Goal: Transaction & Acquisition: Purchase product/service

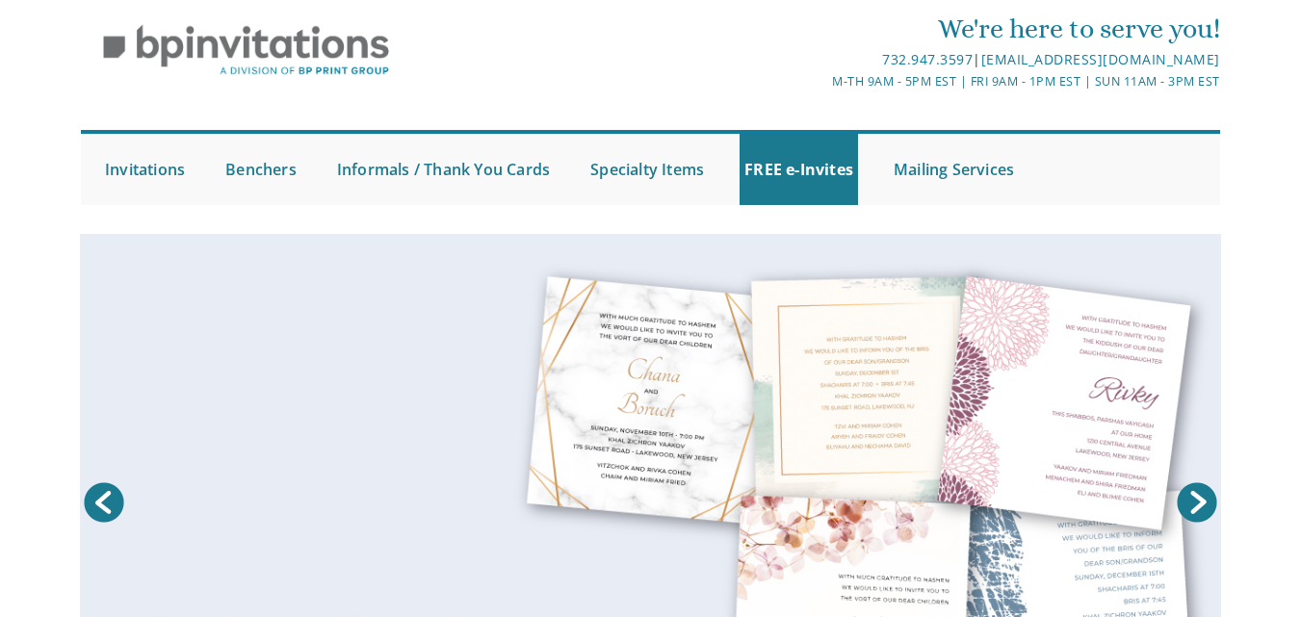
scroll to position [79, 0]
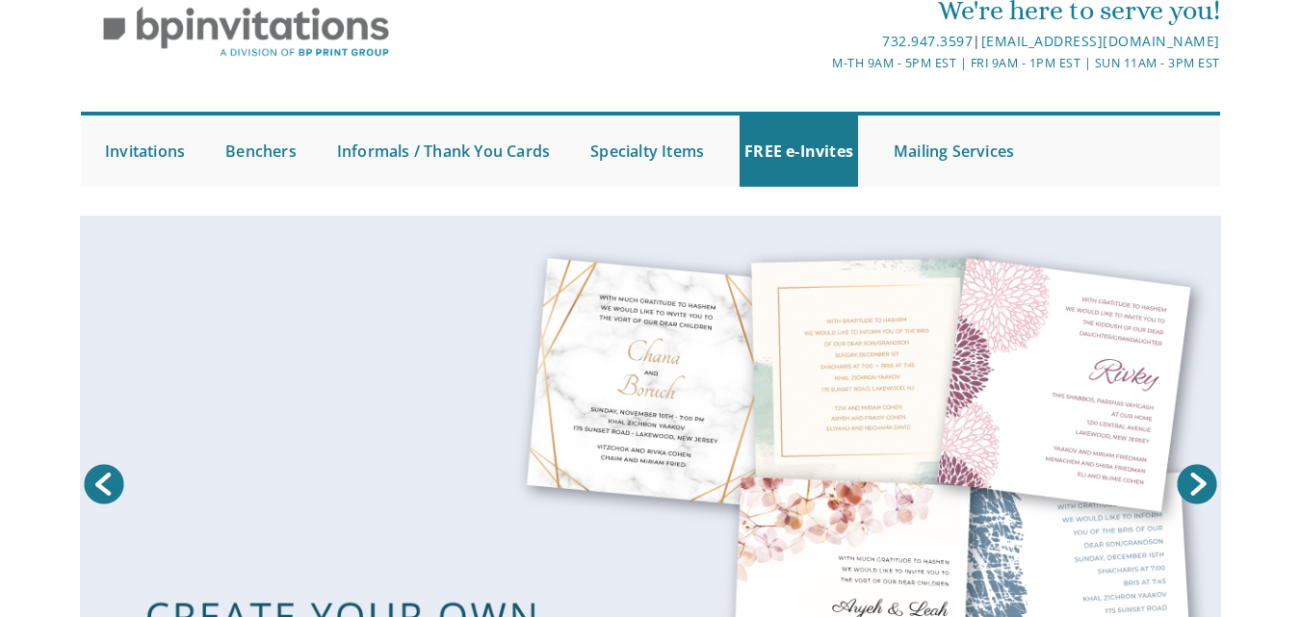
click at [1300, 128] on html "My Cart Total: View Cart Item(s) Submit My Cart Total: View Cart Item(s) Login …" at bounding box center [650, 229] width 1301 height 617
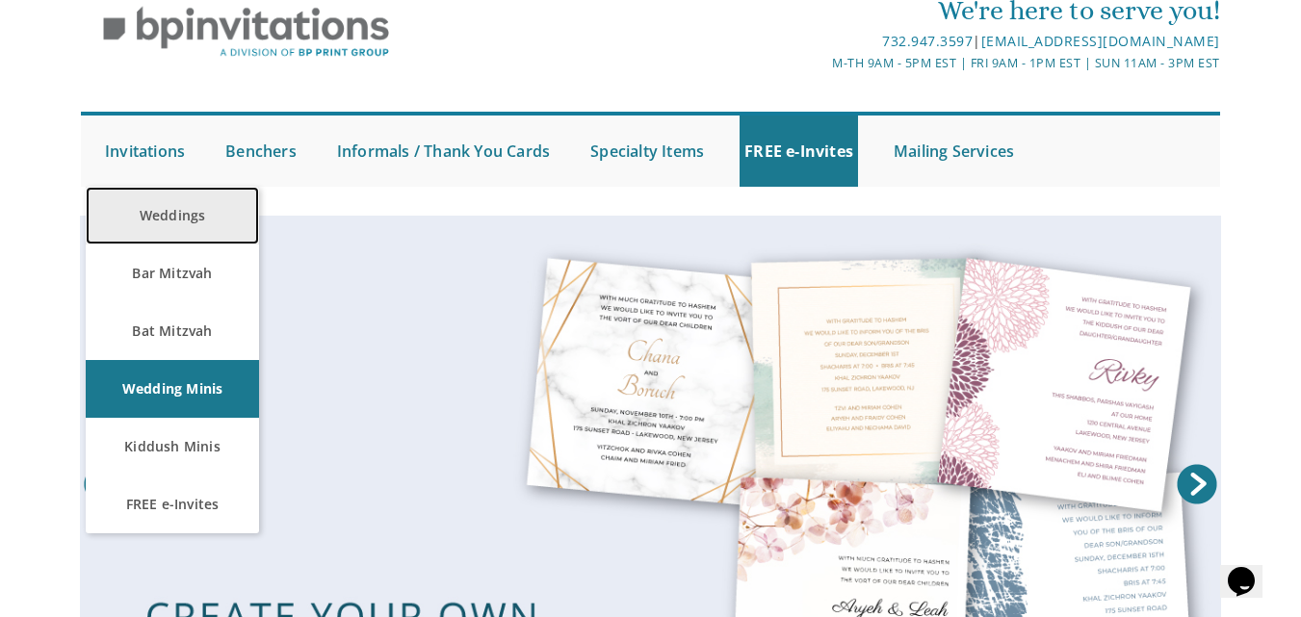
click at [173, 196] on link "Weddings" at bounding box center [172, 216] width 173 height 58
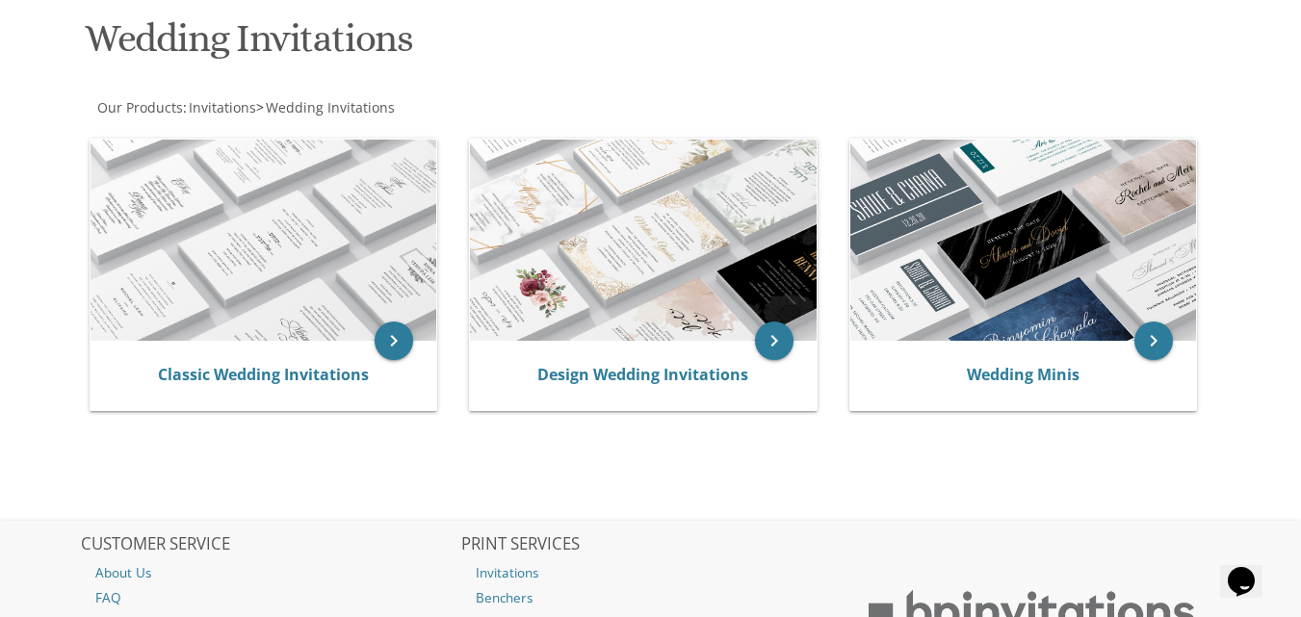
scroll to position [303, 0]
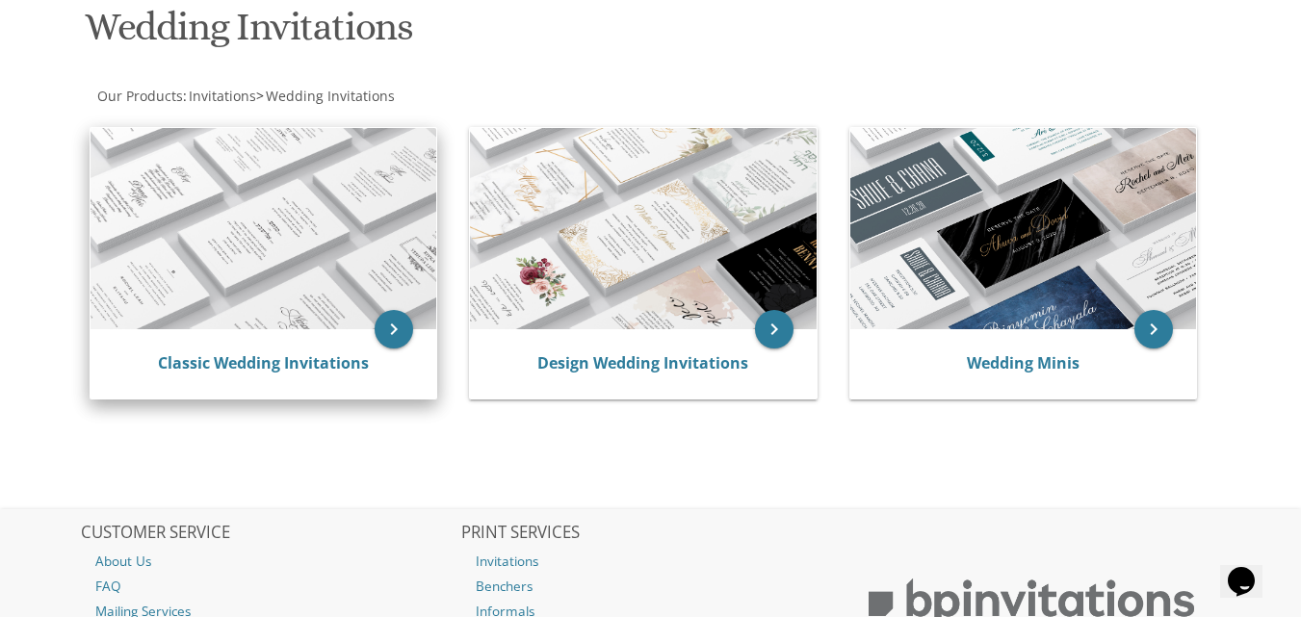
click at [296, 264] on img at bounding box center [263, 229] width 346 height 202
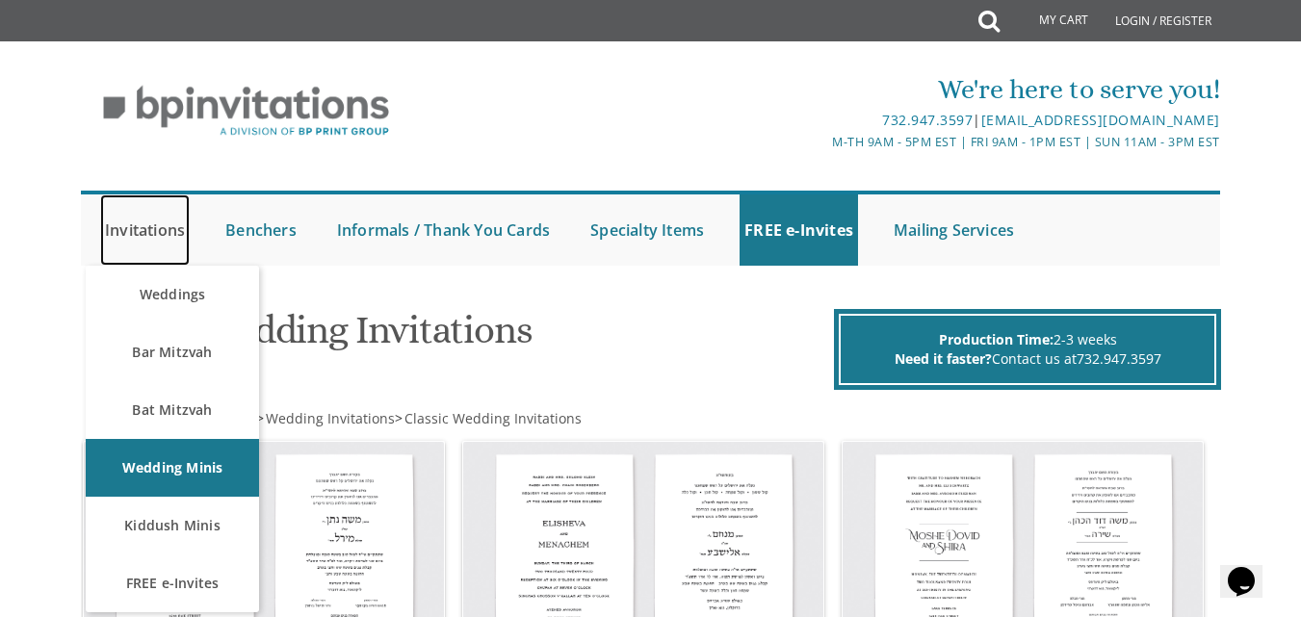
click at [149, 209] on link "Invitations" at bounding box center [145, 229] width 90 height 71
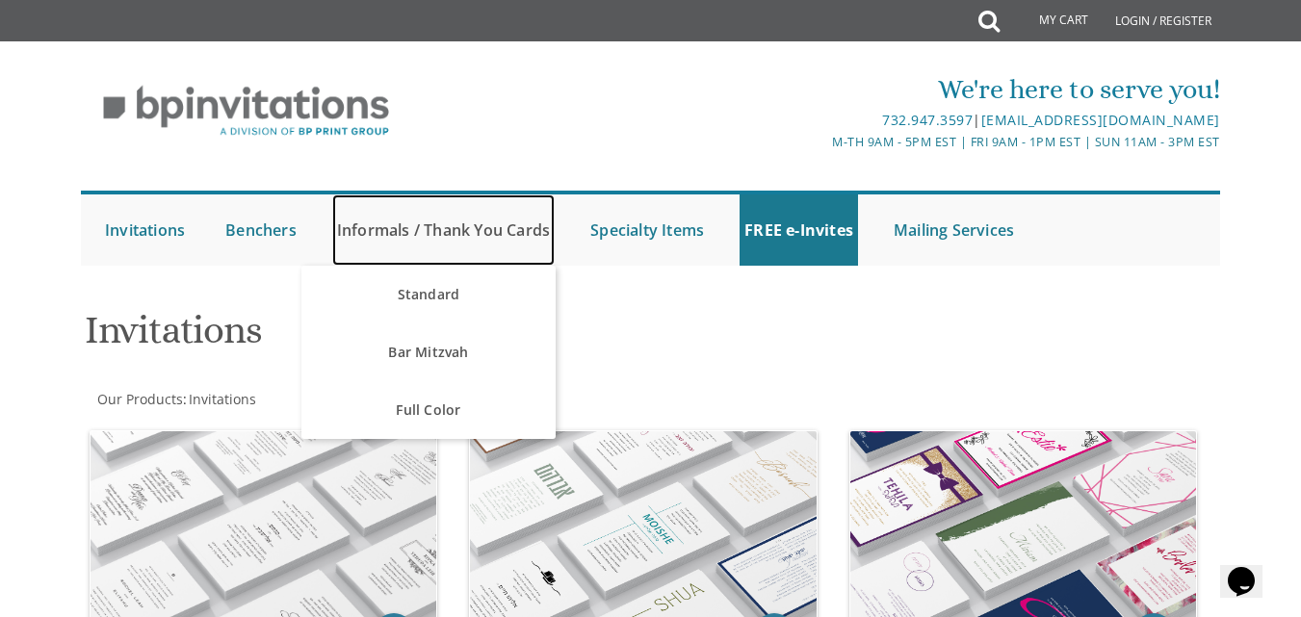
click at [369, 239] on link "Informals / Thank You Cards" at bounding box center [443, 229] width 222 height 71
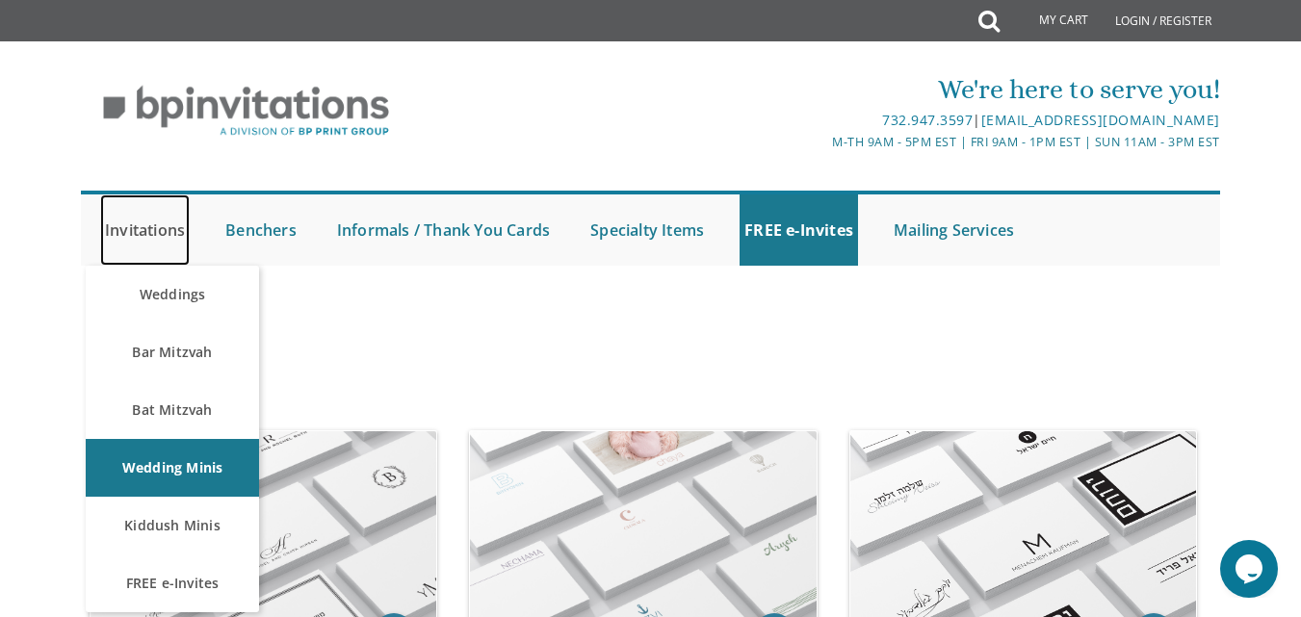
click at [149, 231] on link "Invitations" at bounding box center [145, 229] width 90 height 71
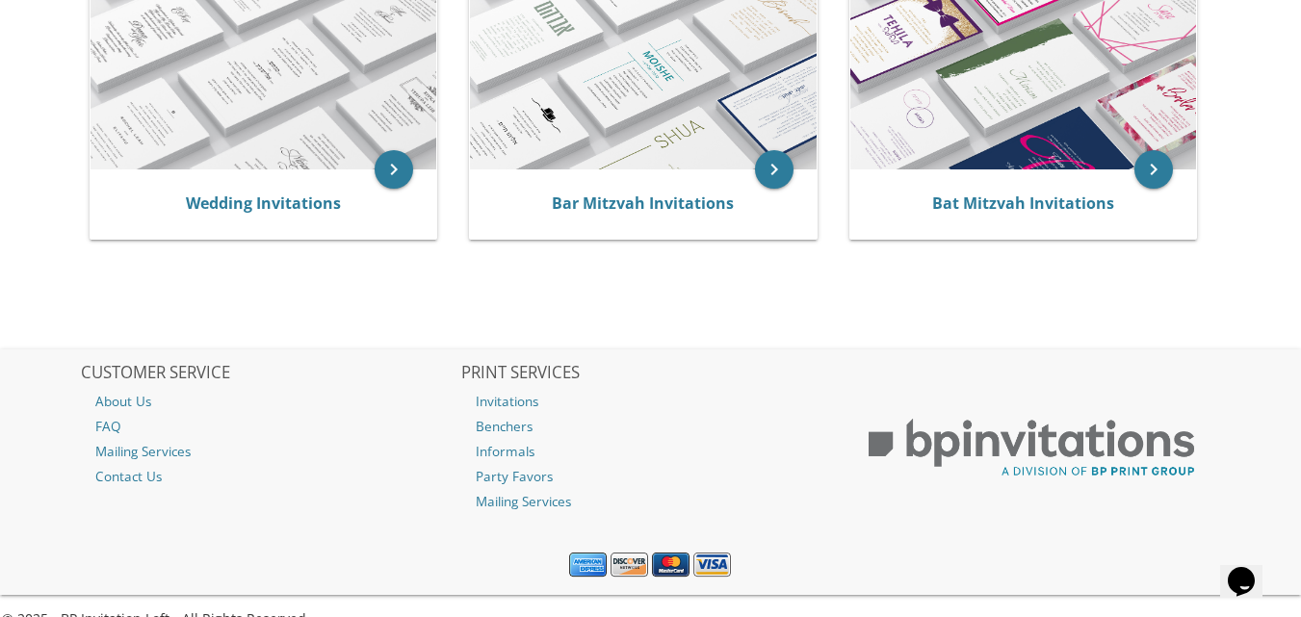
scroll to position [464, 0]
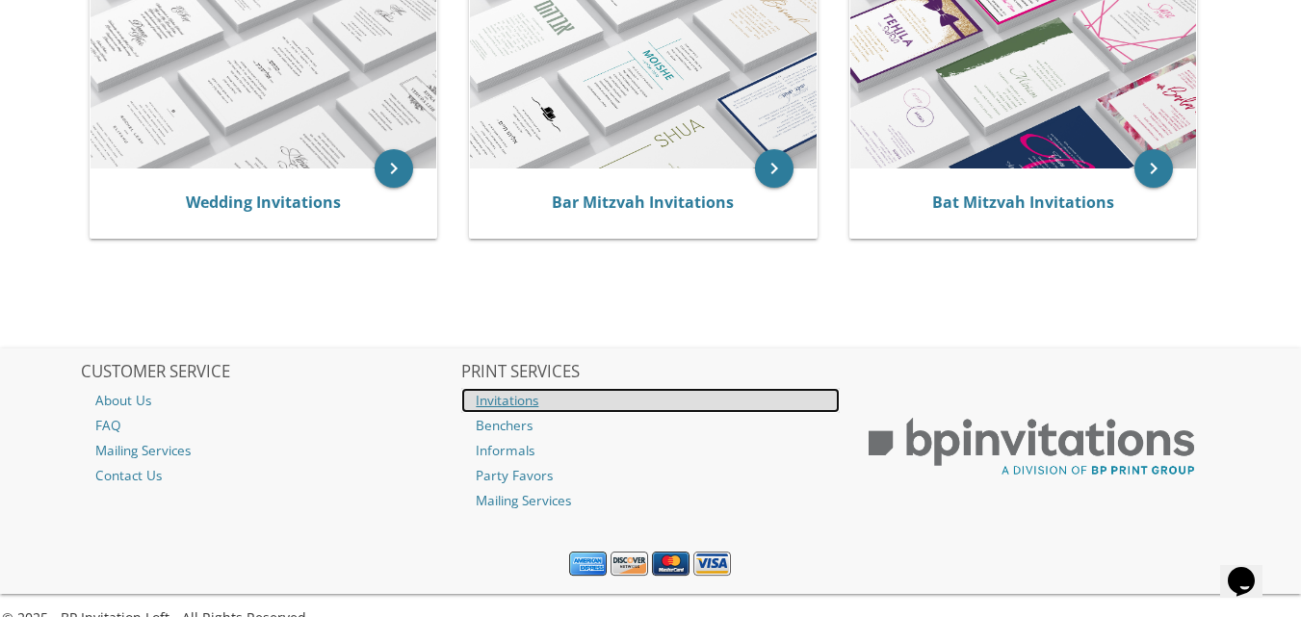
click at [494, 403] on link "Invitations" at bounding box center [649, 400] width 377 height 25
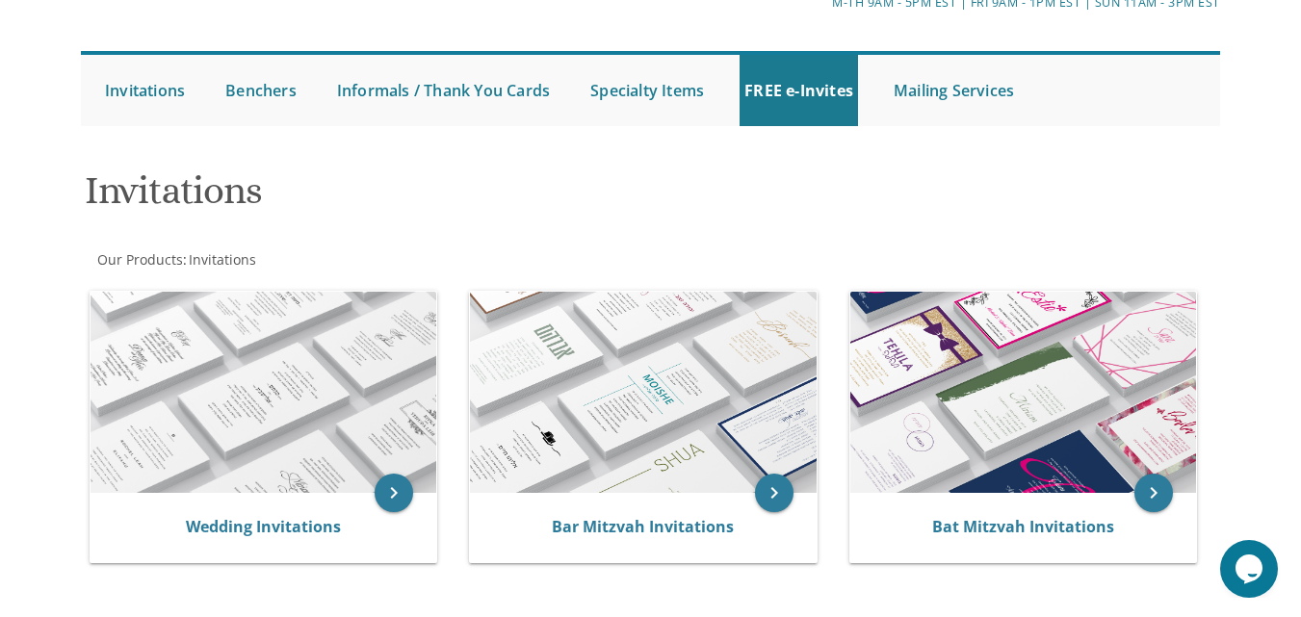
scroll to position [145, 0]
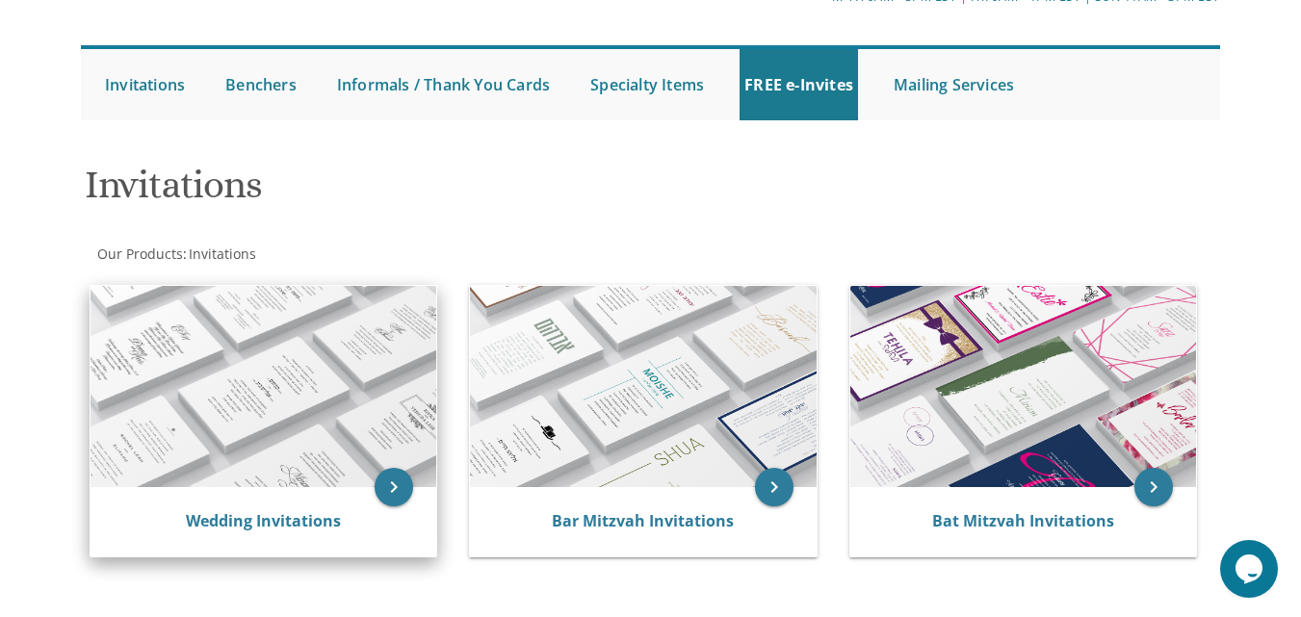
click at [238, 404] on img at bounding box center [263, 387] width 346 height 202
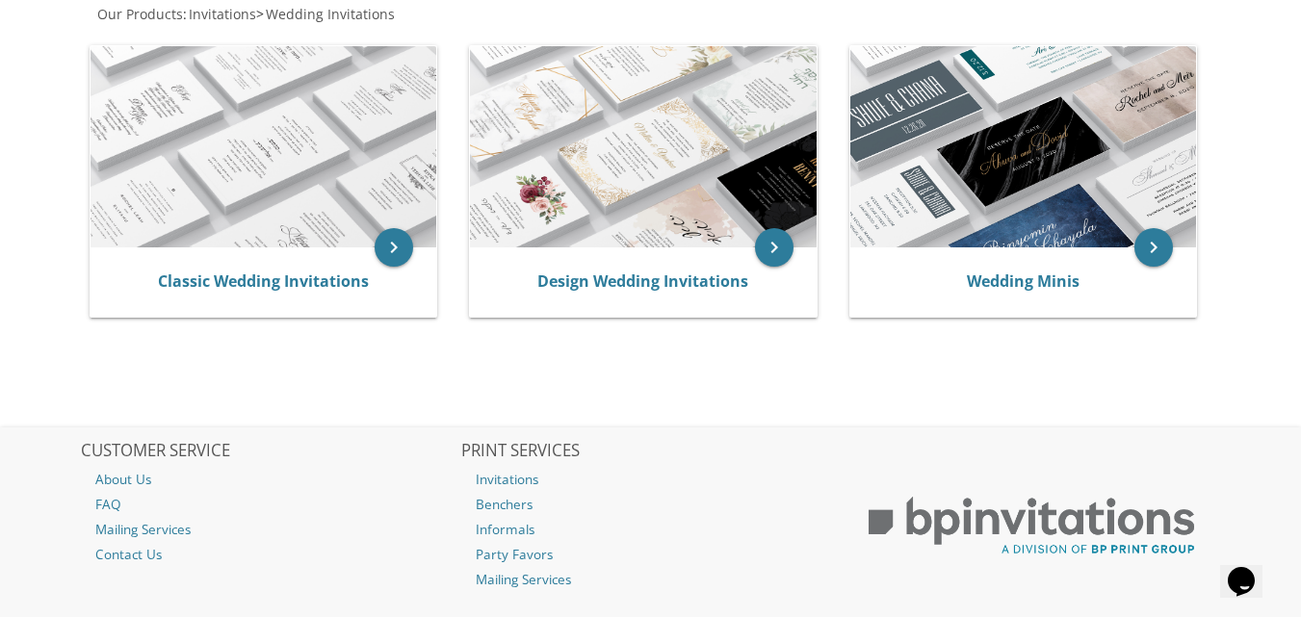
scroll to position [398, 0]
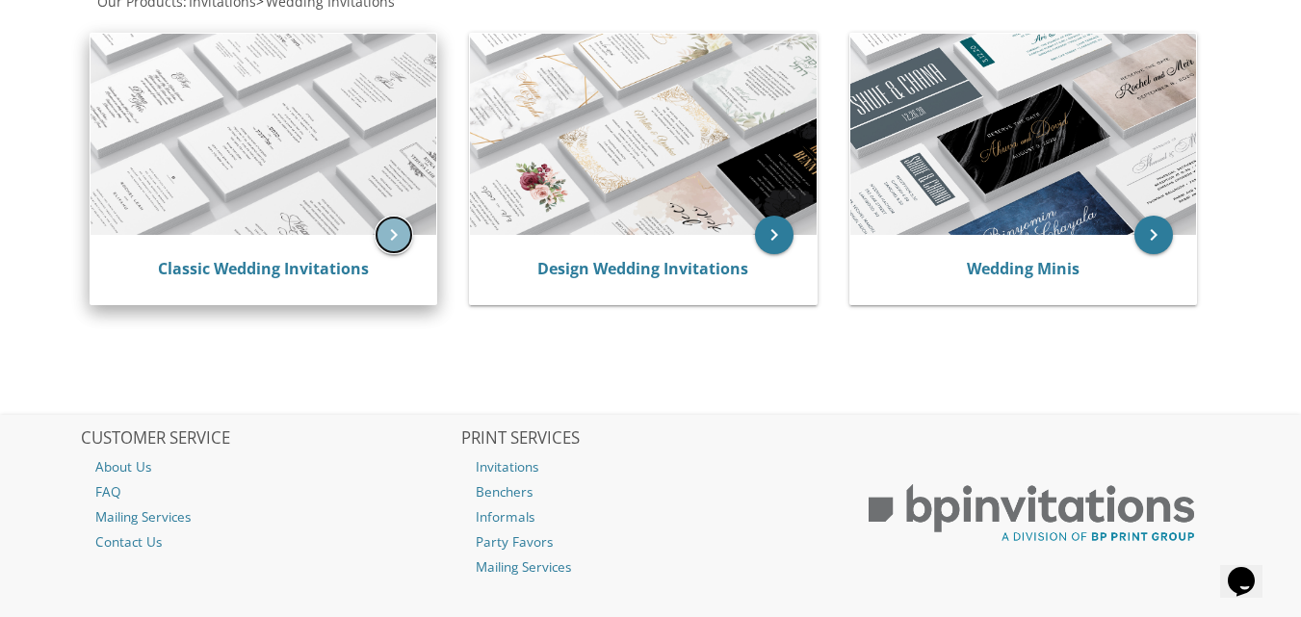
click at [397, 238] on icon "keyboard_arrow_right" at bounding box center [393, 235] width 39 height 39
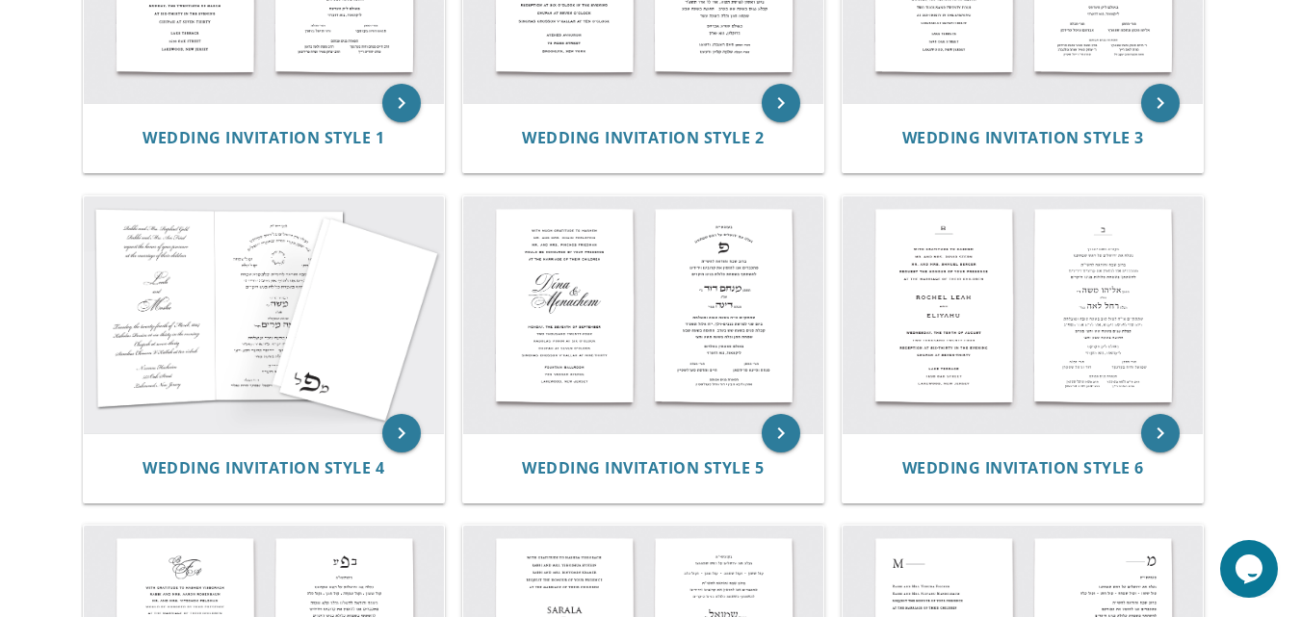
scroll to position [580, 0]
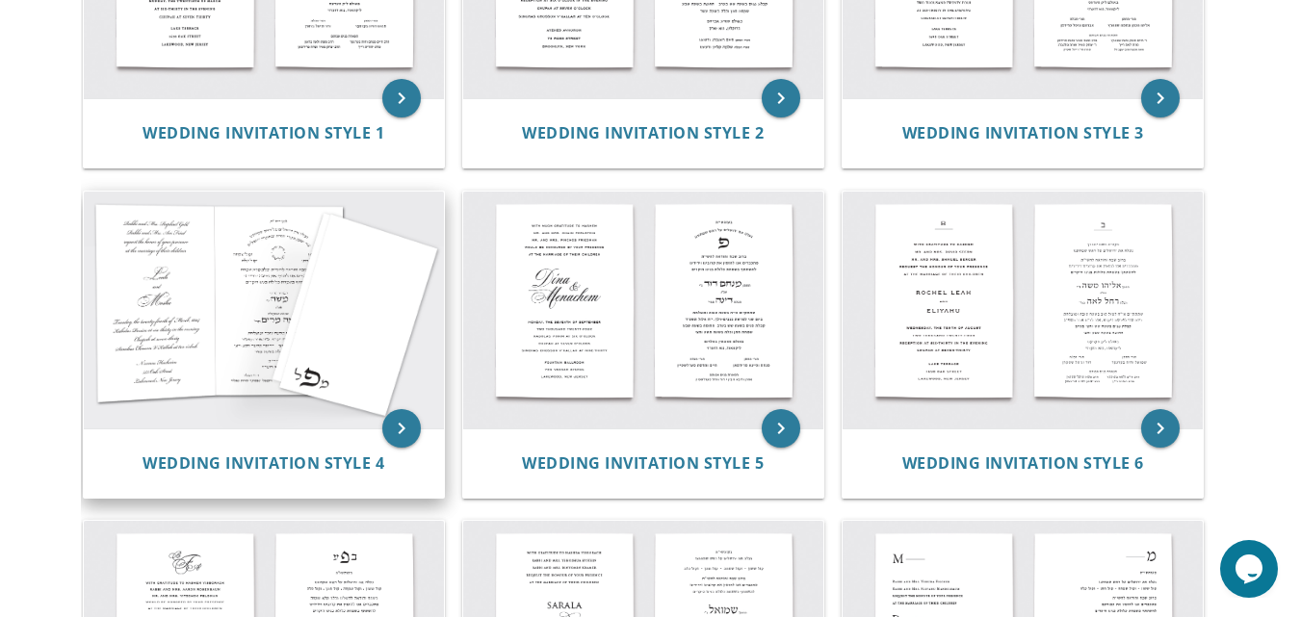
click at [316, 276] on img at bounding box center [264, 310] width 360 height 237
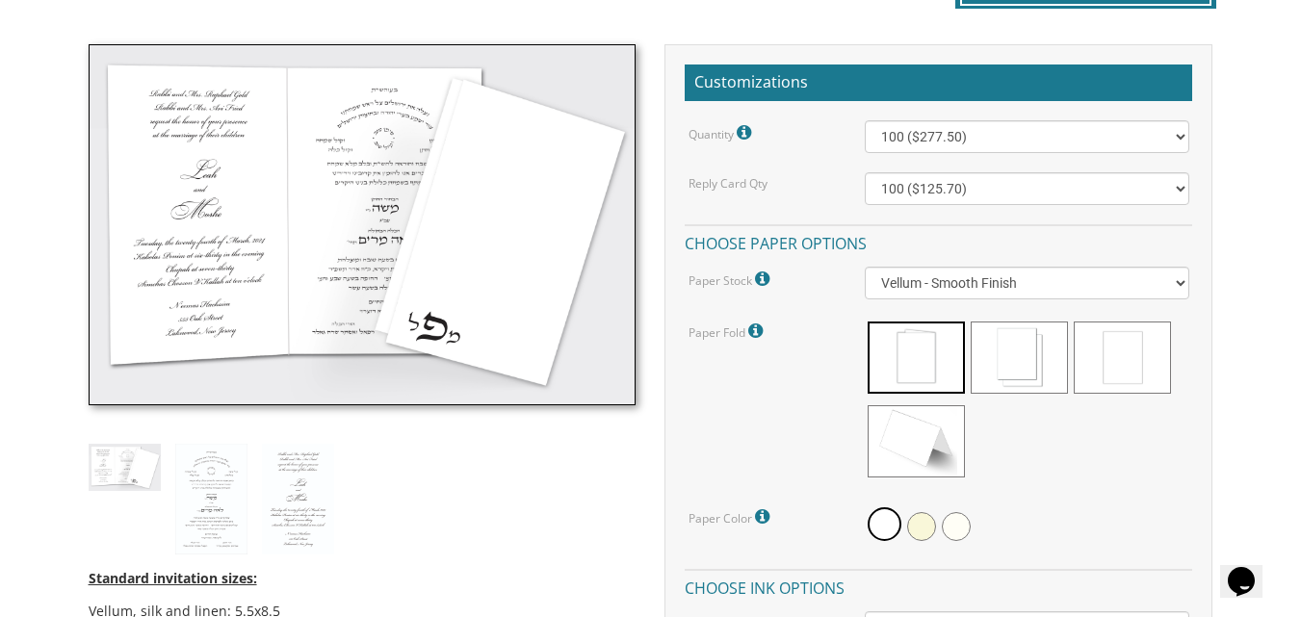
scroll to position [543, 0]
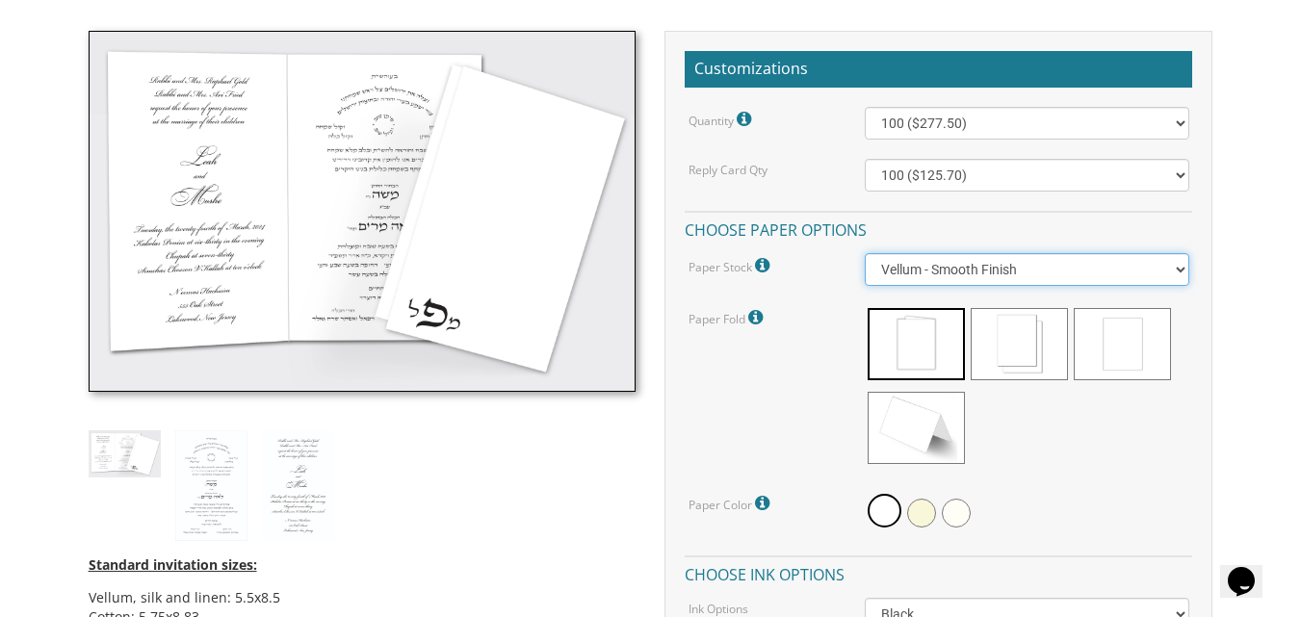
click at [1180, 271] on select "Vellum - Smooth Finish Linen - Subtle Embossed Crosshatch Texture Silk - Soft, …" at bounding box center [1026, 269] width 323 height 33
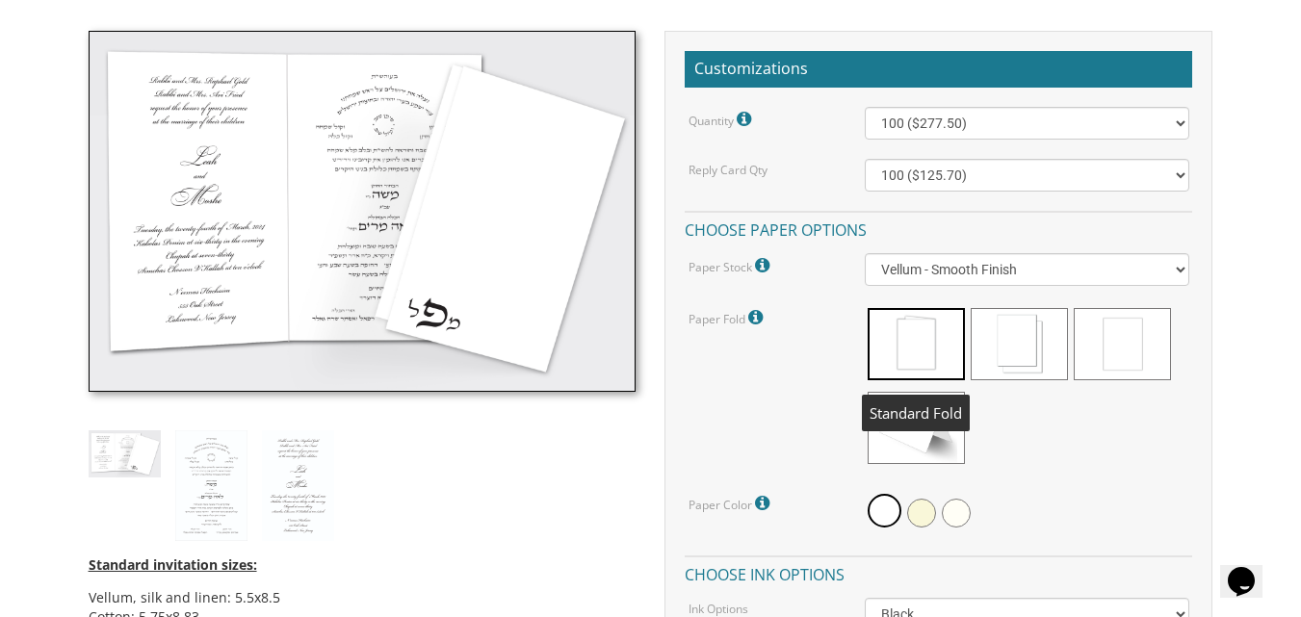
click at [932, 368] on span at bounding box center [915, 344] width 97 height 72
click at [877, 509] on span at bounding box center [884, 511] width 34 height 34
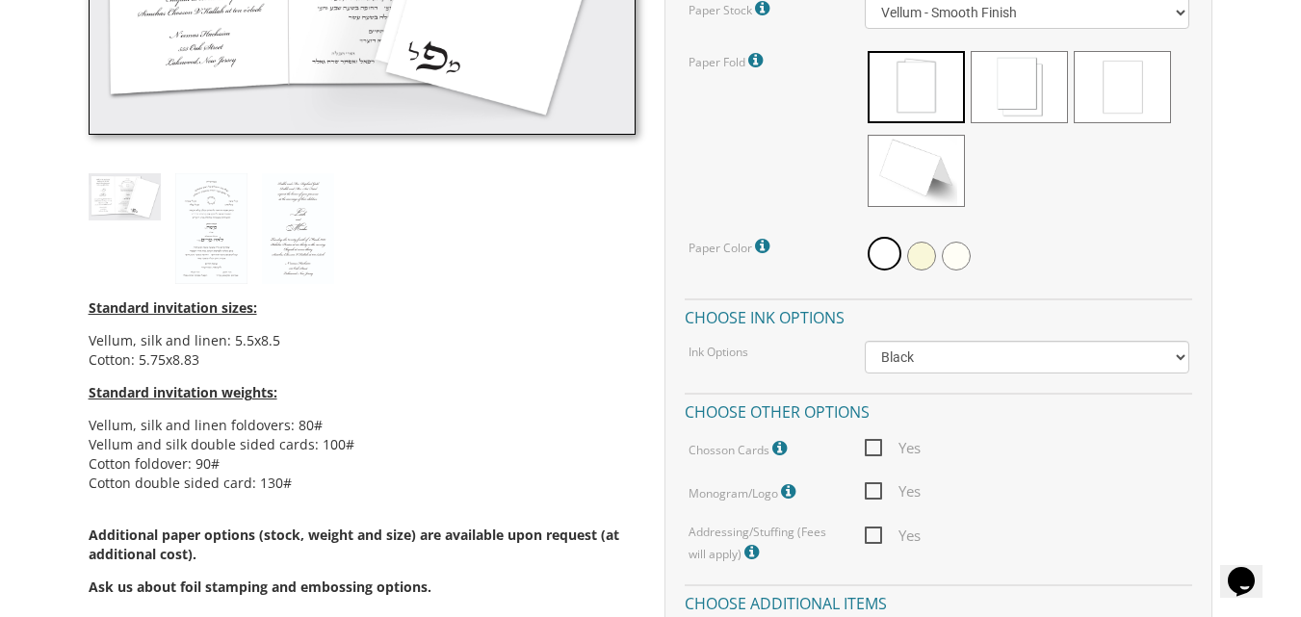
scroll to position [890, 0]
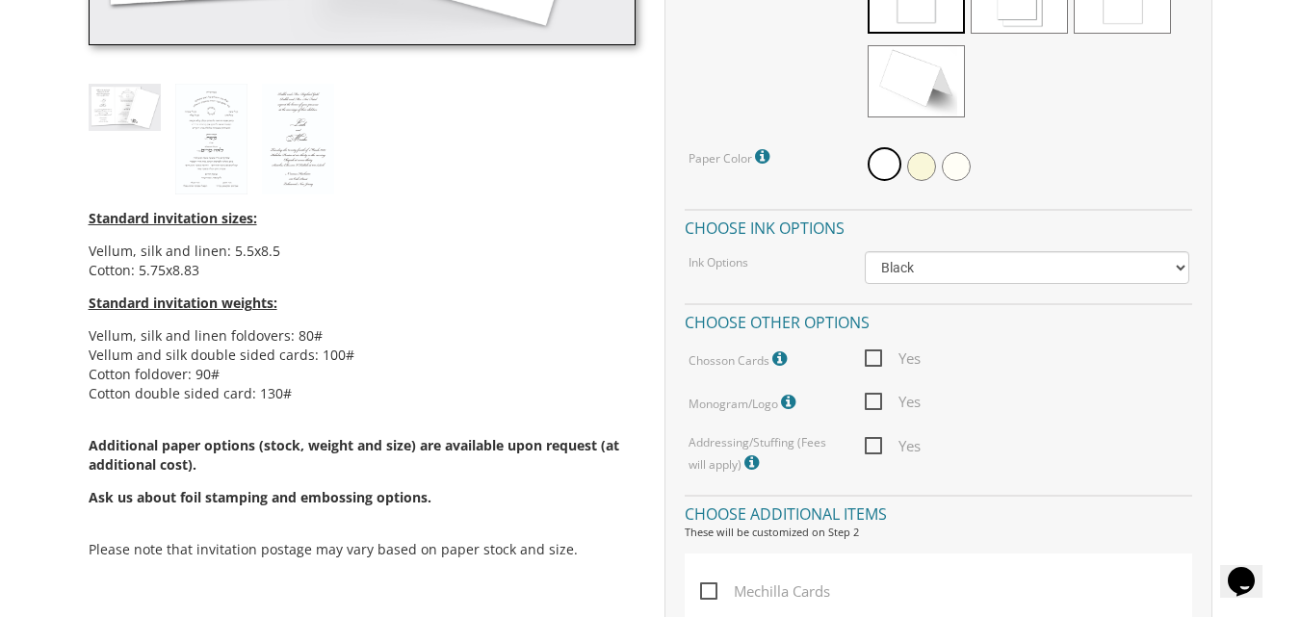
click at [875, 358] on span "Yes" at bounding box center [893, 359] width 56 height 24
click at [875, 358] on input "Yes" at bounding box center [871, 356] width 13 height 13
checkbox input "true"
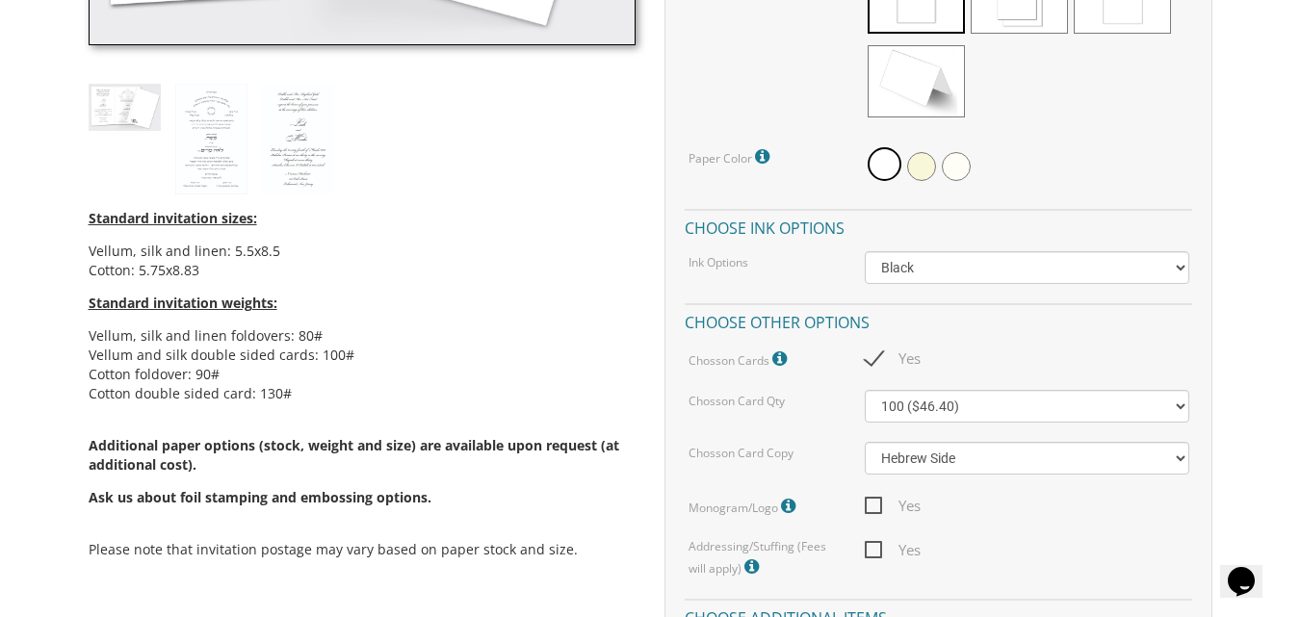
click at [872, 504] on span "Yes" at bounding box center [893, 506] width 56 height 24
click at [872, 504] on input "Yes" at bounding box center [871, 504] width 13 height 13
checkbox input "true"
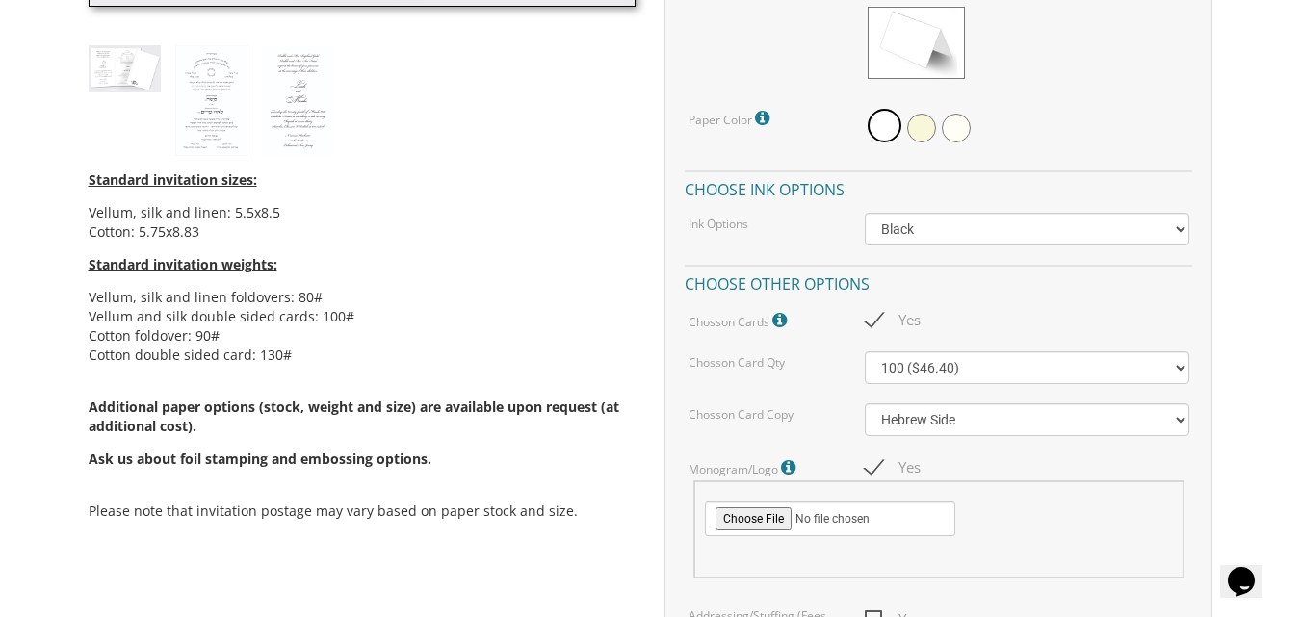
scroll to position [1083, 0]
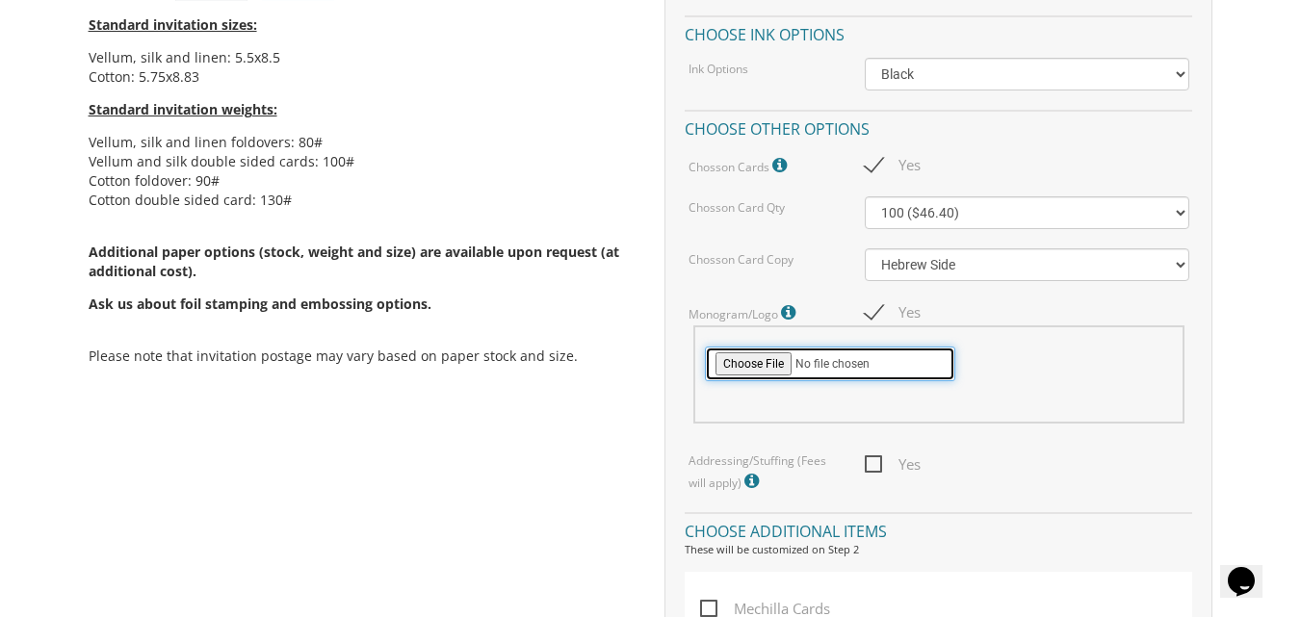
click at [744, 359] on input "file" at bounding box center [830, 364] width 250 height 35
type input "C:\fakepath\Shuchatowitz monogram .png"
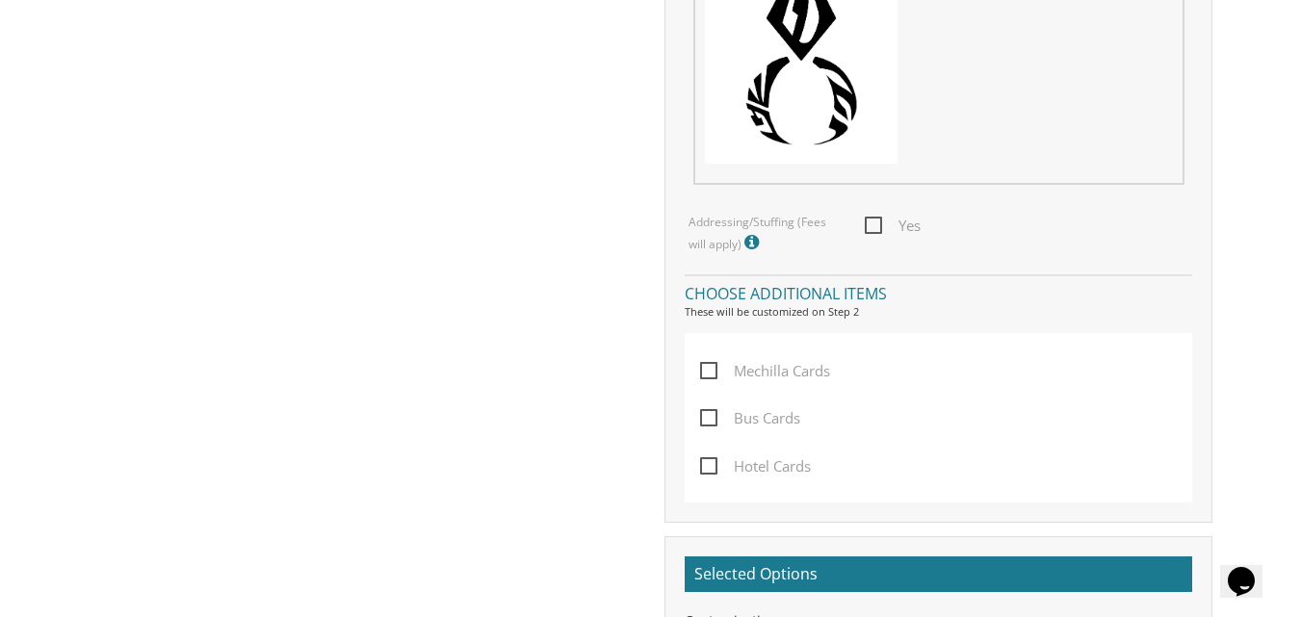
scroll to position [1504, 0]
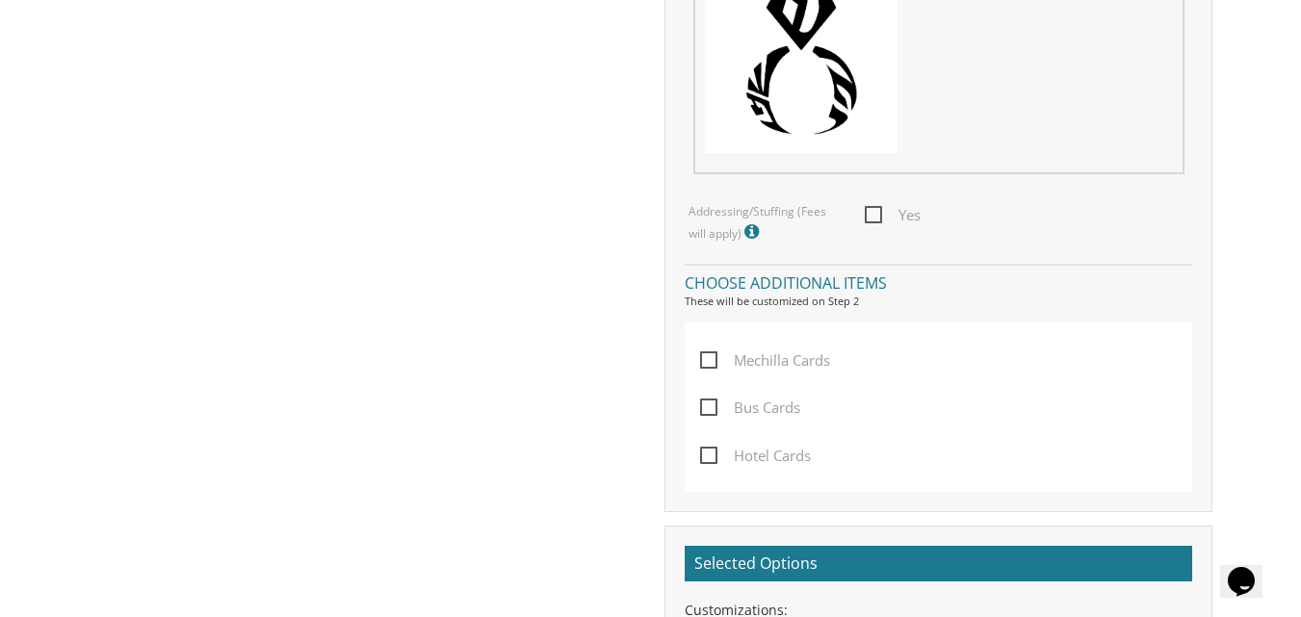
click at [708, 360] on span "Mechilla Cards" at bounding box center [765, 361] width 130 height 24
click at [708, 360] on input "Mechilla Cards" at bounding box center [706, 358] width 13 height 13
checkbox input "true"
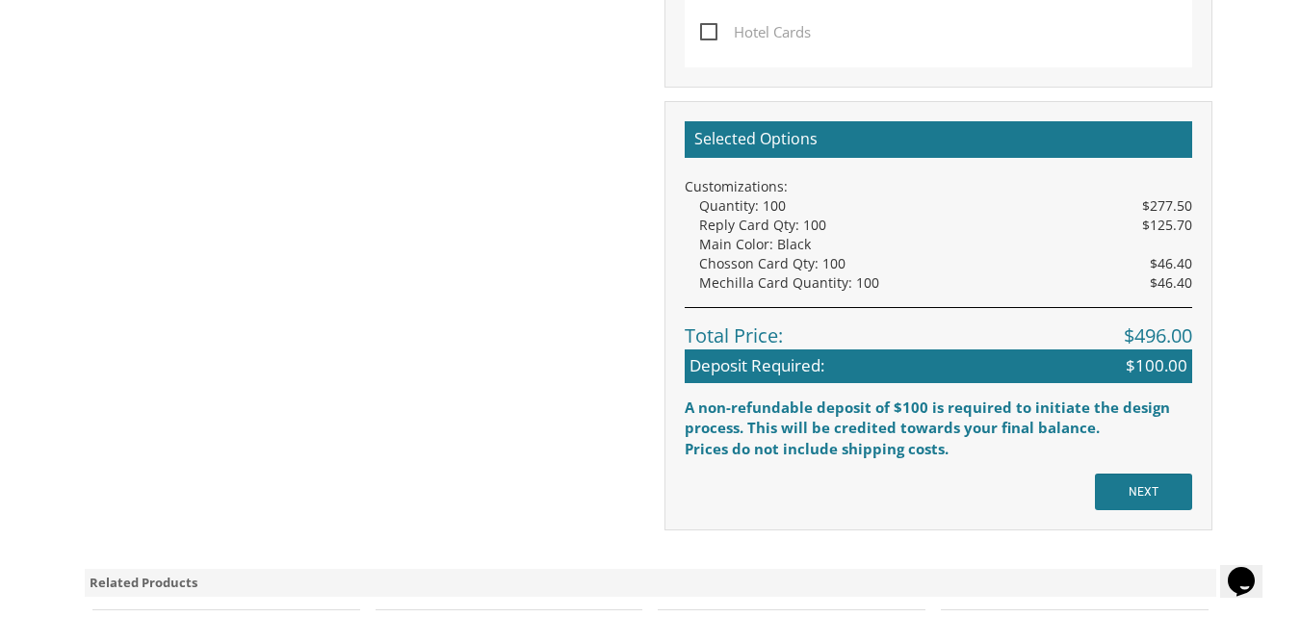
scroll to position [2006, 0]
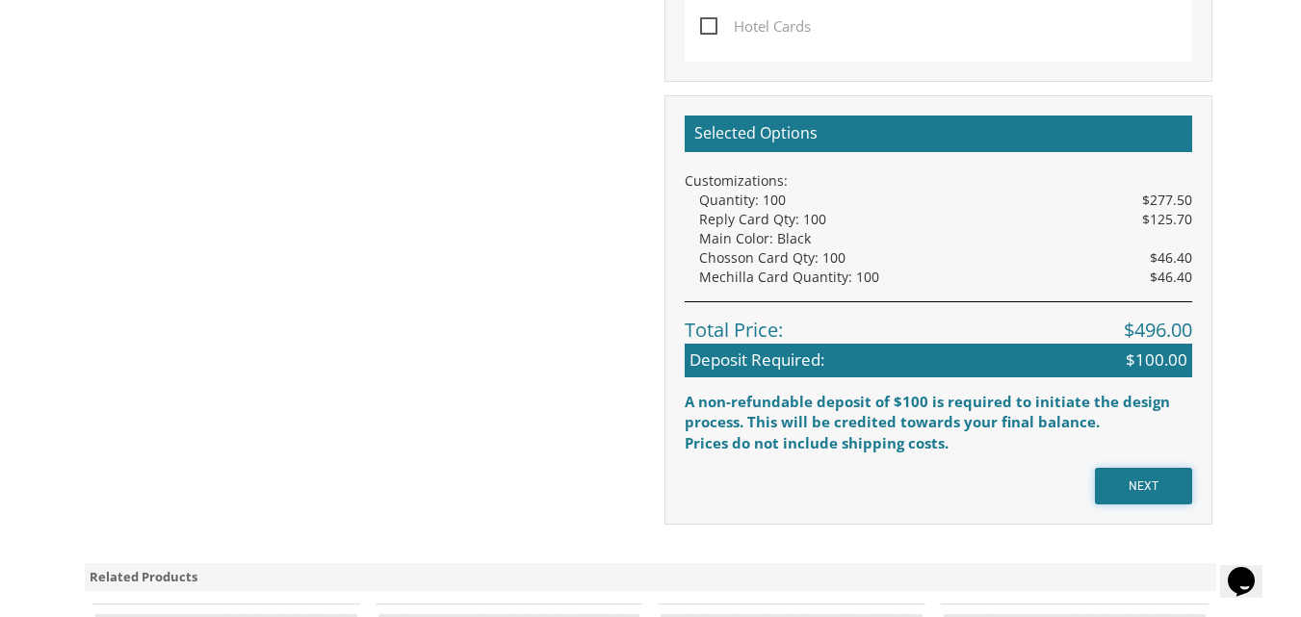
click at [1147, 483] on input "NEXT" at bounding box center [1143, 486] width 97 height 37
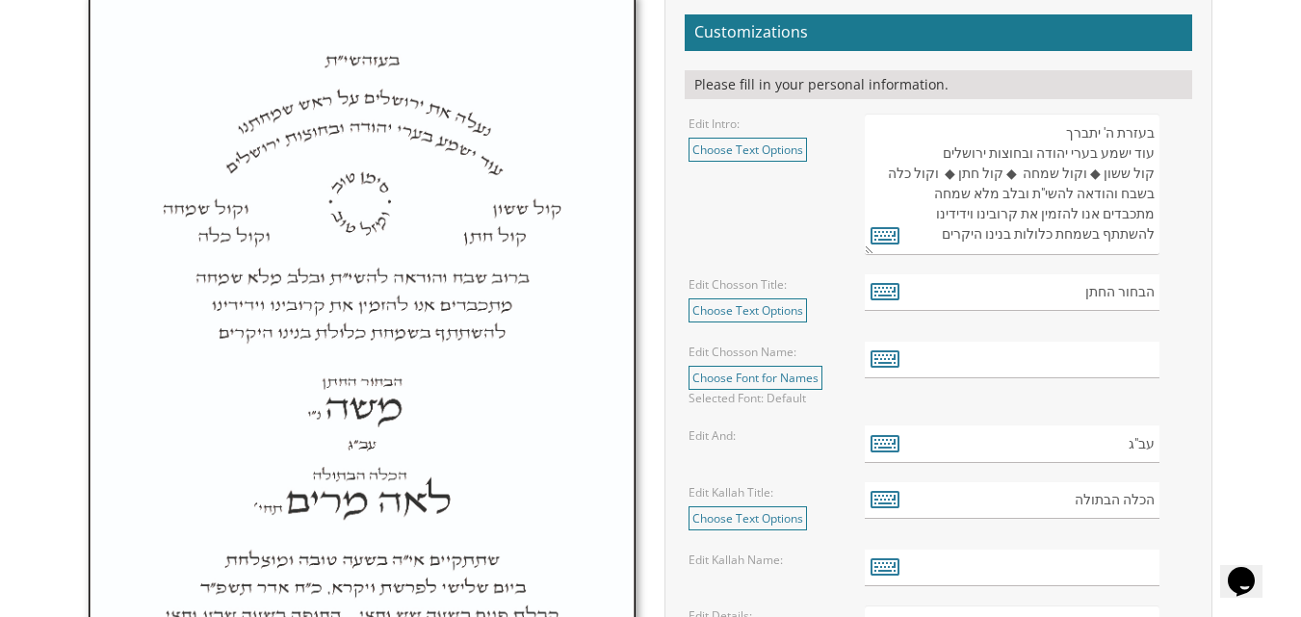
scroll to position [675, 0]
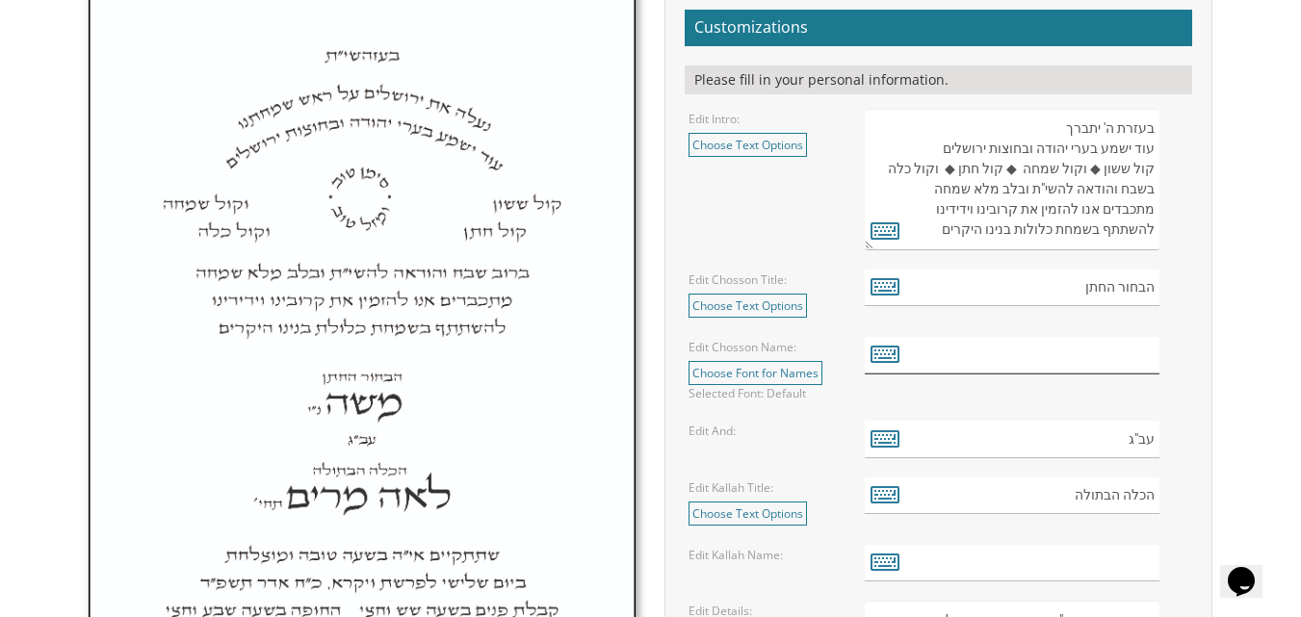
click at [1023, 359] on input "text" at bounding box center [1012, 356] width 295 height 38
click at [882, 358] on icon at bounding box center [884, 353] width 29 height 27
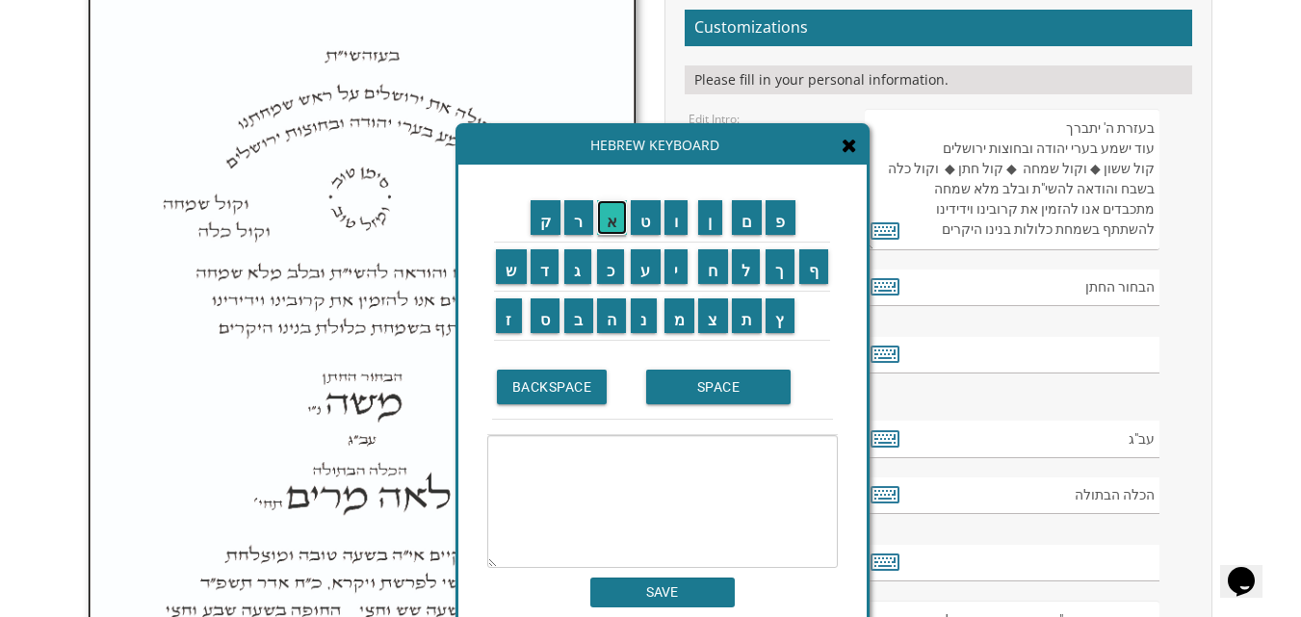
click at [611, 226] on input "א" at bounding box center [612, 217] width 31 height 35
click at [744, 276] on input "ל" at bounding box center [746, 266] width 29 height 35
click at [683, 266] on input "י" at bounding box center [676, 266] width 24 height 35
click at [641, 269] on input "ע" at bounding box center [646, 266] width 30 height 35
click at [504, 327] on input "ז" at bounding box center [509, 315] width 26 height 35
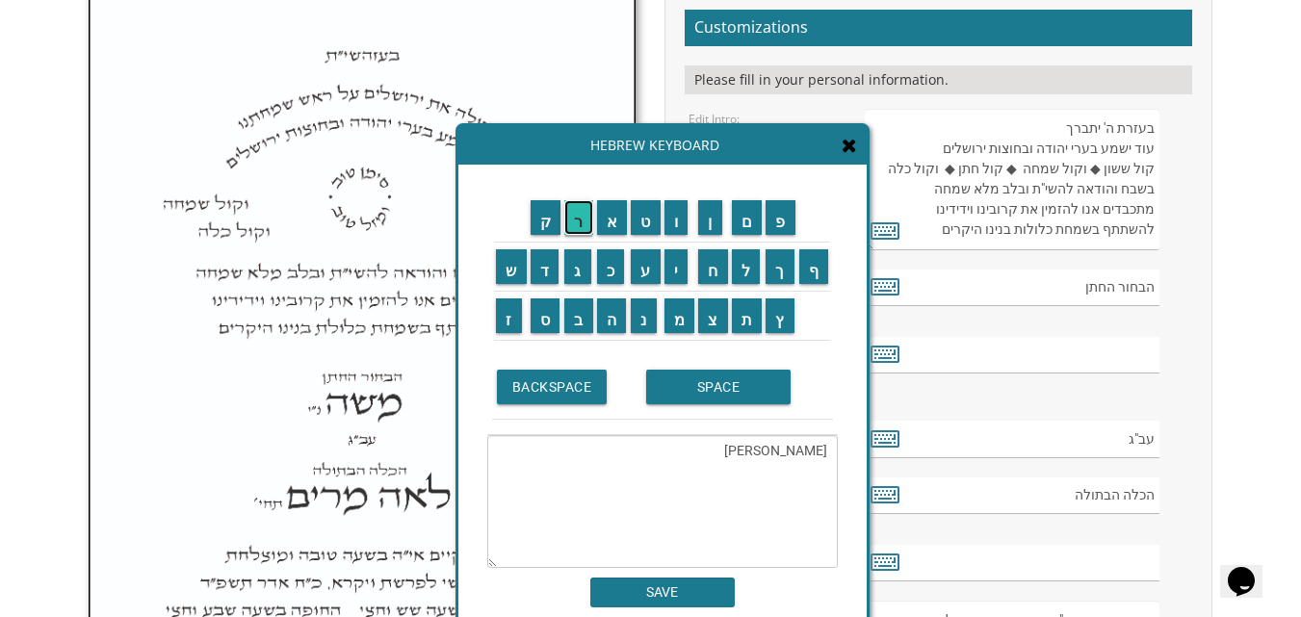
click at [577, 226] on input "ר" at bounding box center [578, 217] width 29 height 35
click at [694, 382] on input "SPACE" at bounding box center [718, 387] width 144 height 35
click at [679, 270] on input "י" at bounding box center [676, 266] width 24 height 35
click at [618, 329] on input "ה" at bounding box center [612, 315] width 30 height 35
click at [676, 224] on input "ו" at bounding box center [676, 217] width 24 height 35
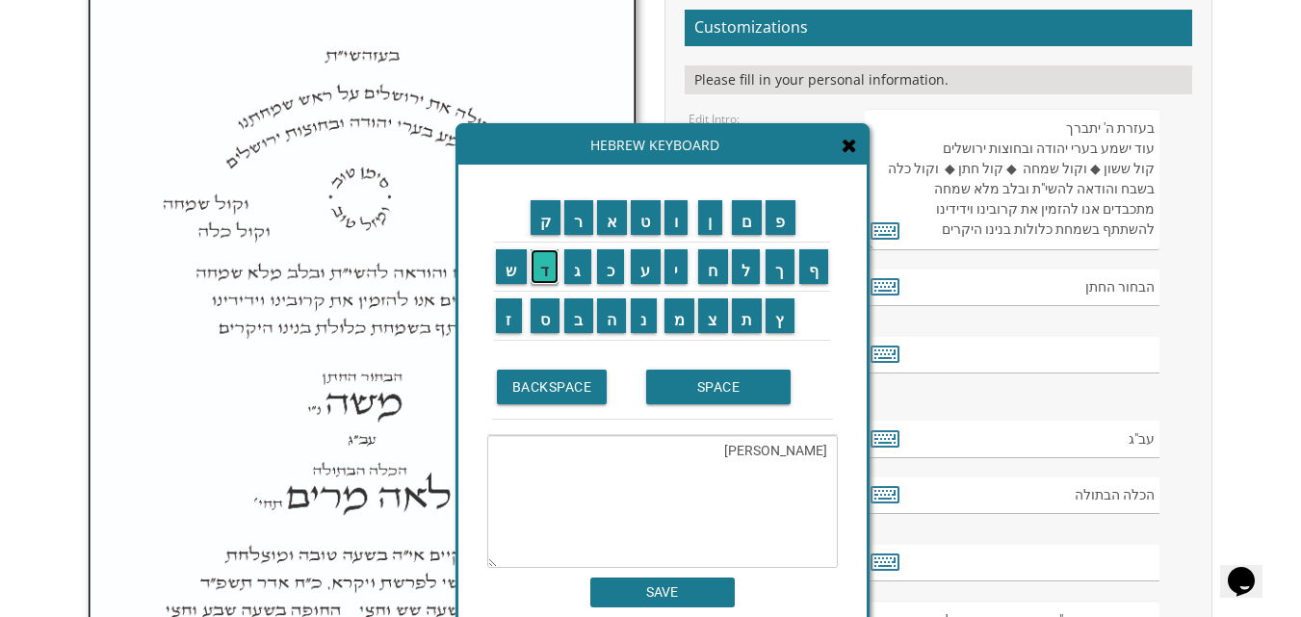
click at [547, 262] on input "ד" at bounding box center [544, 266] width 29 height 35
click at [609, 319] on input "ה" at bounding box center [612, 315] width 30 height 35
type textarea "אליעזר יהודה"
click at [656, 591] on input "SAVE" at bounding box center [662, 593] width 144 height 30
type input "אליעזר יהודה"
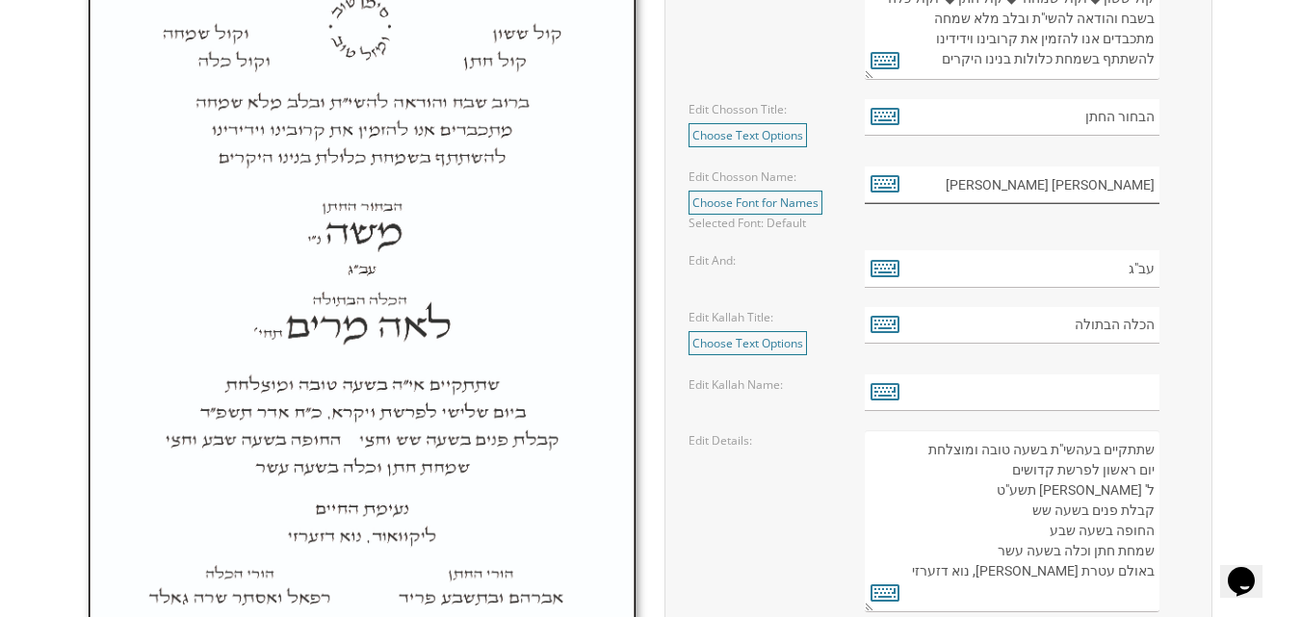
scroll to position [924, 0]
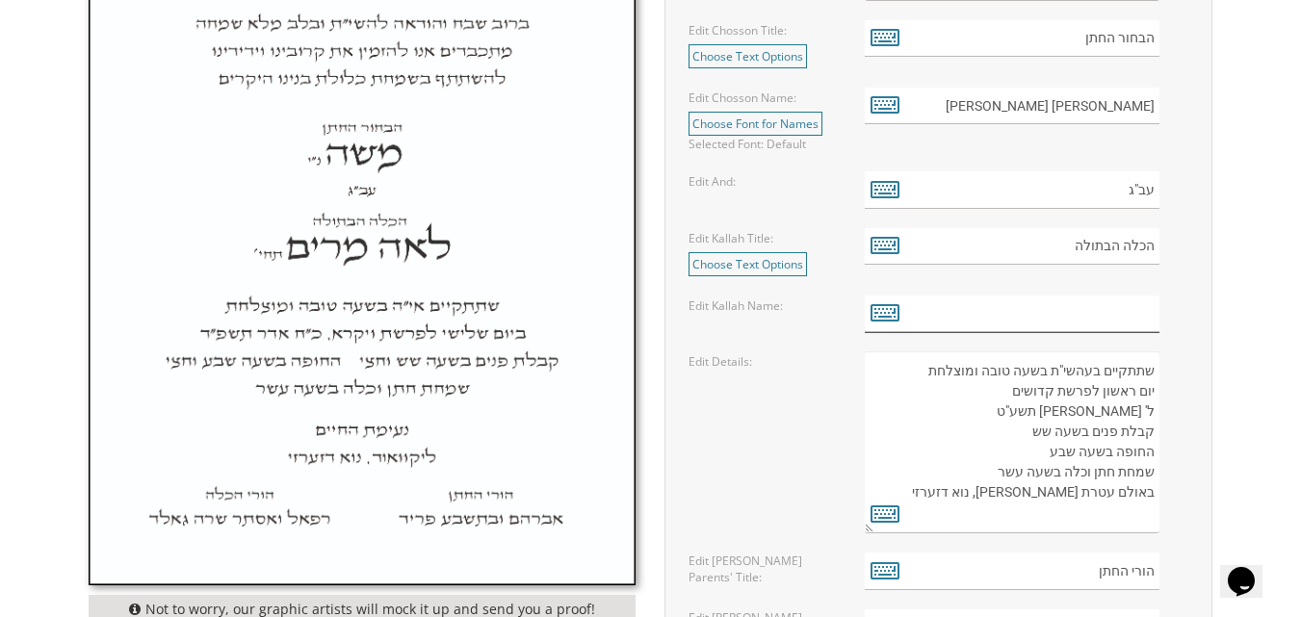
click at [1140, 317] on input "text" at bounding box center [1012, 315] width 295 height 38
click at [884, 314] on icon at bounding box center [884, 311] width 29 height 27
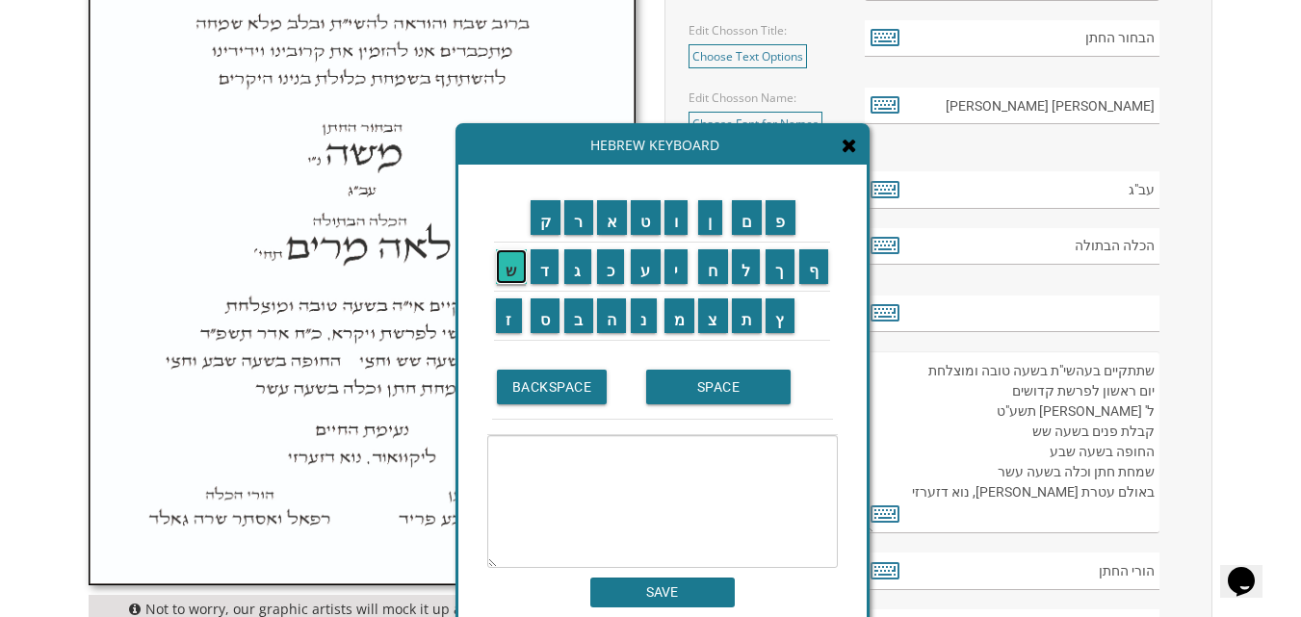
click at [506, 281] on input "ש" at bounding box center [511, 266] width 31 height 35
click at [684, 265] on input "י" at bounding box center [676, 266] width 24 height 35
click at [581, 223] on input "ר" at bounding box center [578, 217] width 29 height 35
click at [611, 314] on input "ה" at bounding box center [612, 315] width 30 height 35
click at [675, 378] on input "SPACE" at bounding box center [718, 387] width 144 height 35
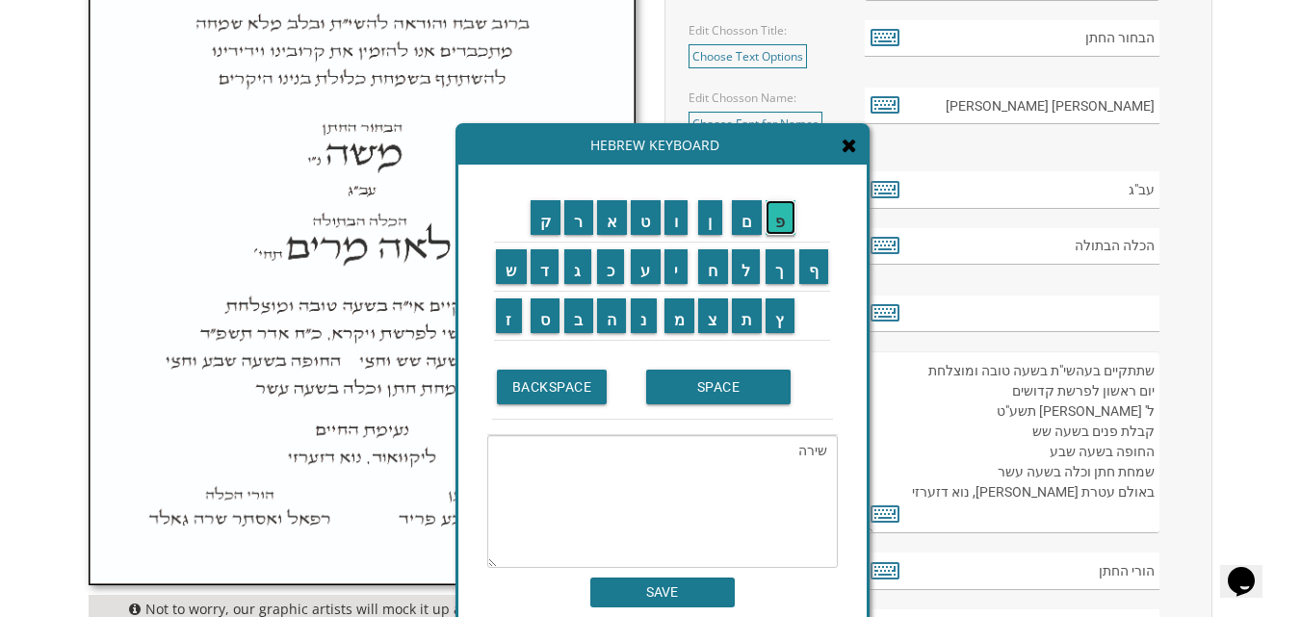
click at [782, 229] on input "פ" at bounding box center [780, 217] width 30 height 35
click at [572, 214] on input "ר" at bounding box center [578, 217] width 29 height 35
click at [676, 267] on input "י" at bounding box center [676, 266] width 24 height 35
click at [535, 270] on input "ד" at bounding box center [544, 266] width 29 height 35
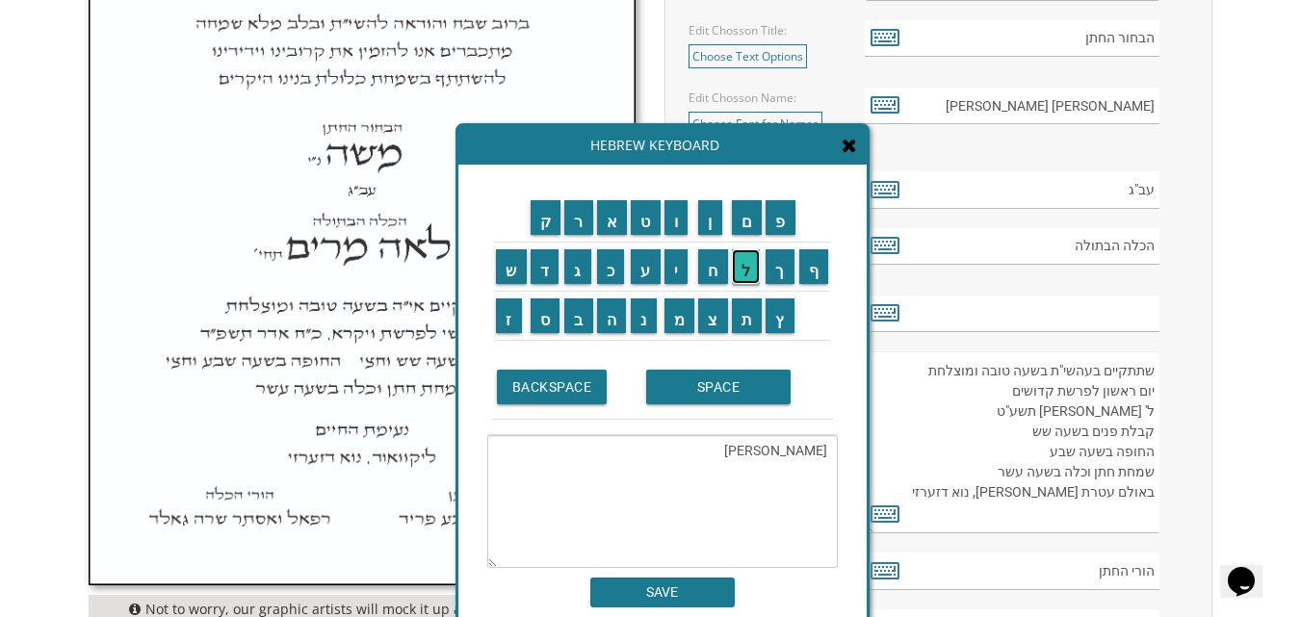
click at [744, 273] on input "ל" at bounding box center [746, 266] width 29 height 35
type textarea "שירה פריידל"
click at [690, 603] on input "SAVE" at bounding box center [662, 593] width 144 height 30
type input "שירה פריידל"
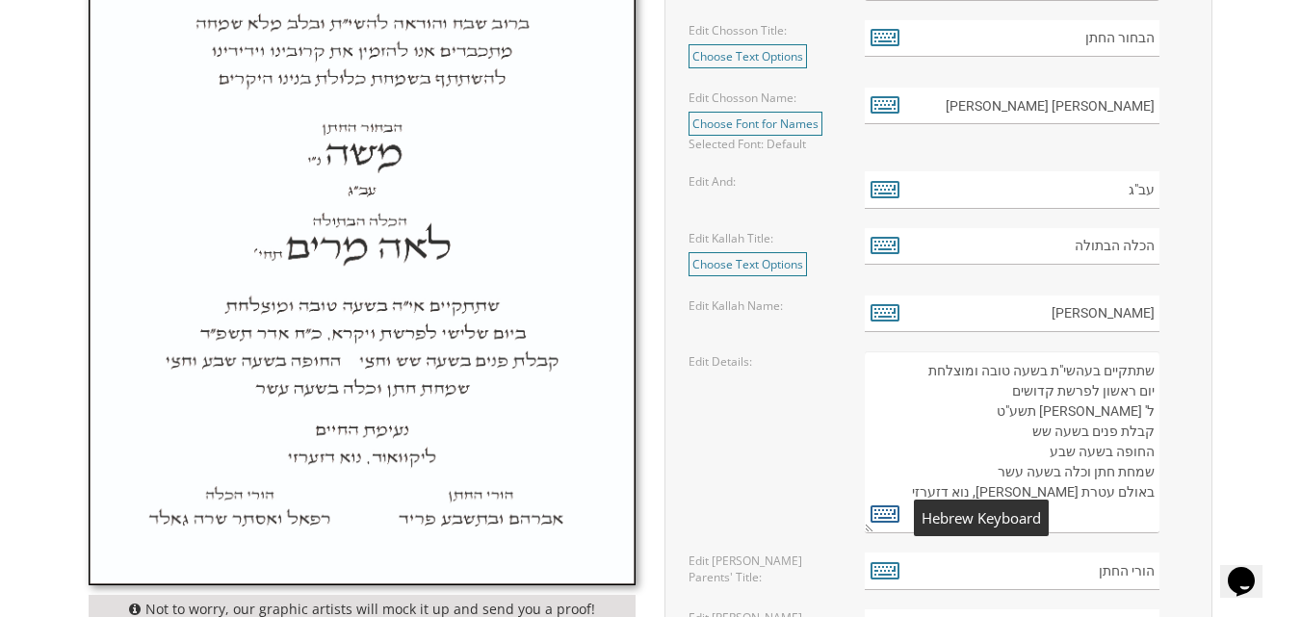
click at [890, 511] on icon at bounding box center [884, 513] width 29 height 27
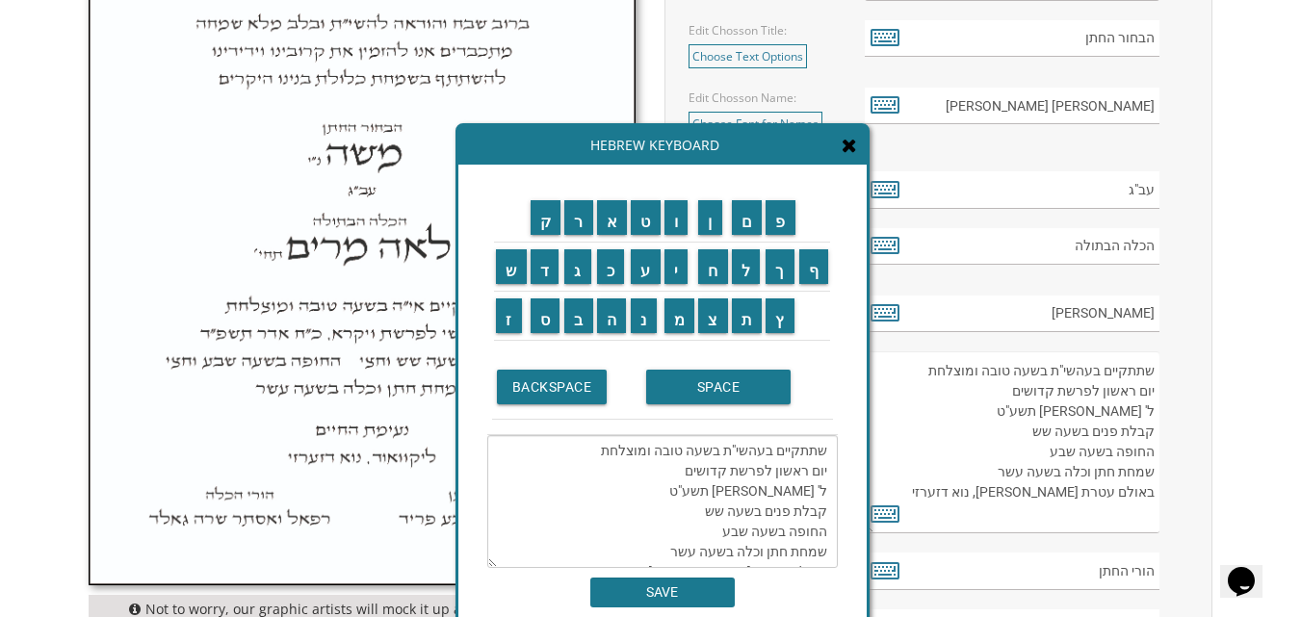
drag, startPoint x: 677, startPoint y: 475, endPoint x: 832, endPoint y: 471, distance: 155.0
click at [832, 471] on textarea "שתתקיים בעהשי"ת בשעה טובה ומוצלחת יום ראשון לפרשת קדושים ל' ניסן תשע"ט קבלת פני…" at bounding box center [662, 501] width 350 height 133
click at [615, 224] on input "א" at bounding box center [612, 217] width 31 height 35
click at [676, 220] on input "ו" at bounding box center [676, 217] width 24 height 35
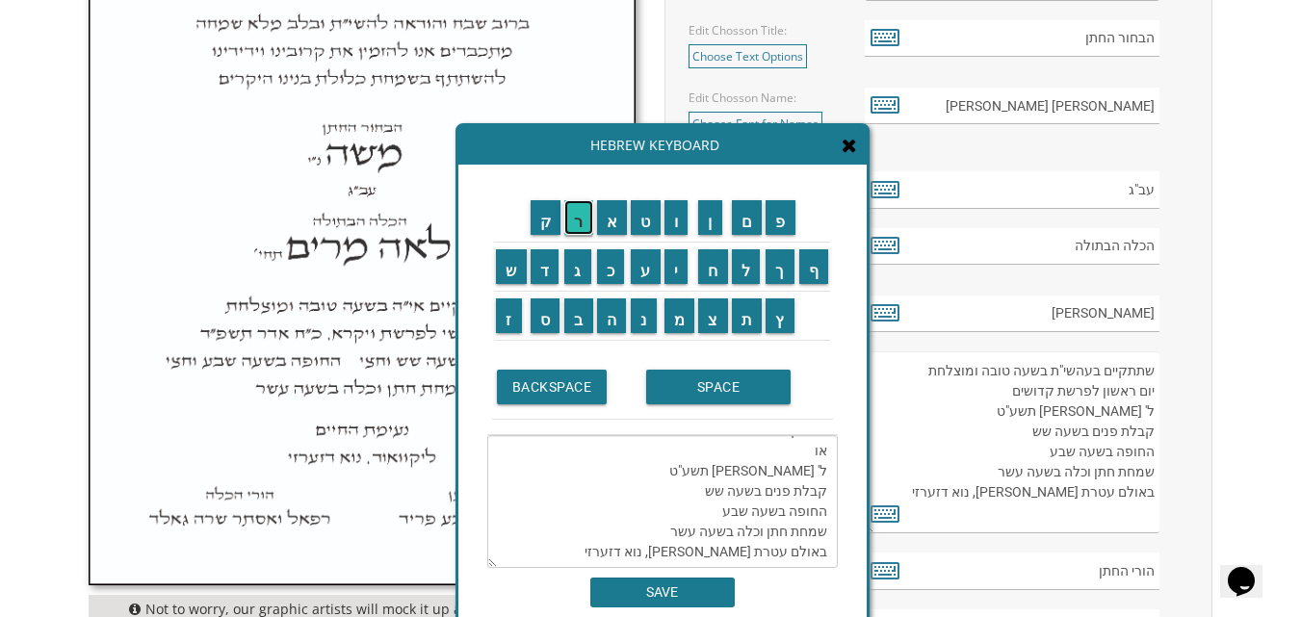
click at [579, 228] on input "ר" at bounding box center [578, 217] width 29 height 35
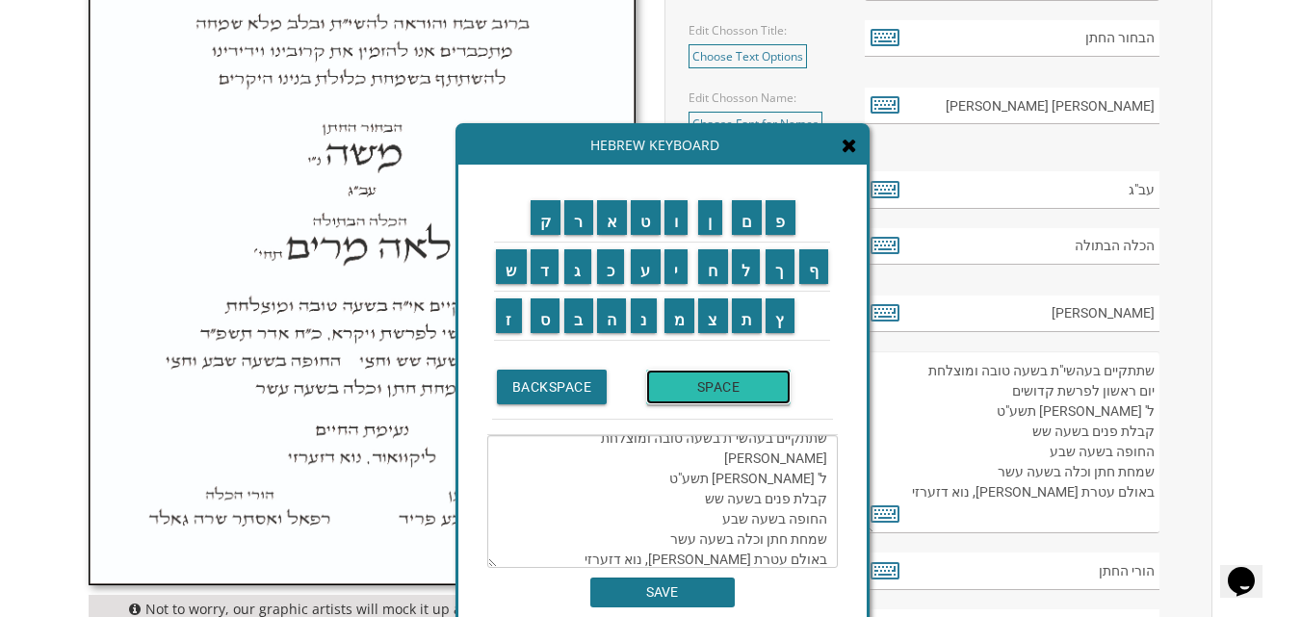
click at [723, 385] on input "SPACE" at bounding box center [718, 387] width 144 height 35
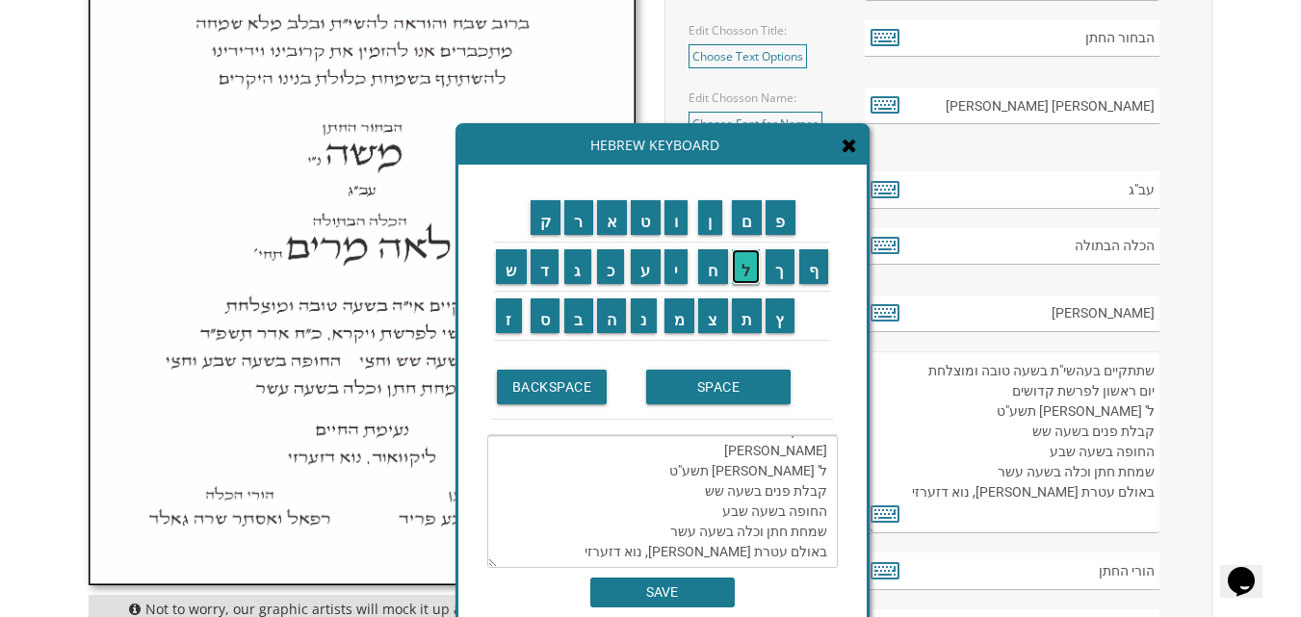
click at [747, 258] on input "ל" at bounding box center [746, 266] width 29 height 35
click at [677, 264] on input "י" at bounding box center [676, 266] width 24 height 35
click at [675, 223] on input "ו" at bounding box center [676, 217] width 24 height 35
click at [749, 220] on input "ם" at bounding box center [747, 217] width 31 height 35
click at [686, 389] on input "SPACE" at bounding box center [718, 387] width 144 height 35
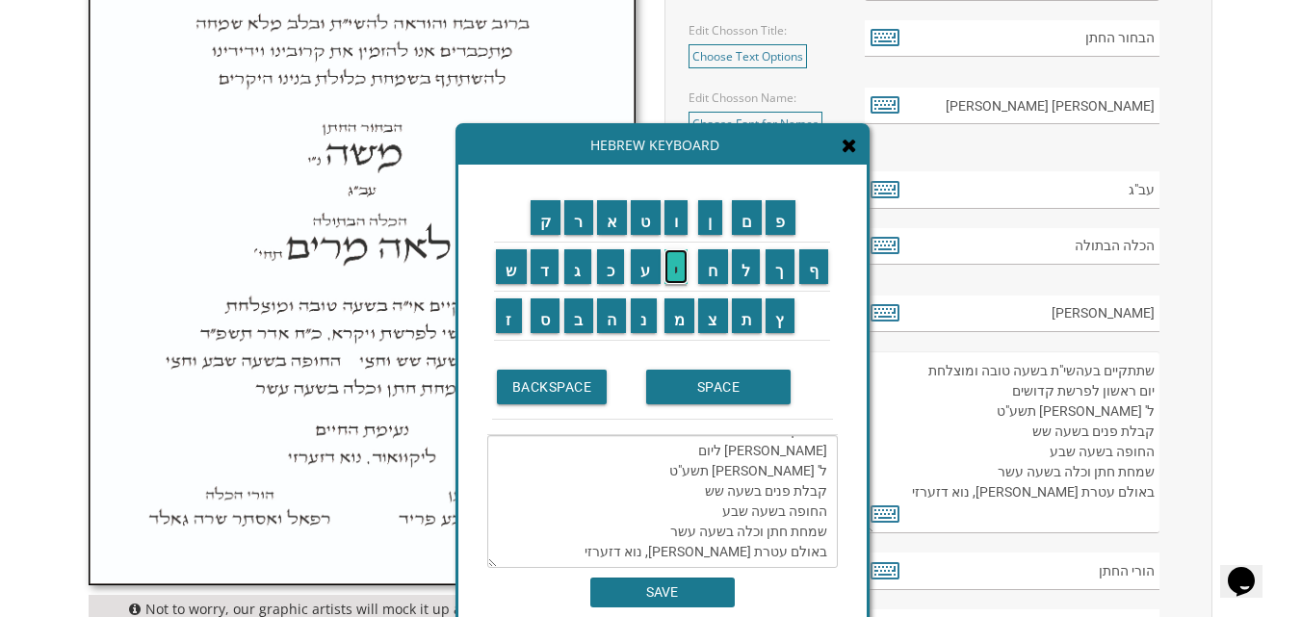
click at [676, 274] on input "י" at bounding box center [676, 266] width 24 height 35
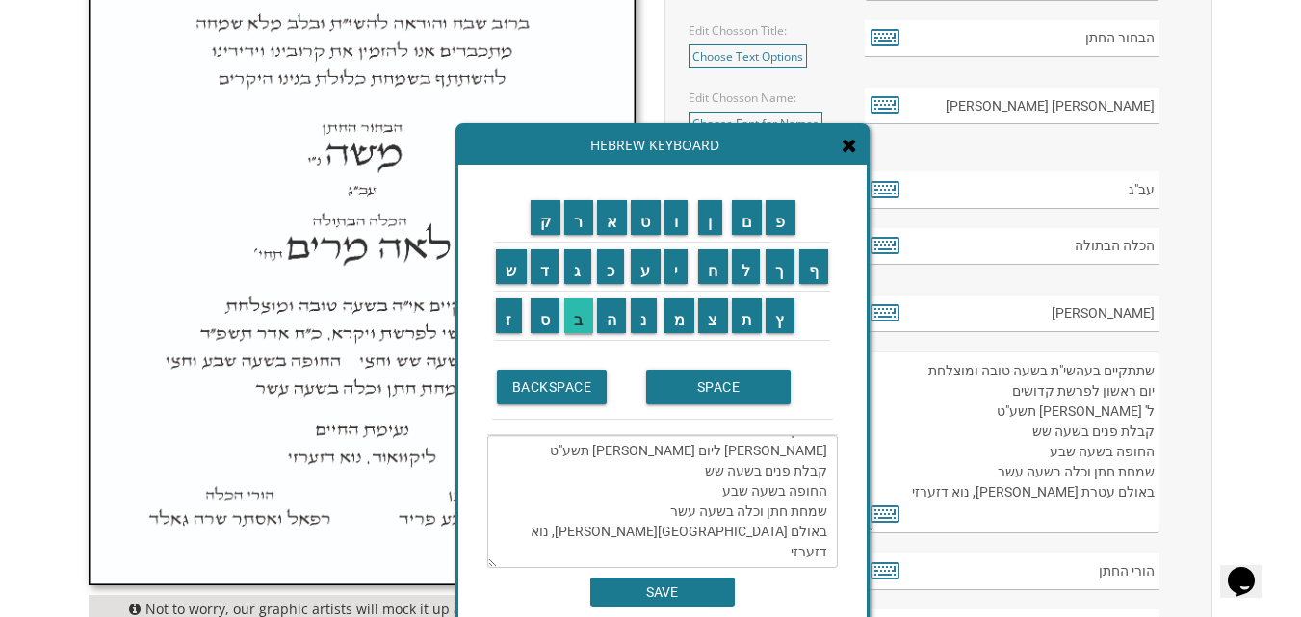
scroll to position [26, 0]
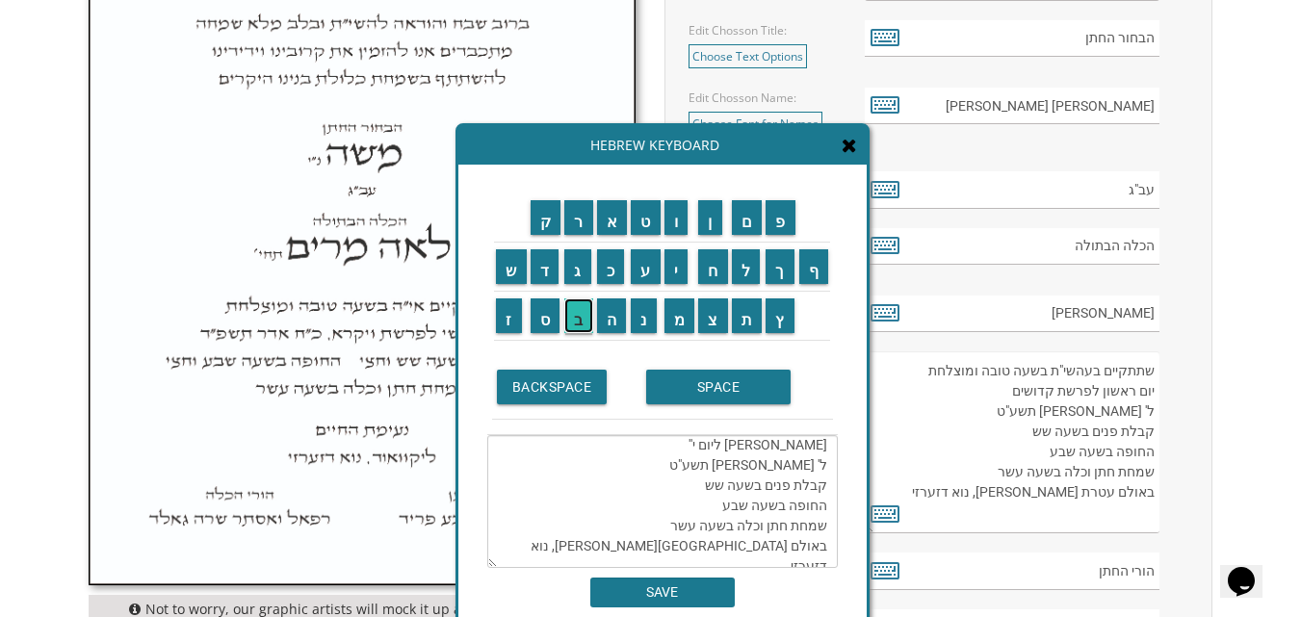
click at [575, 320] on input "ב" at bounding box center [578, 315] width 29 height 35
click at [575, 321] on input "ב" at bounding box center [578, 315] width 29 height 35
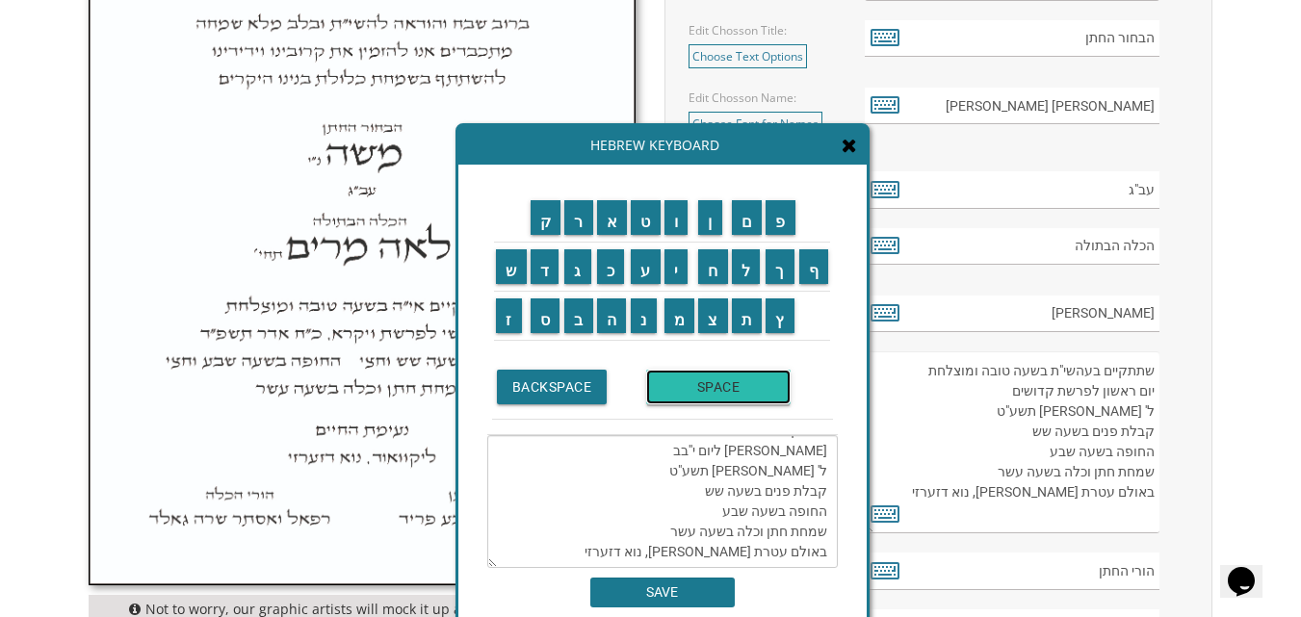
click at [703, 391] on input "SPACE" at bounding box center [718, 387] width 144 height 35
click at [707, 271] on input "ח" at bounding box center [713, 266] width 30 height 35
click at [509, 261] on input "ש" at bounding box center [511, 266] width 31 height 35
click at [676, 224] on input "ו" at bounding box center [676, 217] width 24 height 35
click at [716, 216] on input "ן" at bounding box center [710, 217] width 24 height 35
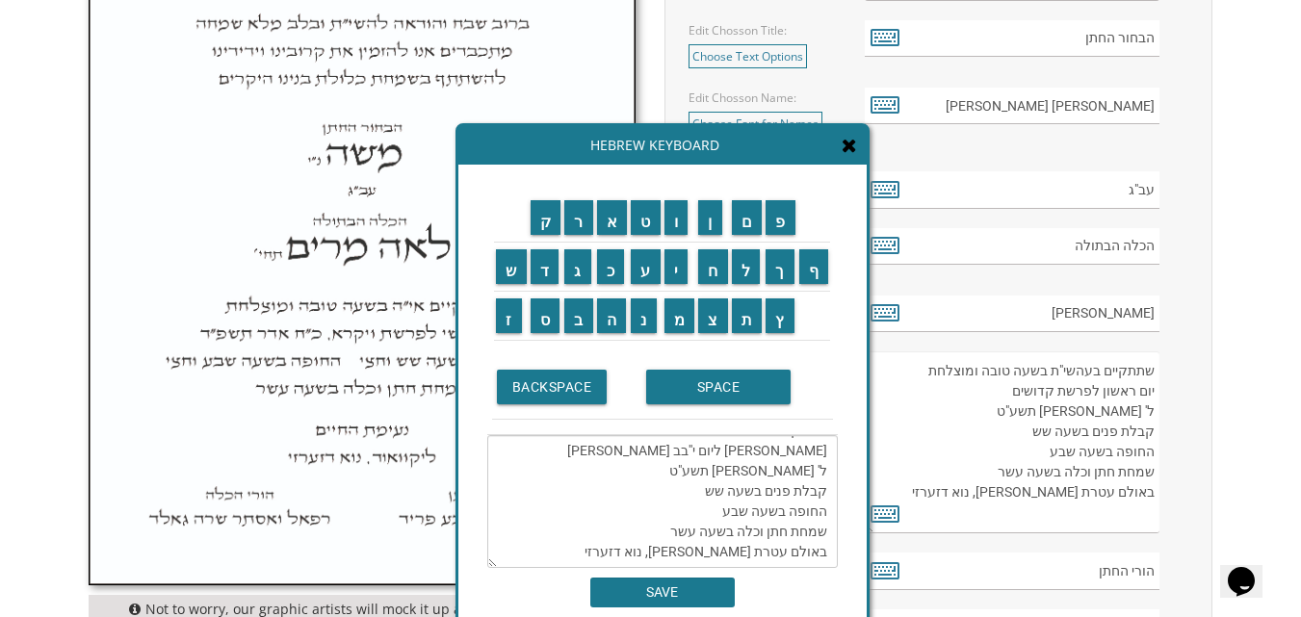
drag, startPoint x: 745, startPoint y: 457, endPoint x: 834, endPoint y: 459, distance: 88.6
click at [834, 459] on textarea "שתתקיים בעהשי"ת בשעה טובה ומוצלחת אור ליום י''בב חשון ל' ניסן תשע"ט קבלת פנים ב…" at bounding box center [662, 501] width 350 height 133
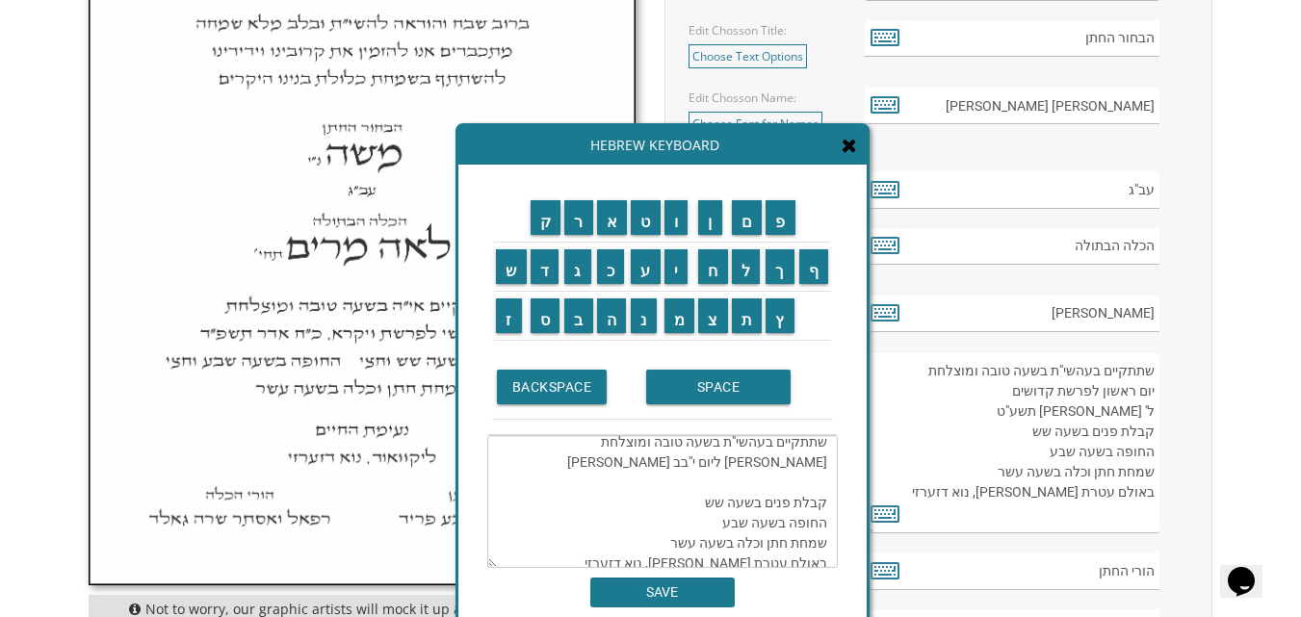
scroll to position [7, 0]
click at [756, 469] on textarea "שתתקיים בעהשי"ת בשעה טובה ומוצלחת אור ליום י''בב חשון קבלת פנים בשעה שש החופה ב…" at bounding box center [662, 501] width 350 height 133
click at [715, 466] on textarea "שתתקיים בעהשי"ת בשעה טובה ומוצלחת אור ליום י''ב חשון קבלת פנים בשעה שש החופה בש…" at bounding box center [662, 501] width 350 height 133
click at [714, 397] on input "SPACE" at bounding box center [718, 387] width 144 height 35
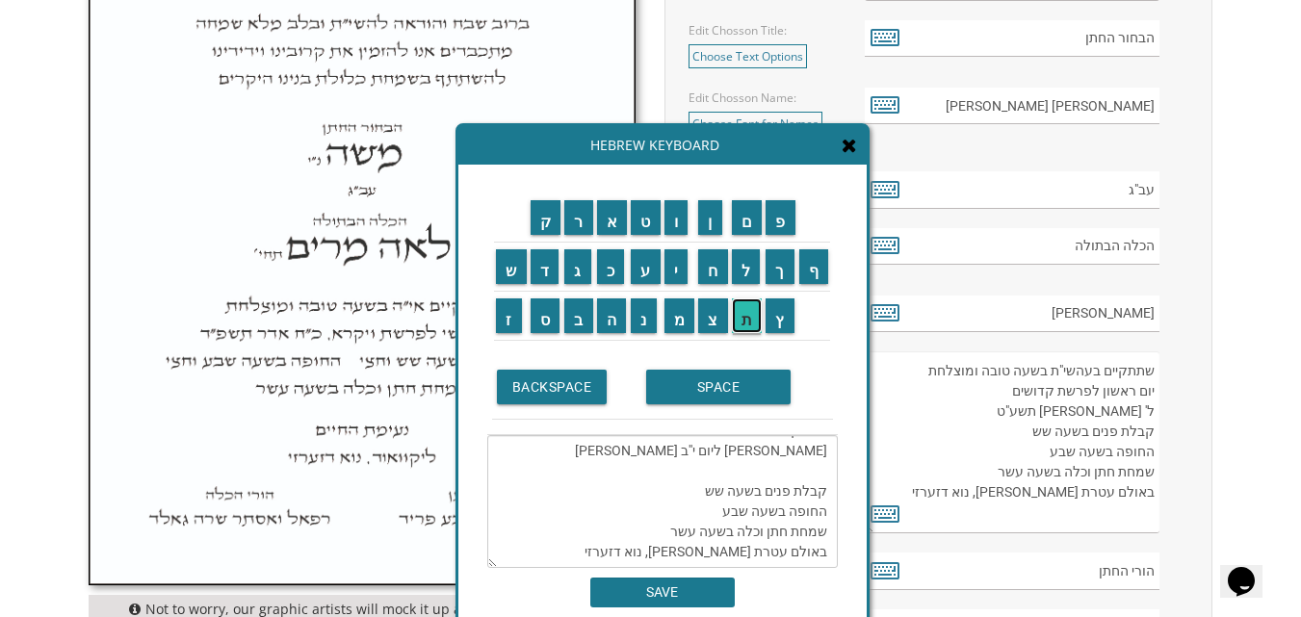
click at [748, 314] on input "ת" at bounding box center [747, 315] width 31 height 35
click at [513, 262] on input "ש" at bounding box center [511, 266] width 31 height 35
click at [784, 216] on input "פ" at bounding box center [780, 217] width 30 height 35
click at [681, 230] on input "ו" at bounding box center [676, 217] width 24 height 35
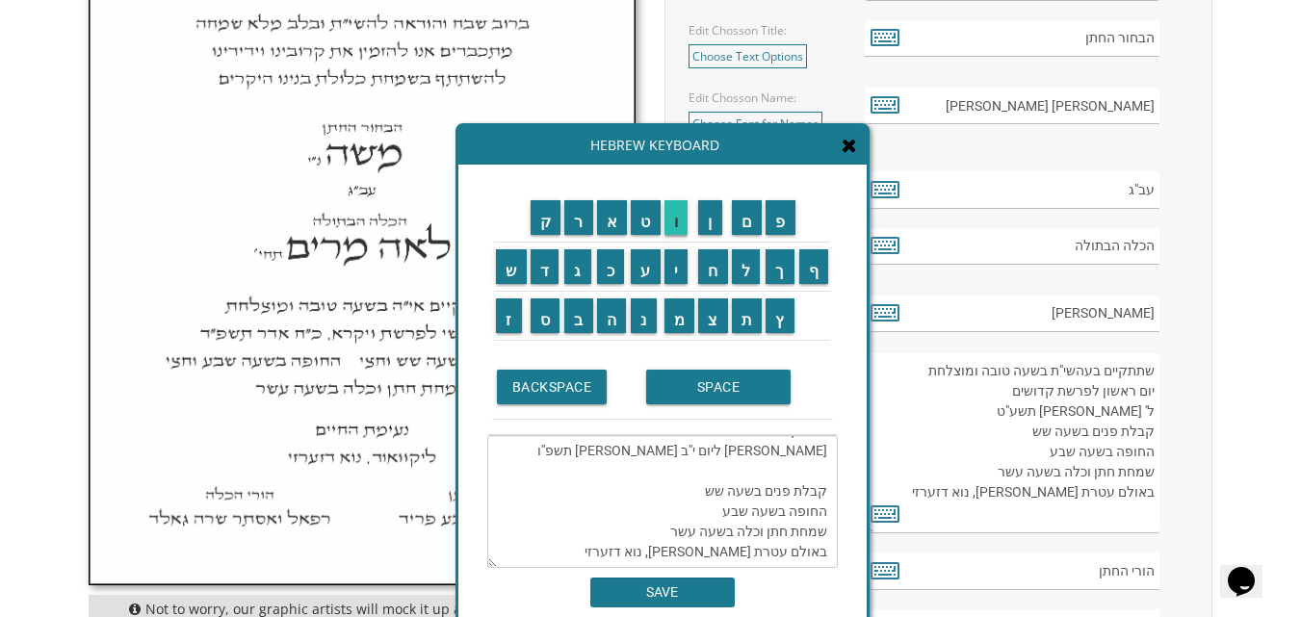
scroll to position [36, 0]
click at [692, 461] on textarea "שתתקיים בעהשי"ת בשעה טובה ומוצלחת אור ליום י''ב חשון תשפ''ו קבלת פנים בשעה שש ה…" at bounding box center [662, 501] width 350 height 133
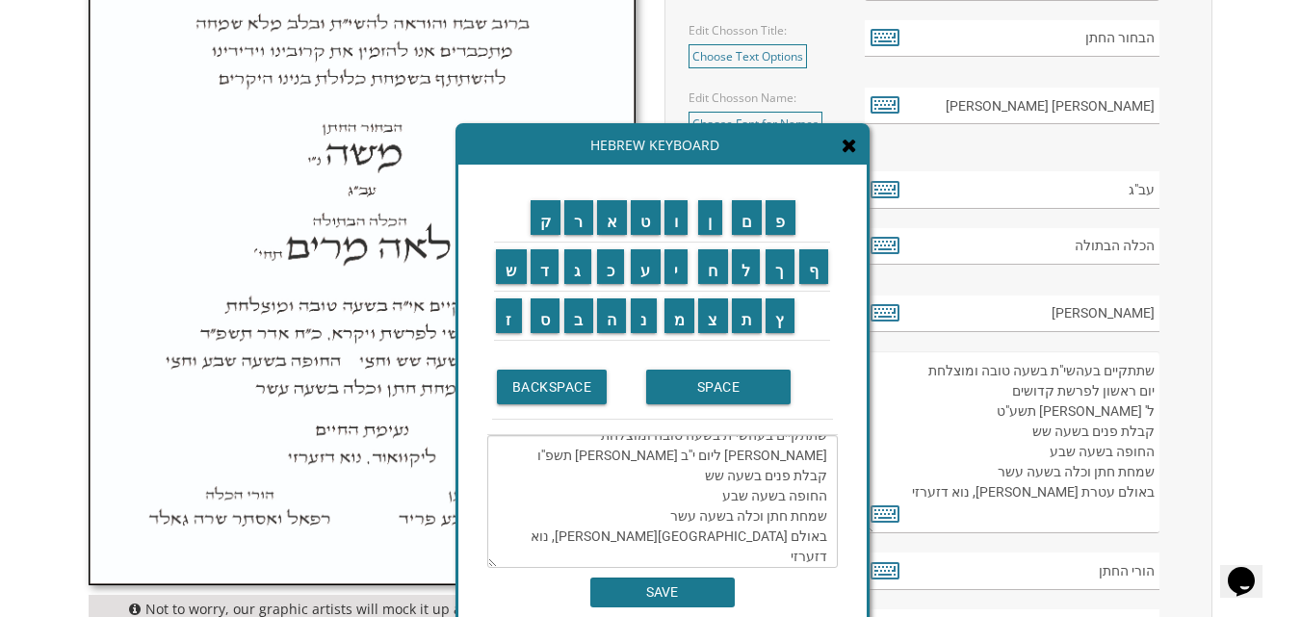
click at [724, 535] on textarea "שתתקיים בעהשי"ת בשעה טובה ומוצלחת אור ליום י''ב חשון תשפ''ו קבלת פנים בשעה שש ה…" at bounding box center [662, 501] width 350 height 133
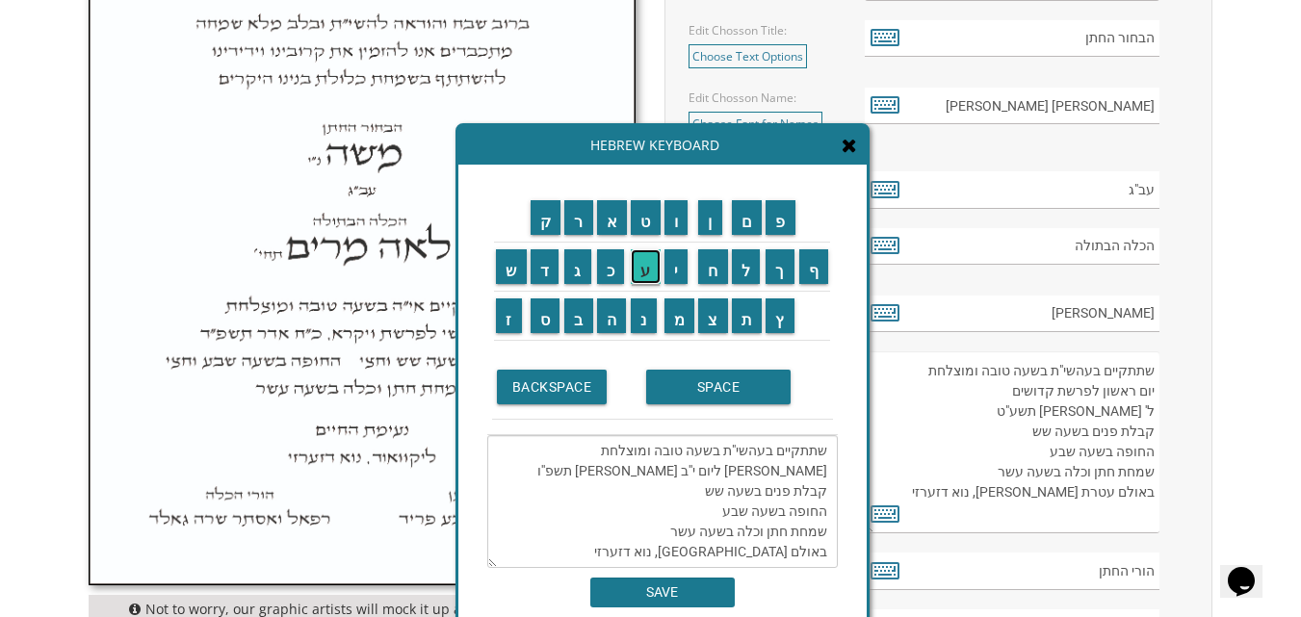
click at [646, 266] on input "ע" at bounding box center [646, 266] width 30 height 35
click at [746, 261] on input "ל" at bounding box center [746, 266] width 29 height 35
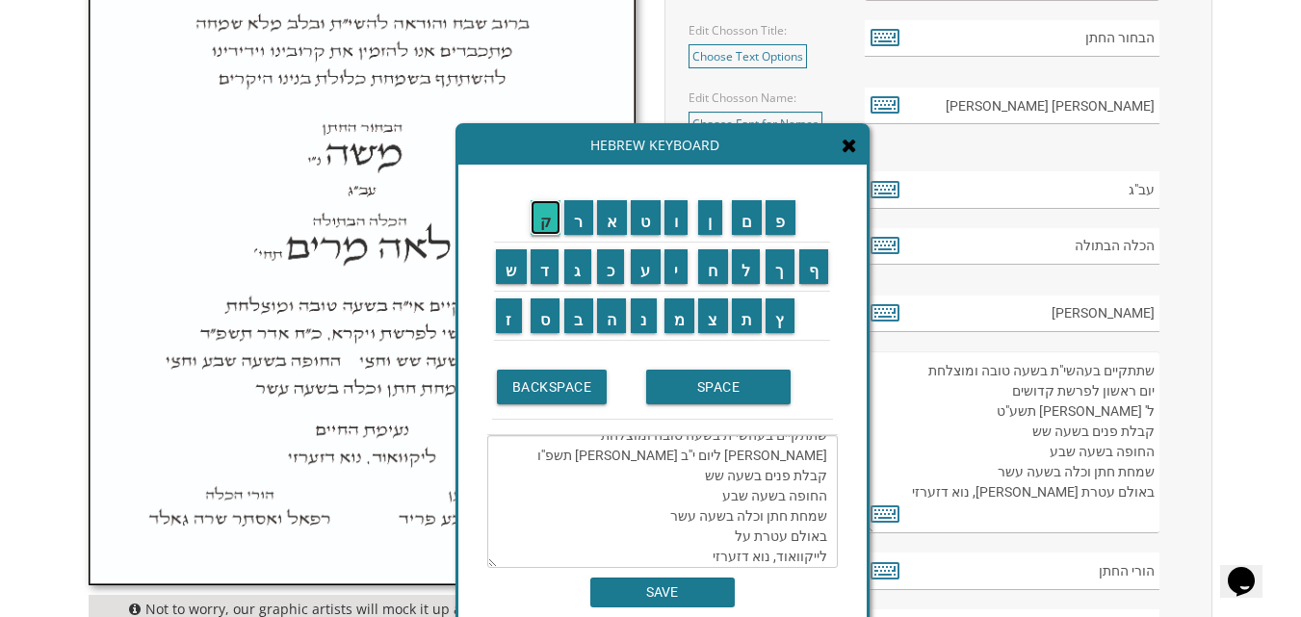
click at [541, 219] on input "ק" at bounding box center [545, 217] width 31 height 35
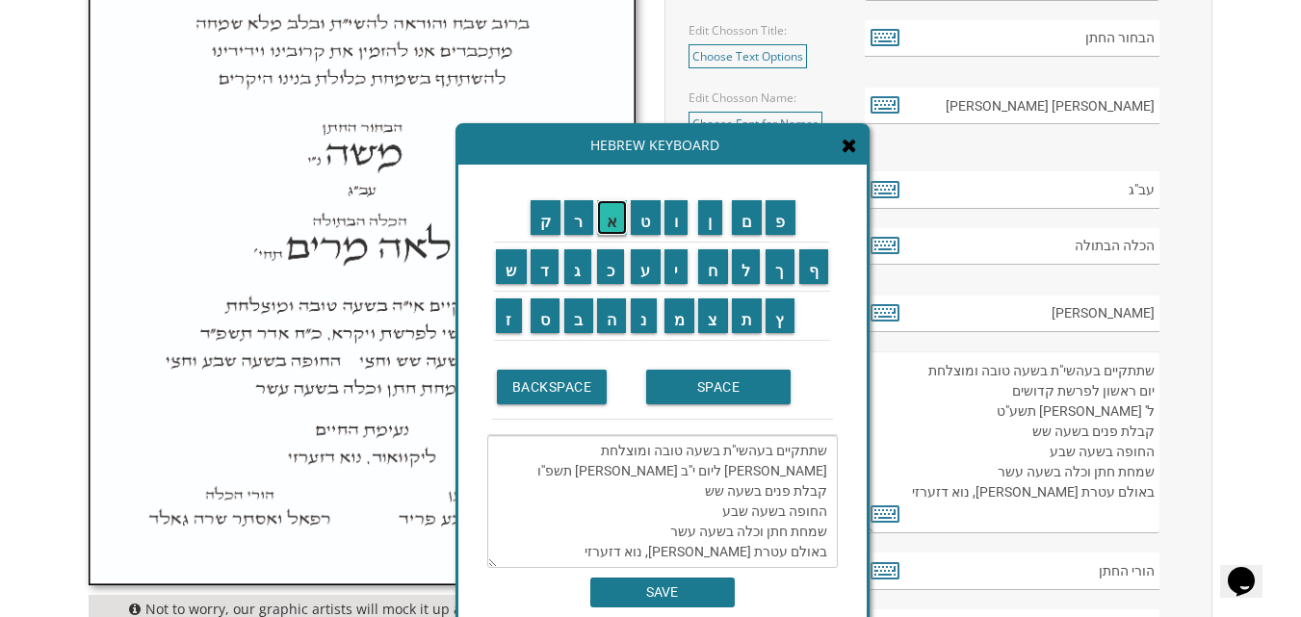
click at [603, 214] on input "א" at bounding box center [612, 217] width 31 height 35
drag, startPoint x: 723, startPoint y: 549, endPoint x: 833, endPoint y: 544, distance: 109.9
click at [833, 544] on textarea "שתתקיים בעהשי"ת בשעה טובה ומוצלחת אור ליום י''ב חשון תשפ''ו קבלת פנים בשעה שש ה…" at bounding box center [662, 501] width 350 height 133
click at [816, 482] on textarea "שתתקיים בעהשי"ת בשעה טובה ומוצלחת אור ליום י''ב חשון תשפ''ו קבלת פנים בשעה שש ה…" at bounding box center [662, 501] width 350 height 133
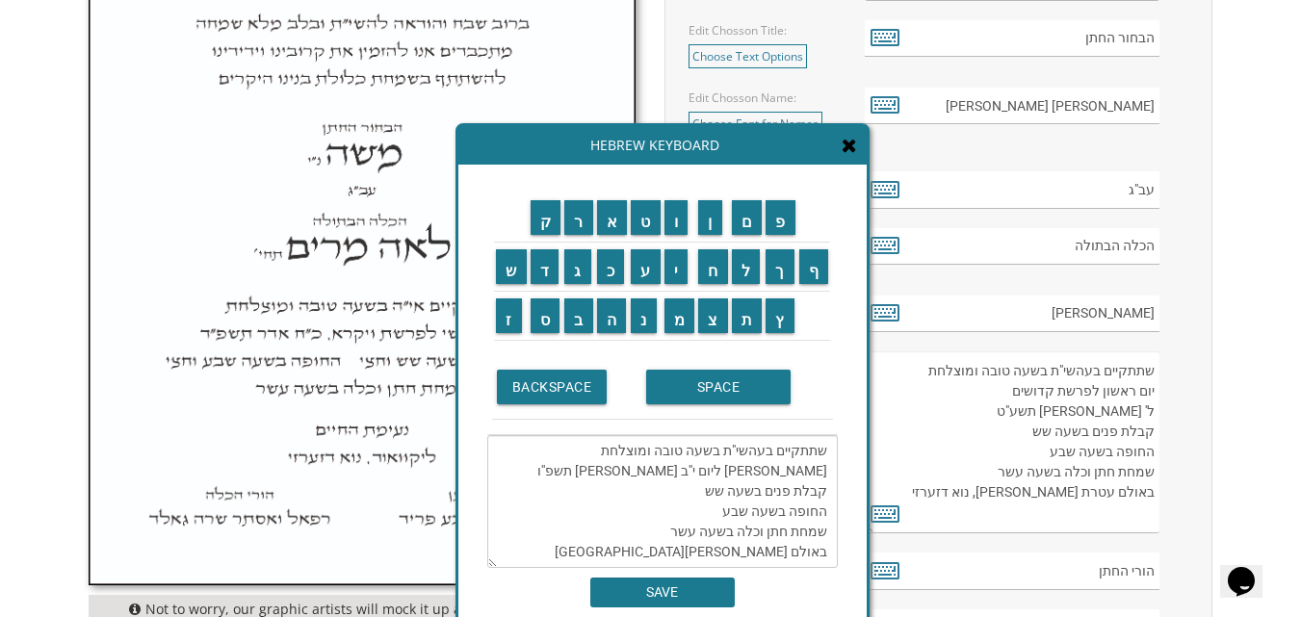
click at [817, 553] on textarea "שתתקיים בעהשי"ת בשעה טובה ומוצלחת אור ליום י''ב חשון תשפ''ו קבלת פנים בשעה שש ה…" at bounding box center [662, 501] width 350 height 133
click at [607, 219] on input "א" at bounding box center [612, 217] width 31 height 35
click at [684, 216] on input "ו" at bounding box center [676, 217] width 24 height 35
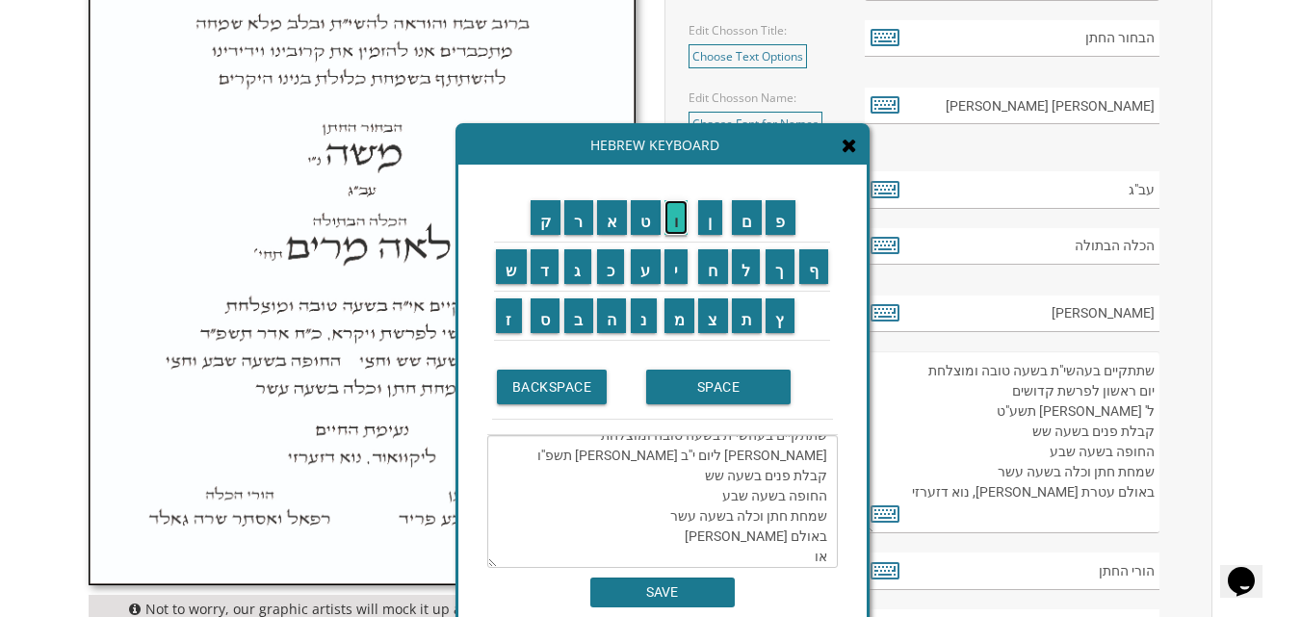
click at [684, 216] on input "ו" at bounding box center [676, 217] width 24 height 35
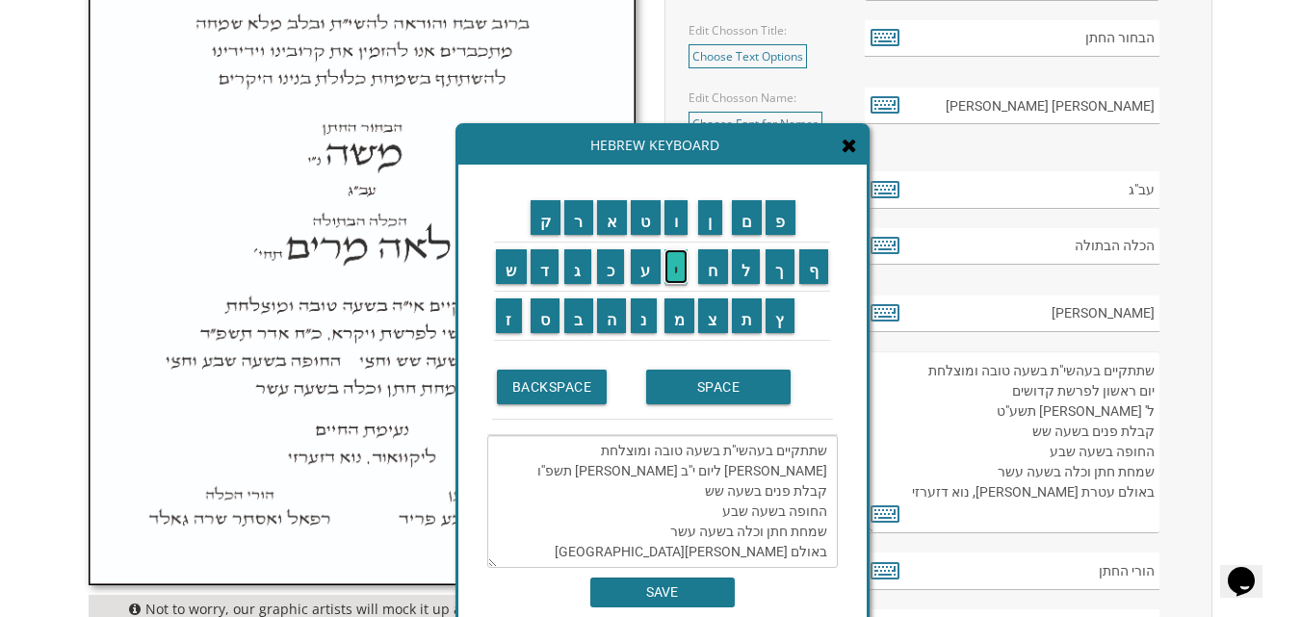
click at [673, 271] on input "י" at bounding box center [676, 266] width 24 height 35
click at [643, 306] on input "נ" at bounding box center [644, 315] width 26 height 35
click at [584, 275] on input "ג" at bounding box center [577, 266] width 27 height 35
click at [505, 328] on input "ז" at bounding box center [509, 315] width 26 height 35
click at [672, 379] on input "SPACE" at bounding box center [718, 387] width 144 height 35
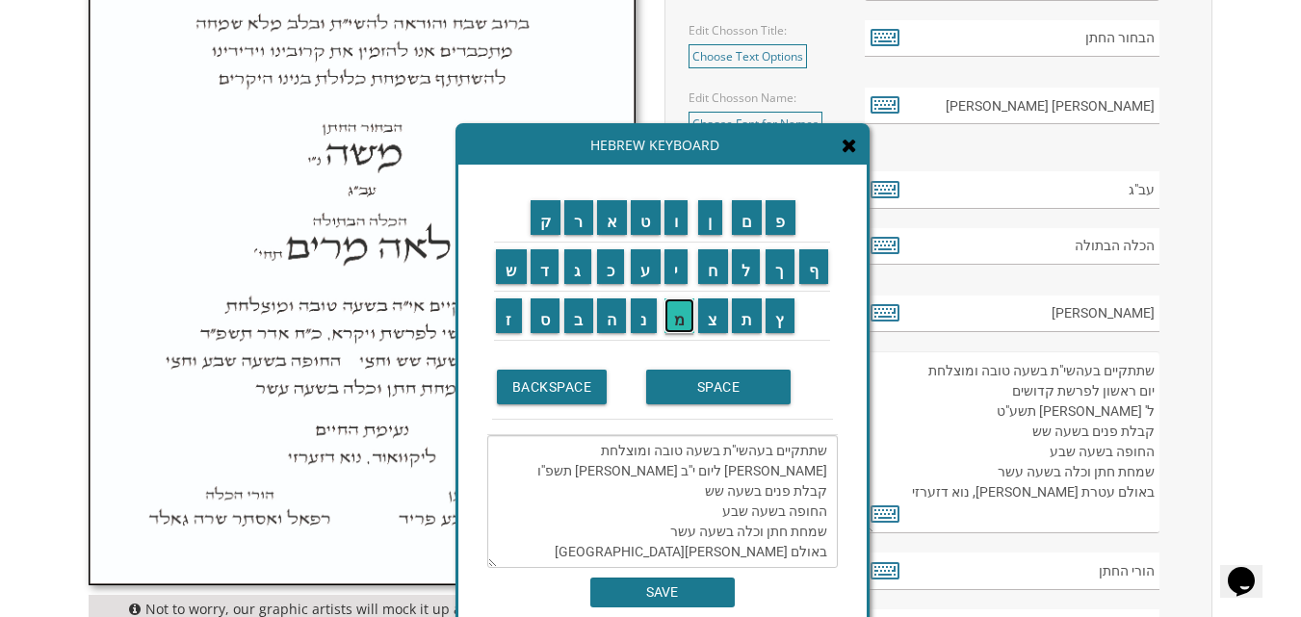
click at [677, 321] on input "מ" at bounding box center [679, 315] width 31 height 35
click at [676, 273] on input "י" at bounding box center [676, 266] width 24 height 35
click at [750, 264] on input "ל" at bounding box center [746, 266] width 29 height 35
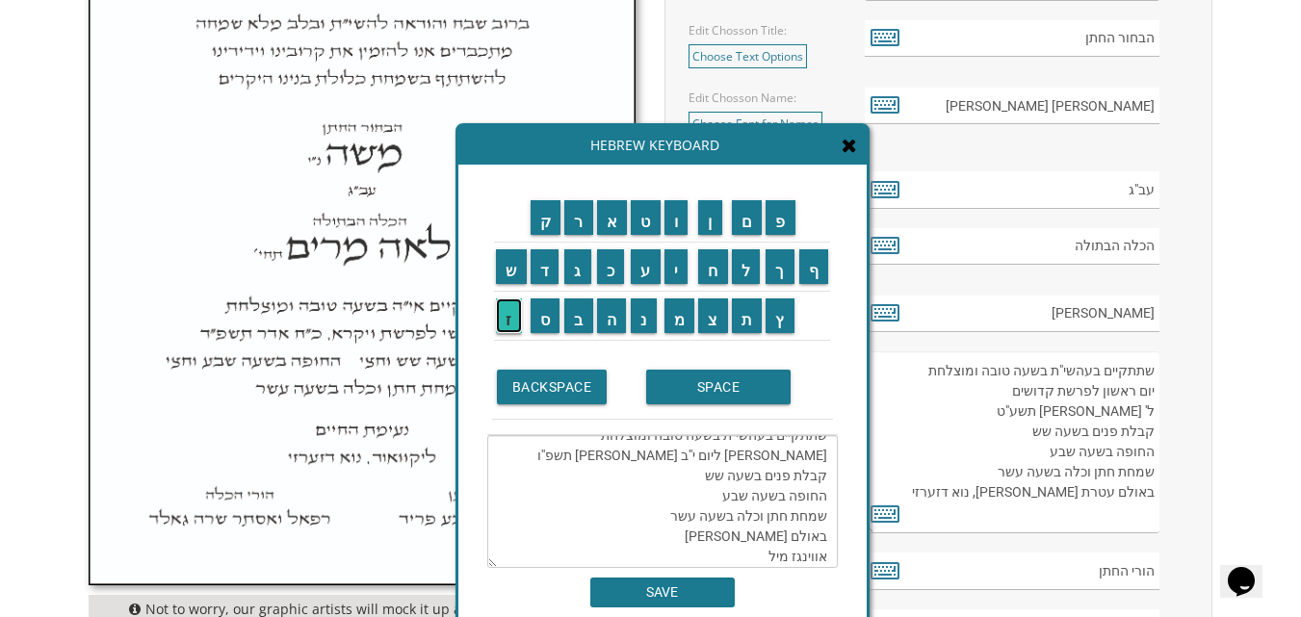
click at [497, 320] on input "ז" at bounding box center [509, 315] width 26 height 35
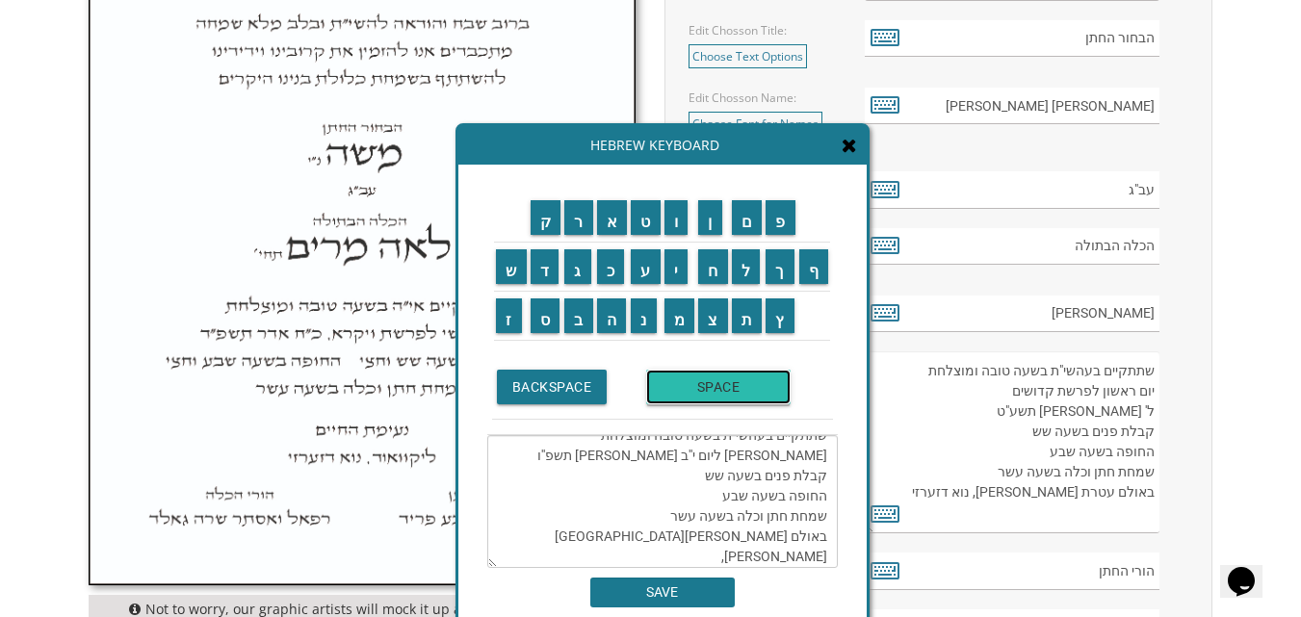
click at [704, 394] on input "SPACE" at bounding box center [718, 387] width 144 height 35
click at [680, 325] on input "מ" at bounding box center [679, 315] width 31 height 35
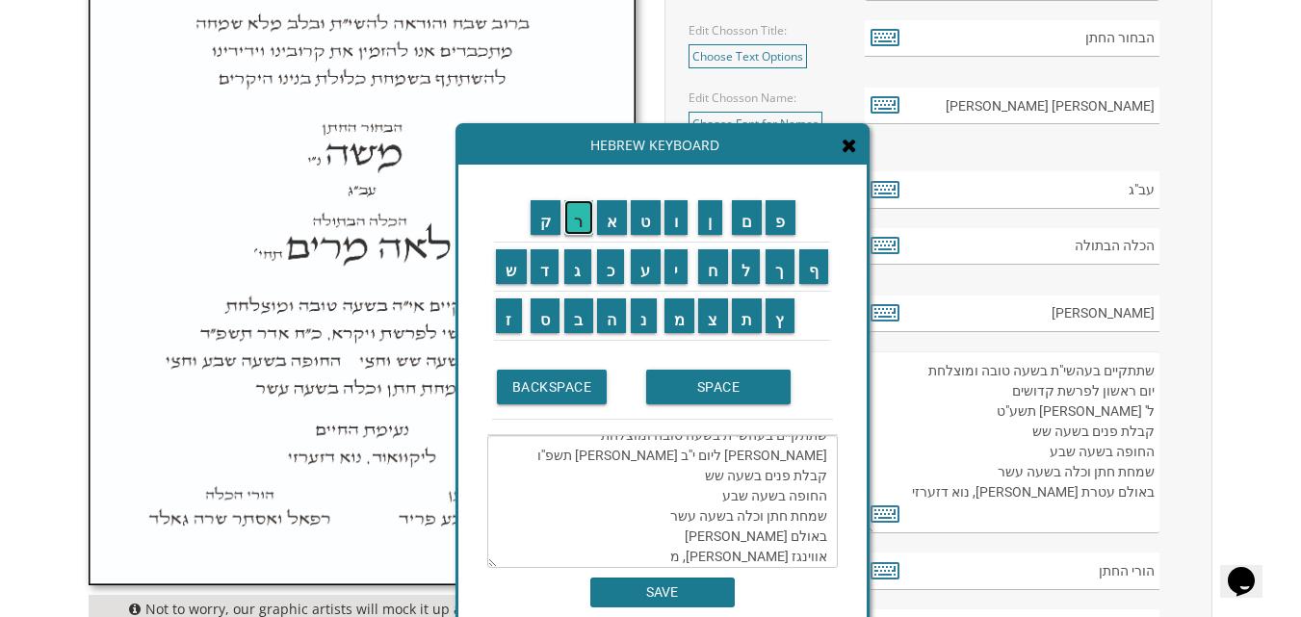
click at [584, 227] on input "ר" at bounding box center [578, 217] width 29 height 35
click at [673, 262] on input "י" at bounding box center [676, 266] width 24 height 35
click at [736, 270] on input "ל" at bounding box center [746, 266] width 29 height 35
click at [641, 315] on input "נ" at bounding box center [644, 315] width 26 height 35
click at [543, 265] on input "ד" at bounding box center [544, 266] width 29 height 35
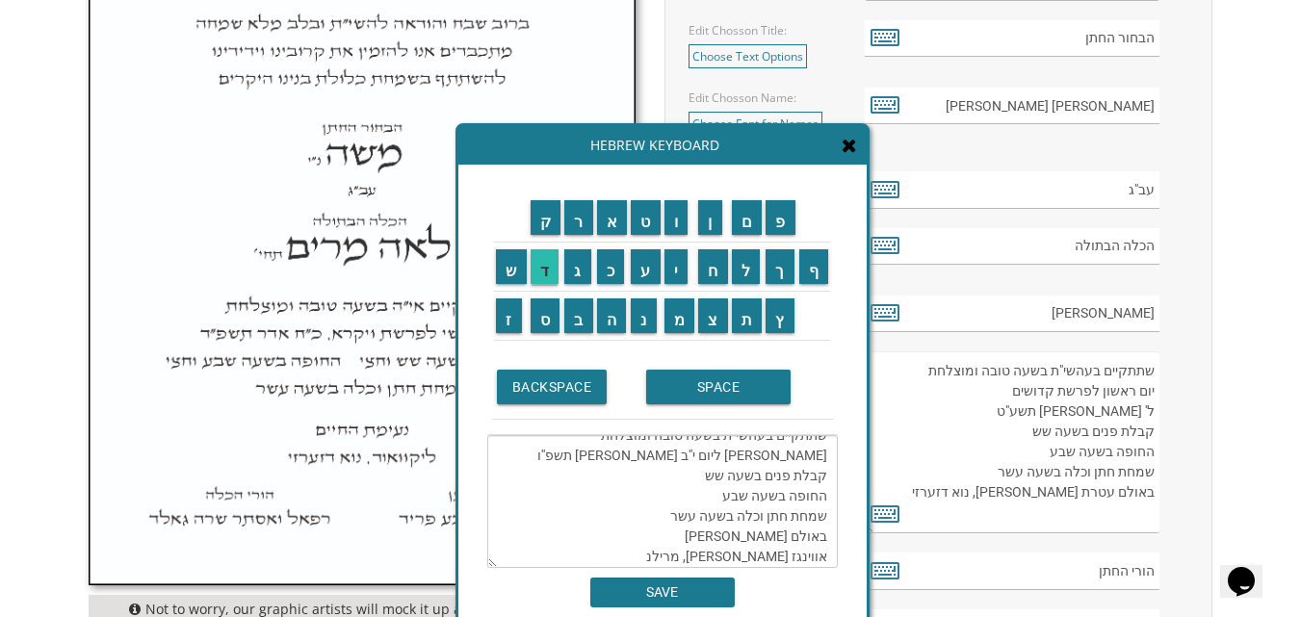
type textarea "שתתקיים בעהשי"ת בשעה טובה ומוצלחת אור ליום י''ב חשון תשפ''ו קבלת פנים בשעה שש ה…"
click at [673, 591] on input "SAVE" at bounding box center [662, 593] width 144 height 30
type textarea "שתתקיים בעהשי"ת בשעה טובה ומוצלחת אור ליום י''ב חשון תשפ''ו קבלת פנים בשעה שש ה…"
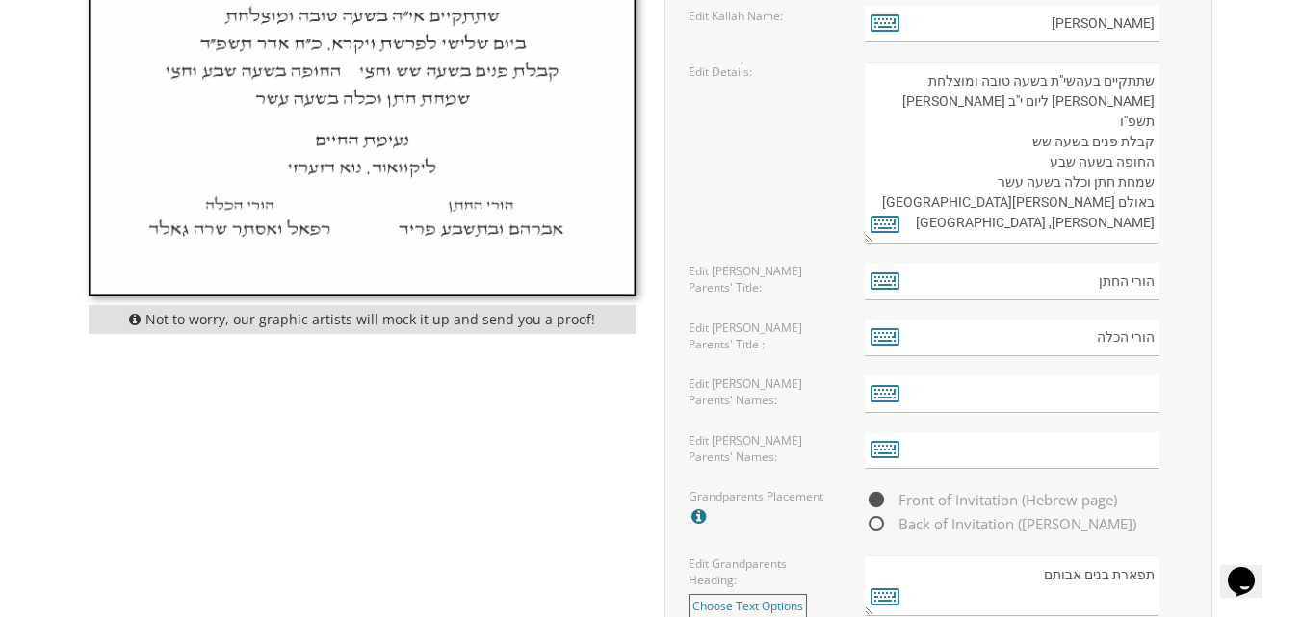
scroll to position [1219, 0]
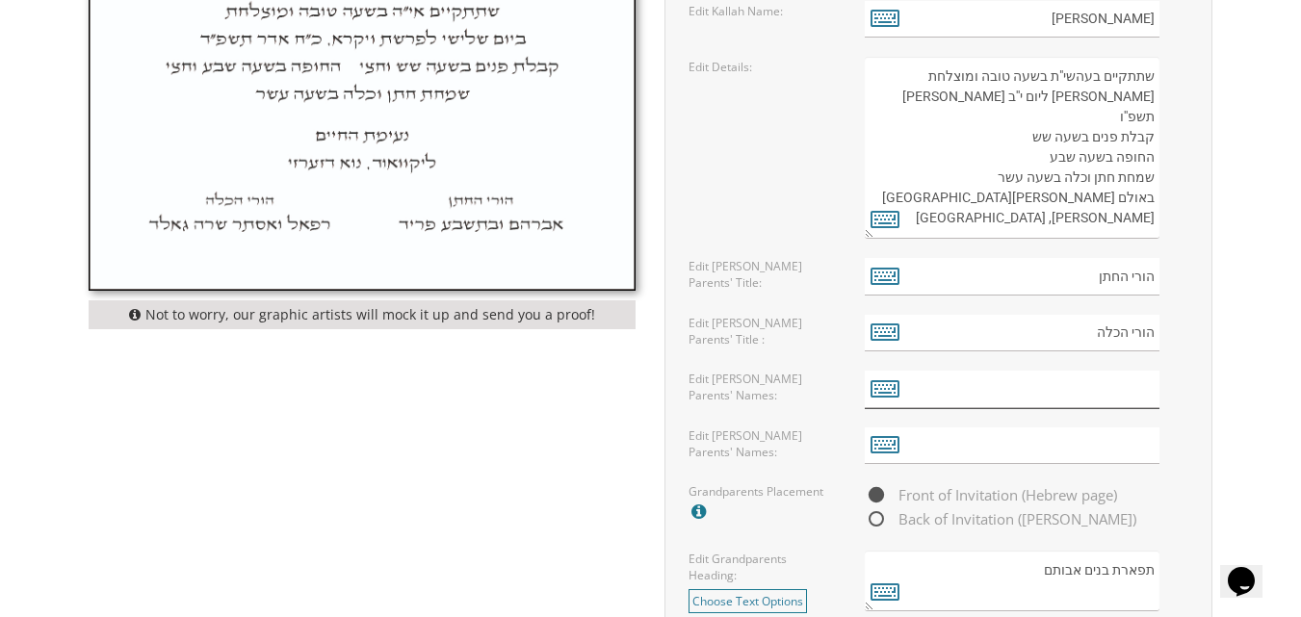
click at [1031, 392] on input "text" at bounding box center [1012, 390] width 295 height 38
click at [891, 391] on icon at bounding box center [884, 387] width 29 height 27
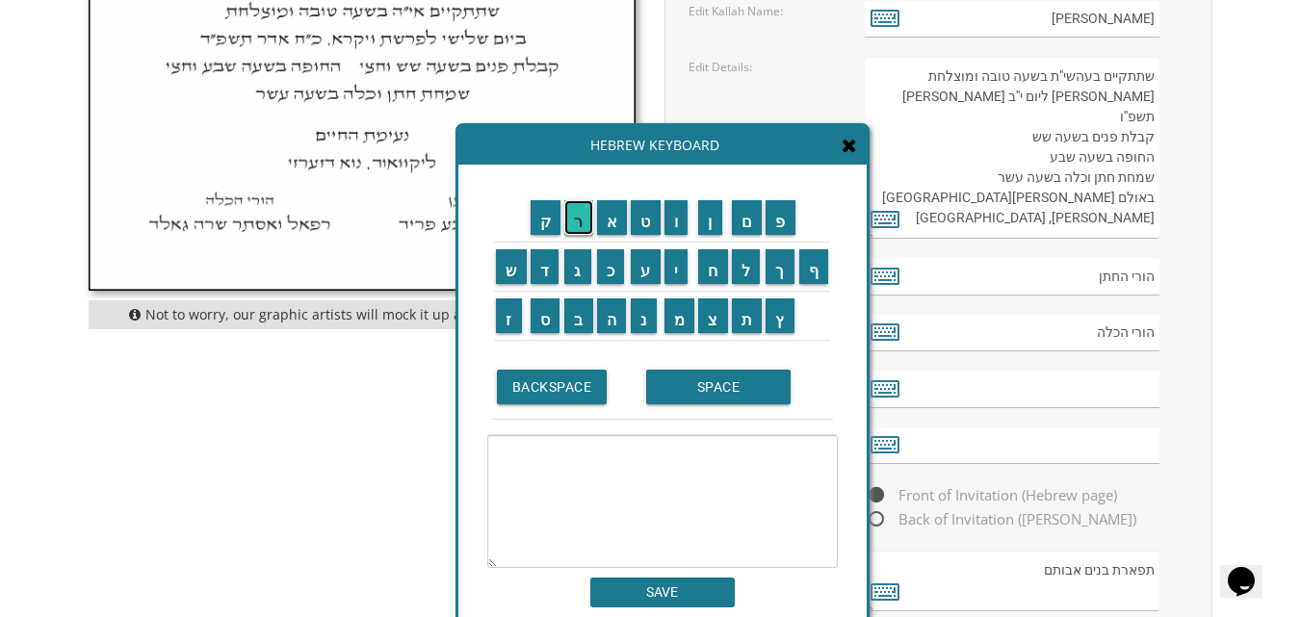
click at [579, 225] on input "ר" at bounding box center [578, 217] width 29 height 35
click at [698, 379] on input "SPACE" at bounding box center [718, 387] width 144 height 35
click at [679, 317] on input "מ" at bounding box center [679, 315] width 31 height 35
click at [576, 222] on input "ר" at bounding box center [578, 217] width 29 height 35
click at [540, 263] on input "ד" at bounding box center [544, 266] width 29 height 35
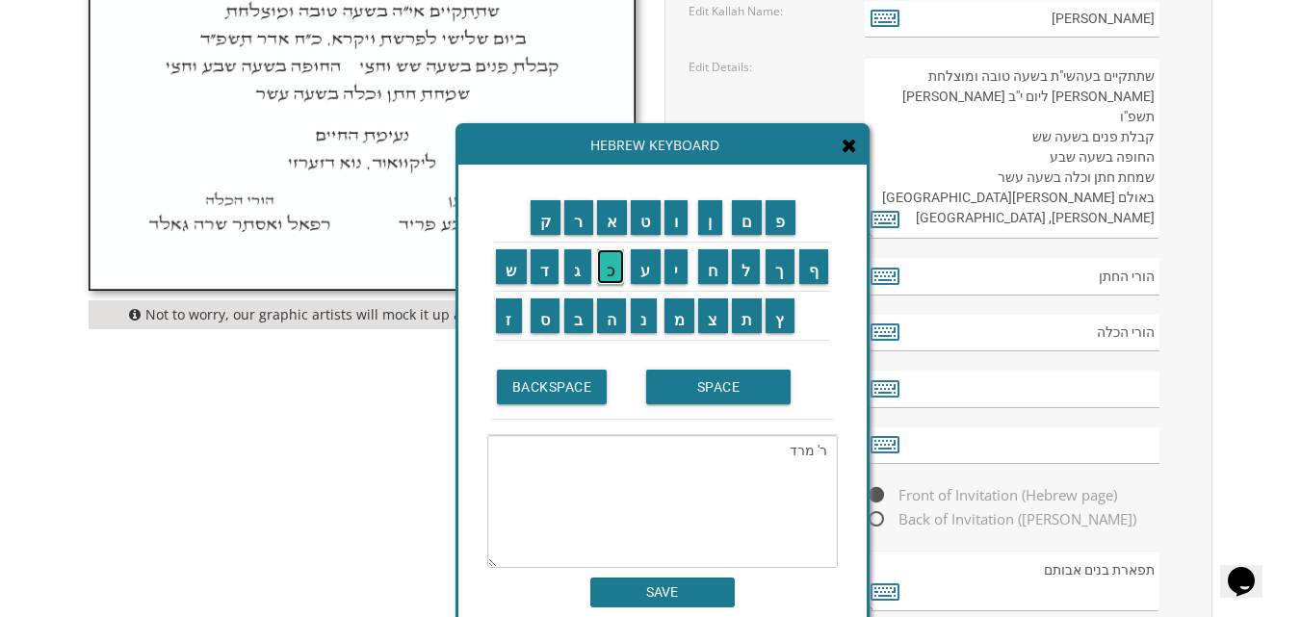
click at [600, 265] on input "כ" at bounding box center [611, 266] width 28 height 35
click at [683, 263] on input "י" at bounding box center [676, 266] width 24 height 35
click at [708, 385] on input "SPACE" at bounding box center [718, 387] width 144 height 35
click at [510, 274] on input "ש" at bounding box center [511, 266] width 31 height 35
click at [678, 226] on input "ו" at bounding box center [676, 217] width 24 height 35
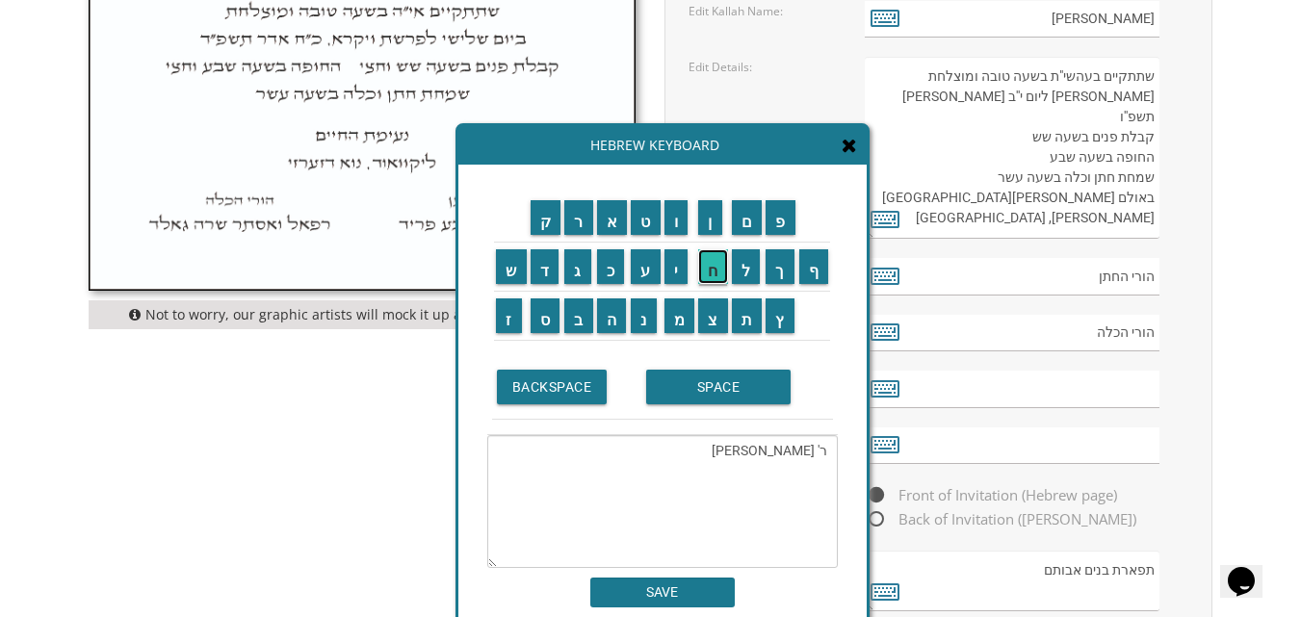
click at [716, 268] on input "ח" at bounding box center [713, 266] width 30 height 35
click at [642, 223] on input "ט" at bounding box center [646, 217] width 30 height 35
click at [680, 214] on input "ו" at bounding box center [676, 217] width 24 height 35
click at [580, 308] on input "ב" at bounding box center [578, 315] width 29 height 35
click at [677, 261] on input "י" at bounding box center [676, 266] width 24 height 35
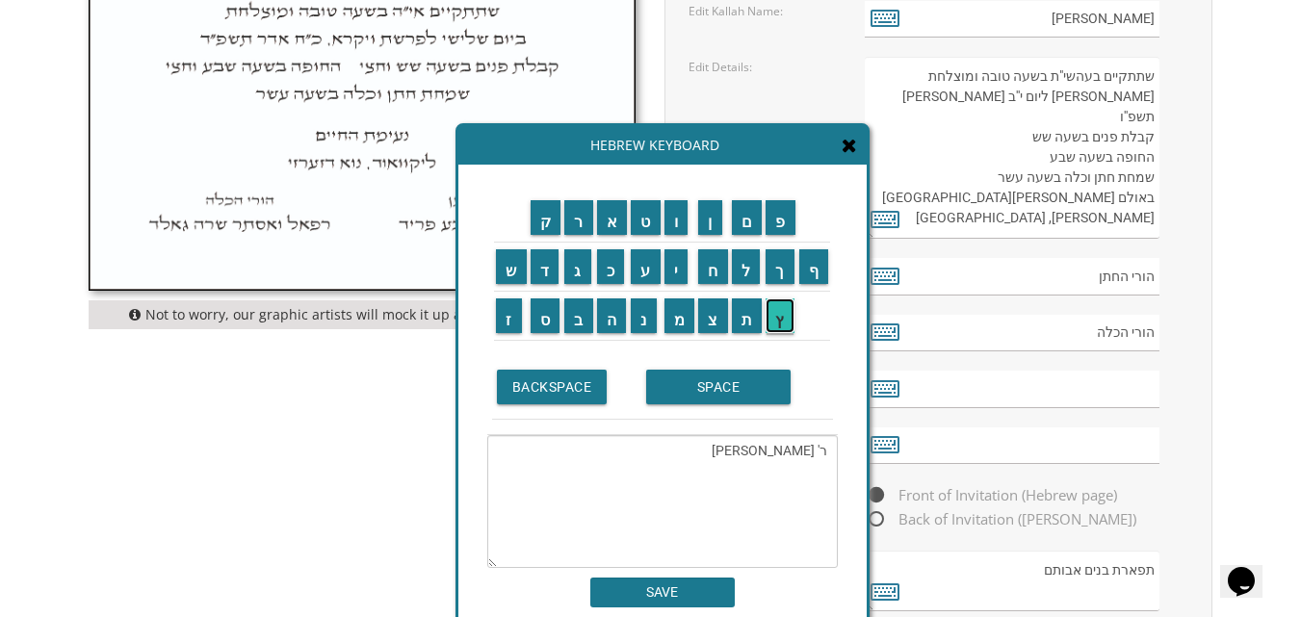
click at [789, 311] on input "ץ" at bounding box center [779, 315] width 29 height 35
click at [707, 389] on input "SPACE" at bounding box center [718, 387] width 144 height 35
click at [681, 215] on input "ו" at bounding box center [676, 217] width 24 height 35
click at [570, 220] on input "ר" at bounding box center [578, 217] width 29 height 35
click at [644, 260] on input "ע" at bounding box center [646, 266] width 30 height 35
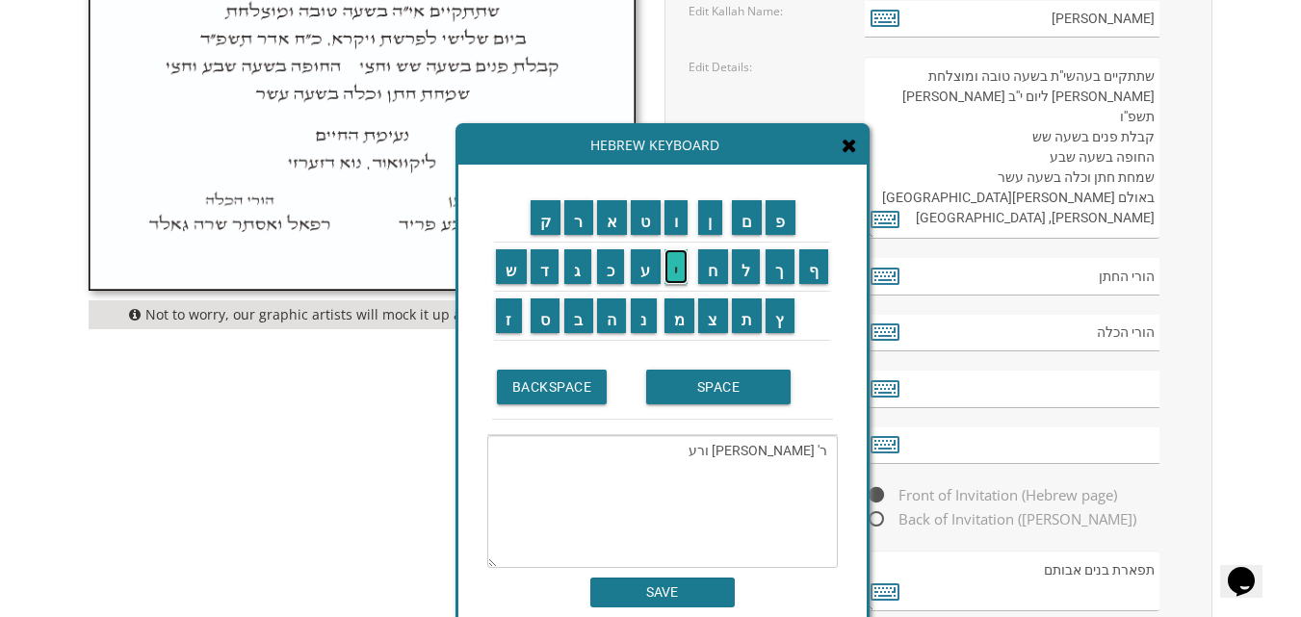
click at [676, 266] on input "י" at bounding box center [676, 266] width 24 height 35
click at [746, 319] on input "ת" at bounding box center [747, 315] width 31 height 35
click at [677, 219] on input "ו" at bounding box center [676, 217] width 24 height 35
type textarea "ר' מרדכי שוחטוביץ ורעיתו"
click at [672, 594] on input "SAVE" at bounding box center [662, 593] width 144 height 30
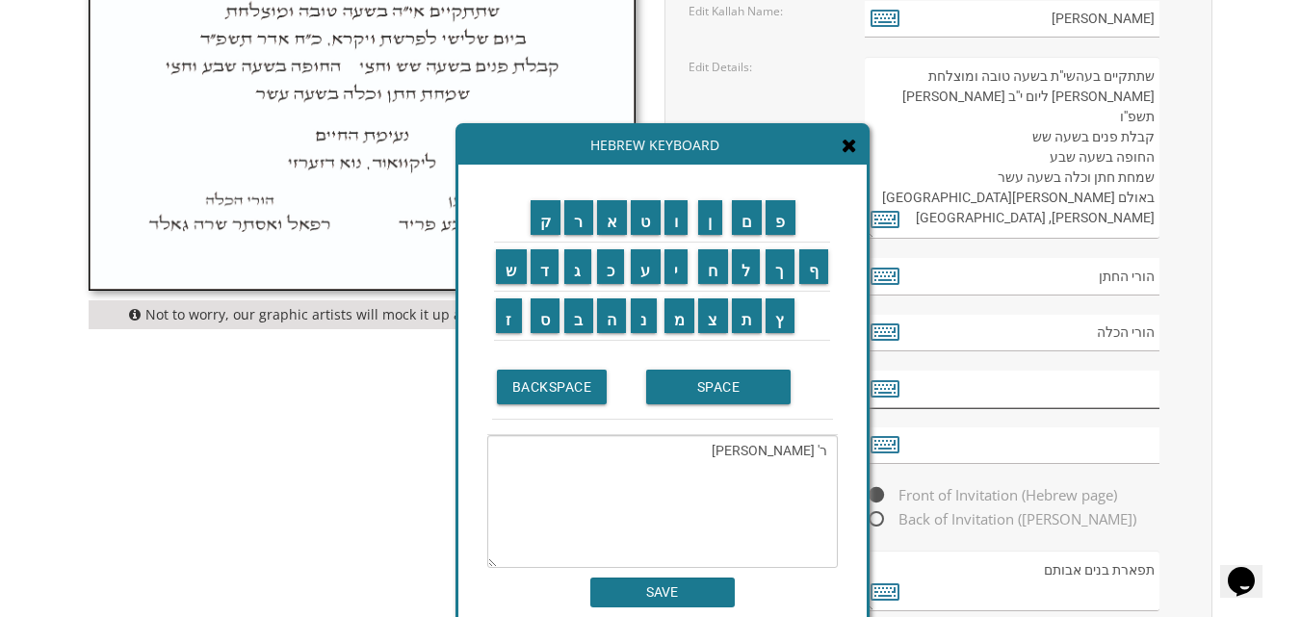
type input "ר' מרדכי שוחטוביץ ורעיתו"
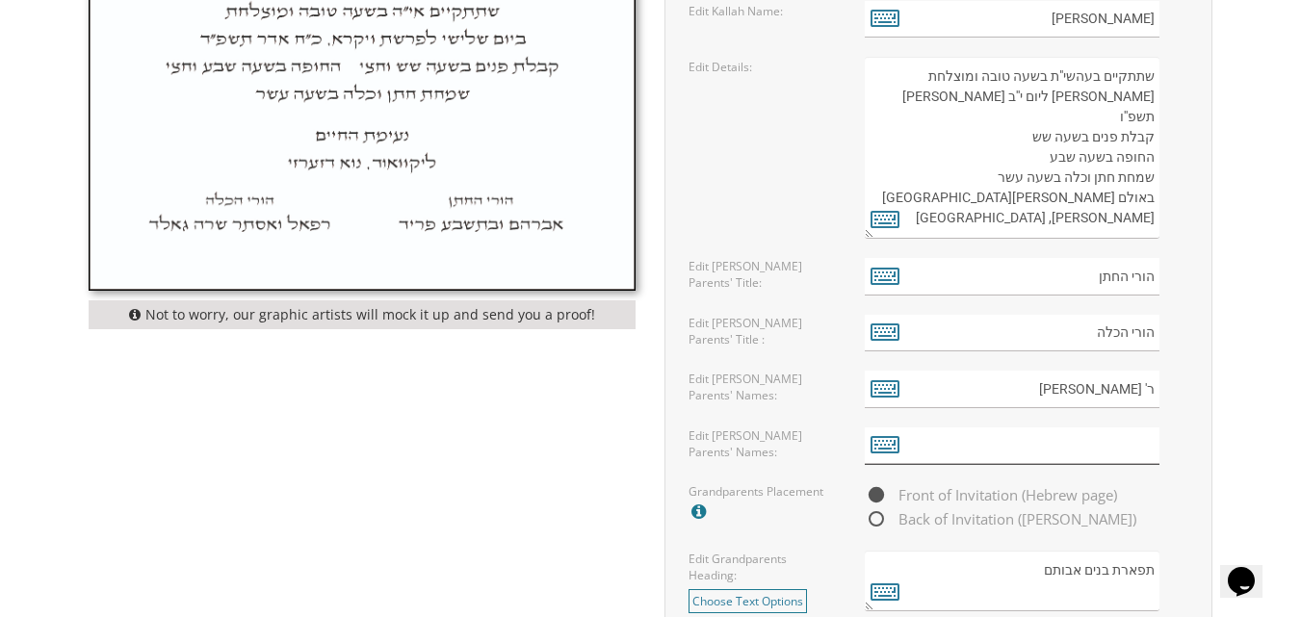
click at [1048, 449] on input "text" at bounding box center [1012, 446] width 295 height 38
click at [885, 442] on icon at bounding box center [884, 443] width 29 height 27
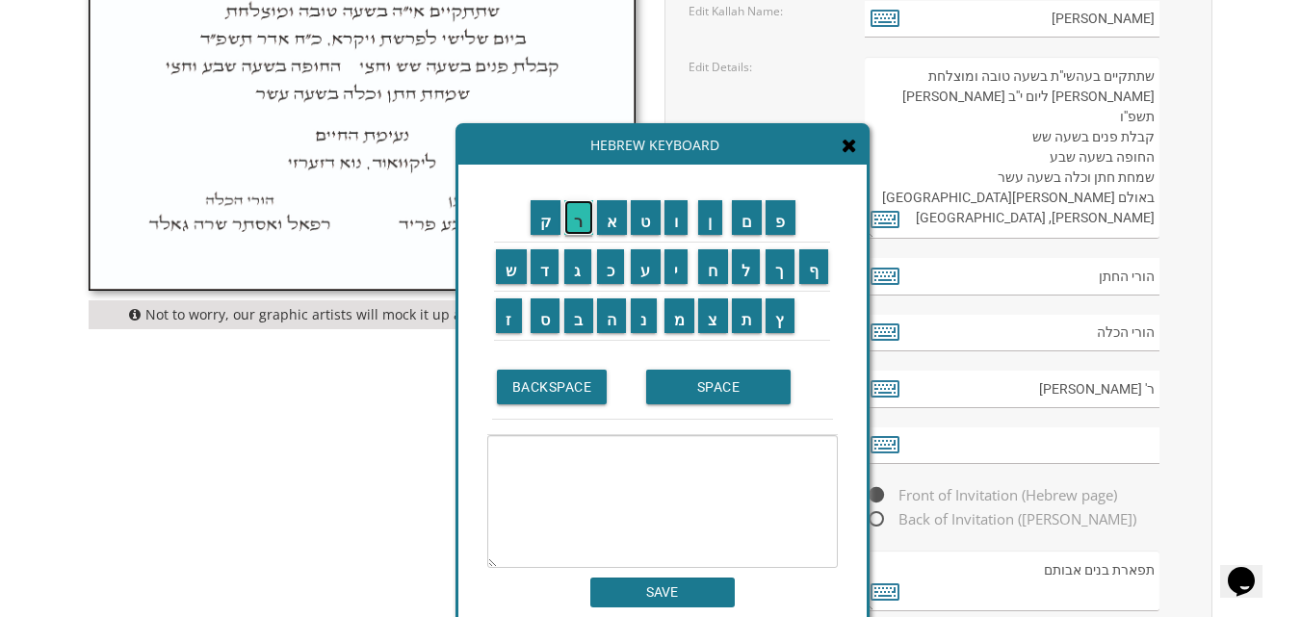
click at [579, 224] on input "ר" at bounding box center [578, 217] width 29 height 35
click at [724, 399] on input "SPACE" at bounding box center [718, 387] width 144 height 35
click at [508, 275] on input "ש" at bounding box center [511, 266] width 31 height 35
click at [740, 267] on input "ל" at bounding box center [746, 266] width 29 height 35
click at [677, 318] on input "מ" at bounding box center [679, 315] width 31 height 35
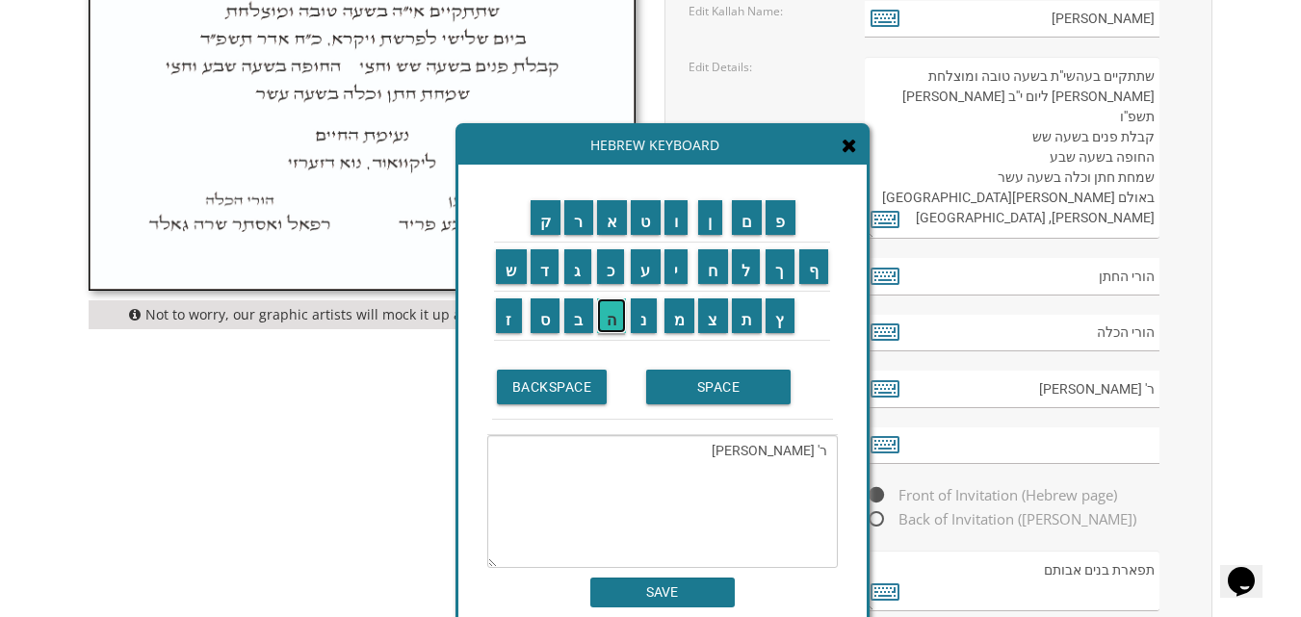
click at [602, 322] on input "ה" at bounding box center [612, 315] width 30 height 35
click at [689, 395] on input "SPACE" at bounding box center [718, 387] width 144 height 35
click at [674, 318] on input "מ" at bounding box center [679, 315] width 31 height 35
click at [504, 270] on input "ש" at bounding box center [511, 266] width 31 height 35
click at [615, 312] on input "ה" at bounding box center [612, 315] width 30 height 35
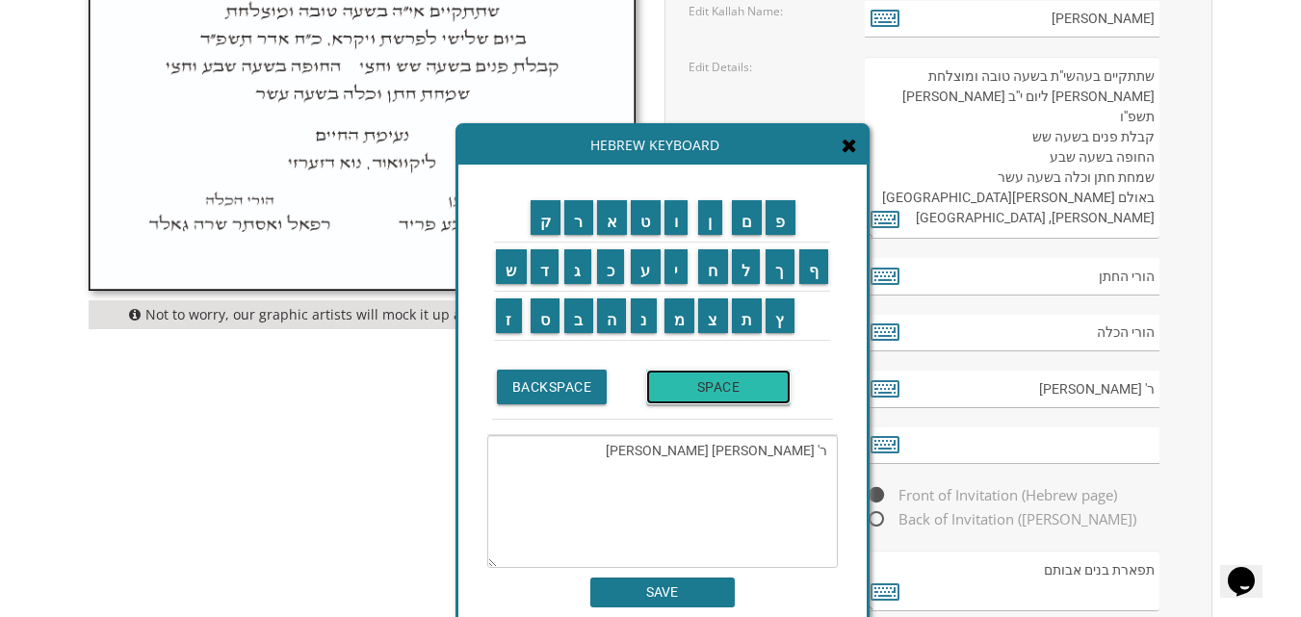
click at [700, 379] on input "SPACE" at bounding box center [718, 387] width 144 height 35
click at [581, 316] on input "ב" at bounding box center [578, 315] width 29 height 35
click at [678, 278] on input "י" at bounding box center [676, 266] width 24 height 35
click at [641, 314] on input "נ" at bounding box center [644, 315] width 26 height 35
click at [507, 279] on input "ש" at bounding box center [511, 266] width 31 height 35
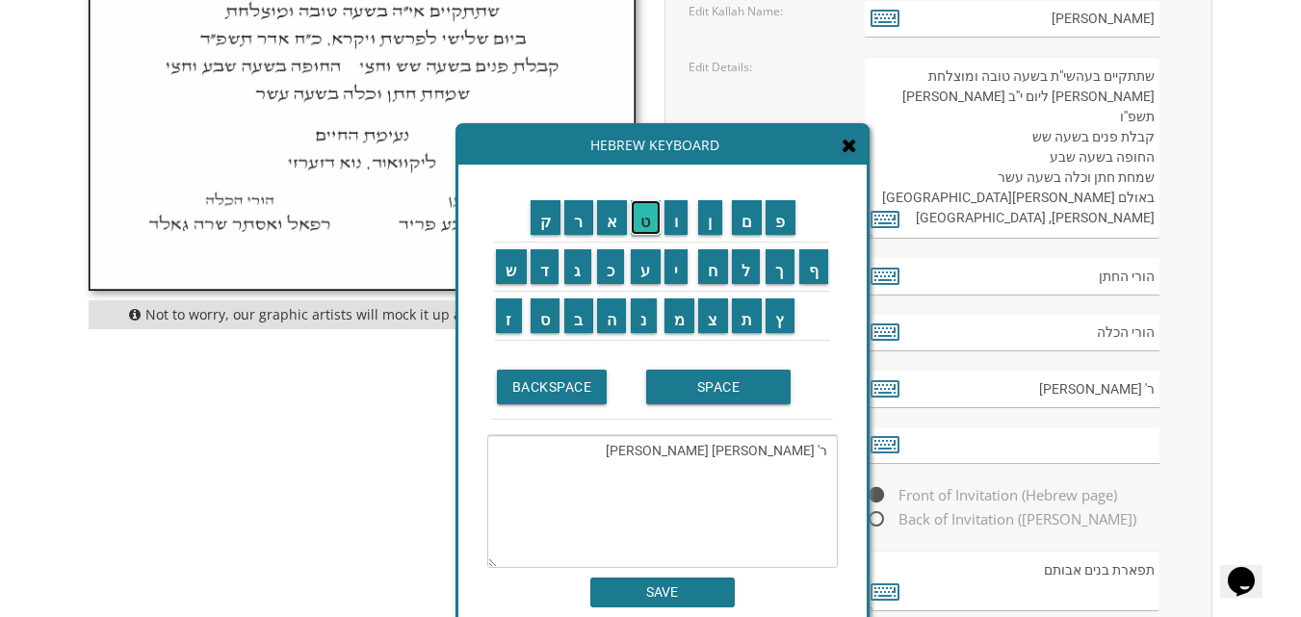
click at [639, 228] on input "ט" at bounding box center [646, 217] width 30 height 35
click at [604, 222] on input "א" at bounding box center [612, 217] width 31 height 35
click at [540, 221] on input "ק" at bounding box center [545, 217] width 31 height 35
click at [723, 384] on input "SPACE" at bounding box center [718, 387] width 144 height 35
click at [680, 232] on input "ו" at bounding box center [676, 217] width 24 height 35
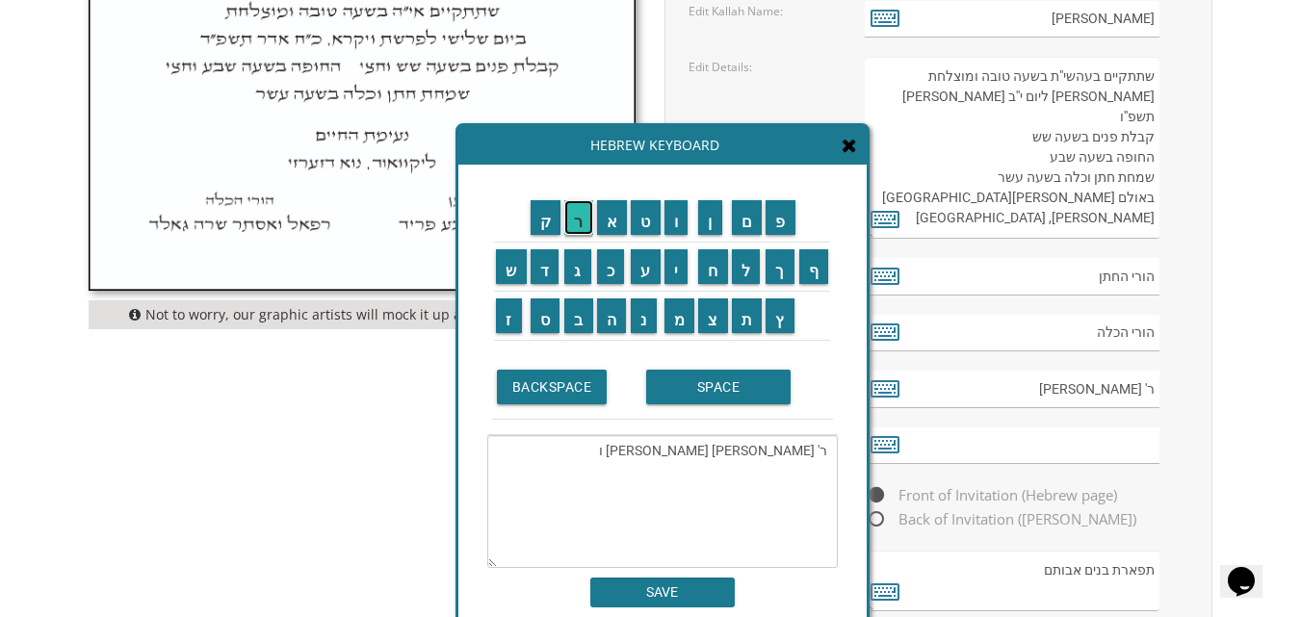
click at [572, 225] on input "ר" at bounding box center [578, 217] width 29 height 35
click at [641, 268] on input "ע" at bounding box center [646, 266] width 30 height 35
click at [669, 268] on input "י" at bounding box center [676, 266] width 24 height 35
click at [743, 315] on input "ת" at bounding box center [747, 315] width 31 height 35
click at [673, 223] on input "ו" at bounding box center [676, 217] width 24 height 35
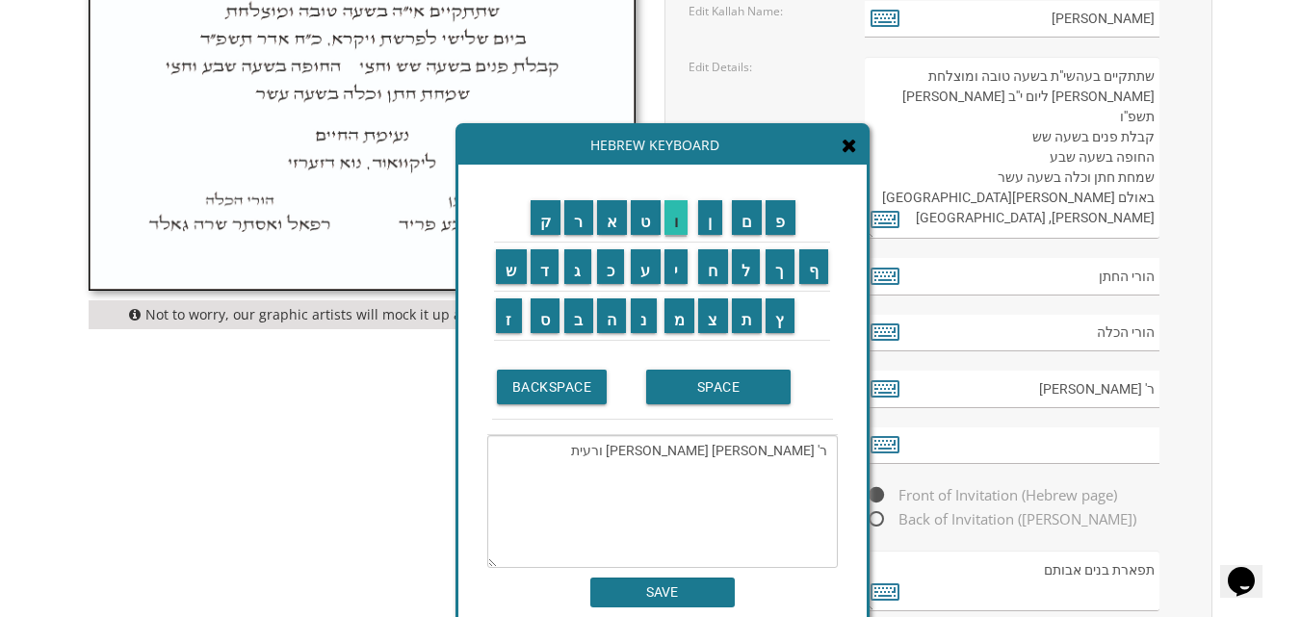
type textarea "ר' שלמה משה בינשטאק ורעיתו"
click at [668, 601] on input "SAVE" at bounding box center [662, 593] width 144 height 30
type input "ר' שלמה משה בינשטאק ורעיתו"
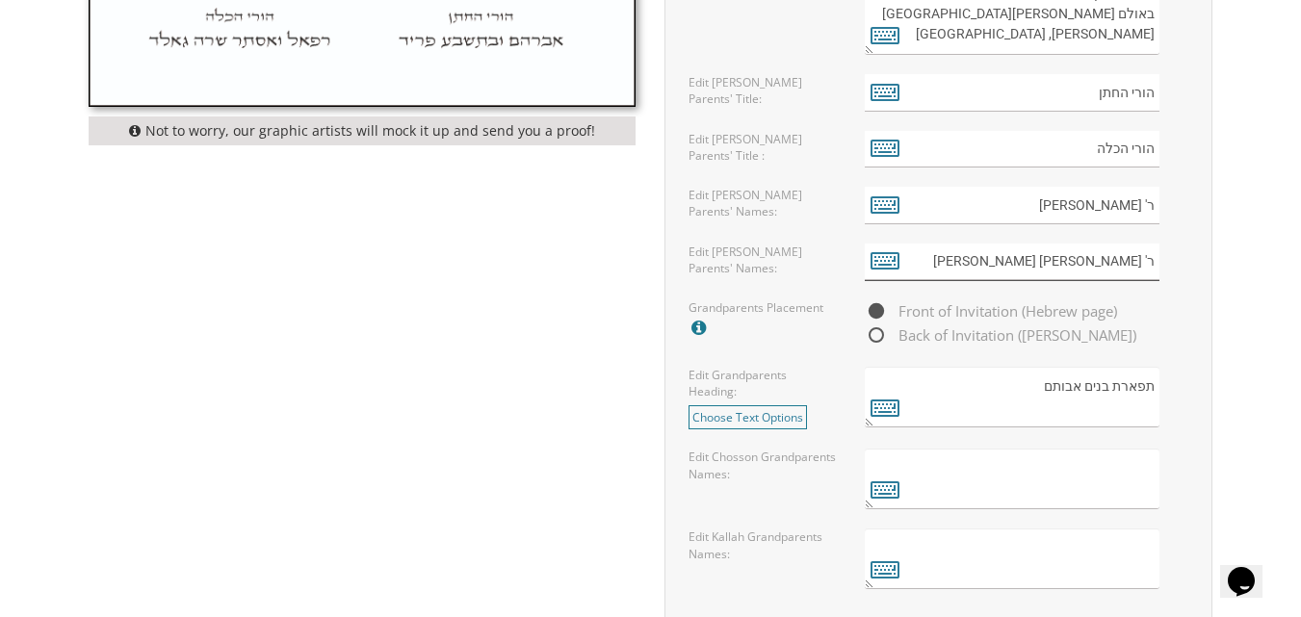
scroll to position [1426, 0]
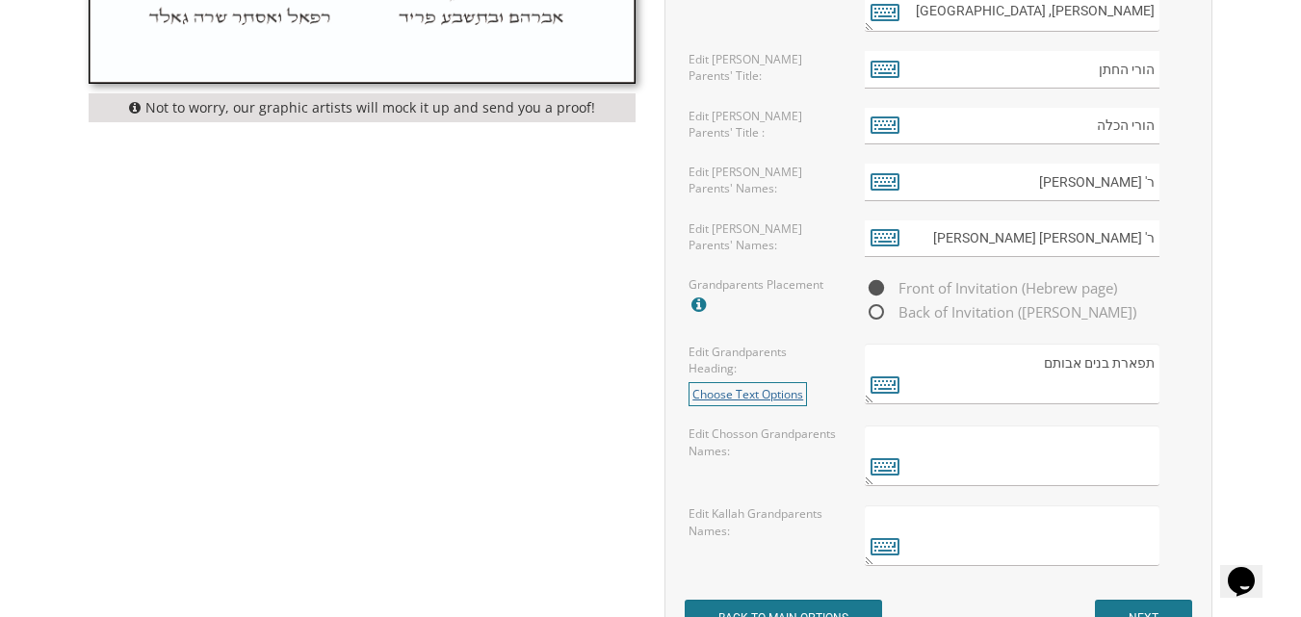
click at [758, 386] on link "Choose Text Options" at bounding box center [747, 394] width 118 height 24
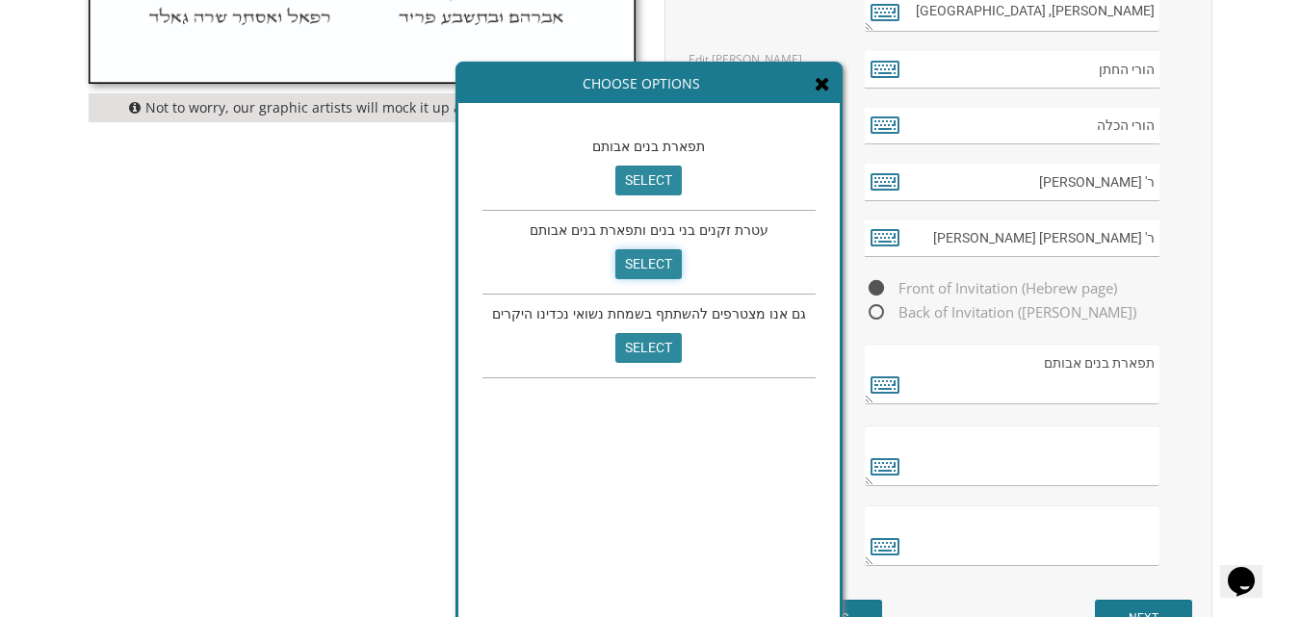
click at [648, 263] on input "select" at bounding box center [648, 264] width 66 height 30
type textarea "עטרת זקנים בני בנים ותפארת בנים אבותם"
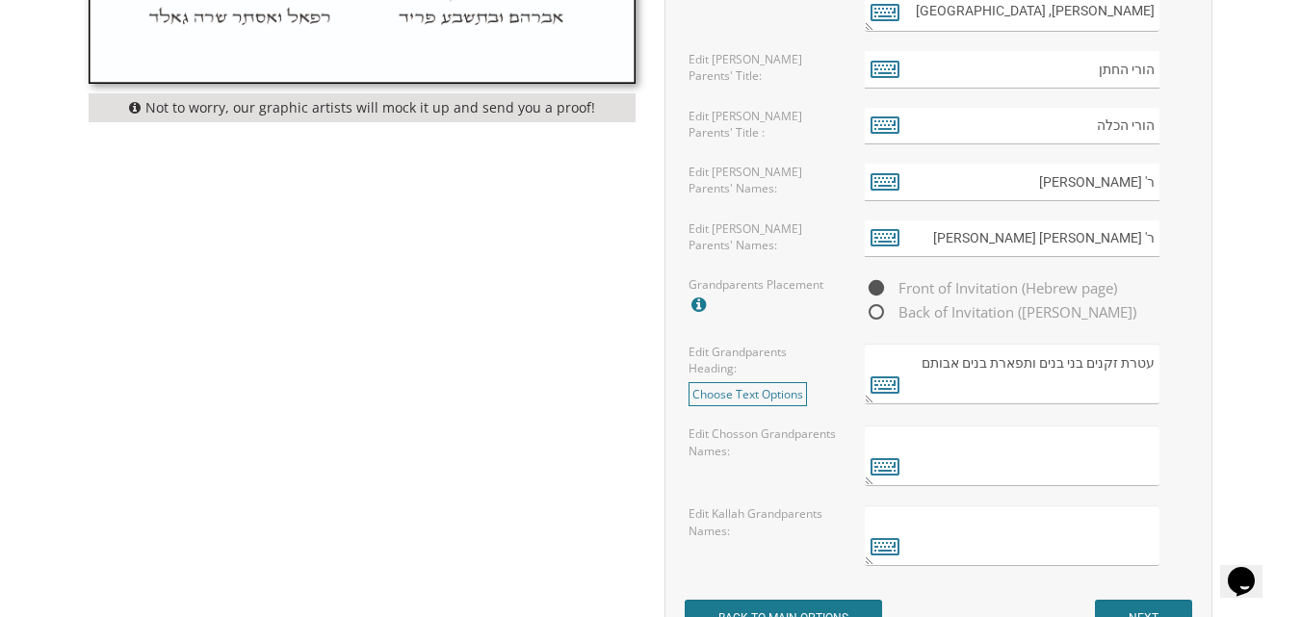
click at [1136, 443] on textarea at bounding box center [1012, 456] width 295 height 61
click at [879, 465] on icon at bounding box center [884, 465] width 29 height 27
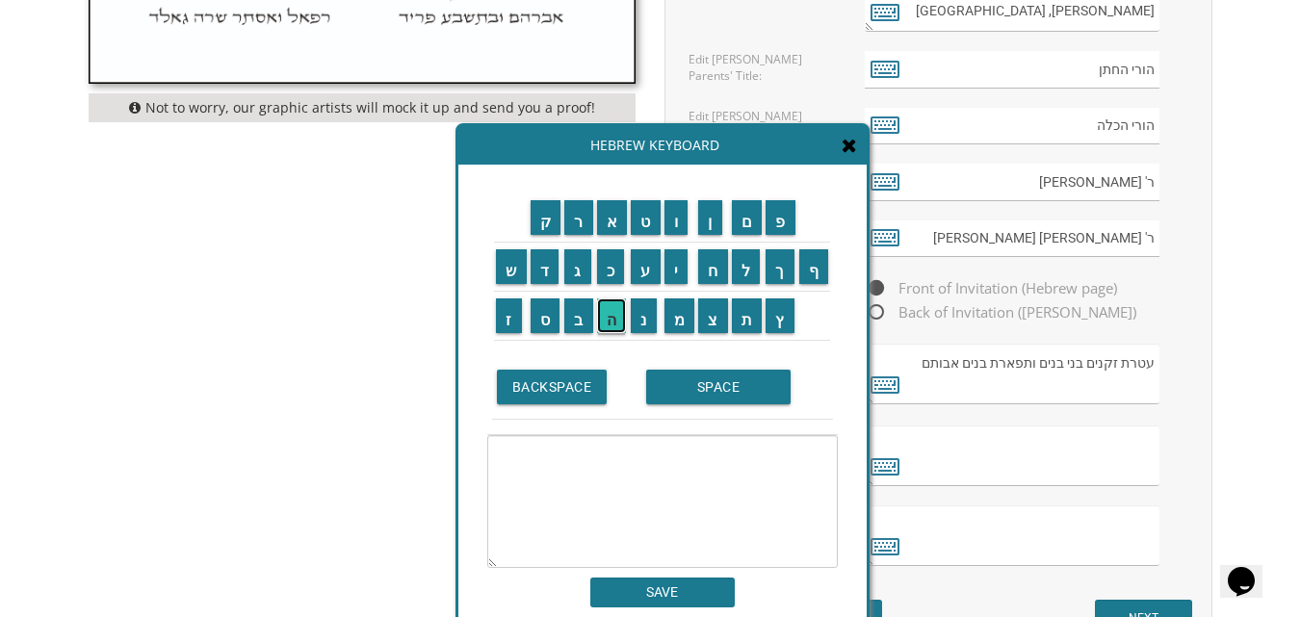
click at [607, 310] on input "ה" at bounding box center [612, 315] width 30 height 35
click at [581, 211] on input "ר" at bounding box center [578, 217] width 29 height 35
click at [703, 400] on input "SPACE" at bounding box center [718, 387] width 144 height 35
click at [680, 271] on input "י" at bounding box center [676, 266] width 24 height 35
click at [672, 220] on input "ו" at bounding box center [676, 217] width 24 height 35
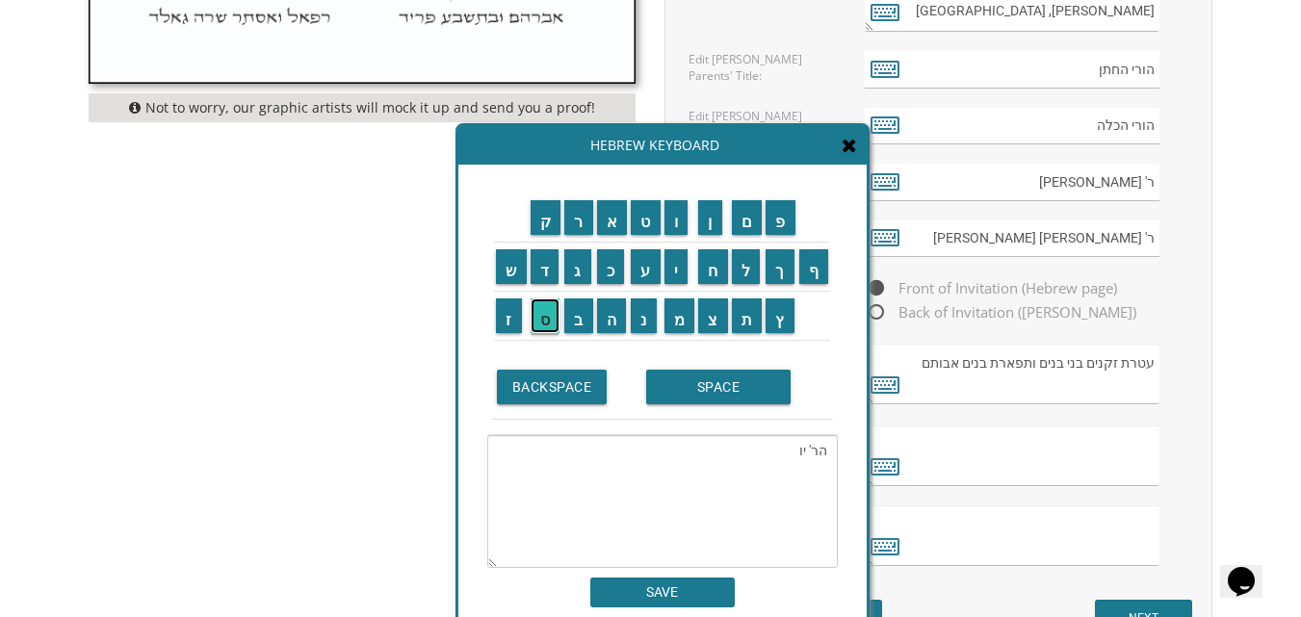
click at [536, 317] on input "ס" at bounding box center [545, 315] width 30 height 35
click at [827, 268] on input "ף" at bounding box center [814, 266] width 30 height 35
click at [682, 390] on input "SPACE" at bounding box center [718, 387] width 144 height 35
click at [744, 276] on input "ל" at bounding box center [746, 266] width 29 height 35
click at [679, 272] on input "י" at bounding box center [676, 266] width 24 height 35
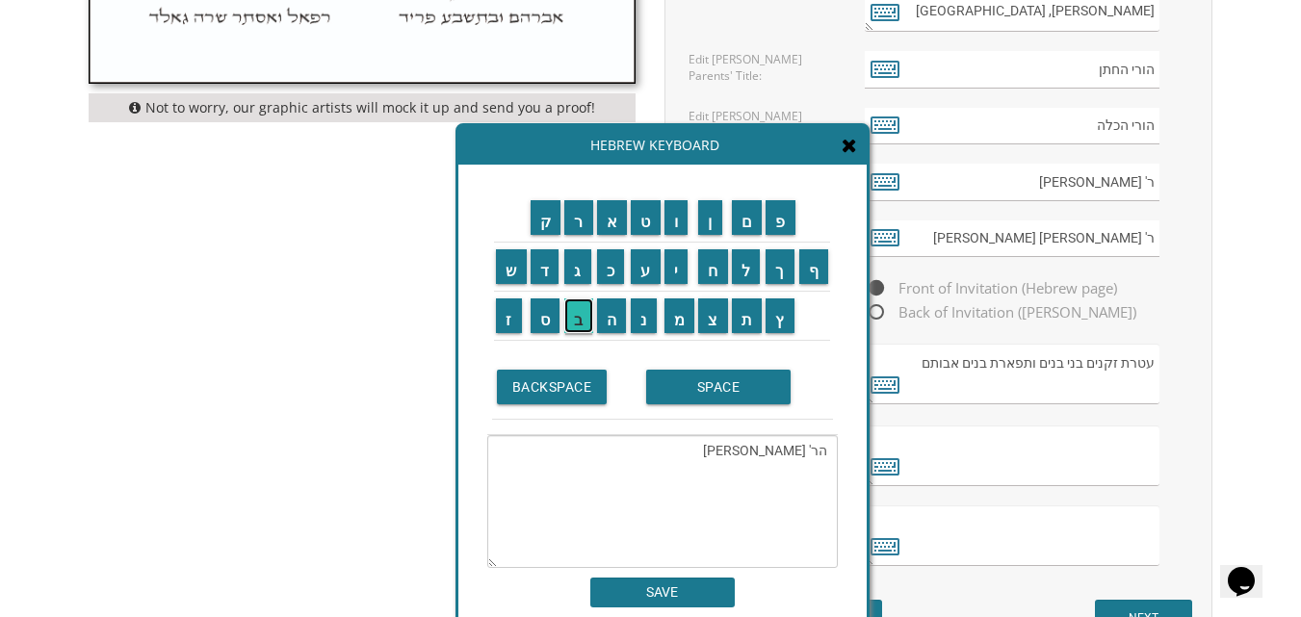
click at [580, 329] on input "ב" at bounding box center [578, 315] width 29 height 35
click at [749, 392] on input "SPACE" at bounding box center [718, 387] width 144 height 35
click at [508, 276] on input "ש" at bounding box center [511, 266] width 31 height 35
click at [680, 218] on input "ו" at bounding box center [676, 217] width 24 height 35
click at [712, 267] on input "ח" at bounding box center [713, 266] width 30 height 35
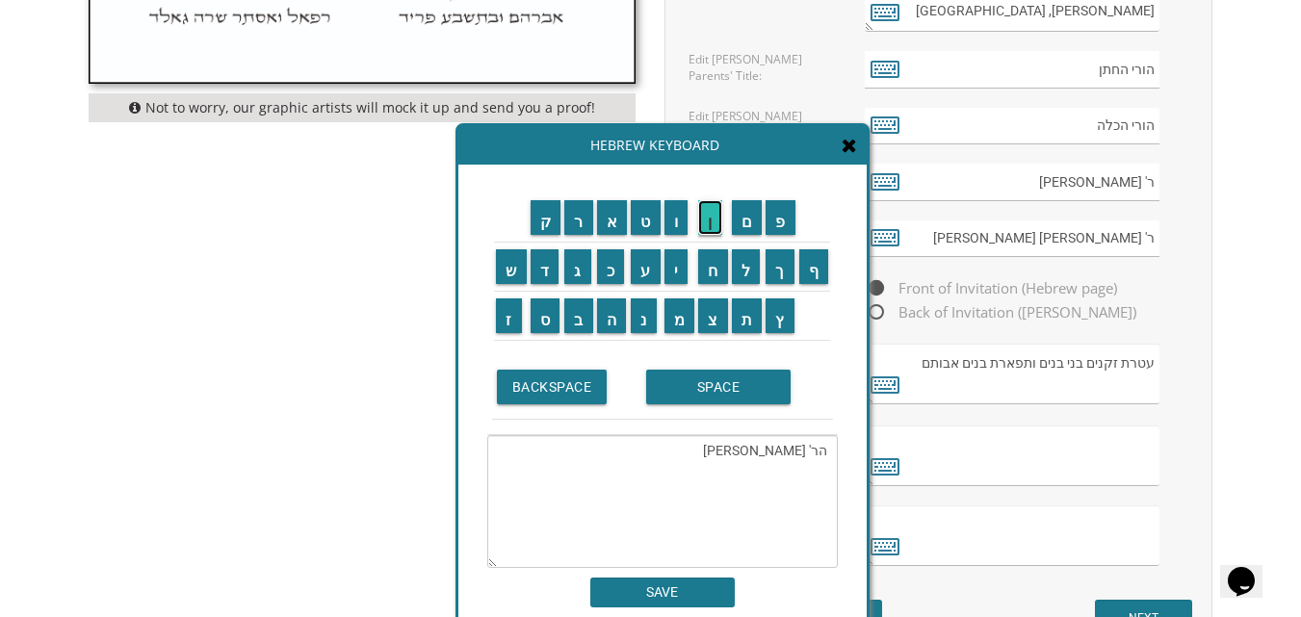
click at [711, 225] on input "ן" at bounding box center [710, 217] width 24 height 35
click at [653, 225] on input "ט" at bounding box center [646, 217] width 30 height 35
click at [671, 221] on input "ו" at bounding box center [676, 217] width 24 height 35
click at [581, 309] on input "ב" at bounding box center [578, 315] width 29 height 35
click at [681, 263] on input "י" at bounding box center [676, 266] width 24 height 35
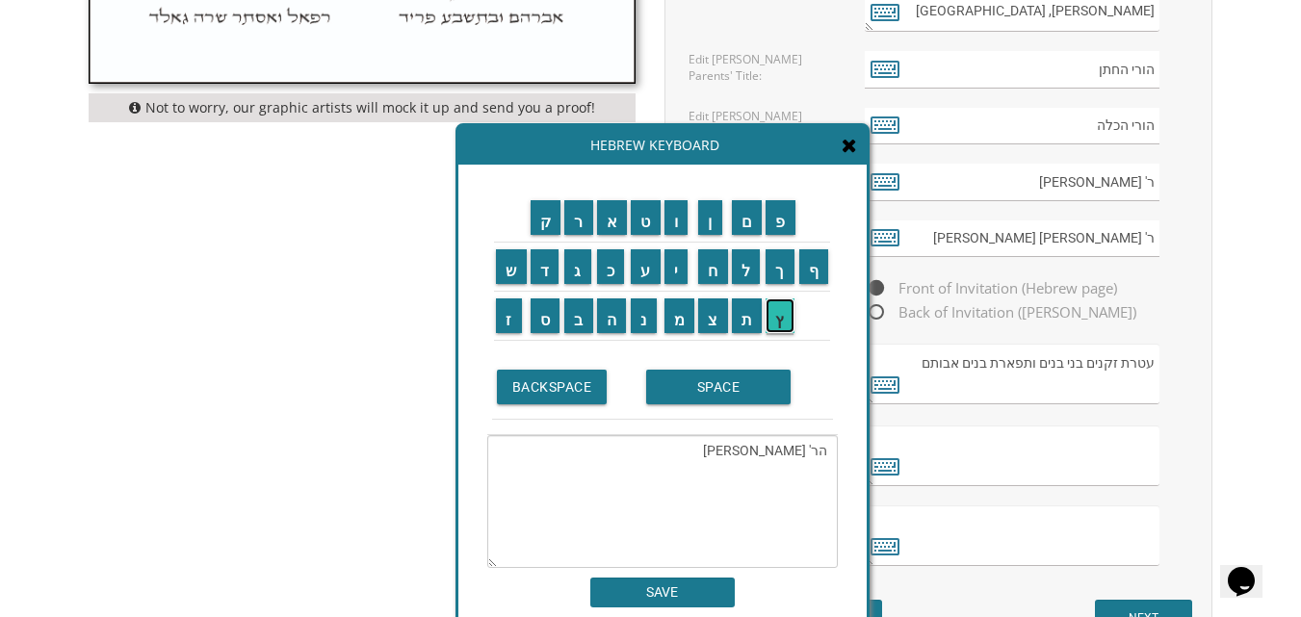
click at [782, 309] on input "ץ" at bounding box center [779, 315] width 29 height 35
click at [680, 392] on input "SPACE" at bounding box center [718, 387] width 144 height 35
click at [503, 313] on input "ז" at bounding box center [509, 315] width 26 height 35
click at [746, 269] on input "ל" at bounding box center [746, 266] width 29 height 35
click at [826, 472] on textarea "הר' יוסף ליב שוחטוביץ ז''ל" at bounding box center [662, 501] width 350 height 133
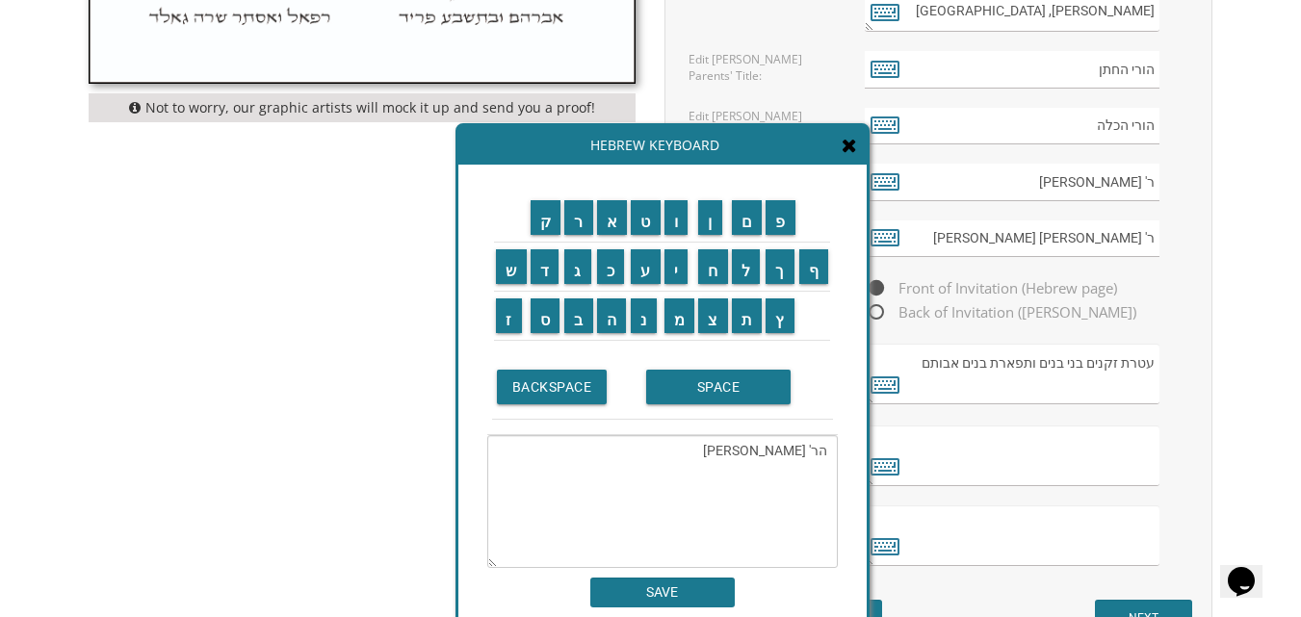
click at [671, 451] on textarea "הר' יוסף ליב שוחטוביץ ז''ל" at bounding box center [662, 501] width 350 height 133
click at [672, 309] on input "מ" at bounding box center [679, 315] width 31 height 35
click at [574, 221] on input "ר" at bounding box center [578, 217] width 29 height 35
click at [746, 316] on input "ת" at bounding box center [747, 315] width 31 height 35
click at [718, 383] on input "SPACE" at bounding box center [718, 387] width 144 height 35
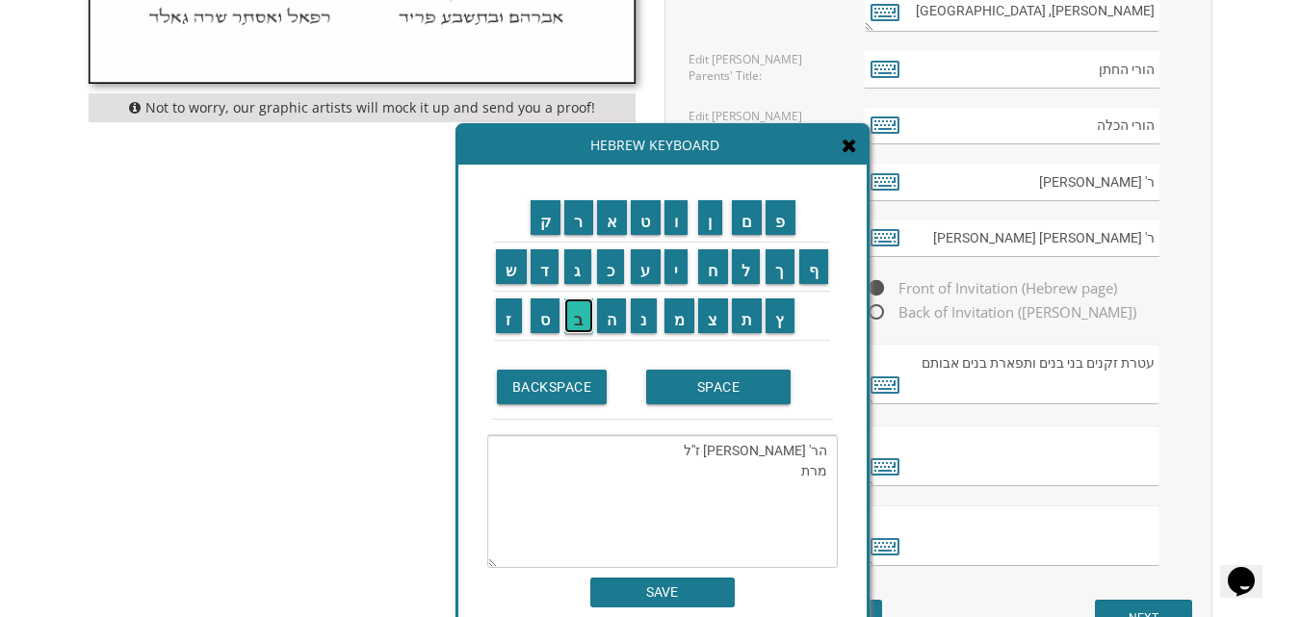
click at [580, 312] on input "ב" at bounding box center [578, 315] width 29 height 35
click at [750, 264] on input "ל" at bounding box center [746, 266] width 29 height 35
click at [674, 219] on input "ו" at bounding box center [676, 217] width 24 height 35
click at [680, 307] on input "מ" at bounding box center [679, 315] width 31 height 35
click at [607, 210] on input "א" at bounding box center [612, 217] width 31 height 35
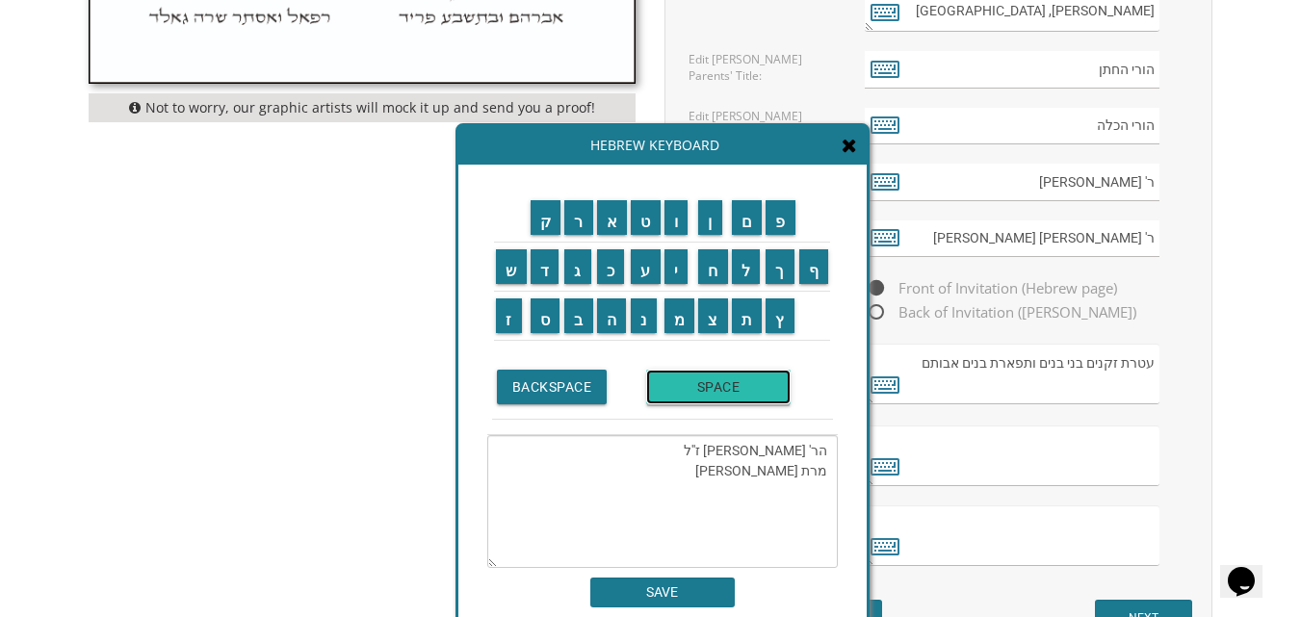
click at [732, 375] on input "SPACE" at bounding box center [718, 387] width 144 height 35
click at [601, 313] on input "ה" at bounding box center [612, 315] width 30 height 35
click at [678, 266] on input "י" at bounding box center [676, 266] width 24 height 35
click at [678, 312] on input "מ" at bounding box center [679, 315] width 31 height 35
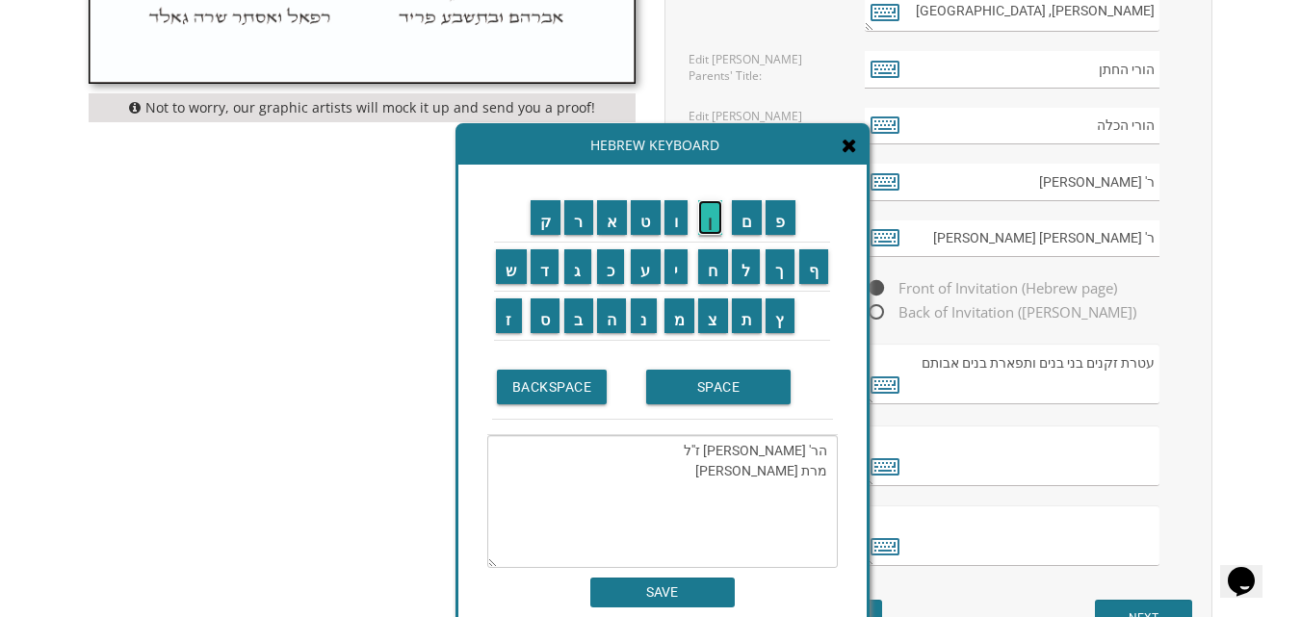
click at [708, 222] on input "ן" at bounding box center [710, 217] width 24 height 35
click at [687, 315] on input "מ" at bounding box center [679, 315] width 31 height 35
click at [716, 208] on input "ן" at bounding box center [710, 217] width 24 height 35
click at [699, 390] on input "SPACE" at bounding box center [718, 387] width 144 height 35
click at [649, 273] on input "ע" at bounding box center [646, 266] width 30 height 35
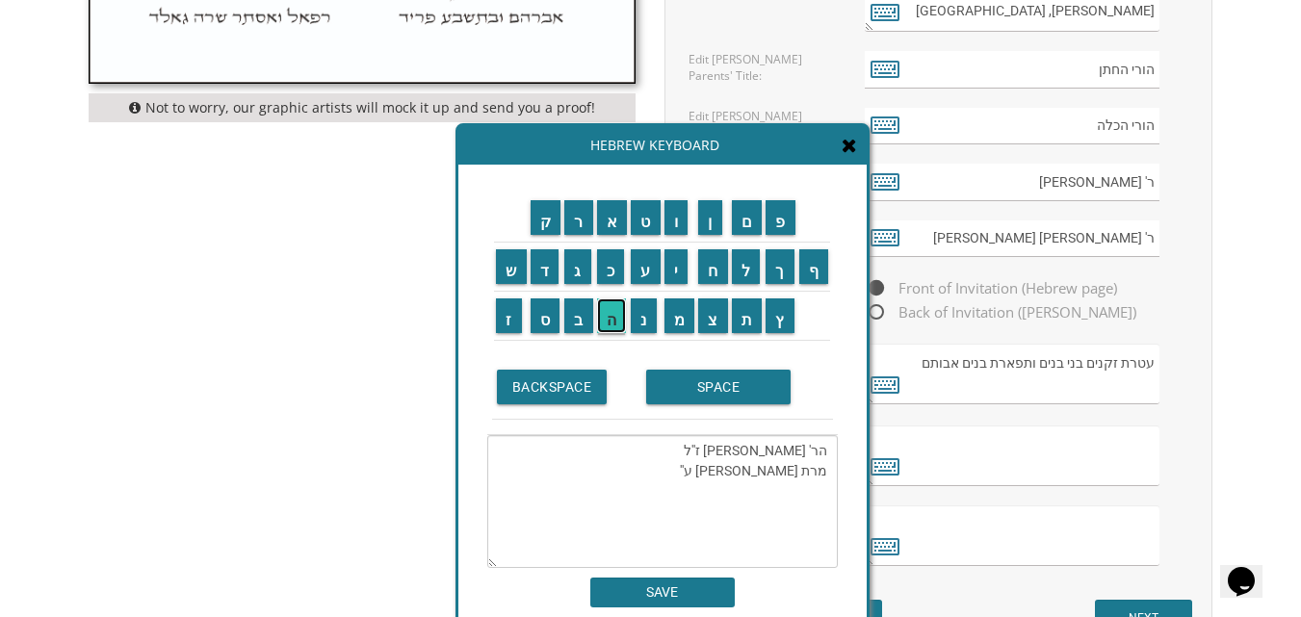
click at [610, 307] on input "ה" at bounding box center [612, 315] width 30 height 35
click at [602, 317] on input "ה" at bounding box center [612, 315] width 30 height 35
click at [579, 208] on input "ר" at bounding box center [578, 217] width 29 height 35
click at [548, 268] on input "ד" at bounding box center [544, 266] width 29 height 35
click at [581, 227] on input "ר" at bounding box center [578, 217] width 29 height 35
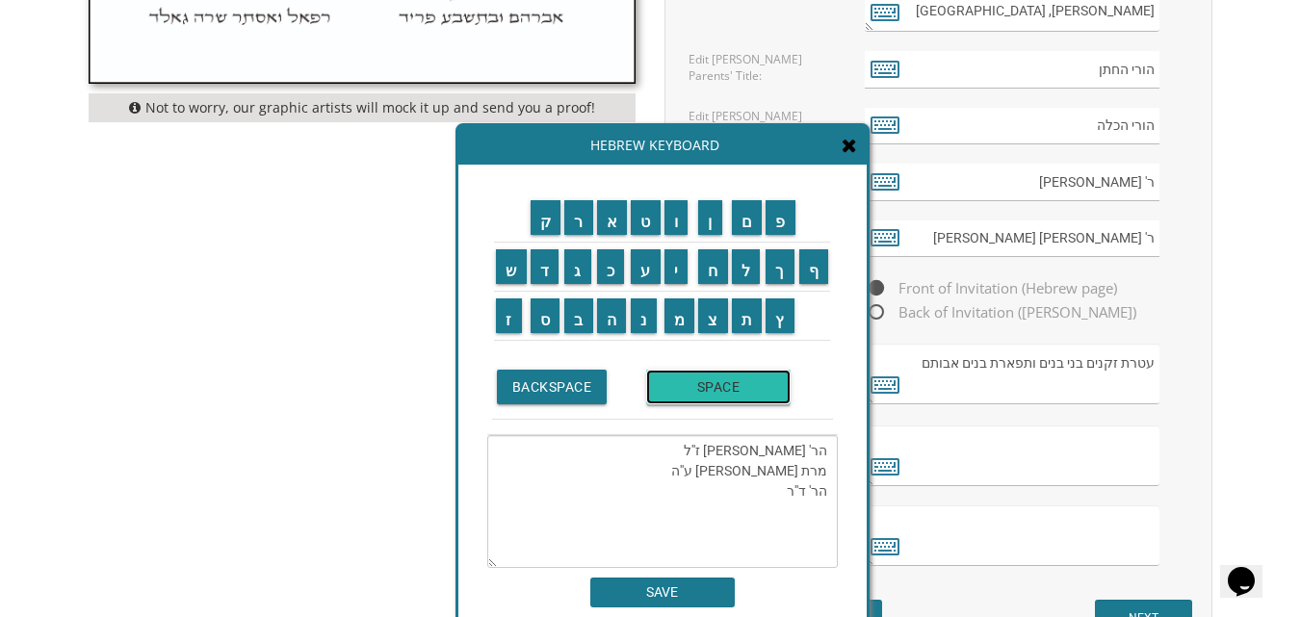
click at [708, 385] on input "SPACE" at bounding box center [718, 387] width 144 height 35
click at [504, 268] on input "ש" at bounding box center [511, 266] width 31 height 35
click at [676, 325] on input "מ" at bounding box center [679, 315] width 31 height 35
click at [643, 277] on input "ע" at bounding box center [646, 266] width 30 height 35
click at [676, 225] on input "ו" at bounding box center [676, 217] width 24 height 35
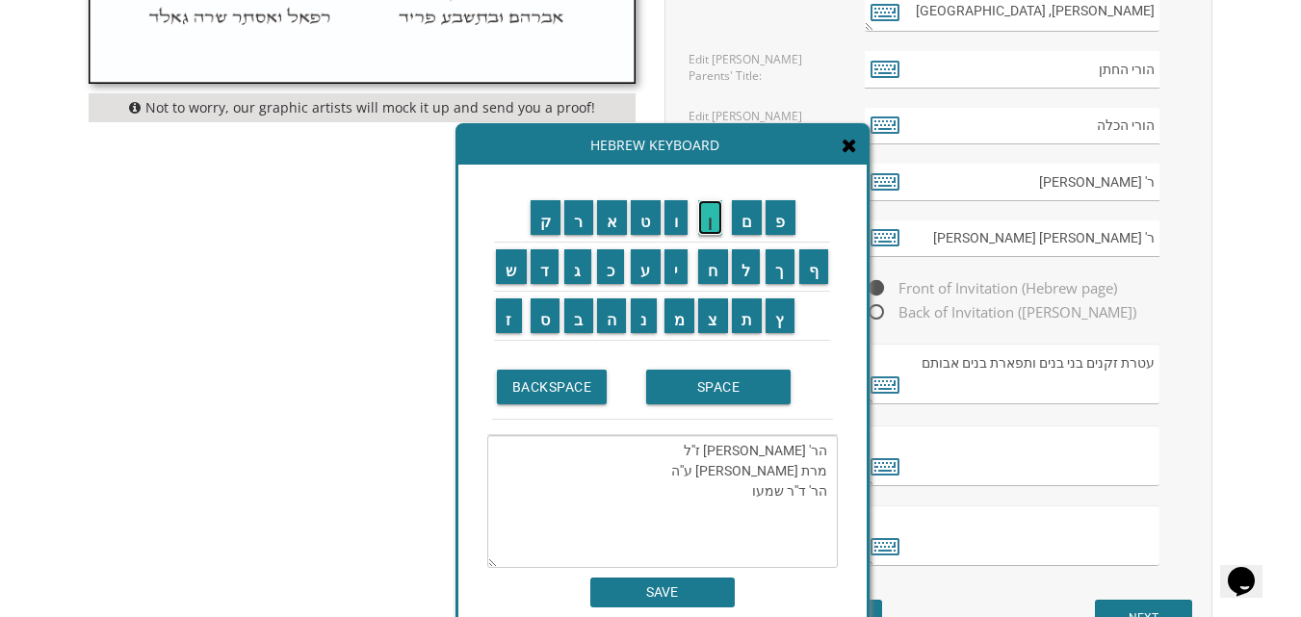
click at [711, 222] on input "ן" at bounding box center [710, 217] width 24 height 35
click at [715, 392] on input "SPACE" at bounding box center [718, 387] width 144 height 35
click at [683, 273] on input "י" at bounding box center [676, 266] width 24 height 35
click at [717, 314] on input "צ" at bounding box center [713, 315] width 30 height 35
click at [718, 272] on input "ח" at bounding box center [713, 266] width 30 height 35
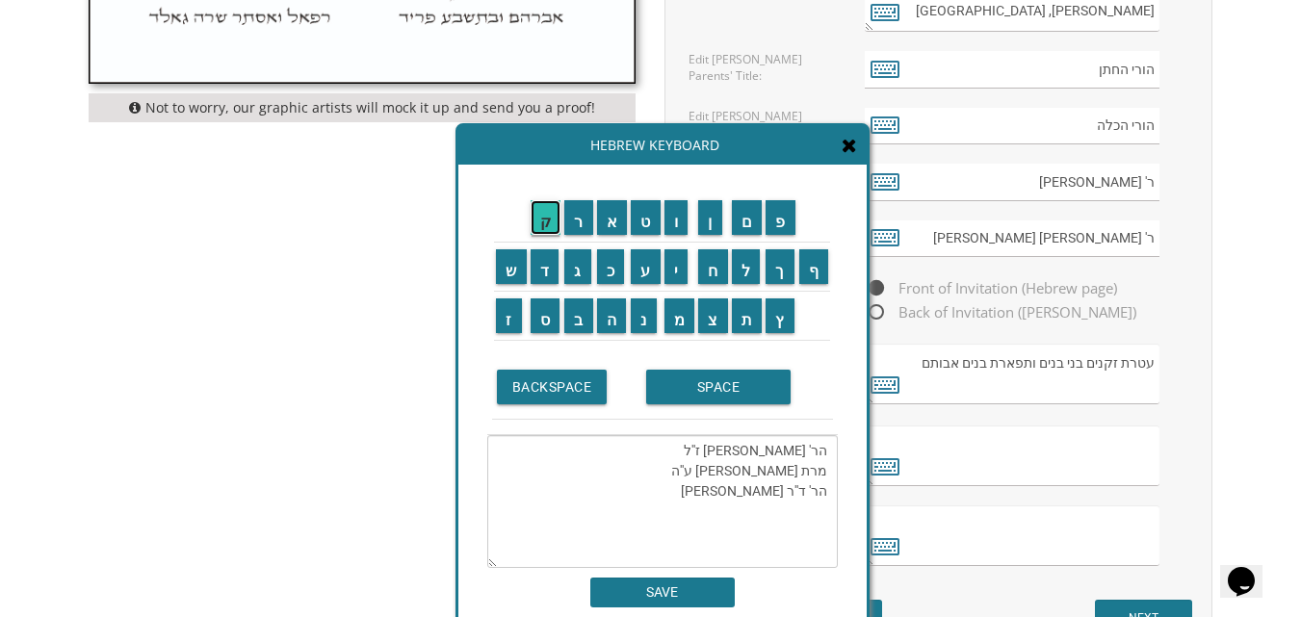
click at [547, 219] on input "ק" at bounding box center [545, 217] width 31 height 35
click at [719, 386] on input "SPACE" at bounding box center [718, 387] width 144 height 35
click at [613, 226] on input "א" at bounding box center [612, 217] width 31 height 35
click at [545, 323] on input "ס" at bounding box center [545, 315] width 30 height 35
click at [545, 215] on input "ק" at bounding box center [545, 217] width 31 height 35
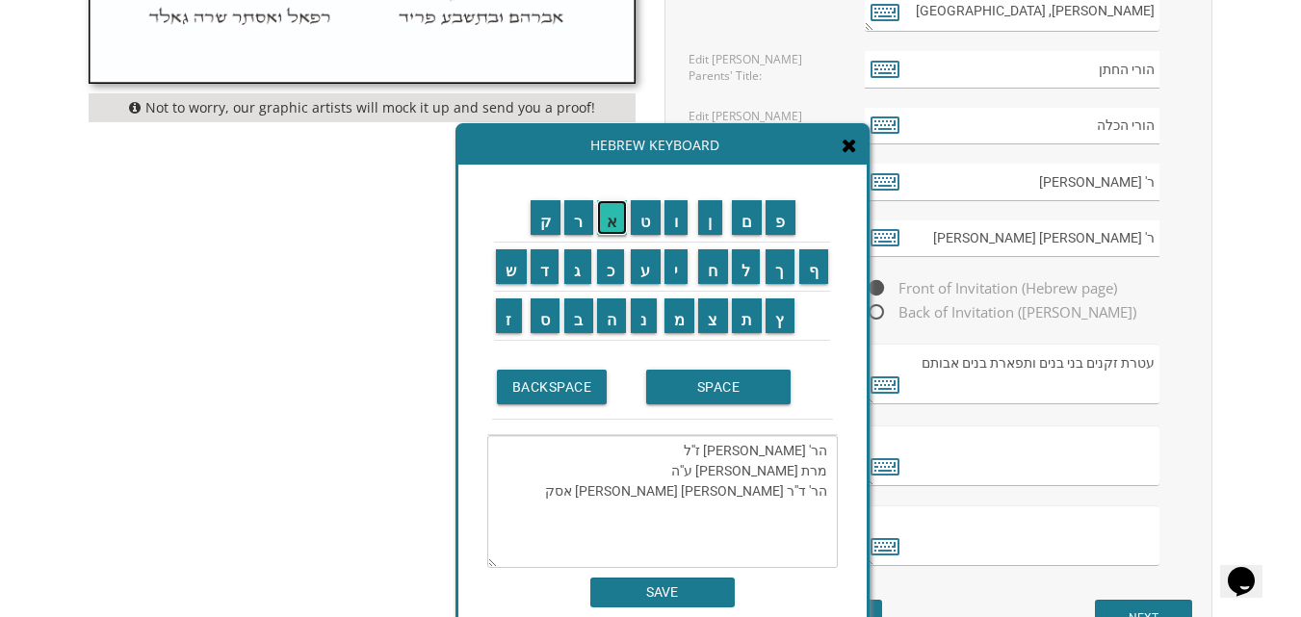
click at [611, 224] on input "א" at bounding box center [612, 217] width 31 height 35
click at [678, 217] on input "ו" at bounding box center [676, 217] width 24 height 35
click at [680, 261] on input "י" at bounding box center [676, 266] width 24 height 35
click at [777, 321] on input "ץ" at bounding box center [779, 315] width 29 height 35
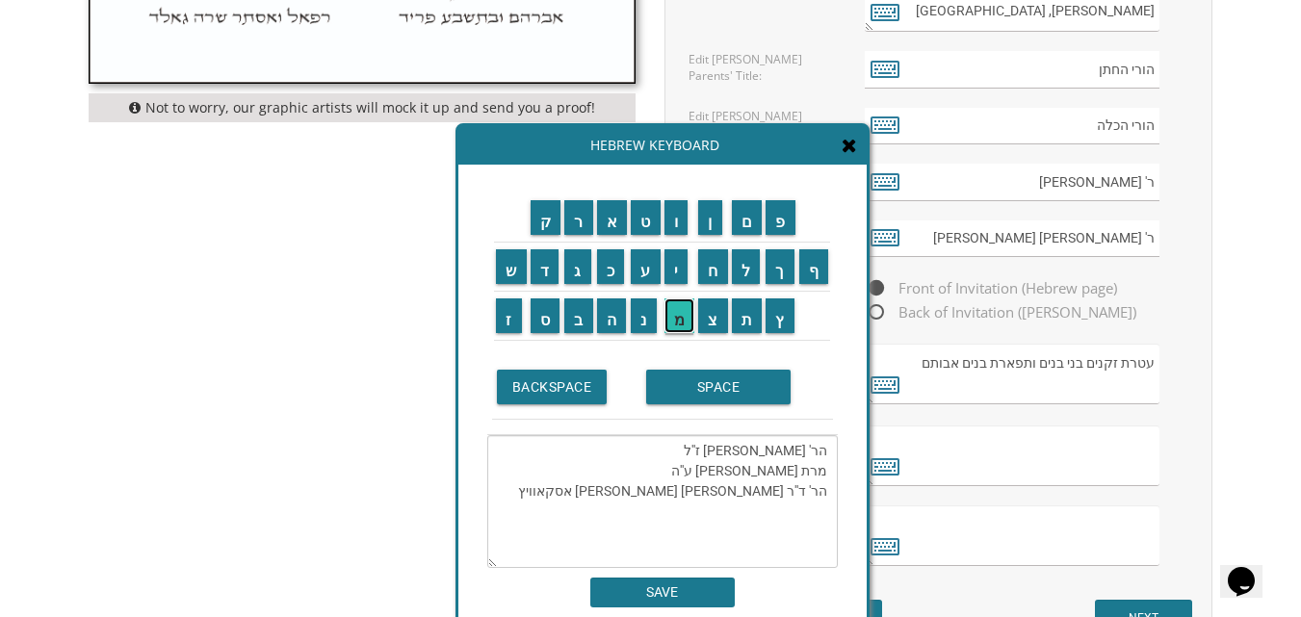
click at [674, 322] on input "מ" at bounding box center [679, 315] width 31 height 35
click at [574, 207] on input "ר" at bounding box center [578, 217] width 29 height 35
click at [751, 309] on input "ת" at bounding box center [747, 315] width 31 height 35
click at [680, 219] on input "ו" at bounding box center [676, 217] width 24 height 35
click at [678, 262] on input "י" at bounding box center [676, 266] width 24 height 35
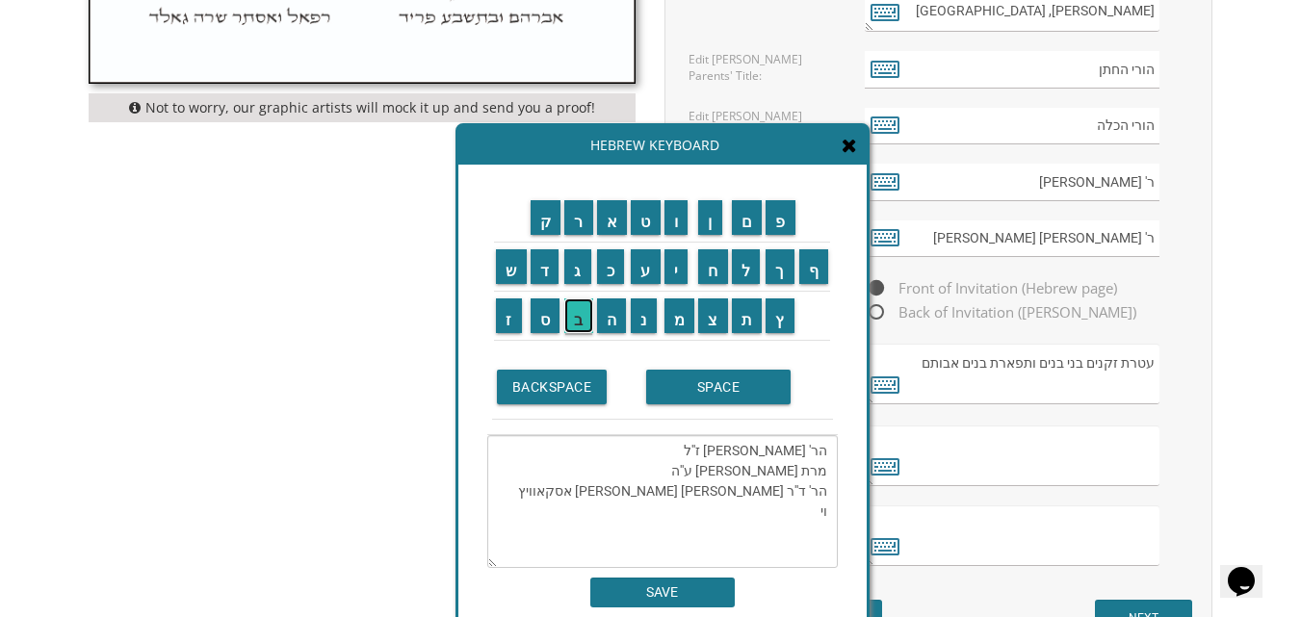
click at [579, 323] on input "ב" at bounding box center [578, 315] width 29 height 35
click at [755, 270] on input "ל" at bounding box center [746, 266] width 29 height 35
click at [712, 270] on input "ח" at bounding box center [713, 266] width 30 height 35
click at [649, 221] on input "ט" at bounding box center [646, 217] width 30 height 35
click at [604, 218] on input "א" at bounding box center [612, 217] width 31 height 35
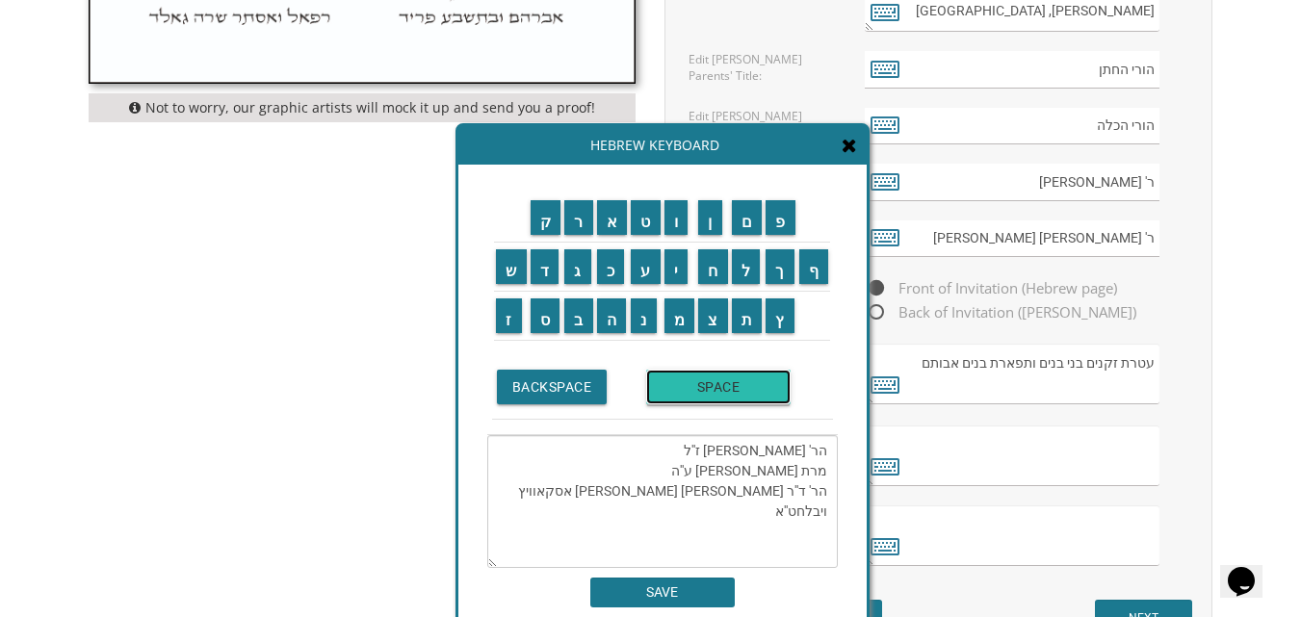
click at [726, 400] on input "SPACE" at bounding box center [718, 387] width 144 height 35
click at [684, 317] on input "מ" at bounding box center [679, 315] width 31 height 35
click at [578, 212] on input "ר" at bounding box center [578, 217] width 29 height 35
click at [749, 318] on input "ת" at bounding box center [747, 315] width 31 height 35
click at [696, 394] on input "SPACE" at bounding box center [718, 387] width 144 height 35
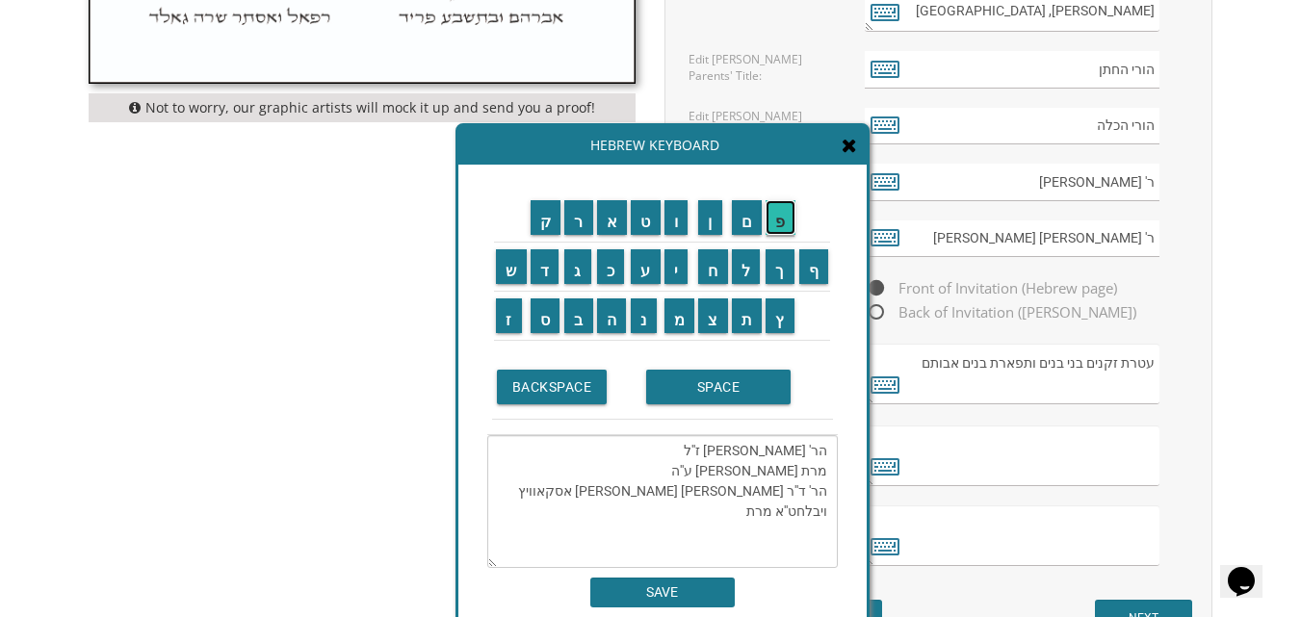
click at [784, 214] on input "פ" at bounding box center [780, 217] width 30 height 35
click at [577, 212] on input "ר" at bounding box center [578, 217] width 29 height 35
click at [674, 220] on input "ו" at bounding box center [676, 217] width 24 height 35
click at [675, 315] on input "מ" at bounding box center [679, 315] width 31 height 35
click at [607, 218] on input "א" at bounding box center [612, 217] width 31 height 35
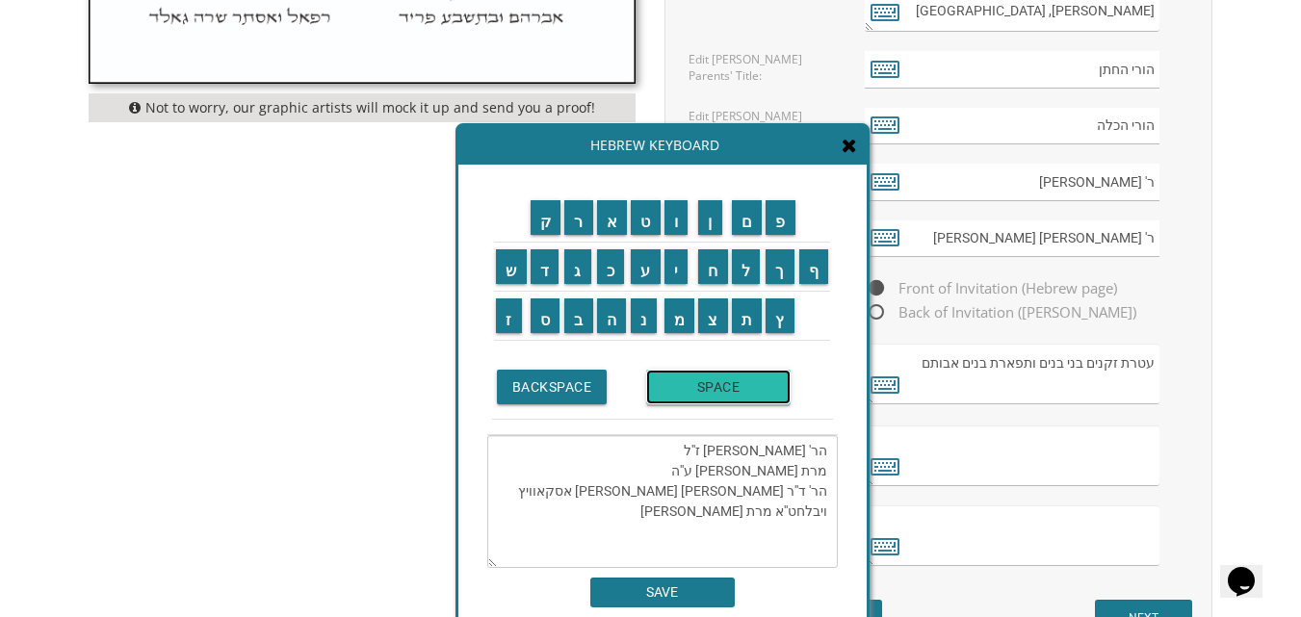
click at [727, 387] on input "SPACE" at bounding box center [718, 387] width 144 height 35
click at [615, 218] on input "א" at bounding box center [612, 217] width 31 height 35
click at [547, 323] on input "ס" at bounding box center [545, 315] width 30 height 35
click at [742, 308] on input "ת" at bounding box center [747, 315] width 31 height 35
click at [579, 223] on input "ר" at bounding box center [578, 217] width 29 height 35
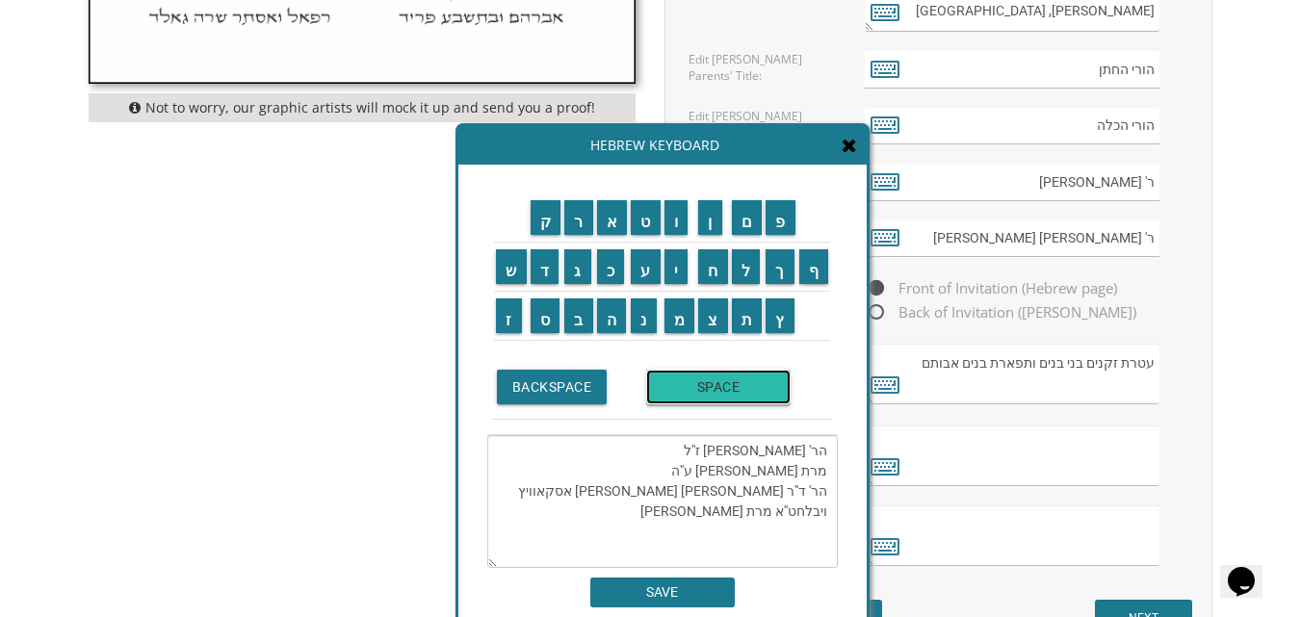
click at [723, 387] on input "SPACE" at bounding box center [718, 387] width 144 height 35
click at [577, 266] on input "ג" at bounding box center [577, 266] width 27 height 35
click at [573, 226] on input "ר" at bounding box center [578, 217] width 29 height 35
click at [606, 219] on input "א" at bounding box center [612, 217] width 31 height 35
click at [538, 259] on input "ד" at bounding box center [544, 266] width 29 height 35
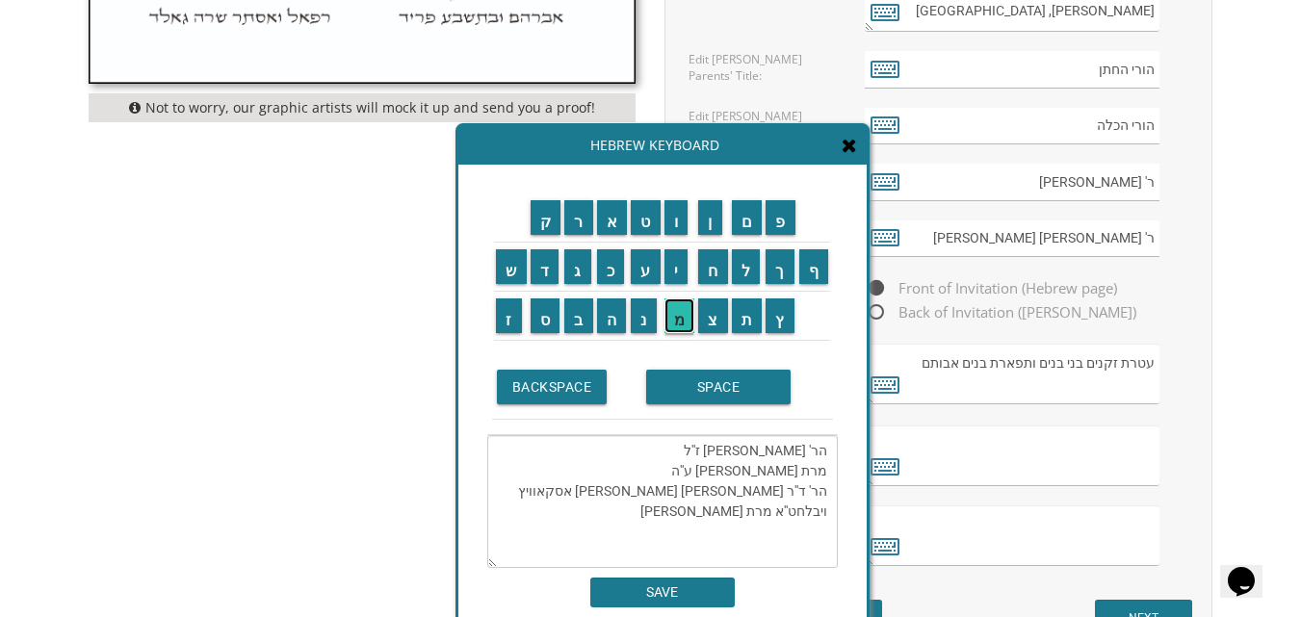
click at [672, 317] on input "מ" at bounding box center [679, 315] width 31 height 35
click at [614, 223] on input "א" at bounding box center [612, 217] width 31 height 35
click at [704, 224] on input "ן" at bounding box center [710, 217] width 24 height 35
click at [683, 391] on input "SPACE" at bounding box center [718, 387] width 144 height 35
click at [504, 271] on input "ש" at bounding box center [511, 266] width 31 height 35
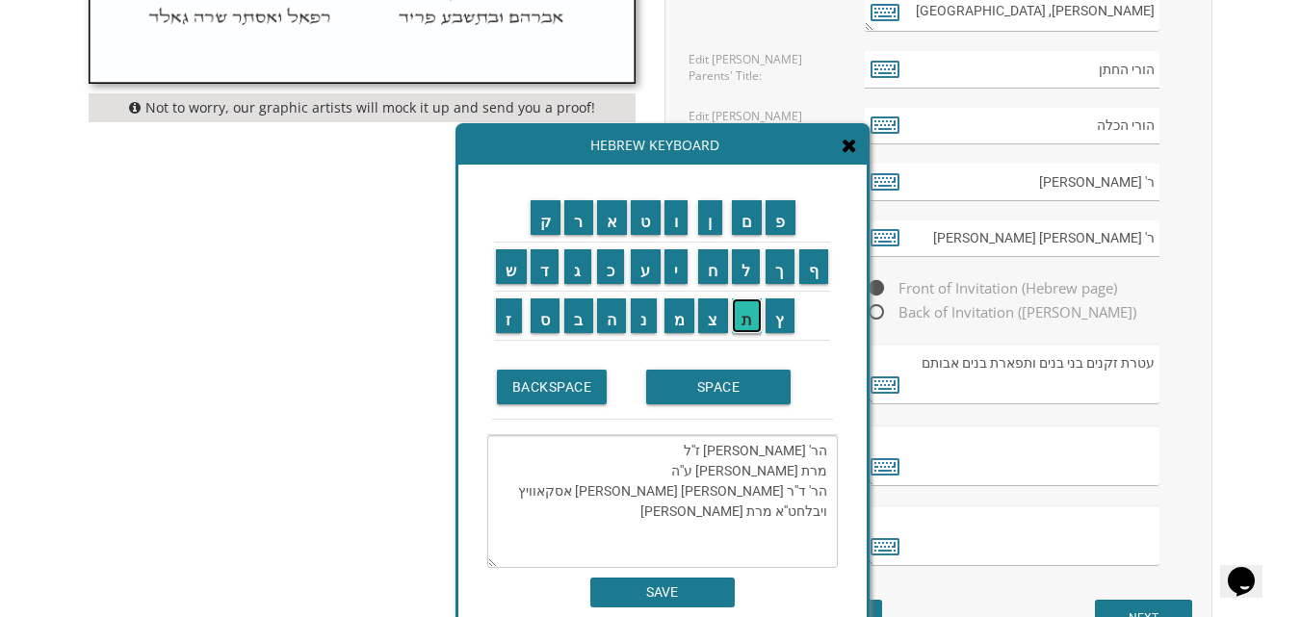
click at [748, 314] on input "ת" at bounding box center [747, 315] width 31 height 35
click at [716, 282] on input "ח" at bounding box center [713, 266] width 30 height 35
click at [679, 274] on input "י" at bounding box center [676, 266] width 24 height 35
type textarea "הר' יוסף ליב שוחטוביץ ז''ל מרת בלומא היימן-מן ע''ה הר' ד''ר שמעון יצחק אסקאוויץ…"
click at [658, 591] on input "SAVE" at bounding box center [662, 593] width 144 height 30
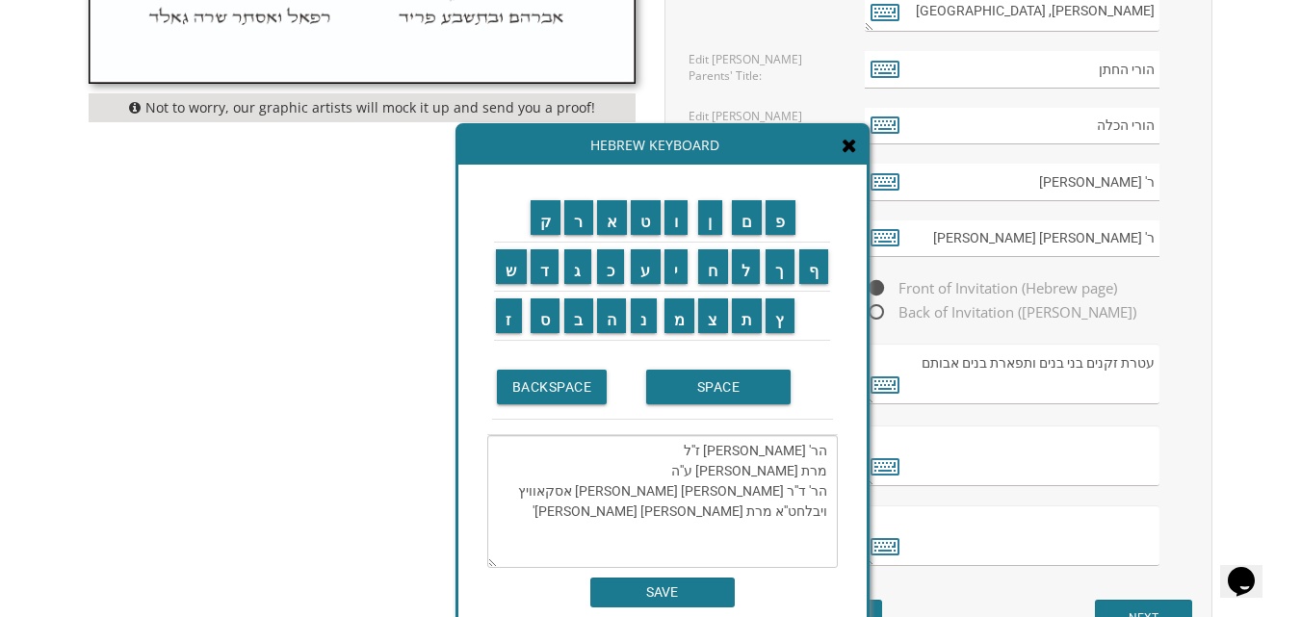
type textarea "הר' יוסף ליב שוחטוביץ ז''ל מרת בלומא היימן-מן ע''ה הר' ד''ר שמעון יצחק אסקאוויץ…"
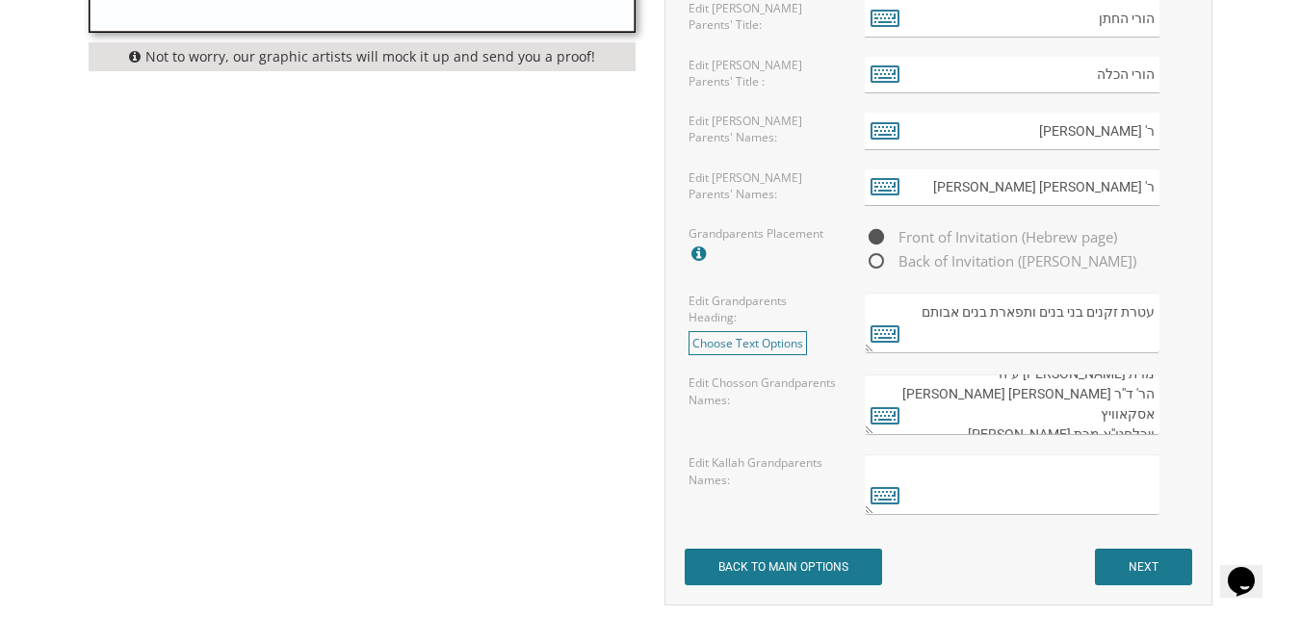
scroll to position [1490, 0]
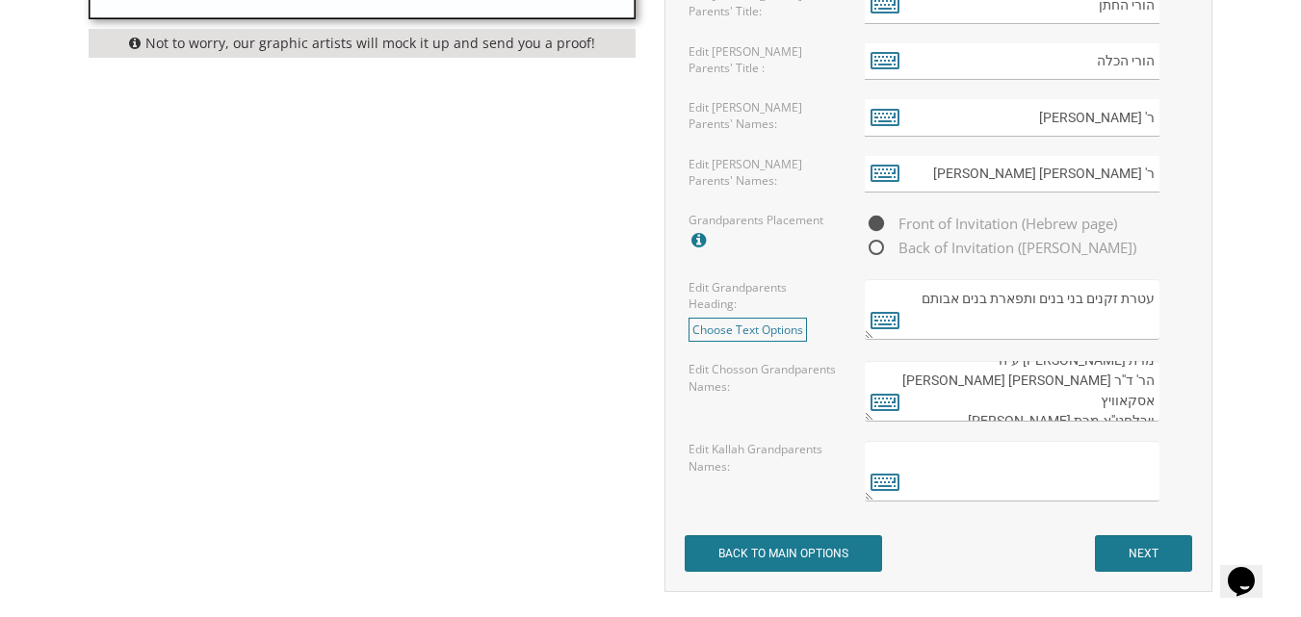
click at [979, 479] on textarea at bounding box center [1012, 471] width 295 height 61
click at [891, 485] on icon at bounding box center [884, 481] width 29 height 27
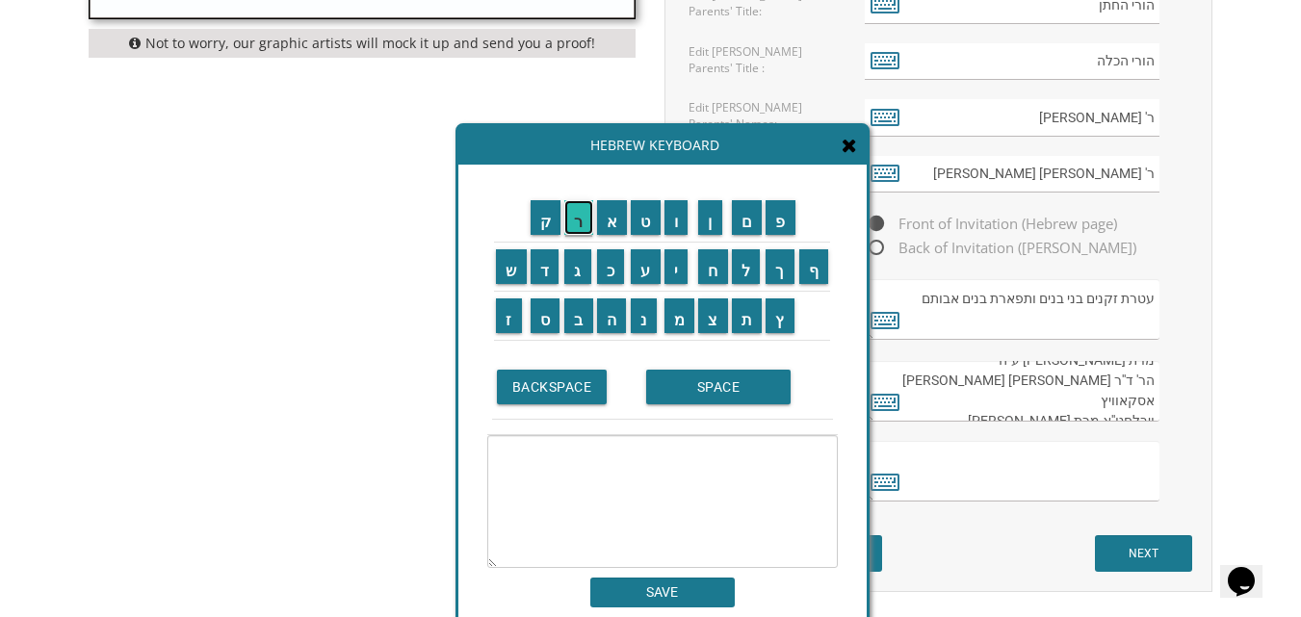
click at [581, 220] on input "ר" at bounding box center [578, 217] width 29 height 35
click at [713, 376] on input "SPACE" at bounding box center [718, 387] width 144 height 35
click at [570, 311] on input "ב" at bounding box center [578, 315] width 29 height 35
click at [676, 376] on input "SPACE" at bounding box center [718, 387] width 144 height 35
click at [681, 268] on input "י" at bounding box center [676, 266] width 24 height 35
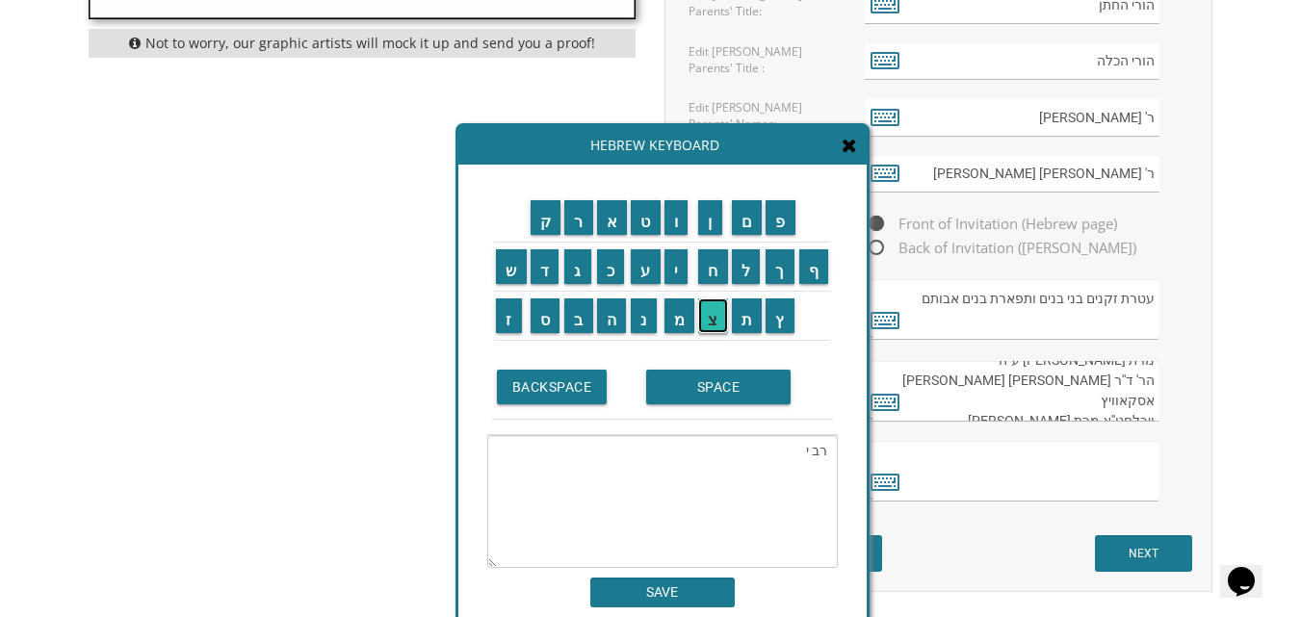
click at [717, 312] on input "צ" at bounding box center [713, 315] width 30 height 35
click at [717, 269] on input "ח" at bounding box center [713, 266] width 30 height 35
click at [543, 224] on input "ק" at bounding box center [545, 217] width 31 height 35
click at [719, 384] on input "SPACE" at bounding box center [718, 387] width 144 height 35
click at [581, 332] on input "ב" at bounding box center [578, 315] width 29 height 35
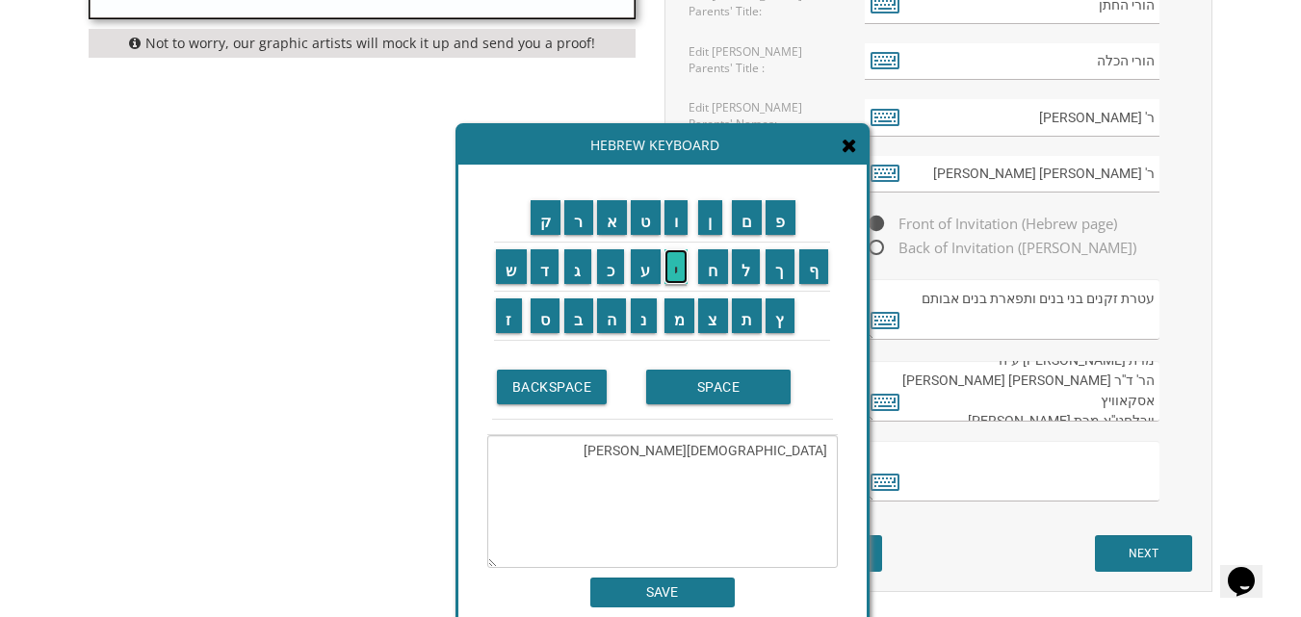
click at [683, 273] on input "י" at bounding box center [676, 266] width 24 height 35
click at [650, 312] on input "נ" at bounding box center [644, 315] width 26 height 35
click at [503, 272] on input "ש" at bounding box center [511, 266] width 31 height 35
click at [656, 212] on input "ט" at bounding box center [646, 217] width 30 height 35
click at [609, 219] on input "א" at bounding box center [612, 217] width 31 height 35
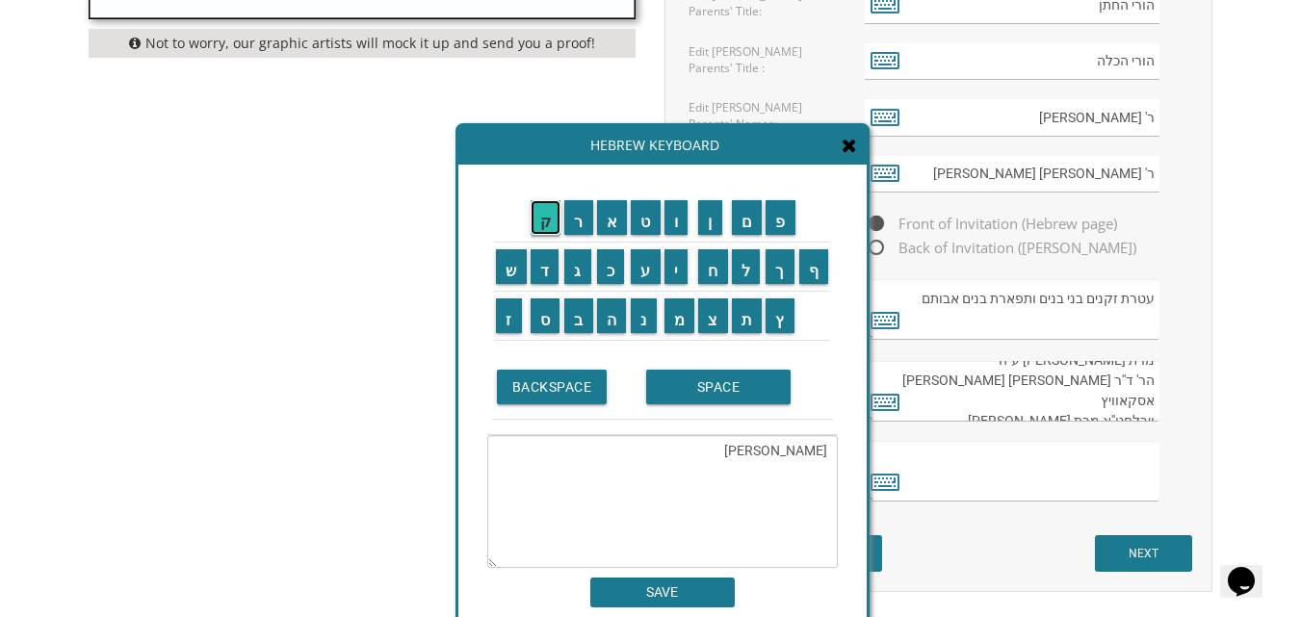
click at [531, 222] on input "ק" at bounding box center [545, 217] width 31 height 35
click at [721, 383] on input "SPACE" at bounding box center [718, 387] width 144 height 35
click at [503, 304] on input "ז" at bounding box center [509, 315] width 26 height 35
click at [751, 271] on input "ל" at bounding box center [746, 266] width 29 height 35
drag, startPoint x: 1069, startPoint y: 402, endPoint x: 1160, endPoint y: 403, distance: 91.5
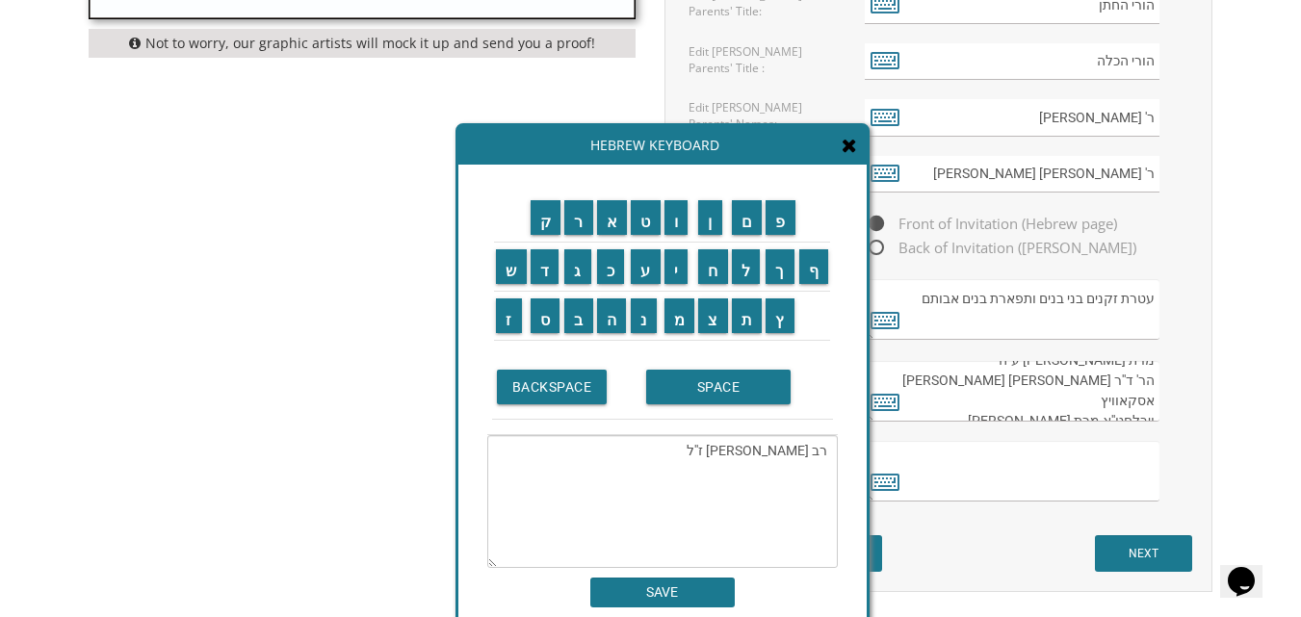
click at [1160, 403] on div "הר' יוסף ליב שוחטוביץ ז''ל מרת בלומא היימן-מן ע''ה הר' ד''ר שמעון יצחק אסקאוויץ…" at bounding box center [1026, 391] width 323 height 61
click at [819, 471] on textarea "רב יצחק בינשטאק ז''ל" at bounding box center [662, 501] width 350 height 133
paste textarea "ויבלחט''א מרת"
click at [706, 260] on input "ח" at bounding box center [713, 266] width 30 height 35
click at [645, 320] on input "נ" at bounding box center [644, 315] width 26 height 35
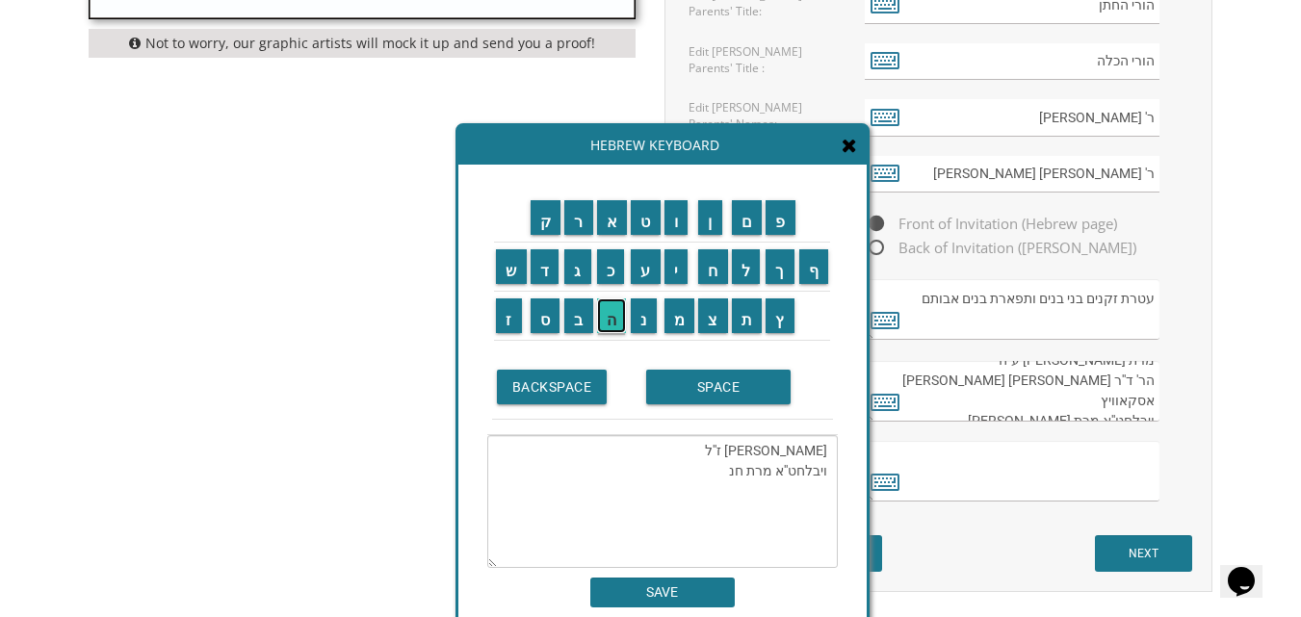
click at [610, 320] on input "ה" at bounding box center [612, 315] width 30 height 35
click at [709, 375] on input "SPACE" at bounding box center [718, 387] width 144 height 35
click at [786, 231] on input "פ" at bounding box center [780, 217] width 30 height 35
click at [671, 271] on input "י" at bounding box center [676, 266] width 24 height 35
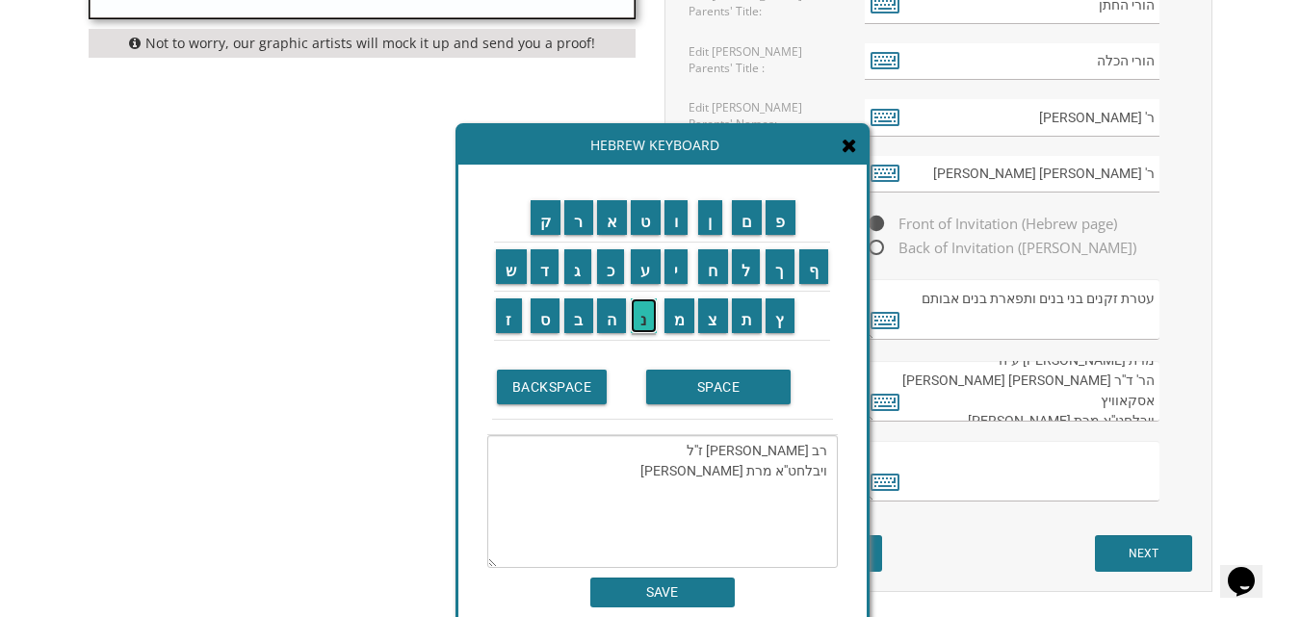
click at [642, 312] on input "נ" at bounding box center [644, 315] width 26 height 35
click at [577, 272] on input "ג" at bounding box center [577, 266] width 27 height 35
click at [615, 225] on input "א" at bounding box center [612, 217] width 31 height 35
click at [737, 397] on input "SPACE" at bounding box center [718, 387] width 144 height 35
click at [572, 311] on input "ב" at bounding box center [578, 315] width 29 height 35
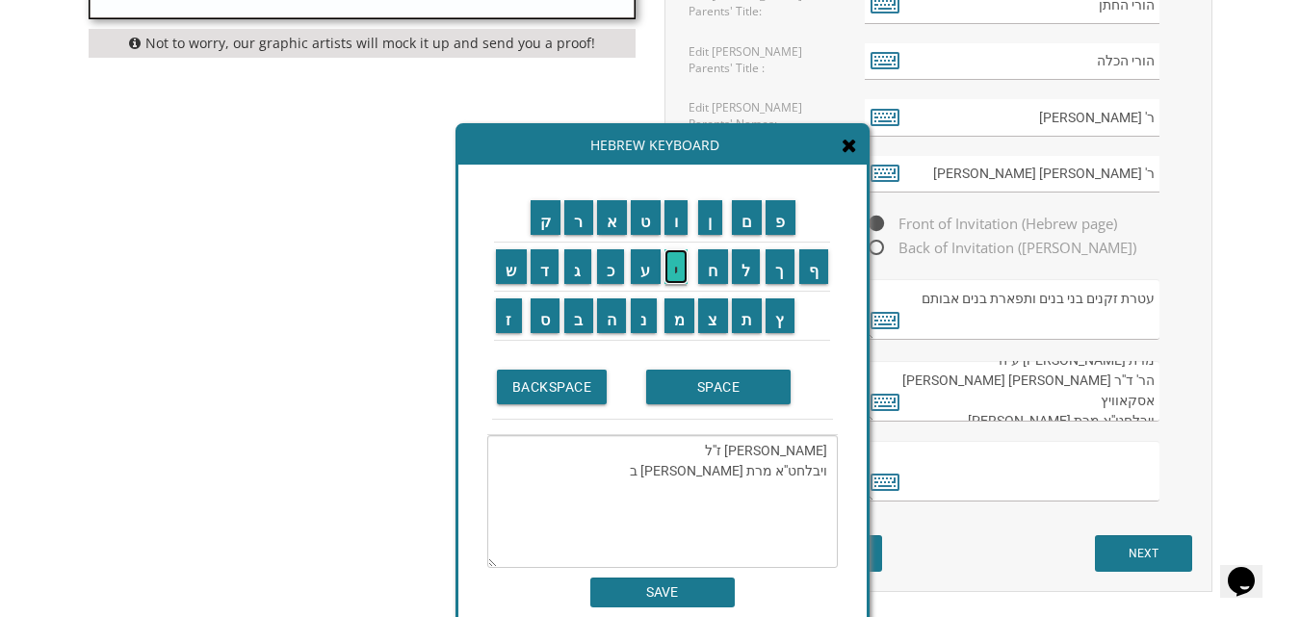
click at [684, 264] on input "י" at bounding box center [676, 266] width 24 height 35
click at [644, 312] on input "נ" at bounding box center [644, 315] width 26 height 35
click at [506, 272] on input "ש" at bounding box center [511, 266] width 31 height 35
click at [645, 226] on input "ט" at bounding box center [646, 217] width 30 height 35
click at [611, 222] on input "א" at bounding box center [612, 217] width 31 height 35
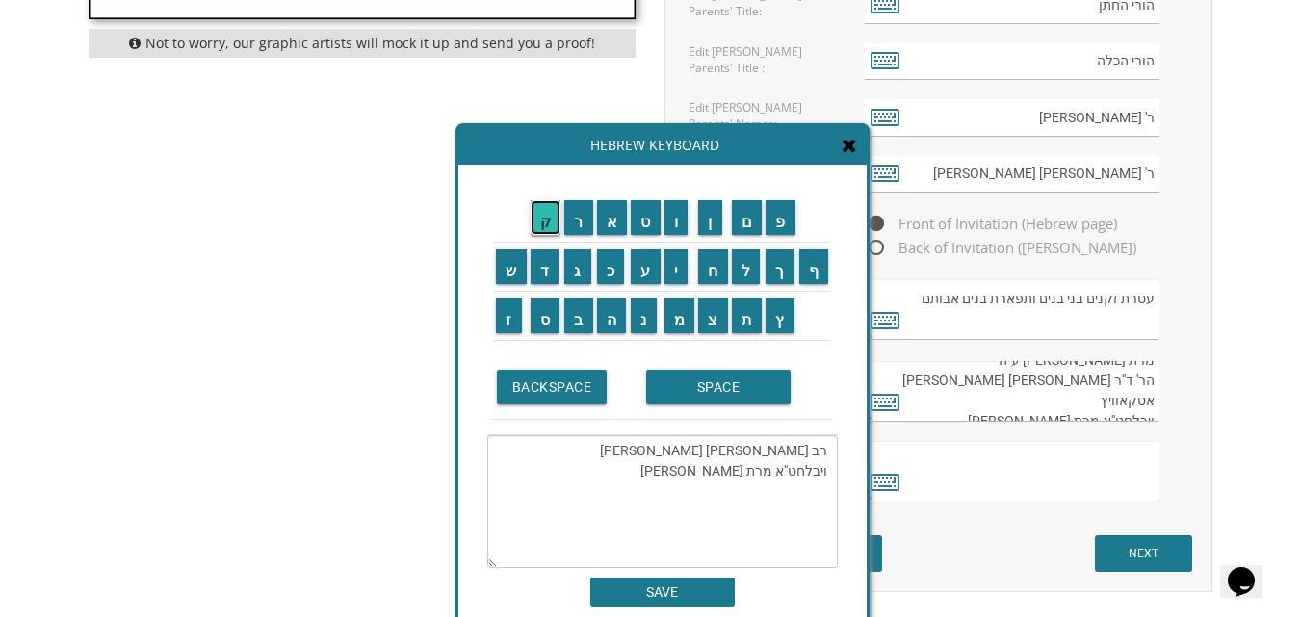
click at [533, 210] on input "ק" at bounding box center [545, 217] width 31 height 35
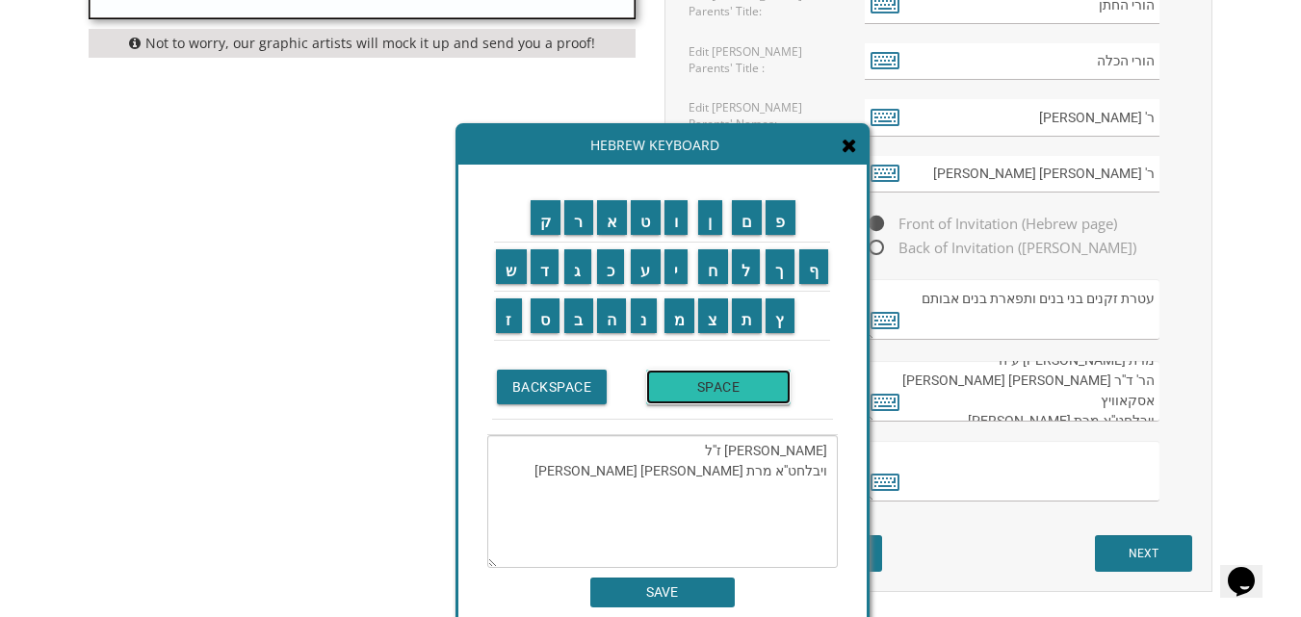
click at [675, 385] on input "SPACE" at bounding box center [718, 387] width 144 height 35
click at [505, 265] on input "ש" at bounding box center [511, 266] width 31 height 35
click at [760, 321] on input "ת" at bounding box center [747, 315] width 31 height 35
click at [711, 260] on input "ח" at bounding box center [713, 266] width 30 height 35
click at [675, 264] on input "י" at bounding box center [676, 266] width 24 height 35
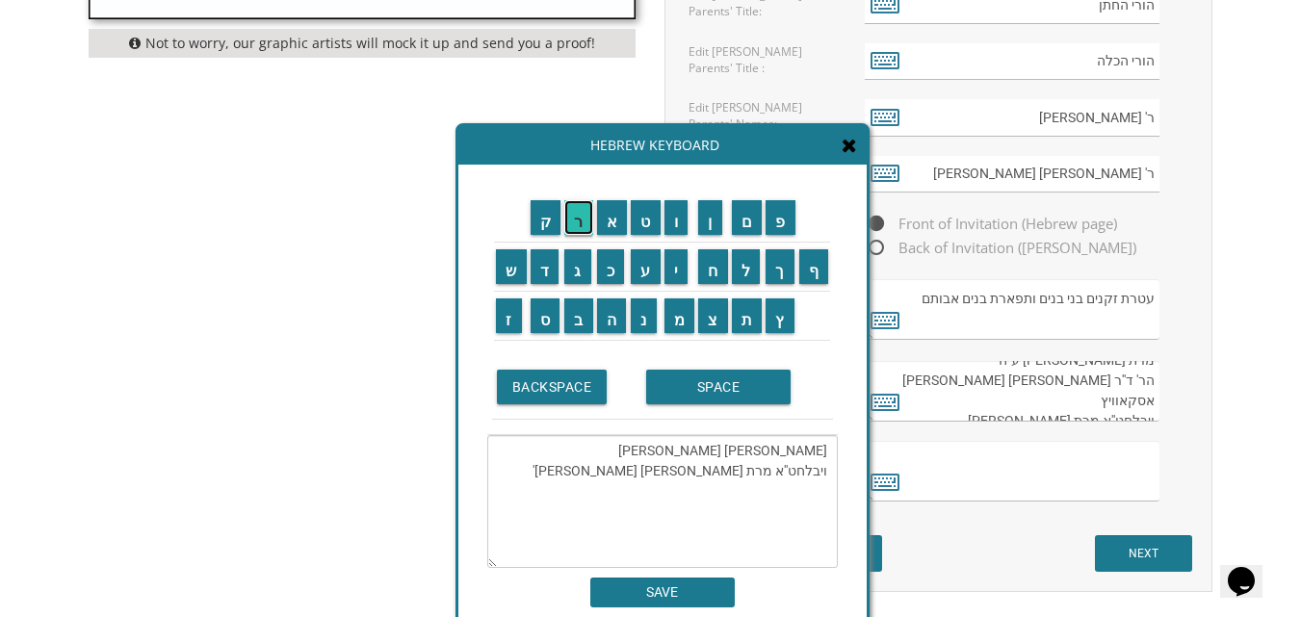
click at [578, 233] on input "ר" at bounding box center [578, 217] width 29 height 35
click at [586, 314] on input "ב" at bounding box center [578, 315] width 29 height 35
click at [689, 379] on input "SPACE" at bounding box center [718, 387] width 144 height 35
click at [576, 323] on input "ב" at bounding box center [578, 315] width 29 height 35
click at [637, 317] on input "נ" at bounding box center [644, 315] width 26 height 35
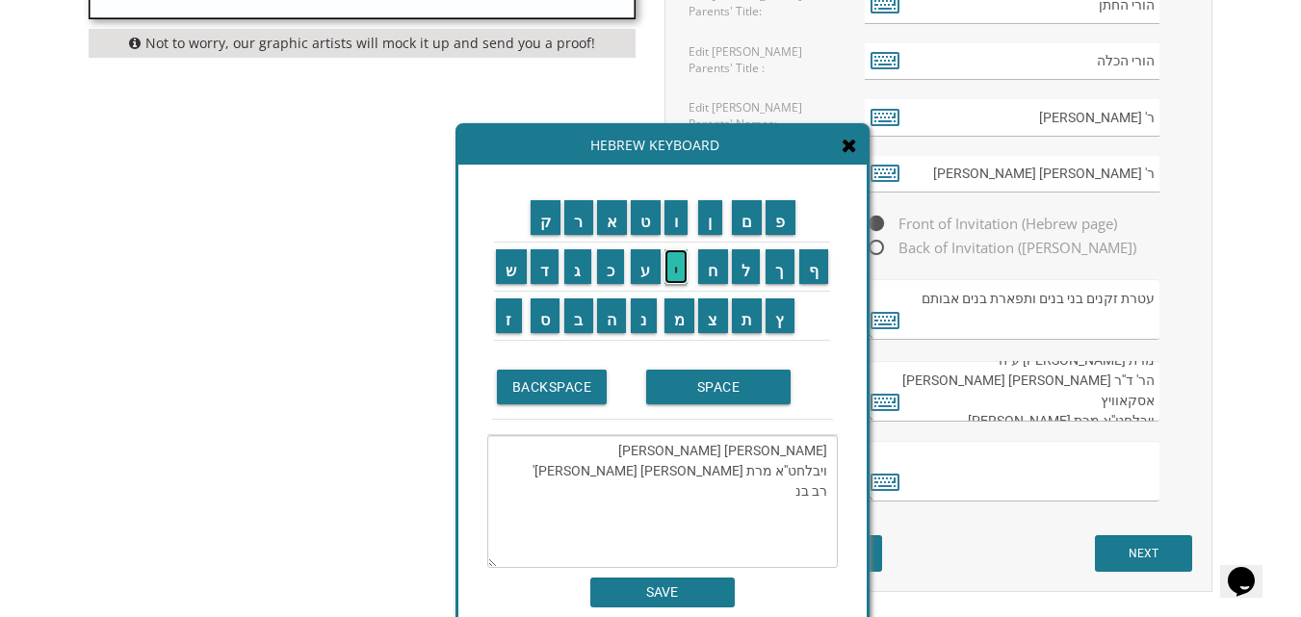
click at [678, 272] on input "י" at bounding box center [676, 266] width 24 height 35
click at [672, 316] on input "מ" at bounding box center [679, 315] width 31 height 35
click at [674, 273] on input "י" at bounding box center [676, 266] width 24 height 35
click at [709, 224] on input "ן" at bounding box center [710, 217] width 24 height 35
click at [698, 389] on input "SPACE" at bounding box center [718, 387] width 144 height 35
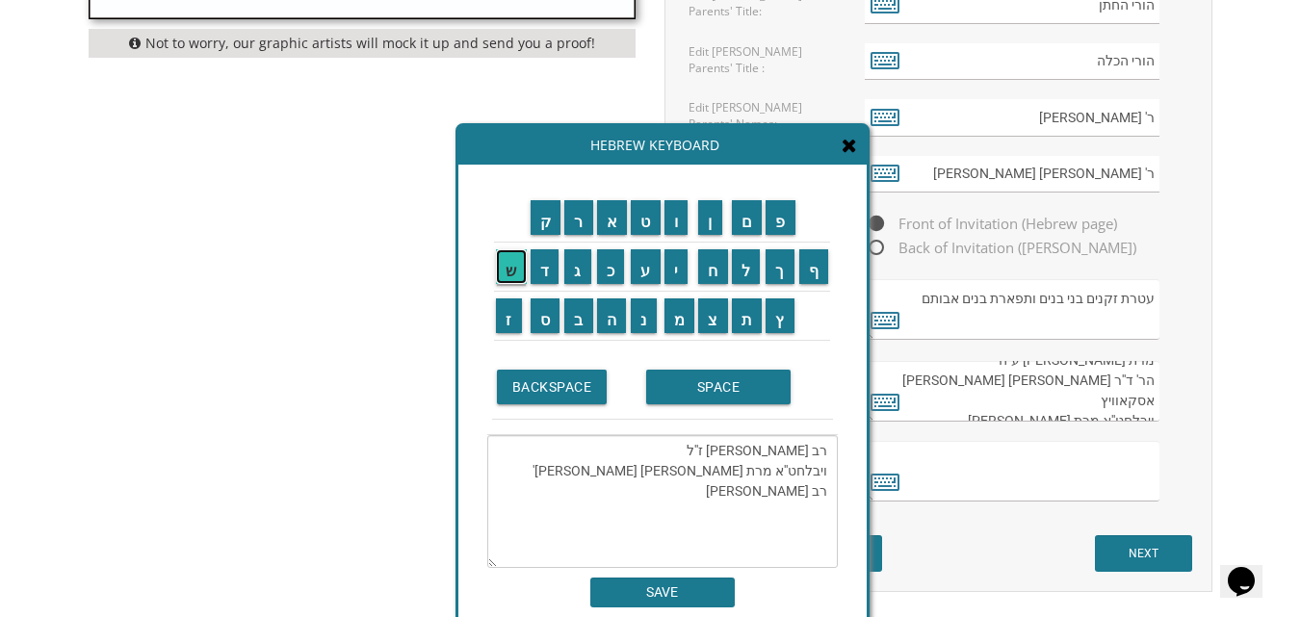
click at [511, 273] on input "ש" at bounding box center [511, 266] width 31 height 35
click at [643, 222] on input "ט" at bounding box center [646, 217] width 30 height 35
click at [607, 221] on input "א" at bounding box center [612, 217] width 31 height 35
click at [640, 219] on input "ט" at bounding box center [646, 217] width 30 height 35
click at [788, 213] on input "פ" at bounding box center [780, 217] width 30 height 35
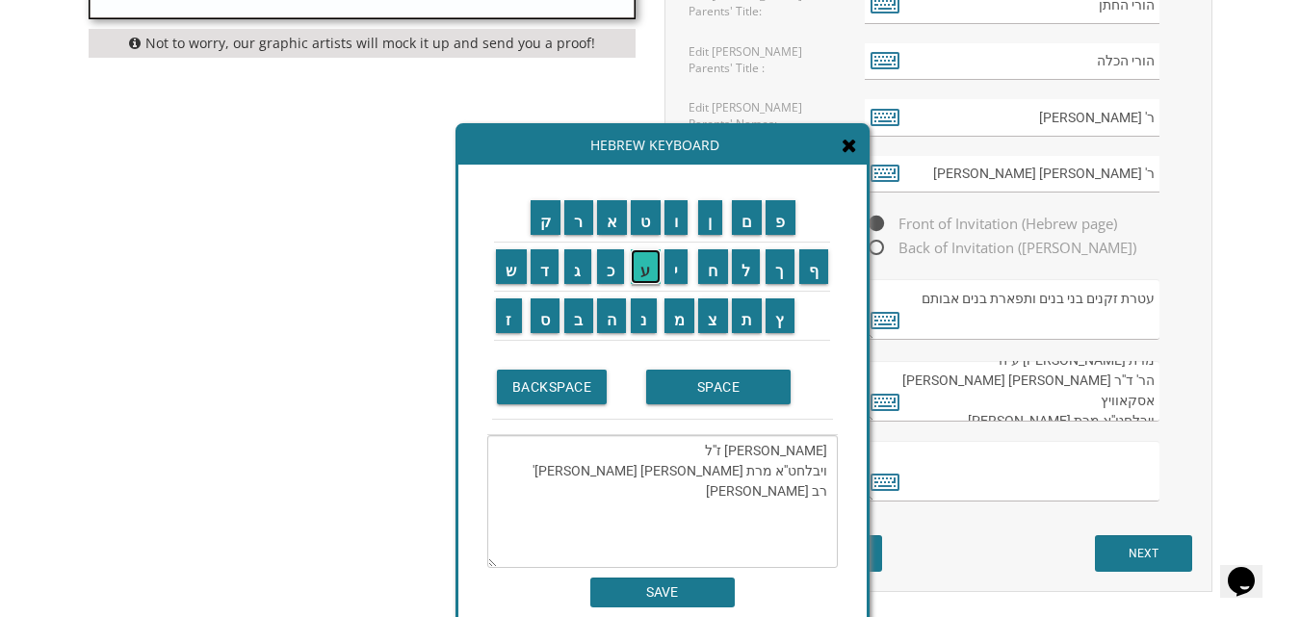
click at [643, 269] on input "ע" at bounding box center [646, 266] width 30 height 35
click at [742, 268] on input "ל" at bounding box center [746, 266] width 29 height 35
click at [544, 267] on input "ד" at bounding box center [544, 266] width 29 height 35
click at [694, 388] on input "SPACE" at bounding box center [718, 387] width 144 height 35
click at [502, 323] on input "ז" at bounding box center [509, 315] width 26 height 35
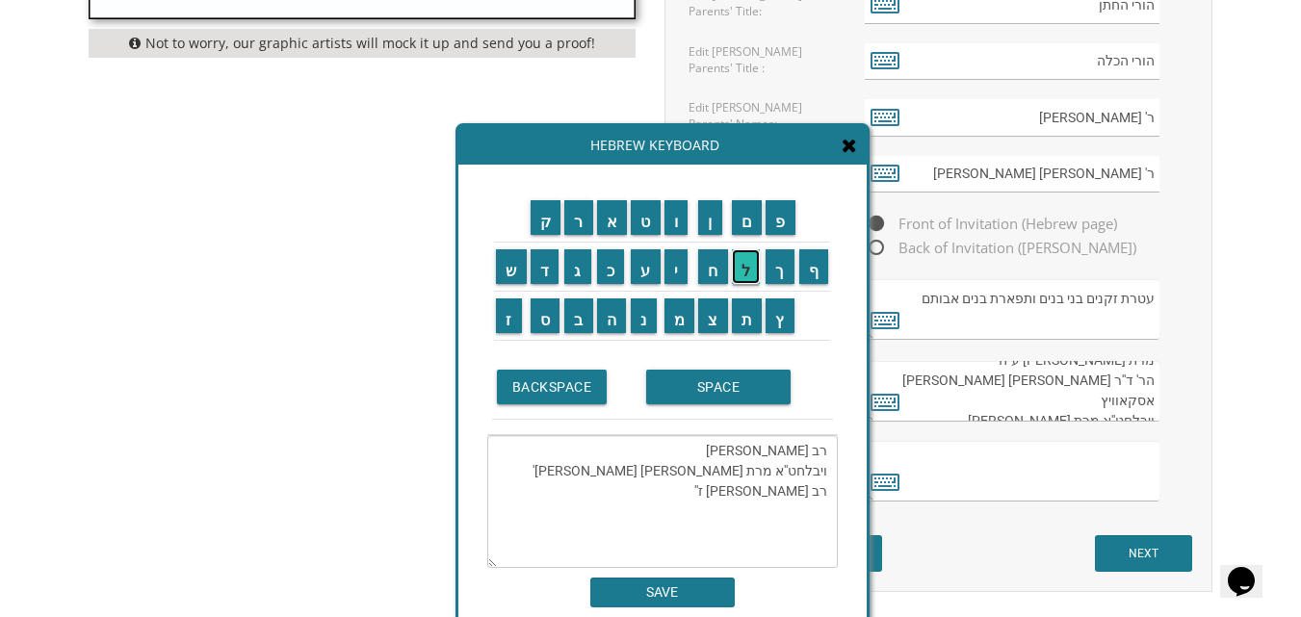
click at [741, 274] on input "ל" at bounding box center [746, 266] width 29 height 35
paste textarea "ויבלחט''א מרת"
type textarea "רב יצחק בינשטאק ז''ל ויבלחט''א מרת חנה פייגא בינשטאק שתחי' רב בנימין שטאטפעלד ז…"
click at [654, 592] on input "SAVE" at bounding box center [662, 593] width 144 height 30
type textarea "רב יצחק בינשטאק ז''ל ויבלחט''א מרת חנה פייגא בינשטאק שתחי' רב בנימין שטאטפעלד ז…"
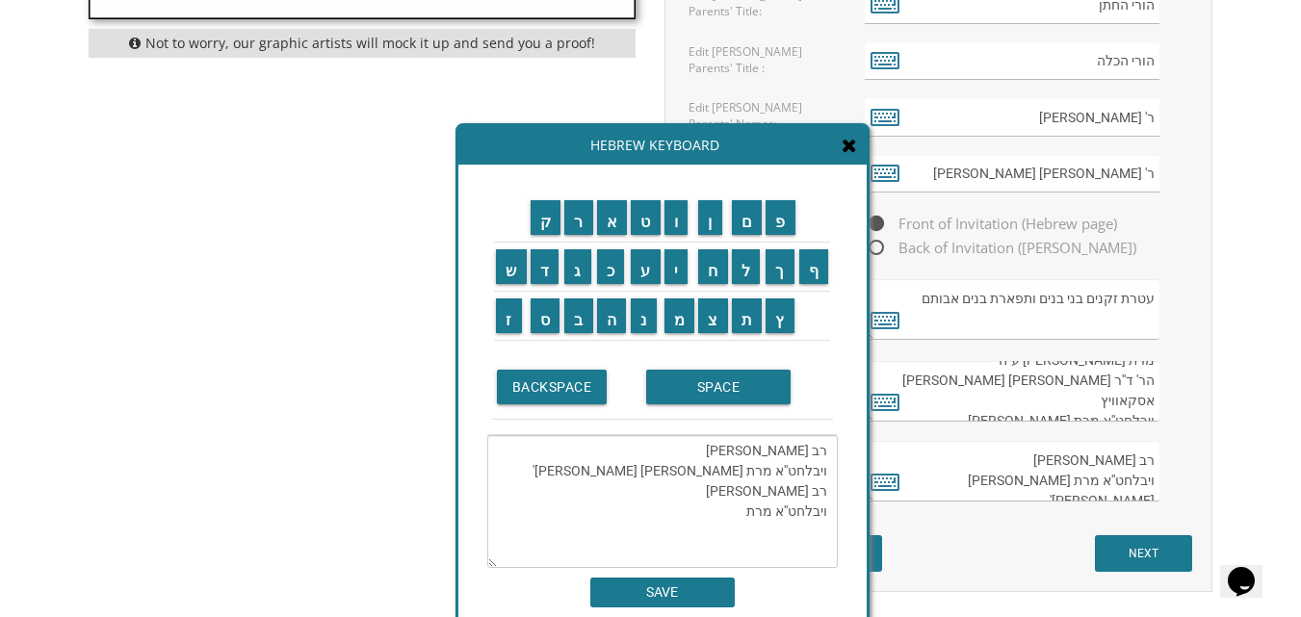
scroll to position [40, 0]
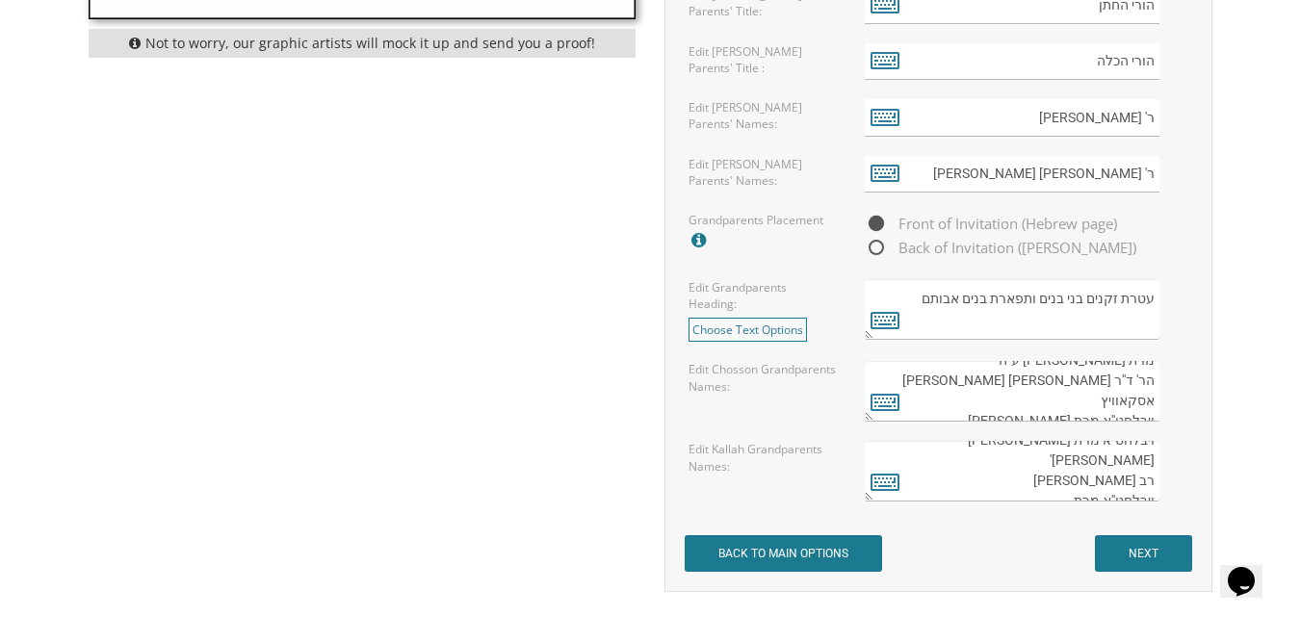
click at [979, 495] on textarea "רב יצחק בינשטאק ז''ל ויבלחט''א מרת חנה פייגא בינשטאק שתחי' רב בנימין שטאטפעלד ז…" at bounding box center [1012, 471] width 295 height 61
click at [1062, 483] on textarea "רב יצחק בינשטאק ז''ל ויבלחט''א מרת חנה פייגא בינשטאק שתחי' רב בנימין שטאטפעלד ז…" at bounding box center [1012, 471] width 295 height 61
click at [877, 484] on icon at bounding box center [884, 481] width 29 height 27
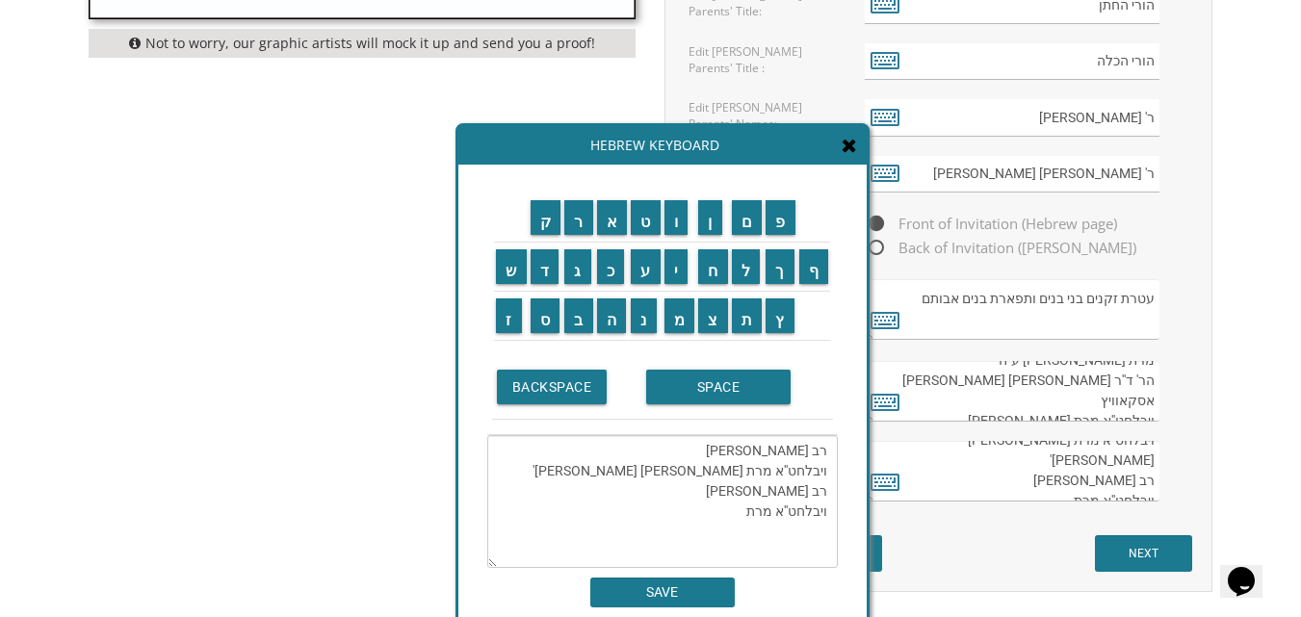
click at [725, 521] on textarea "רב יצחק בינשטאק ז''ל ויבלחט''א מרת חנה פייגא בינשטאק שתחי' רב בנימין שטאטפעלד ז…" at bounding box center [662, 501] width 350 height 133
click at [731, 383] on input "SPACE" at bounding box center [718, 387] width 144 height 35
click at [499, 323] on input "ז" at bounding box center [509, 315] width 26 height 35
click at [751, 266] on input "ל" at bounding box center [746, 266] width 29 height 35
click at [539, 269] on input "ד" at bounding box center [544, 266] width 29 height 35
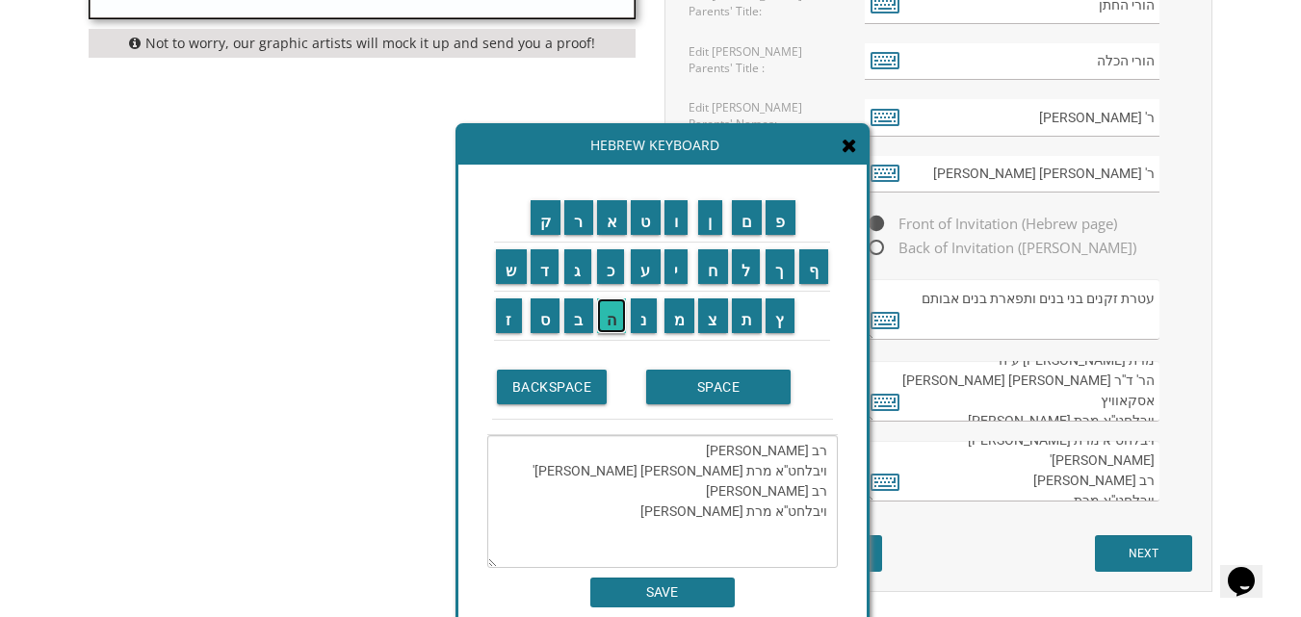
click at [607, 311] on input "ה" at bounding box center [612, 315] width 30 height 35
click at [693, 390] on input "SPACE" at bounding box center [718, 387] width 144 height 35
click at [511, 272] on input "ש" at bounding box center [511, 266] width 31 height 35
click at [648, 222] on input "ט" at bounding box center [646, 217] width 30 height 35
click at [607, 219] on input "א" at bounding box center [612, 217] width 31 height 35
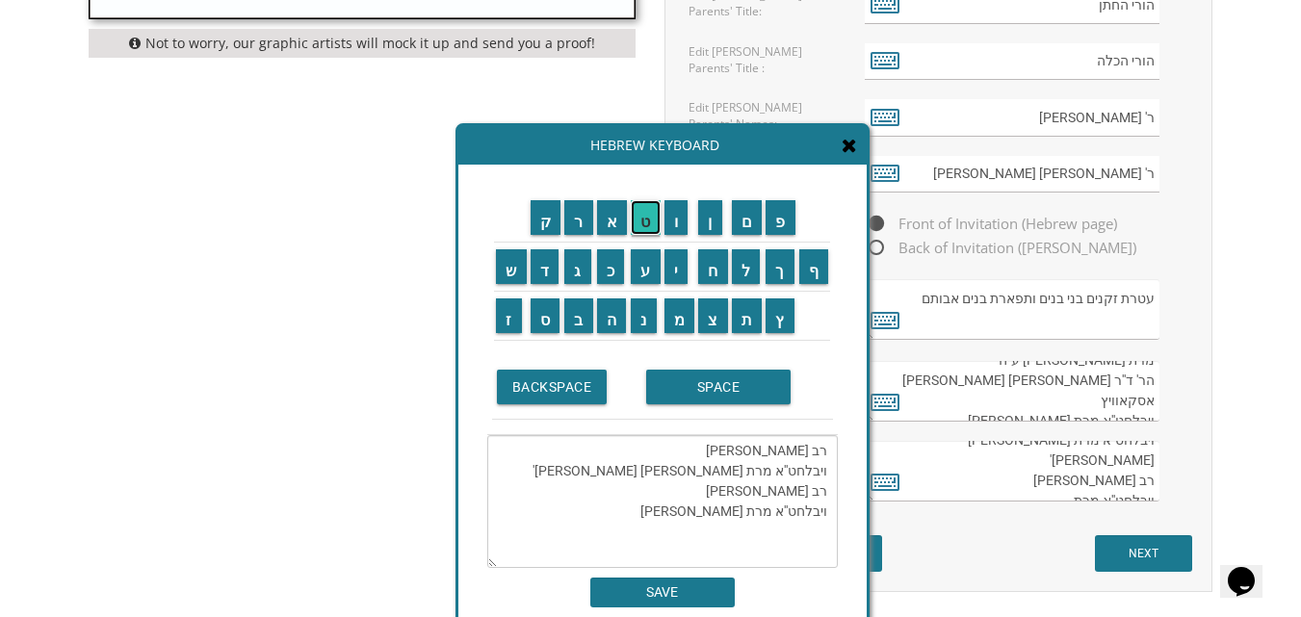
click at [651, 219] on input "ט" at bounding box center [646, 217] width 30 height 35
click at [794, 224] on input "פ" at bounding box center [780, 217] width 30 height 35
click at [642, 274] on input "ע" at bounding box center [646, 266] width 30 height 35
click at [740, 271] on input "ל" at bounding box center [746, 266] width 29 height 35
click at [541, 266] on input "ד" at bounding box center [544, 266] width 29 height 35
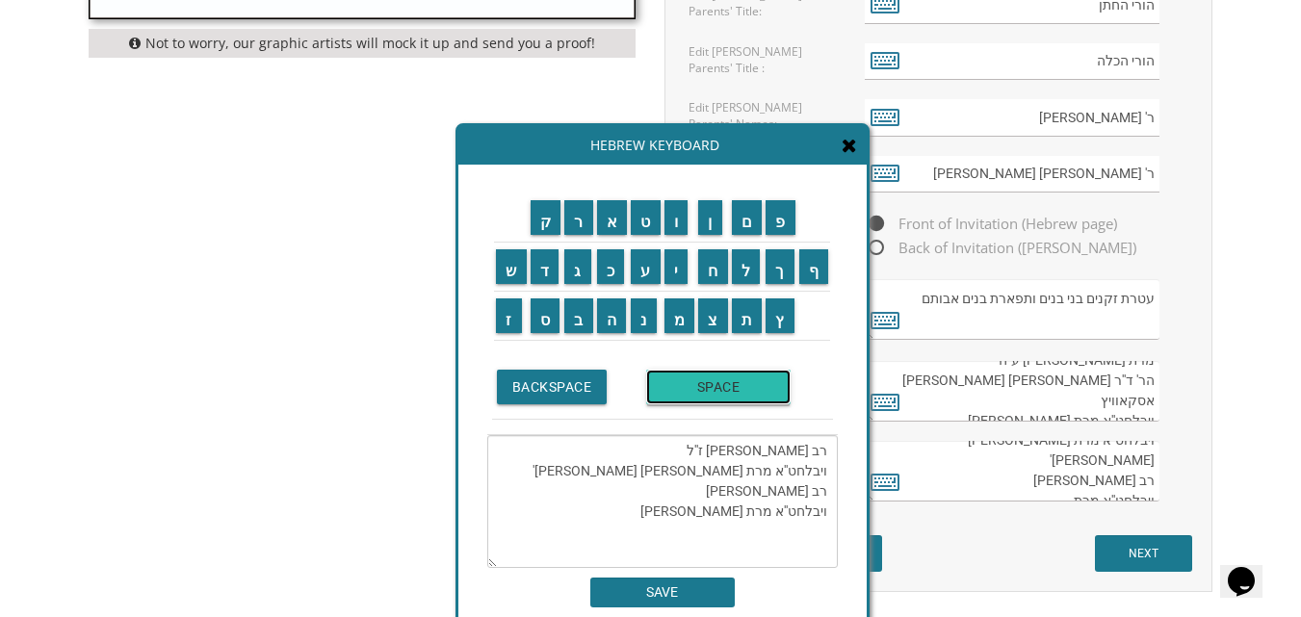
click at [722, 386] on input "SPACE" at bounding box center [718, 387] width 144 height 35
click at [503, 264] on input "ש" at bounding box center [511, 266] width 31 height 35
click at [742, 311] on input "ת" at bounding box center [747, 315] width 31 height 35
click at [709, 265] on input "ח" at bounding box center [713, 266] width 30 height 35
click at [677, 265] on input "י" at bounding box center [676, 266] width 24 height 35
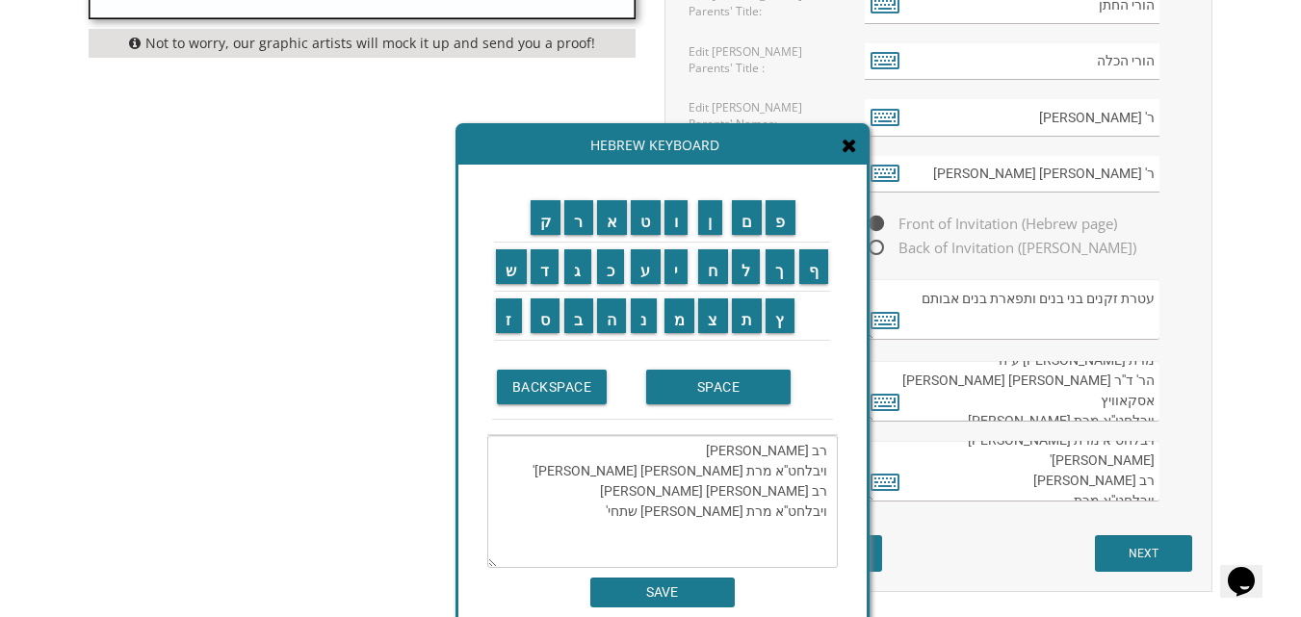
type textarea "רב יצחק בינשטאק ז''ל ויבלחט''א מרת חנה פייגא בינשטאק שתחי' רב בנימין שטאטפעלד ז…"
click at [634, 594] on input "SAVE" at bounding box center [662, 593] width 144 height 30
type textarea "רב יצחק בינשטאק ז''ל ויבלחט''א מרת חנה פייגא בינשטאק שתחי' רב בנימין שטאטפעלד ז…"
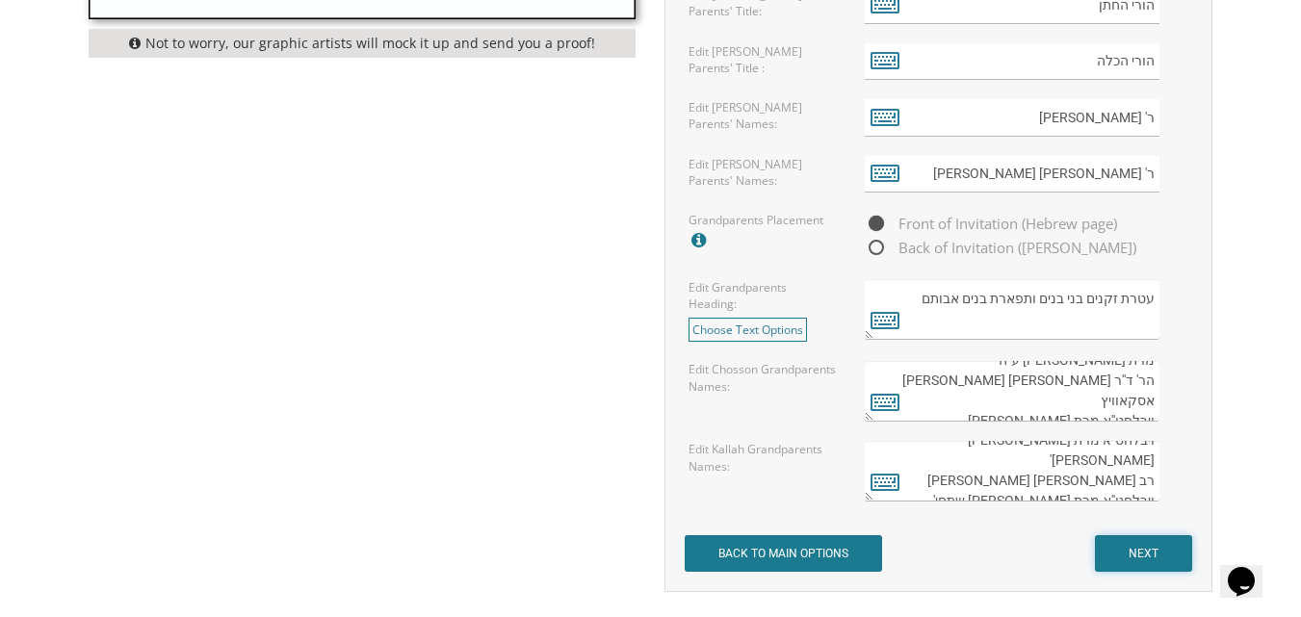
click at [1158, 553] on input "NEXT" at bounding box center [1143, 553] width 97 height 37
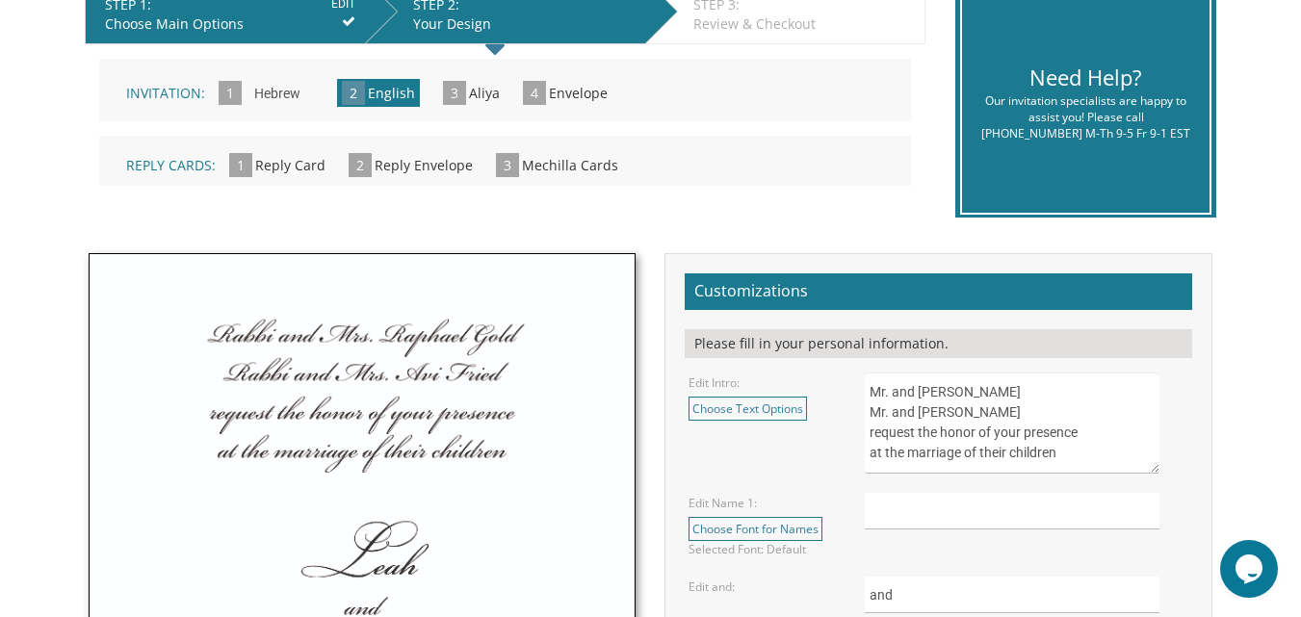
scroll to position [552, 0]
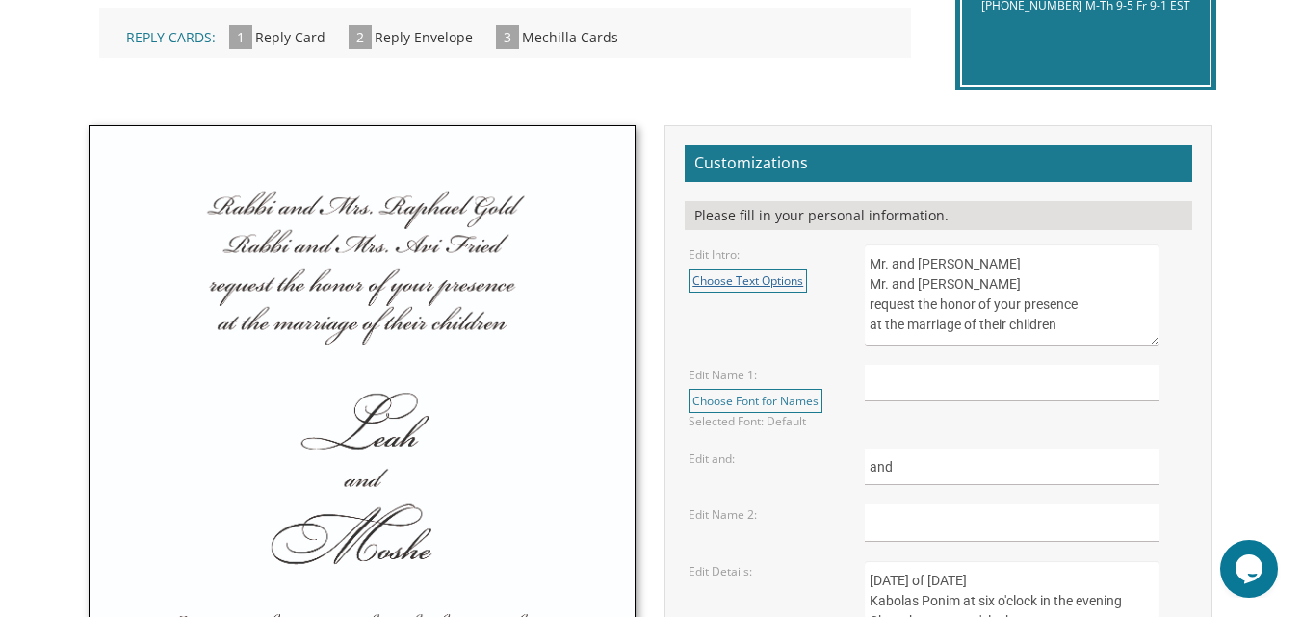
click at [736, 274] on link "Choose Text Options" at bounding box center [747, 281] width 118 height 24
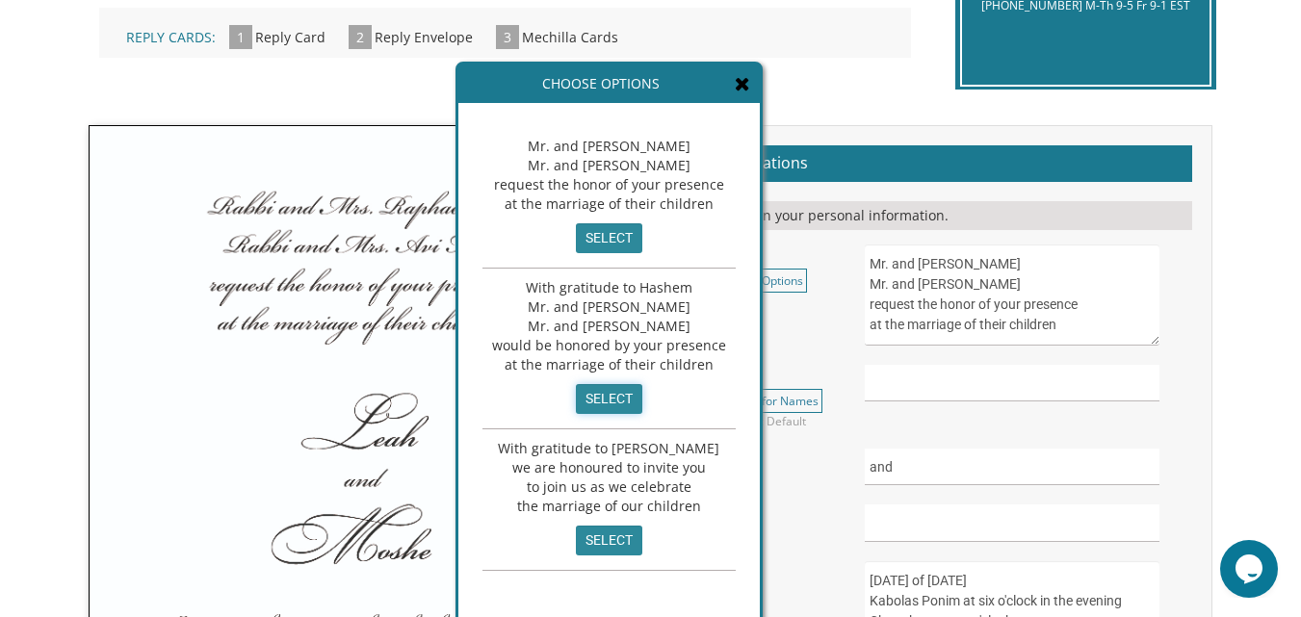
click at [605, 384] on input "select" at bounding box center [609, 399] width 66 height 30
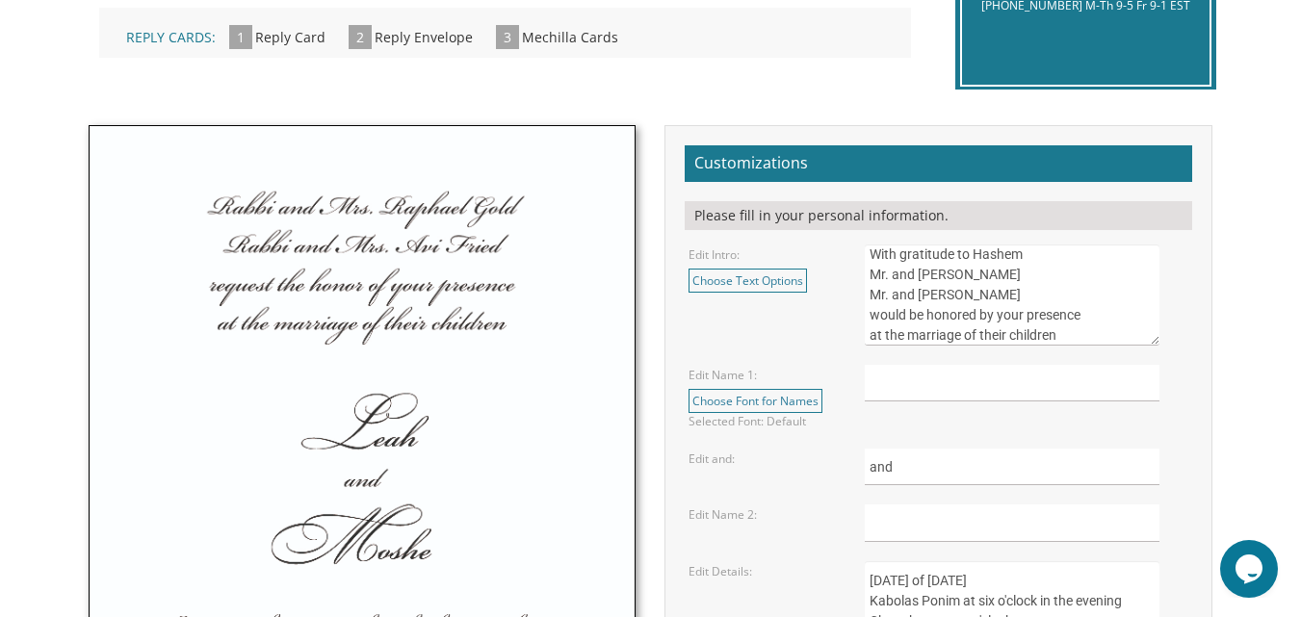
click at [1034, 275] on textarea "Mr. and Mrs. Yossi Schwartz Mr. and Mrs. Yaakov Friedman request the honor of y…" at bounding box center [1012, 295] width 295 height 101
click at [925, 276] on textarea "Mr. and Mrs. Yossi Schwartz Mr. and Mrs. Yaakov Friedman request the honor of y…" at bounding box center [1012, 295] width 295 height 101
click at [1062, 302] on textarea "Mr. and Mrs. Yossi Schwartz Mr. and Mrs. Yaakov Friedman request the honor of y…" at bounding box center [1012, 295] width 295 height 101
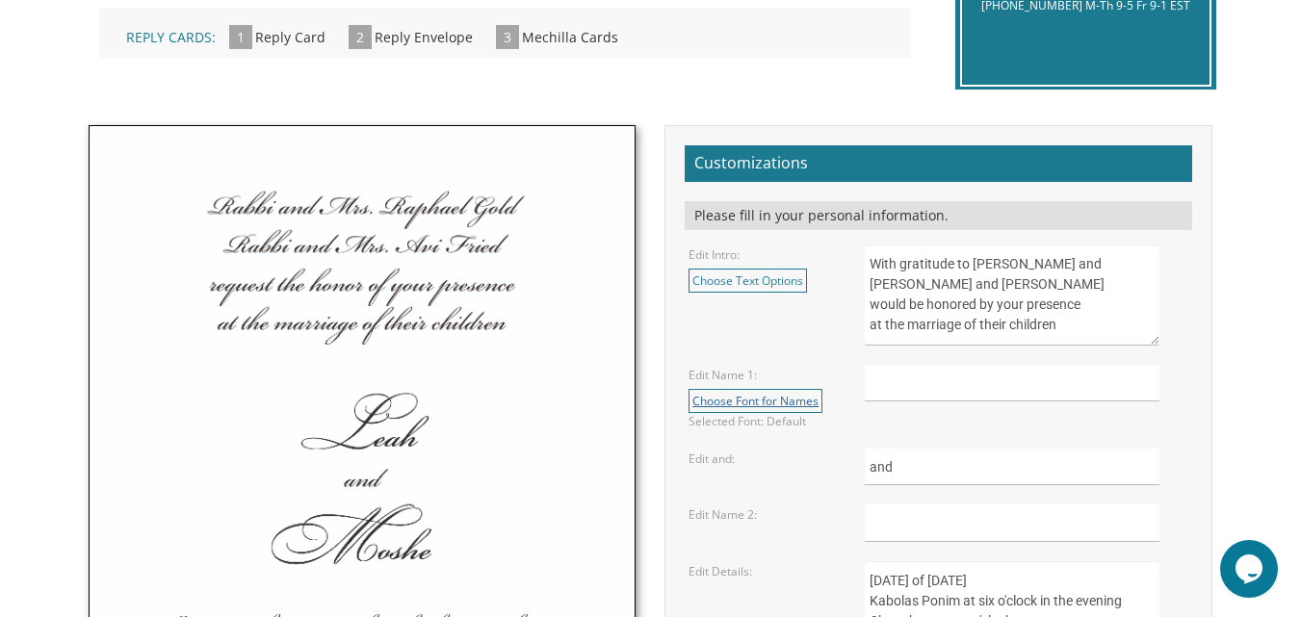
type textarea "With gratitude to Hashem Rabbi and Mrs. Mordechai Shuchatowitz Rabbi and Mrs. S…"
click at [787, 392] on link "Choose Font for Names" at bounding box center [755, 401] width 134 height 24
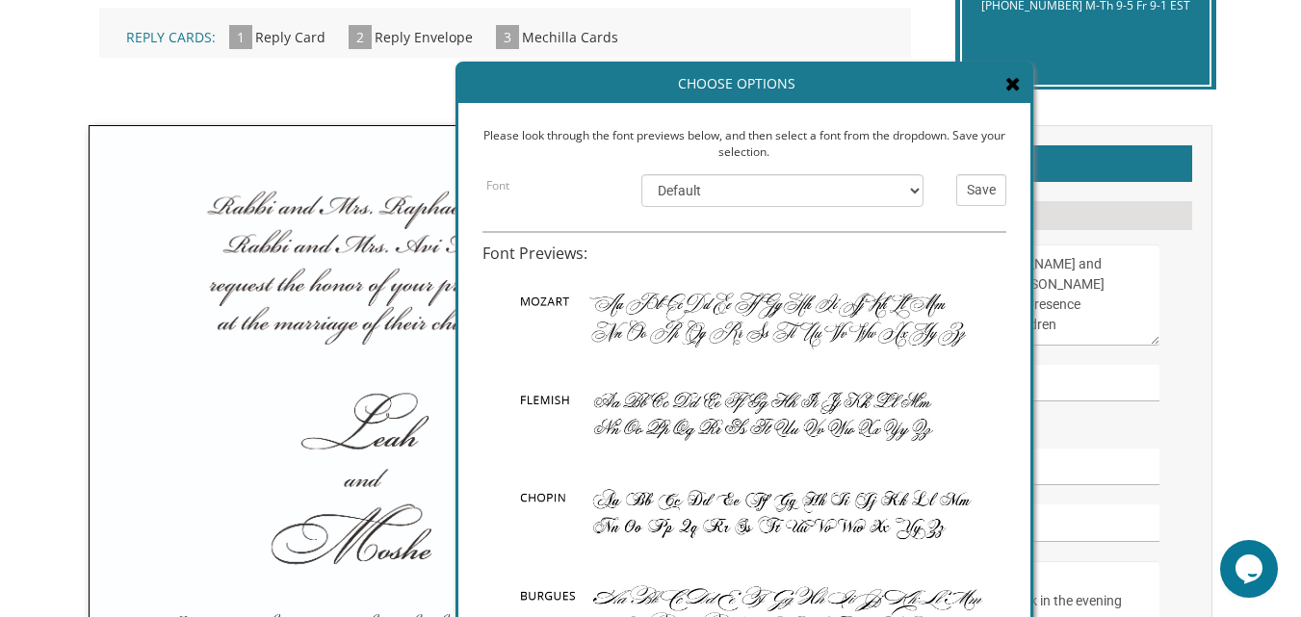
scroll to position [245, 0]
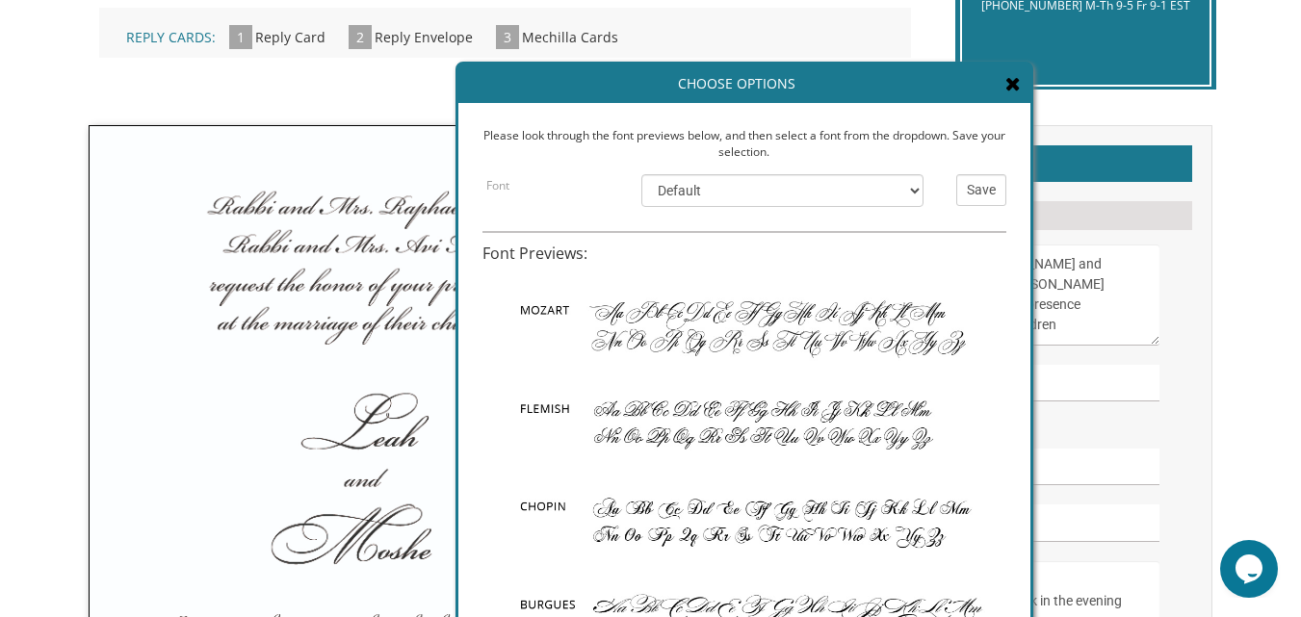
click at [835, 418] on img at bounding box center [744, 424] width 524 height 98
click at [913, 188] on select "Default Bickham Nautica Mozart Flemish Chopin Burgues Empire" at bounding box center [782, 190] width 282 height 33
select select "/store/pc/invitations/FontPreviews/engfonts-18.jpg"
click at [641, 174] on select "Default Bickham Nautica Mozart Flemish Chopin Burgues Empire" at bounding box center [782, 190] width 282 height 33
click at [967, 180] on input "Save" at bounding box center [981, 190] width 50 height 32
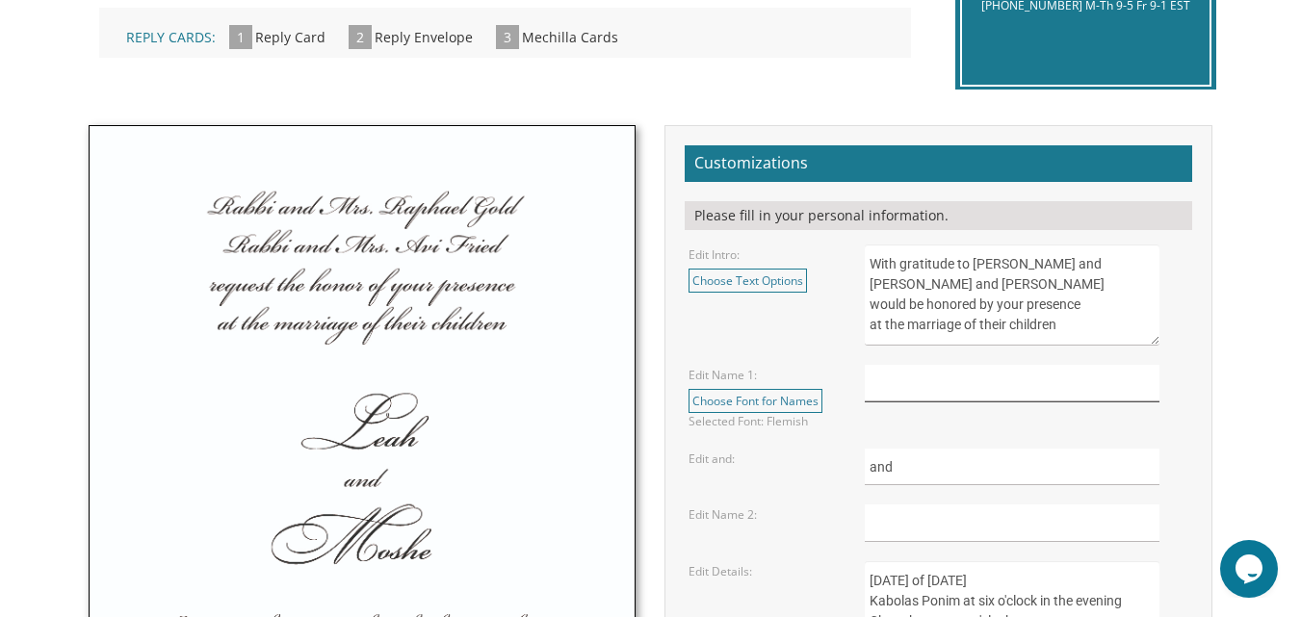
click at [903, 386] on input "text" at bounding box center [1012, 384] width 295 height 38
type input "Lazer"
click at [900, 522] on input "text" at bounding box center [1012, 523] width 295 height 38
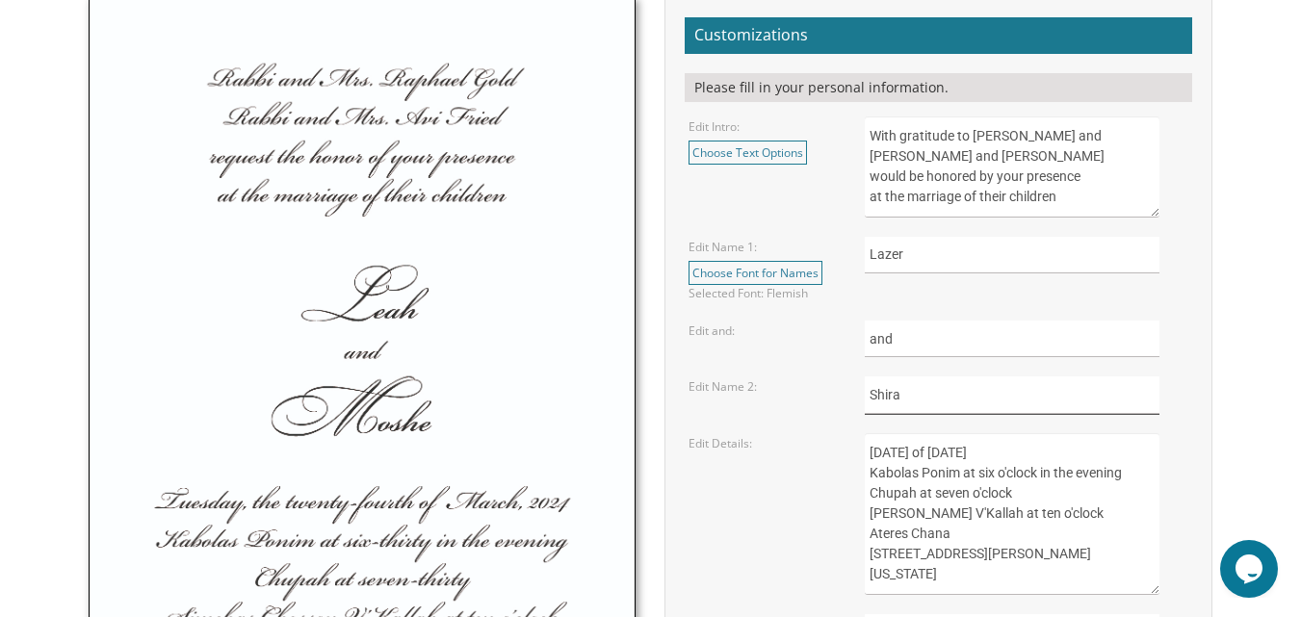
scroll to position [732, 0]
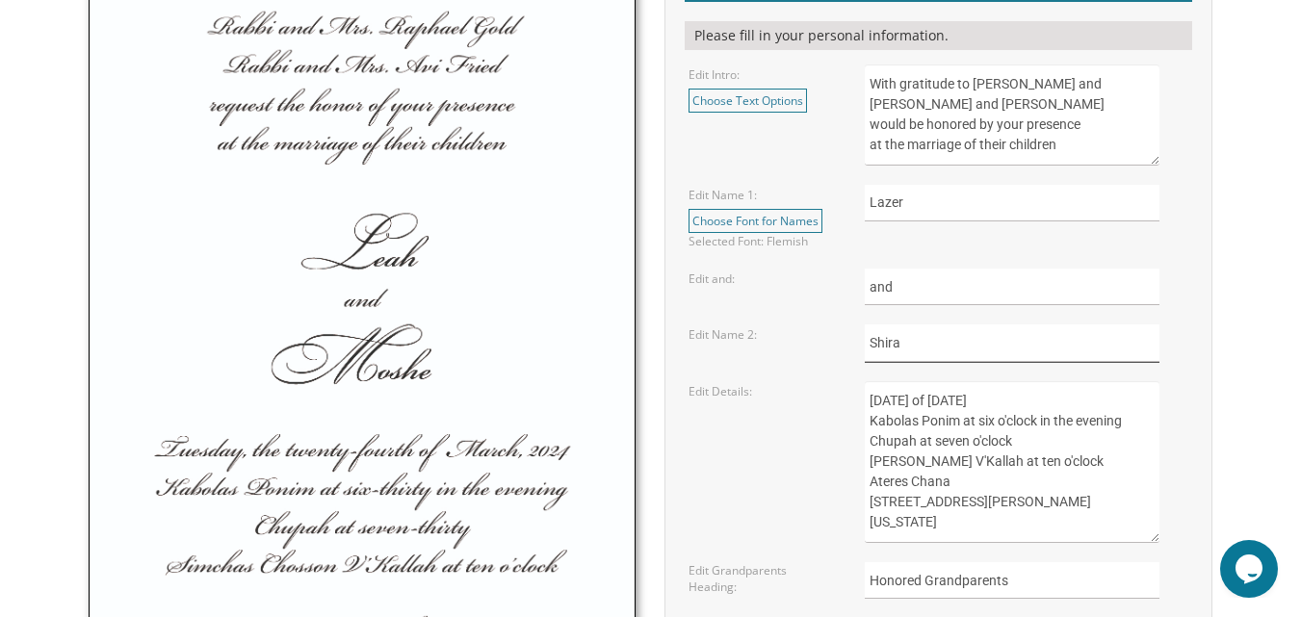
type input "Shira"
click at [1071, 401] on textarea "Sunday, the eighth of May, 2016 Kabolas Ponim at six o'clock in the evening Chu…" at bounding box center [1012, 462] width 295 height 162
click at [932, 425] on textarea "Sunday, the eighth of May, 2016 Kabolas Ponim at six o'clock in the evening Chu…" at bounding box center [1012, 462] width 295 height 162
click at [947, 482] on textarea "Sunday, the eighth of May, 2016 Kabolas Ponim at six o'clock in the evening Chu…" at bounding box center [1012, 462] width 295 height 162
click at [991, 499] on textarea "Sunday, the eighth of May, 2016 Kabolas Ponim at six o'clock in the evening Chu…" at bounding box center [1012, 462] width 295 height 162
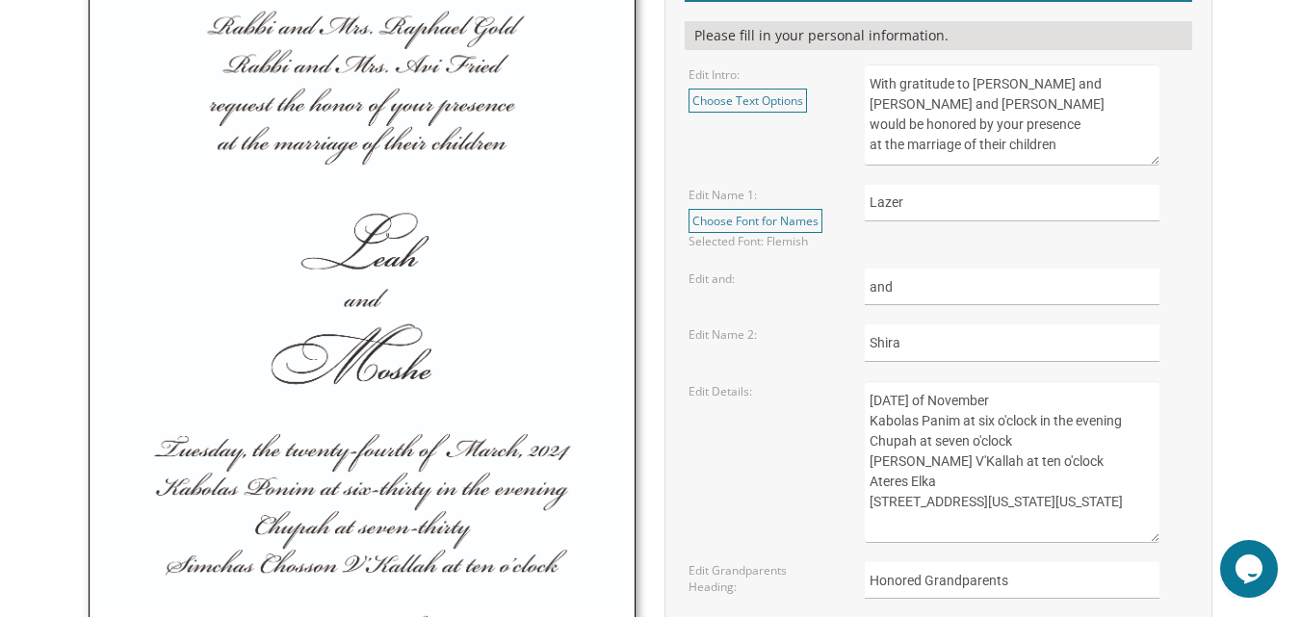
scroll to position [20, 0]
drag, startPoint x: 873, startPoint y: 525, endPoint x: 1037, endPoint y: 525, distance: 163.7
click at [1037, 525] on textarea "Sunday, the eighth of May, 2016 Kabolas Ponim at six o'clock in the evening Chu…" at bounding box center [1012, 462] width 295 height 162
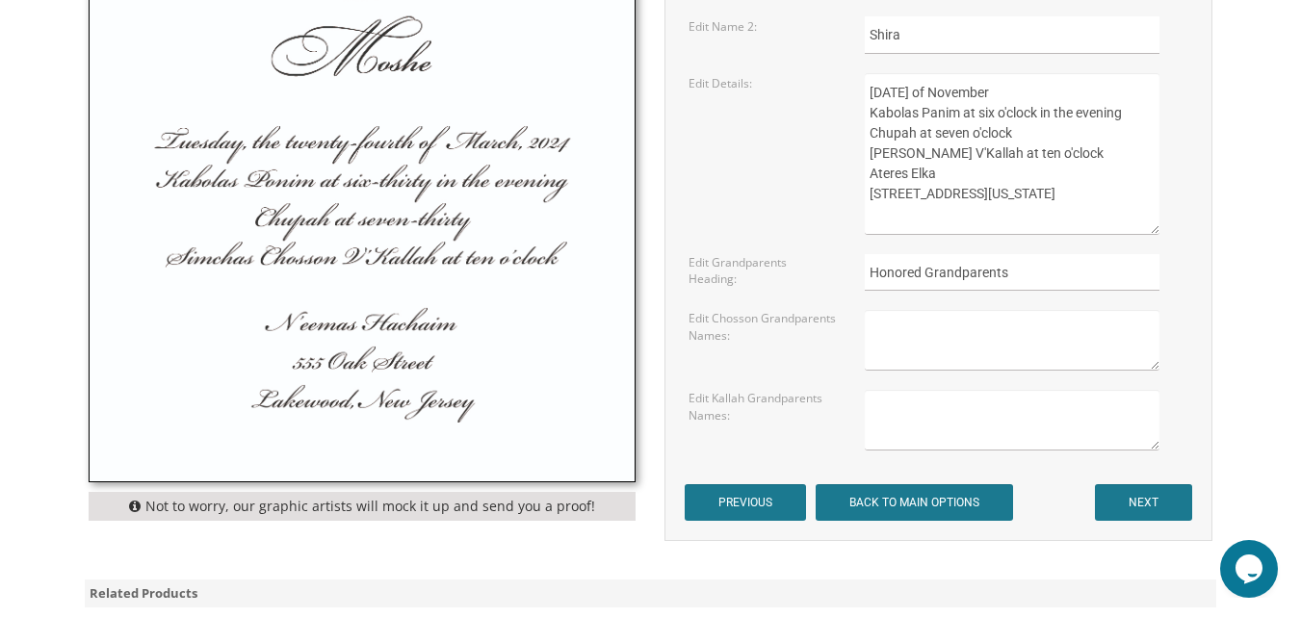
scroll to position [1091, 0]
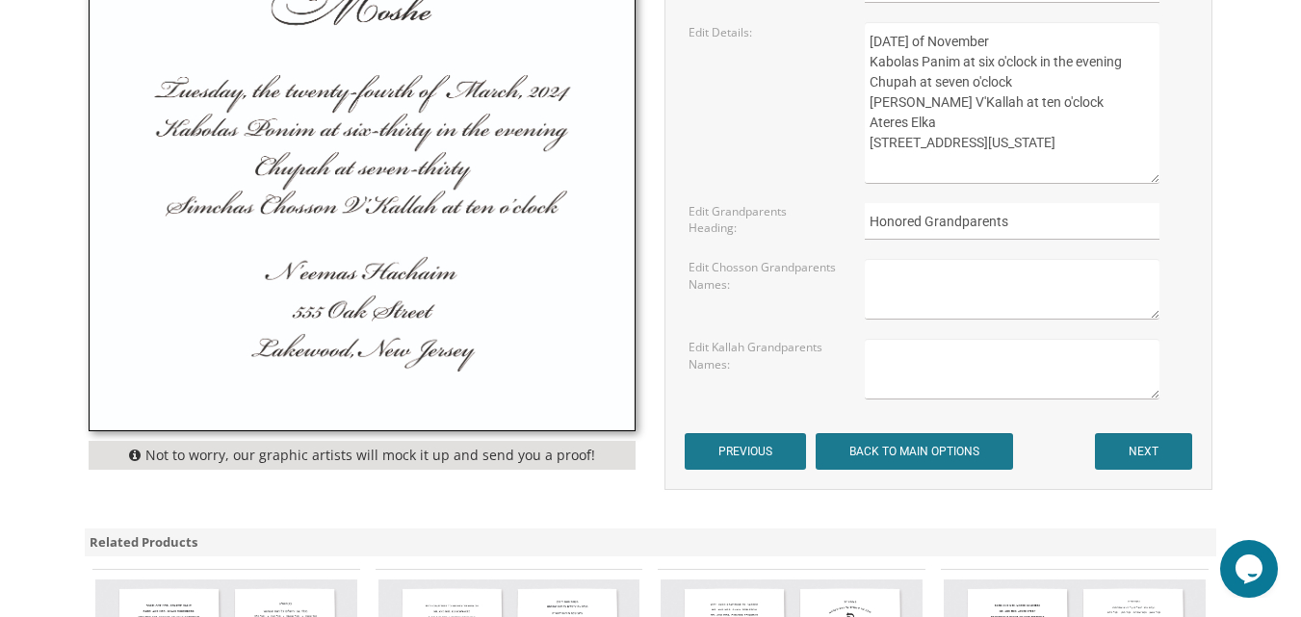
type textarea "Sunday, the second of November Kabolas Panim at six o'clock in the evening Chup…"
click at [1132, 454] on input "NEXT" at bounding box center [1143, 451] width 97 height 37
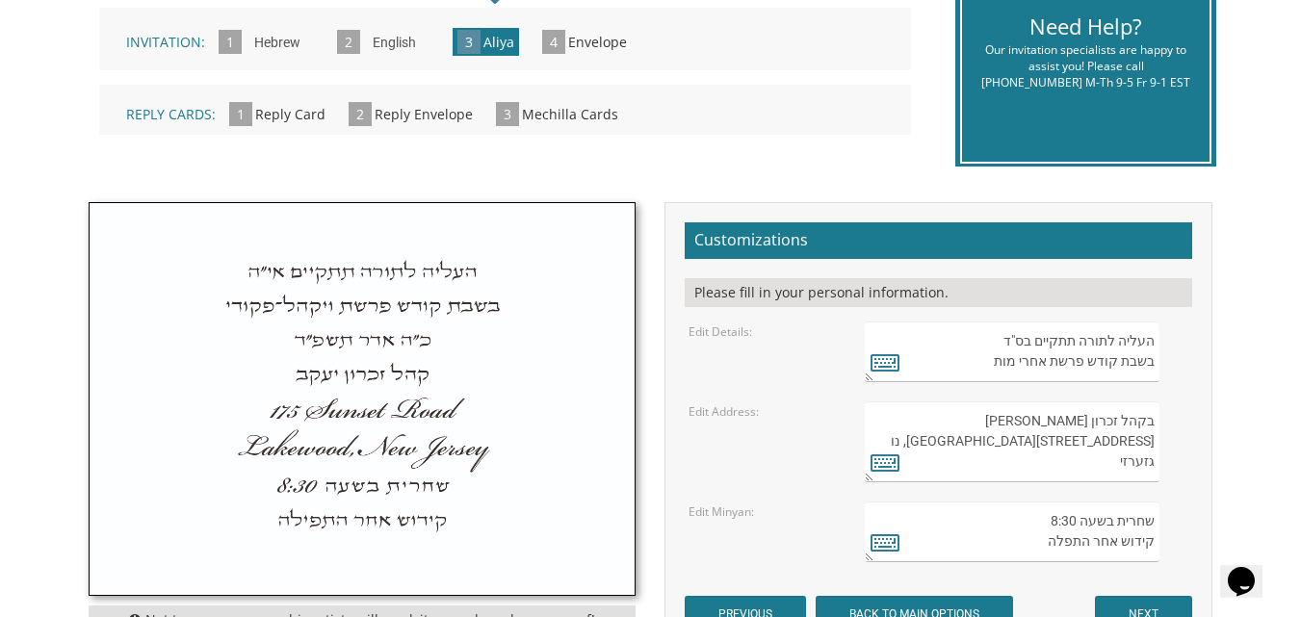
scroll to position [565, 0]
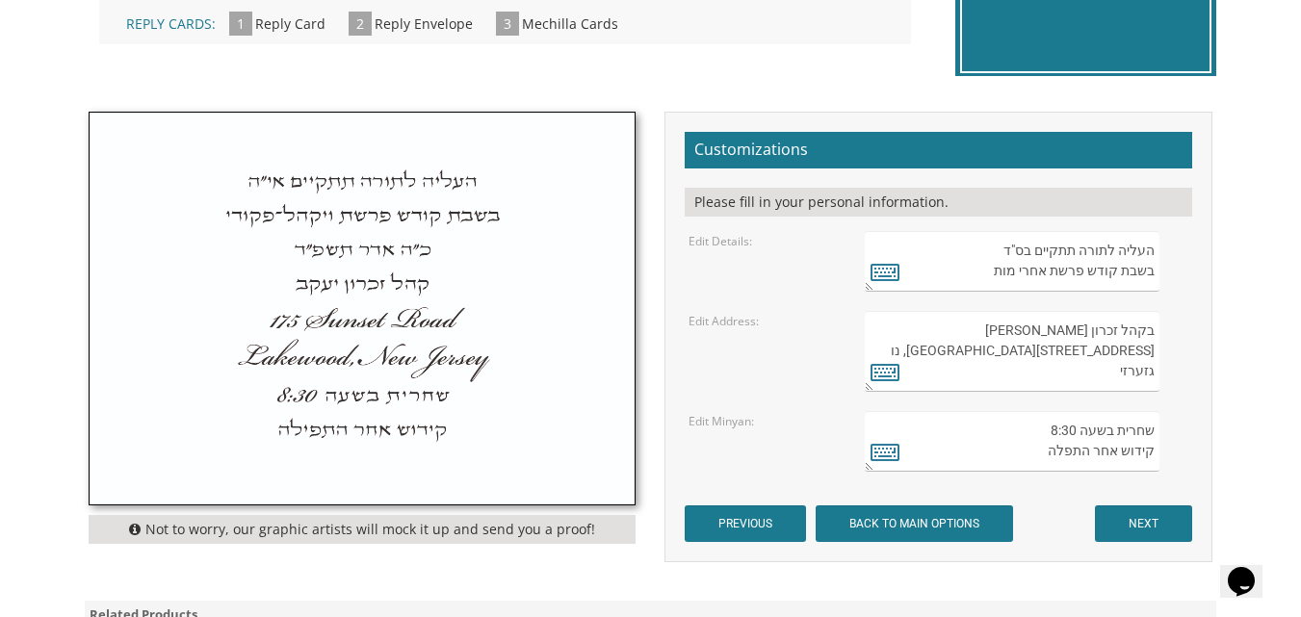
click at [985, 271] on textarea "העליה לתורה תתקיים בס"ד בשבת קודש פרשת אחרי מות" at bounding box center [1012, 261] width 295 height 61
type textarea "העליה לתורה תתקיים בס"ד בשבת קודש פרשת"
click at [890, 275] on icon at bounding box center [884, 271] width 29 height 27
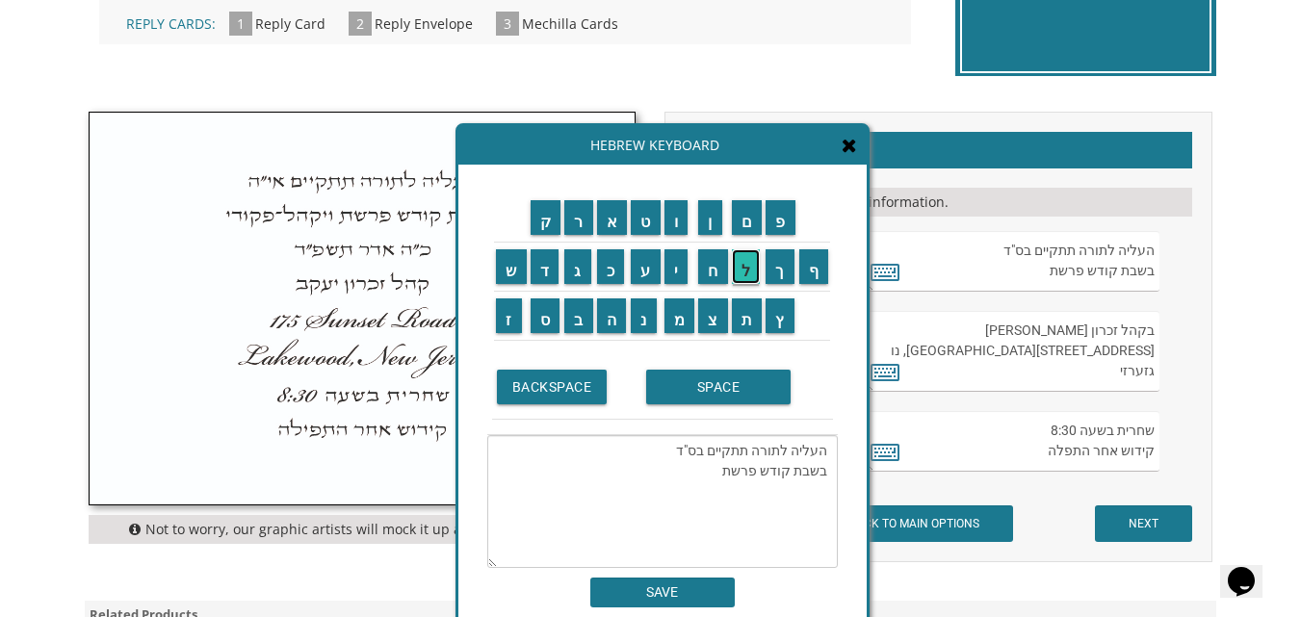
click at [746, 272] on input "ל" at bounding box center [746, 266] width 29 height 35
click at [781, 268] on input "ך" at bounding box center [779, 266] width 29 height 35
click at [712, 383] on input "SPACE" at bounding box center [718, 387] width 144 height 35
click at [752, 268] on input "ל" at bounding box center [746, 266] width 29 height 35
click at [778, 268] on input "ך" at bounding box center [779, 266] width 29 height 35
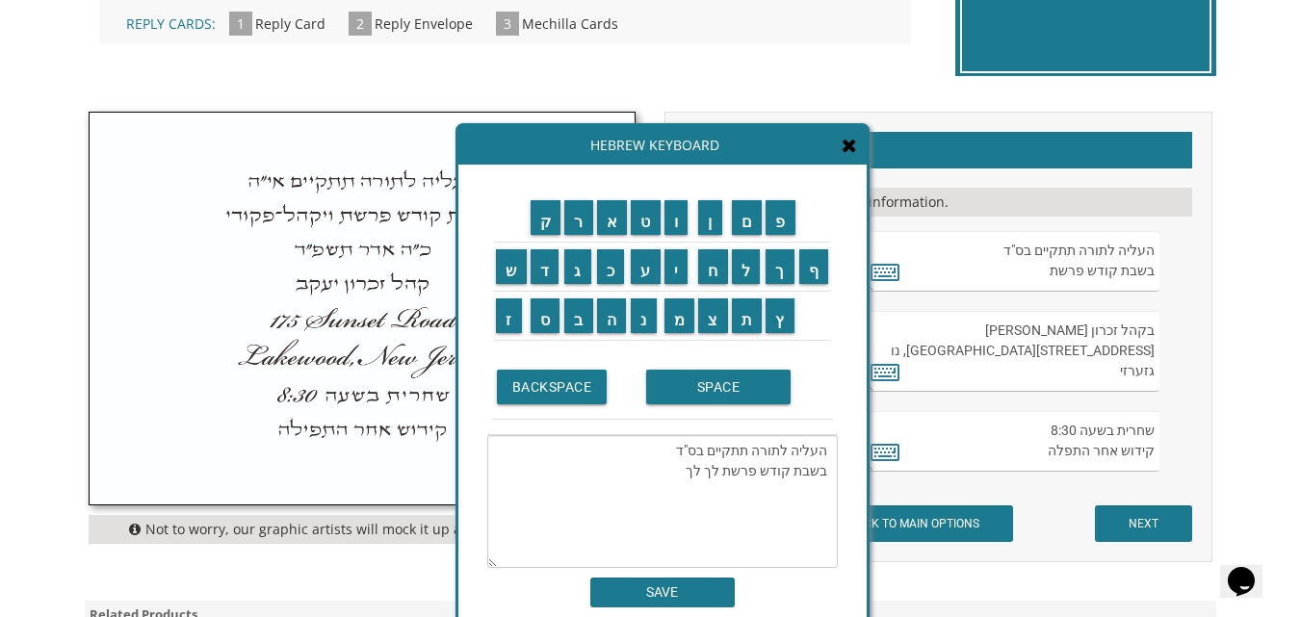
click at [827, 492] on textarea "העליה לתורה תתקיים בס"ד בשבת קודש פרשת לך לך" at bounding box center [662, 501] width 350 height 133
click at [676, 479] on textarea "העליה לתורה תתקיים בס"ד בשבת קודש פרשת לך לך" at bounding box center [662, 501] width 350 height 133
click at [674, 276] on input "י" at bounding box center [676, 266] width 24 height 35
click at [691, 395] on input "SPACE" at bounding box center [718, 387] width 144 height 35
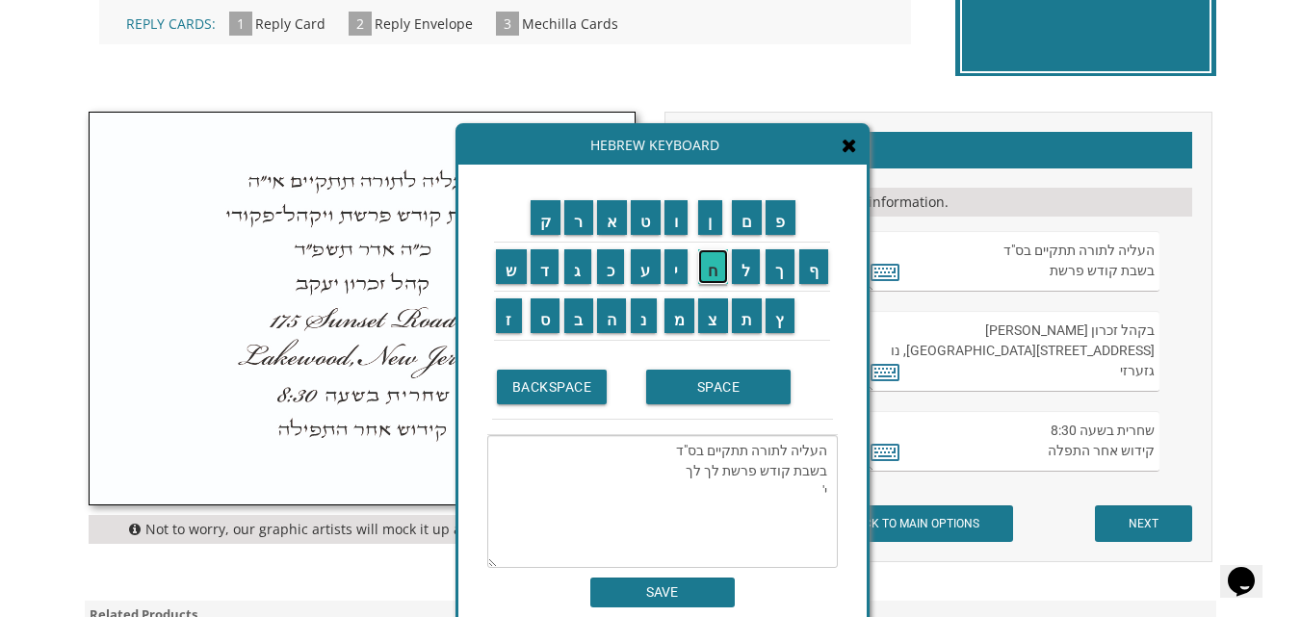
click at [706, 260] on input "ח" at bounding box center [713, 266] width 30 height 35
click at [506, 274] on input "ש" at bounding box center [511, 266] width 31 height 35
click at [670, 224] on input "ו" at bounding box center [676, 217] width 24 height 35
click at [714, 219] on input "ן" at bounding box center [710, 217] width 24 height 35
click at [697, 380] on input "SPACE" at bounding box center [718, 387] width 144 height 35
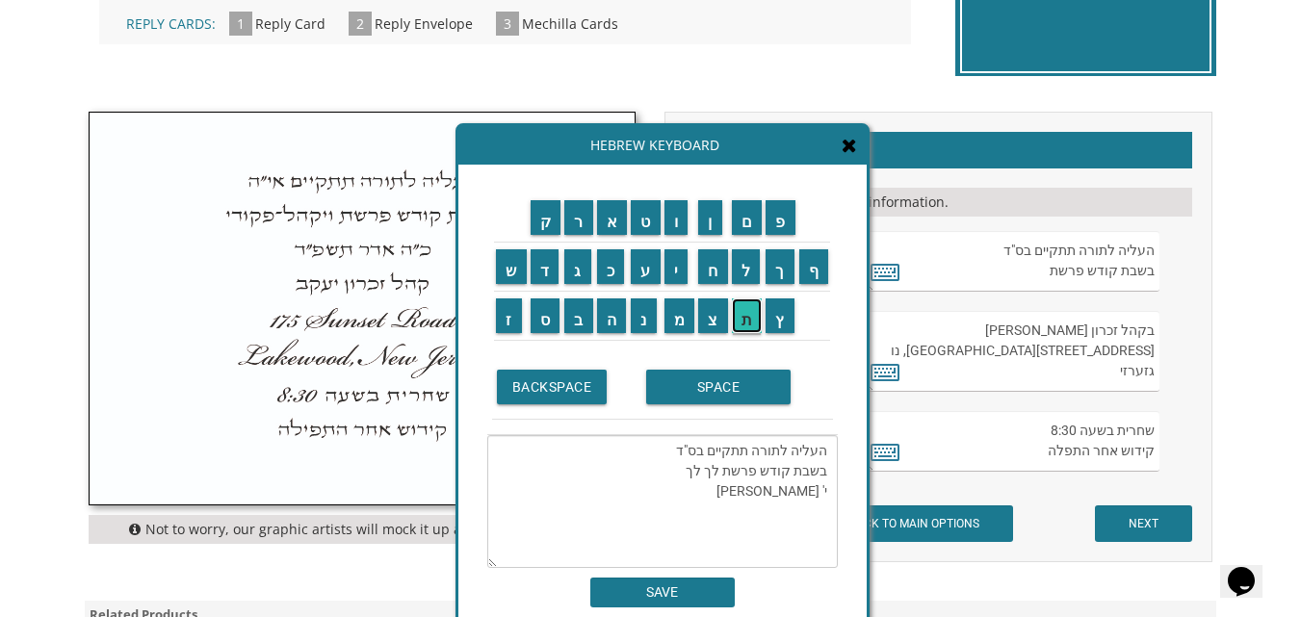
click at [746, 312] on input "ת" at bounding box center [747, 315] width 31 height 35
click at [503, 263] on input "ש" at bounding box center [511, 266] width 31 height 35
click at [783, 207] on input "פ" at bounding box center [780, 217] width 30 height 35
click at [675, 215] on input "ו" at bounding box center [676, 217] width 24 height 35
type textarea "העליה לתורה תתקיים בס"ד בשבת קודש פרשת לך לך י' חשון תשפ''ו"
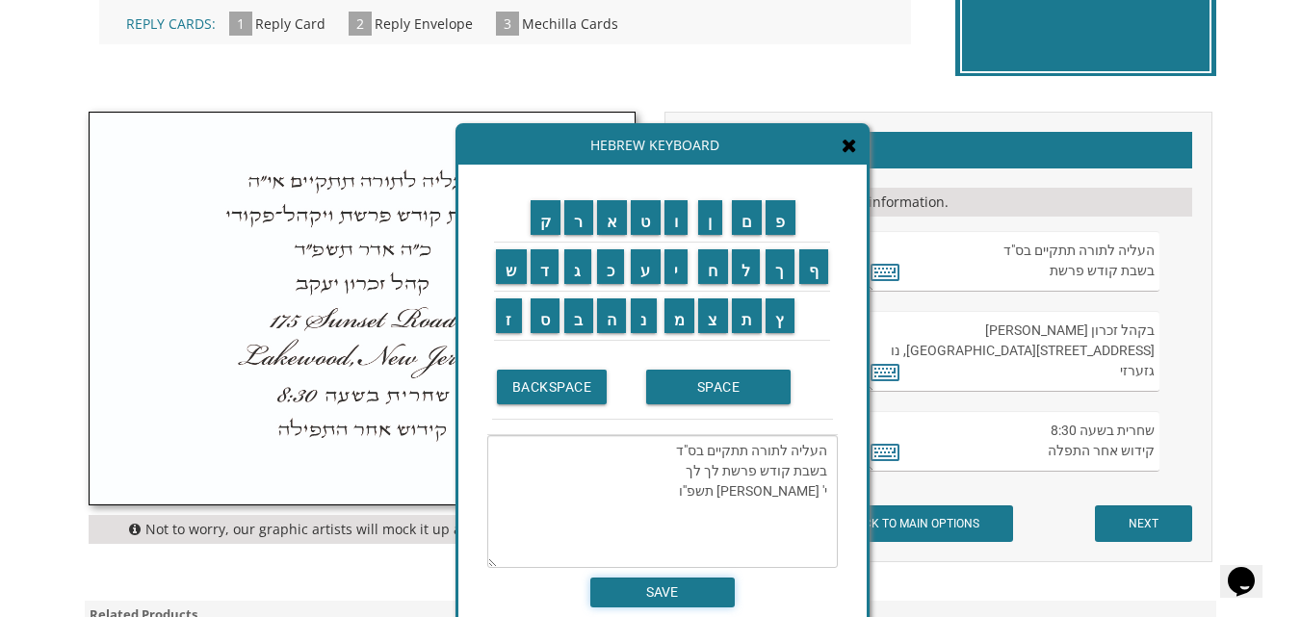
click at [667, 591] on input "SAVE" at bounding box center [662, 593] width 144 height 30
type textarea "העליה לתורה תתקיים בס"ד בשבת קודש פרשת לך לך י' חשון תשפ''ו"
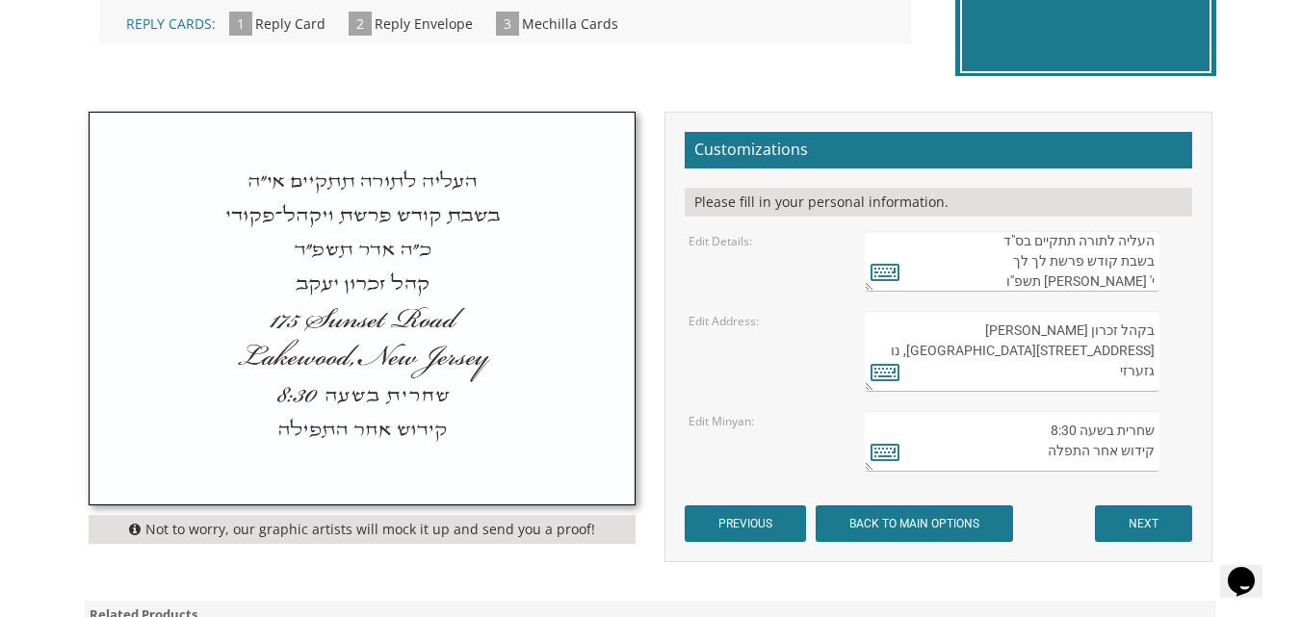
click at [1045, 332] on textarea "בקהל זכרון שניאור 282 Oak Knoll Road לייקוואוד, נו גזערזי" at bounding box center [1012, 351] width 295 height 81
click at [888, 372] on icon at bounding box center [884, 371] width 29 height 27
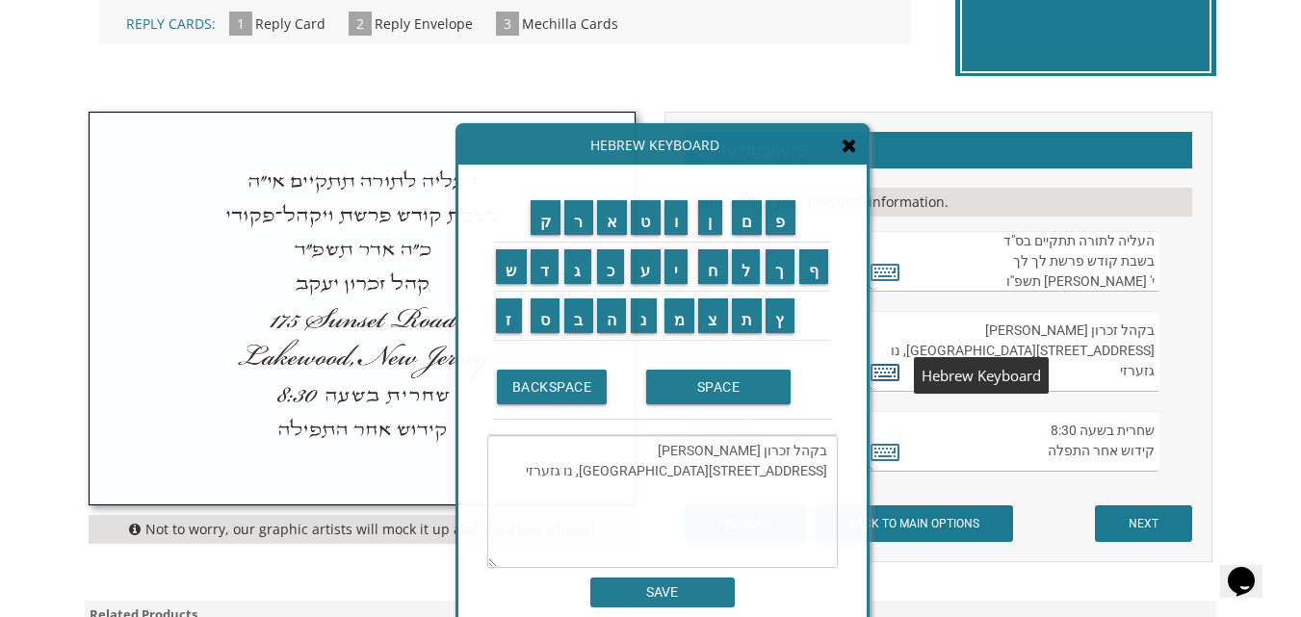
click at [888, 372] on icon at bounding box center [884, 371] width 29 height 27
click at [724, 451] on textarea "בקהל זכרון שניאור 282 Oak Knoll Road לייקוואוד, נו גזערזי" at bounding box center [662, 501] width 350 height 133
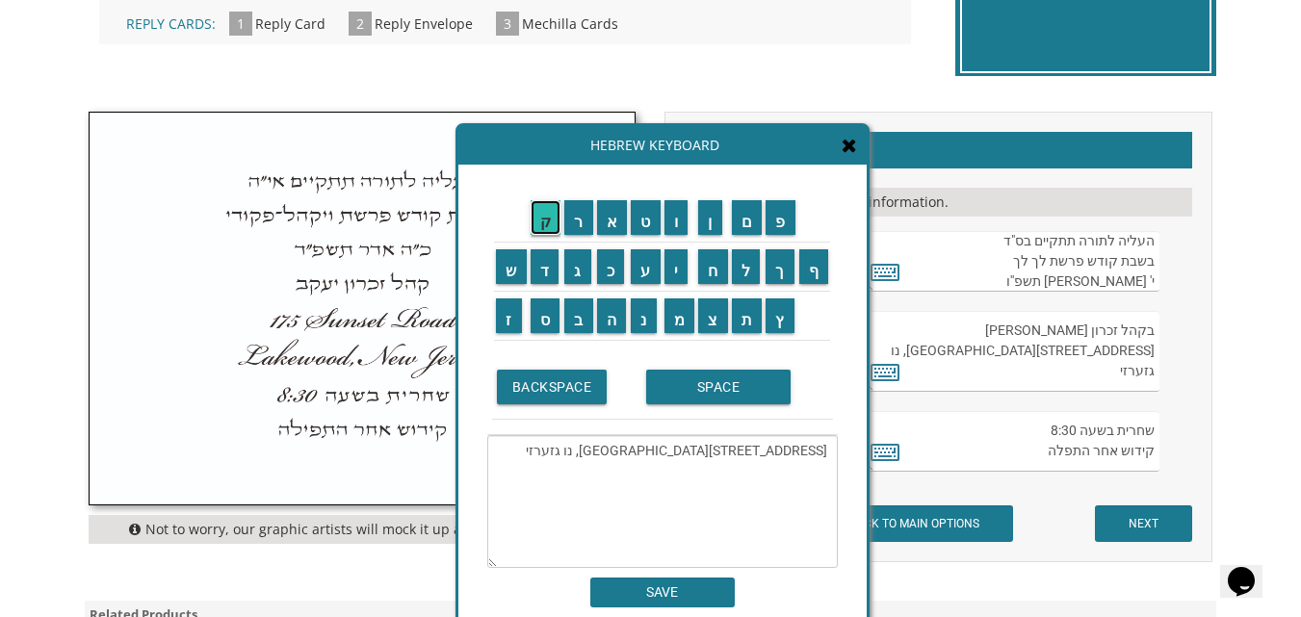
click at [546, 215] on input "ק" at bounding box center [545, 217] width 31 height 35
click at [607, 315] on input "ה" at bounding box center [612, 315] width 30 height 35
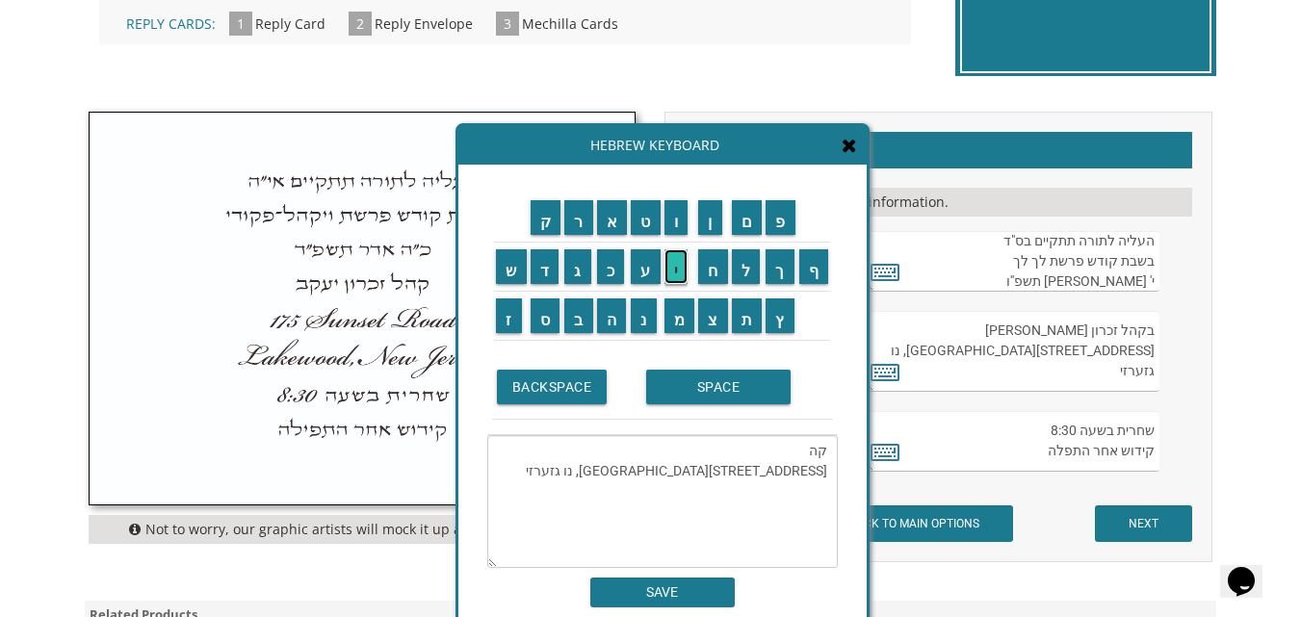
click at [677, 277] on input "י" at bounding box center [676, 266] width 24 height 35
click at [749, 278] on input "ל" at bounding box center [746, 266] width 29 height 35
click at [755, 323] on input "ת" at bounding box center [747, 315] width 31 height 35
click at [708, 392] on input "SPACE" at bounding box center [718, 387] width 144 height 35
click at [607, 220] on input "א" at bounding box center [612, 217] width 31 height 35
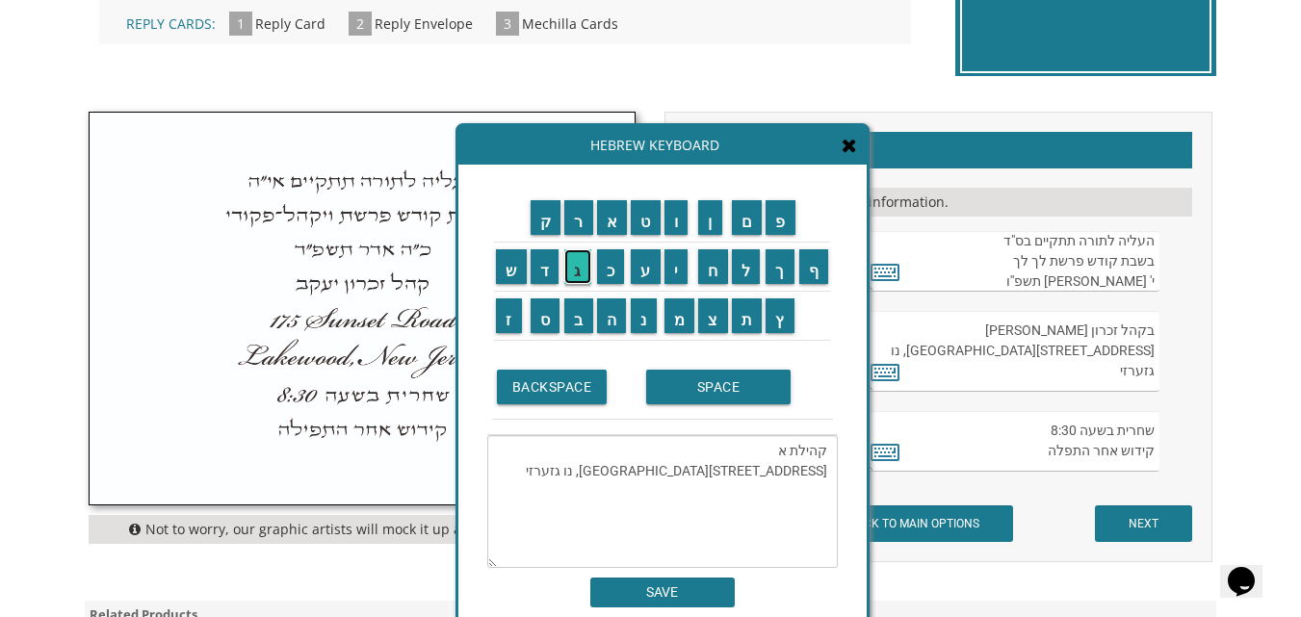
click at [569, 266] on input "ג" at bounding box center [577, 266] width 27 height 35
click at [674, 225] on input "ו" at bounding box center [676, 217] width 24 height 35
click at [544, 269] on input "ד" at bounding box center [544, 266] width 29 height 35
click at [754, 323] on input "ת" at bounding box center [747, 315] width 31 height 35
click at [728, 391] on input "SPACE" at bounding box center [718, 387] width 144 height 35
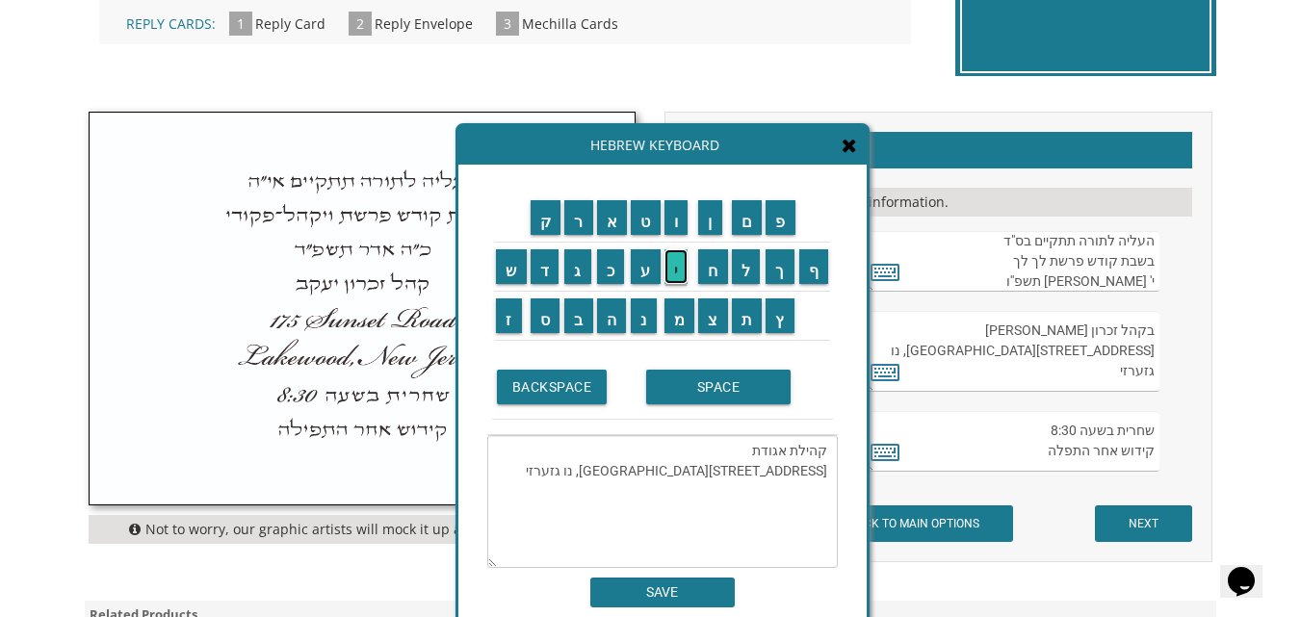
click at [672, 273] on input "י" at bounding box center [676, 266] width 24 height 35
click at [506, 265] on input "ש" at bounding box center [511, 266] width 31 height 35
click at [570, 221] on input "ר" at bounding box center [578, 217] width 29 height 35
click at [604, 220] on input "א" at bounding box center [612, 217] width 31 height 35
click at [746, 262] on input "ל" at bounding box center [746, 266] width 29 height 35
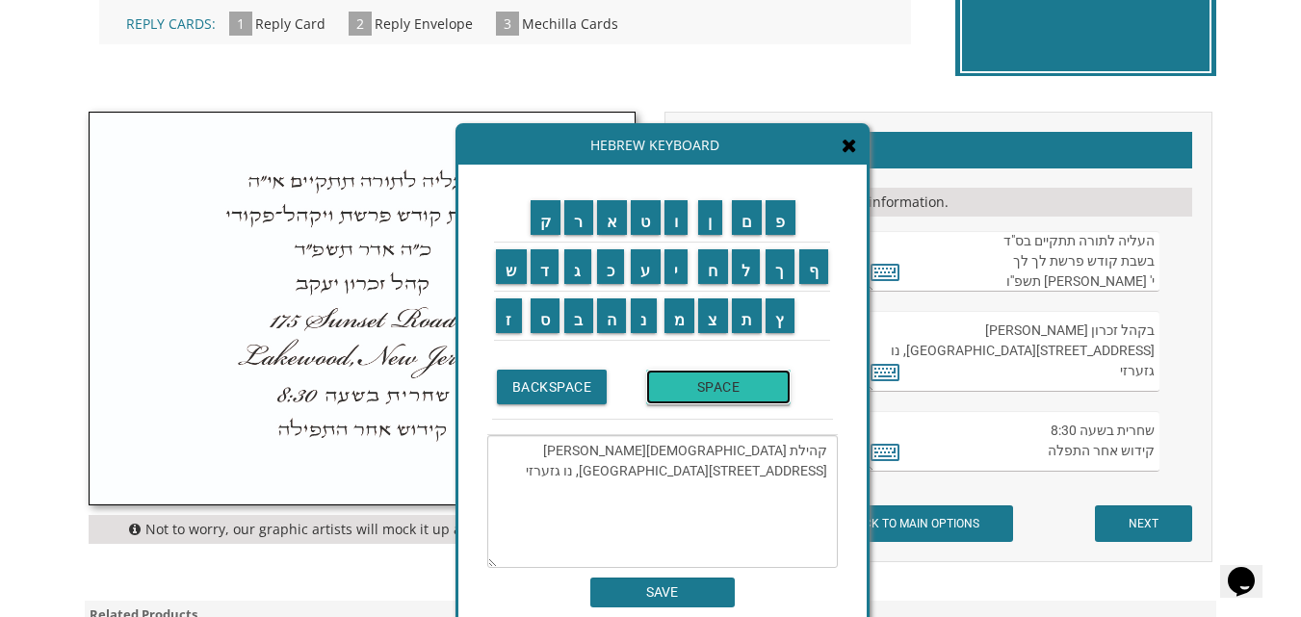
click at [671, 387] on input "SPACE" at bounding box center [718, 387] width 144 height 35
click at [544, 273] on input "ד" at bounding box center [544, 266] width 29 height 35
click at [570, 268] on input "ג" at bounding box center [577, 266] width 27 height 35
click at [570, 217] on input "ר" at bounding box center [578, 217] width 29 height 35
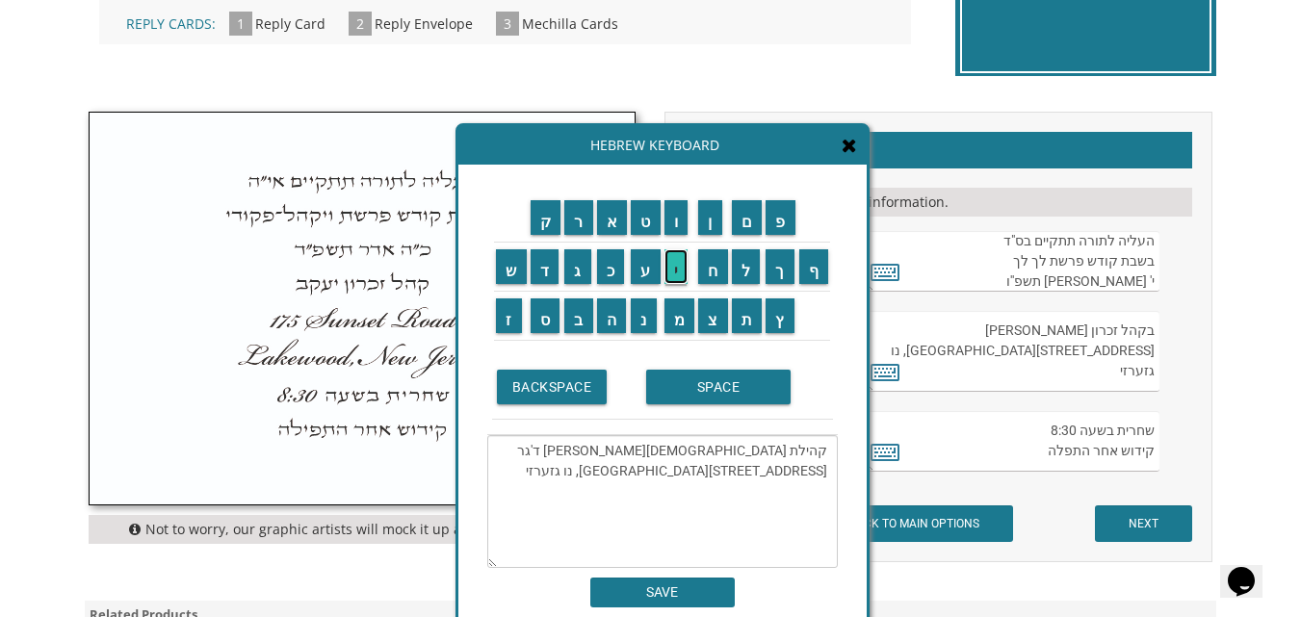
click at [677, 258] on input "י" at bounding box center [676, 266] width 24 height 35
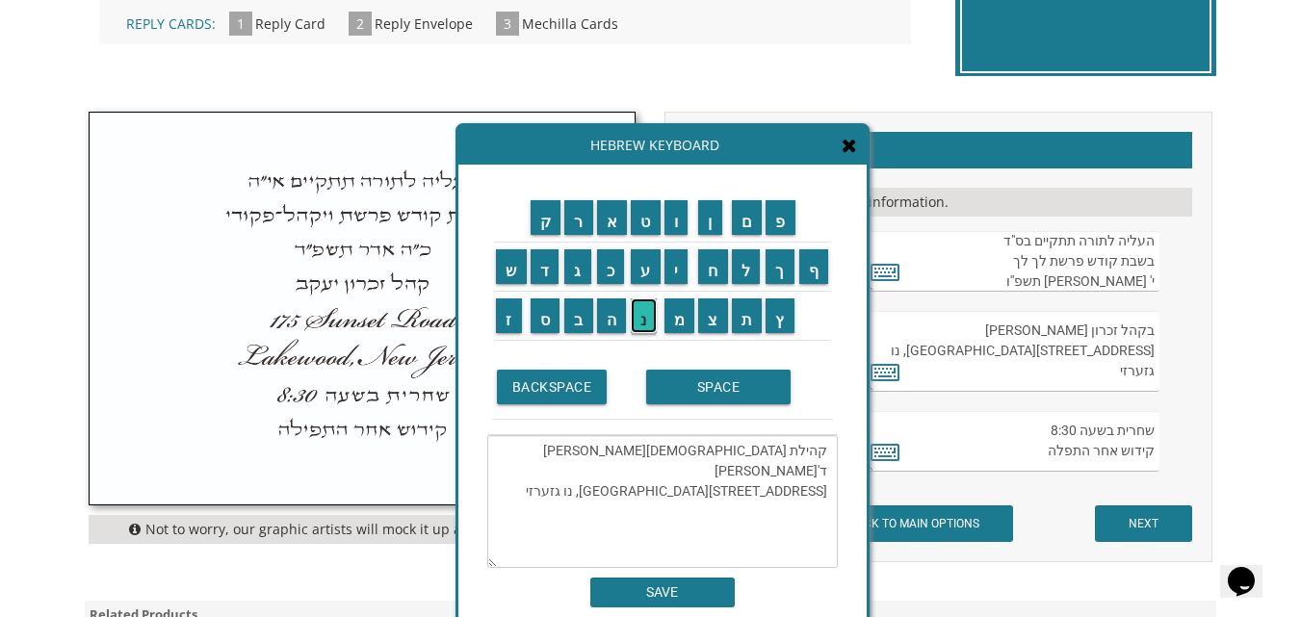
click at [648, 314] on input "נ" at bounding box center [644, 315] width 26 height 35
click at [539, 317] on input "ס" at bounding box center [545, 315] width 30 height 35
click at [782, 216] on input "פ" at bounding box center [780, 217] width 30 height 35
click at [570, 231] on input "ר" at bounding box center [578, 217] width 29 height 35
click at [673, 259] on input "י" at bounding box center [676, 266] width 24 height 35
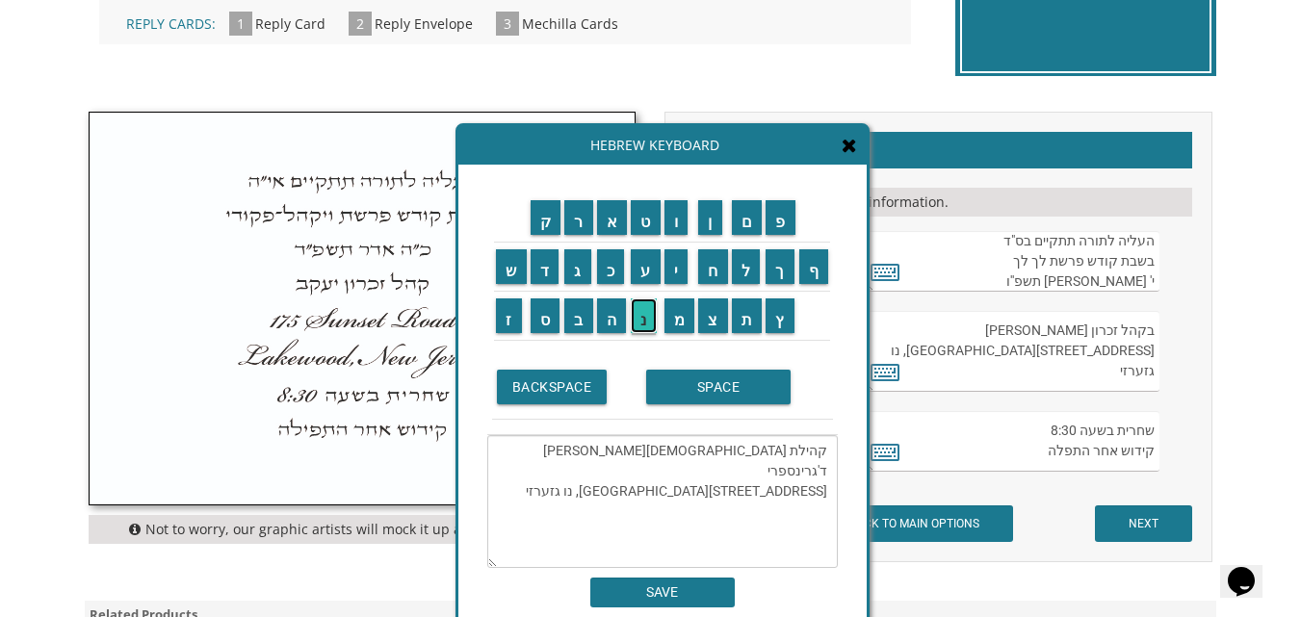
click at [639, 316] on input "נ" at bounding box center [644, 315] width 26 height 35
click at [582, 272] on input "ג" at bounding box center [577, 266] width 27 height 35
click at [709, 472] on textarea "קהילת אגודת ישראל ד'גרינספרינג 282 Oak Knoll Road לייקוואוד, נו גזערזי" at bounding box center [662, 501] width 350 height 133
click at [828, 473] on textarea "קהילת אגודת ישראל ד'גרינספרינג 6107 לייקוואוד, נו גזערזי" at bounding box center [662, 501] width 350 height 133
drag, startPoint x: 633, startPoint y: 451, endPoint x: 649, endPoint y: 452, distance: 15.5
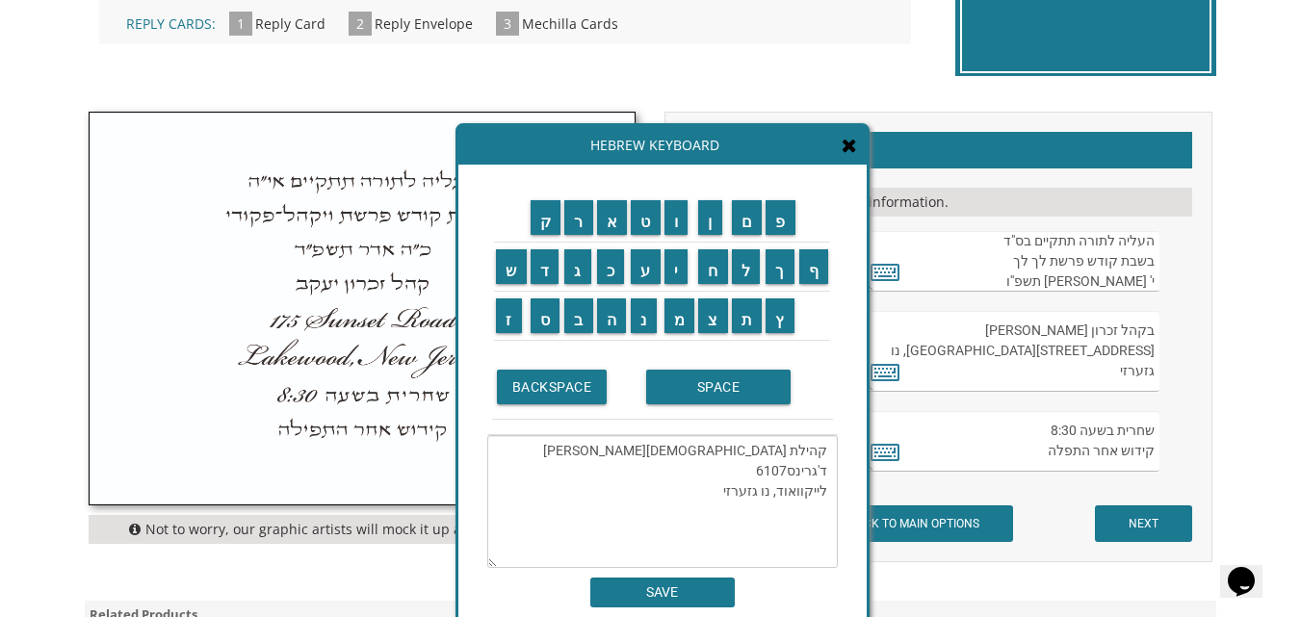
click at [649, 452] on textarea "קהילת אגודת ישראל ד'גרינס6107 לייקוואוד, נו גזערזי" at bounding box center [662, 501] width 350 height 133
click at [787, 211] on input "פ" at bounding box center [780, 217] width 30 height 35
click at [575, 226] on input "ר" at bounding box center [578, 217] width 29 height 35
click at [676, 272] on input "י" at bounding box center [676, 266] width 24 height 35
click at [645, 315] on input "נ" at bounding box center [644, 315] width 26 height 35
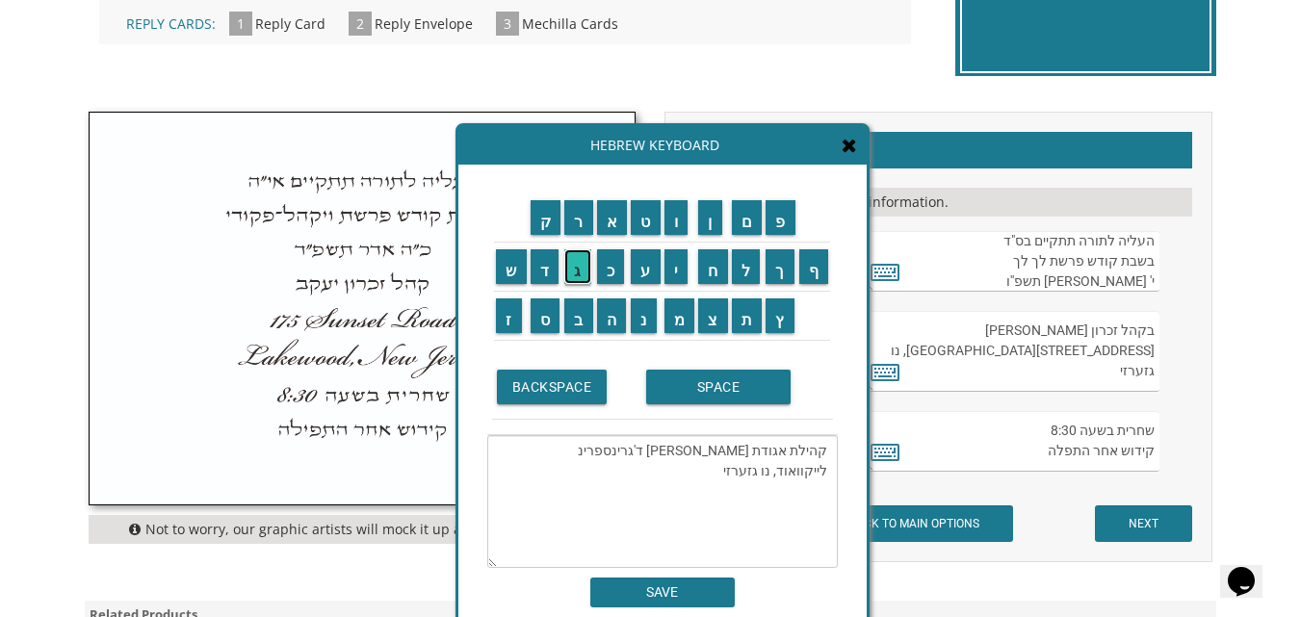
click at [572, 273] on input "ג" at bounding box center [577, 266] width 27 height 35
click at [820, 474] on textarea "קהילת אגודת ישראל ד'גרינספרינג Greenspring Avenue6 לייקוואוד, נו גזערזי" at bounding box center [662, 501] width 350 height 133
click at [702, 469] on textarea "קהילת אגודת ישראל ד'גרינספרינג Greenspring Avenu6 לייקוואוד, נו גזערזי" at bounding box center [662, 501] width 350 height 133
click at [828, 472] on textarea "קהילת אגודת ישראל ד'גרינספרינג 6107 לייקוואוד, נו גזערזי" at bounding box center [662, 501] width 350 height 133
click at [615, 452] on textarea "קהילת אגודת ישראל ד'גרינספר6107 לייקוואוד, נו גזערזי" at bounding box center [662, 501] width 350 height 133
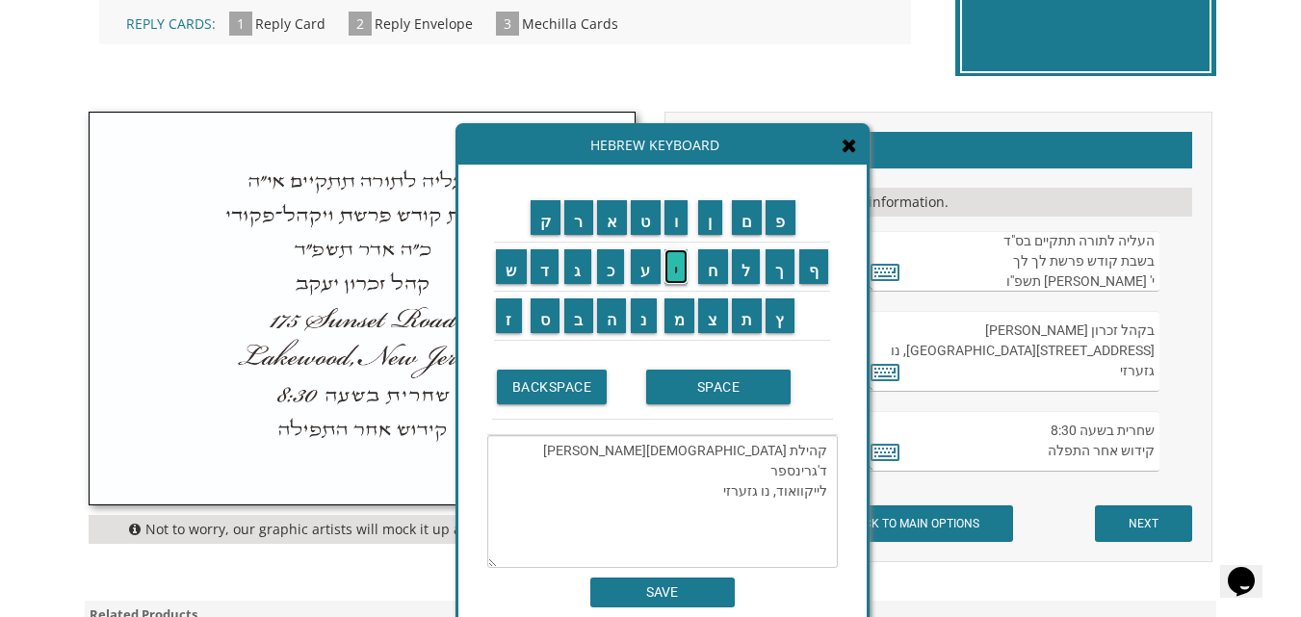
click at [679, 267] on input "י" at bounding box center [676, 266] width 24 height 35
click at [645, 308] on input "נ" at bounding box center [644, 315] width 26 height 35
click at [570, 271] on input "ג" at bounding box center [577, 266] width 27 height 35
drag, startPoint x: 601, startPoint y: 452, endPoint x: 635, endPoint y: 452, distance: 34.7
click at [635, 452] on textarea "קהילת אגודת ישראל ד'גרינספרינג 6107 Greenspring Avenue לייקוואוד, נו גזערזי" at bounding box center [662, 501] width 350 height 133
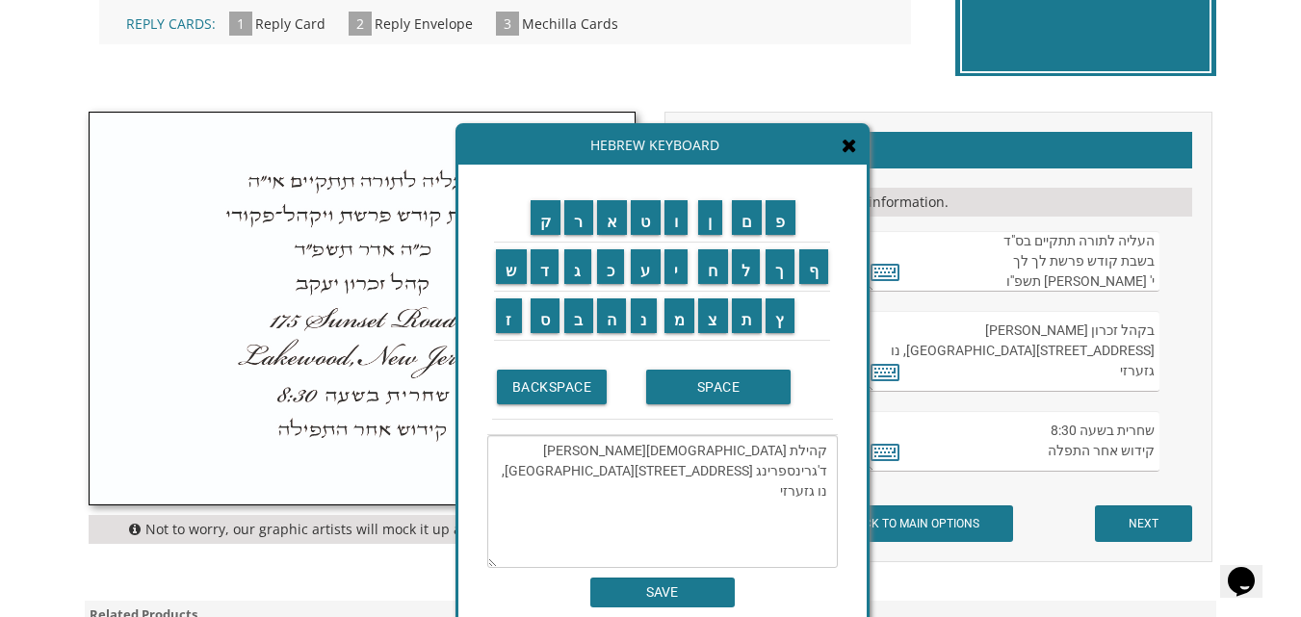
click at [691, 471] on textarea "קהילת אגודת ישראל ד'גרינספרינג 6107 Greenspring Avenue לייקוואוד, נו גזערזי" at bounding box center [662, 501] width 350 height 133
paste textarea "6107"
drag, startPoint x: 627, startPoint y: 452, endPoint x: 581, endPoint y: 456, distance: 46.5
click at [581, 456] on textarea "קהילת אגודת ישראל ד'גרינספרינג 6107 Greenspring Avenue 6107 לייקוואוד, נו גזערזי" at bounding box center [662, 501] width 350 height 133
drag, startPoint x: 824, startPoint y: 493, endPoint x: 717, endPoint y: 508, distance: 108.0
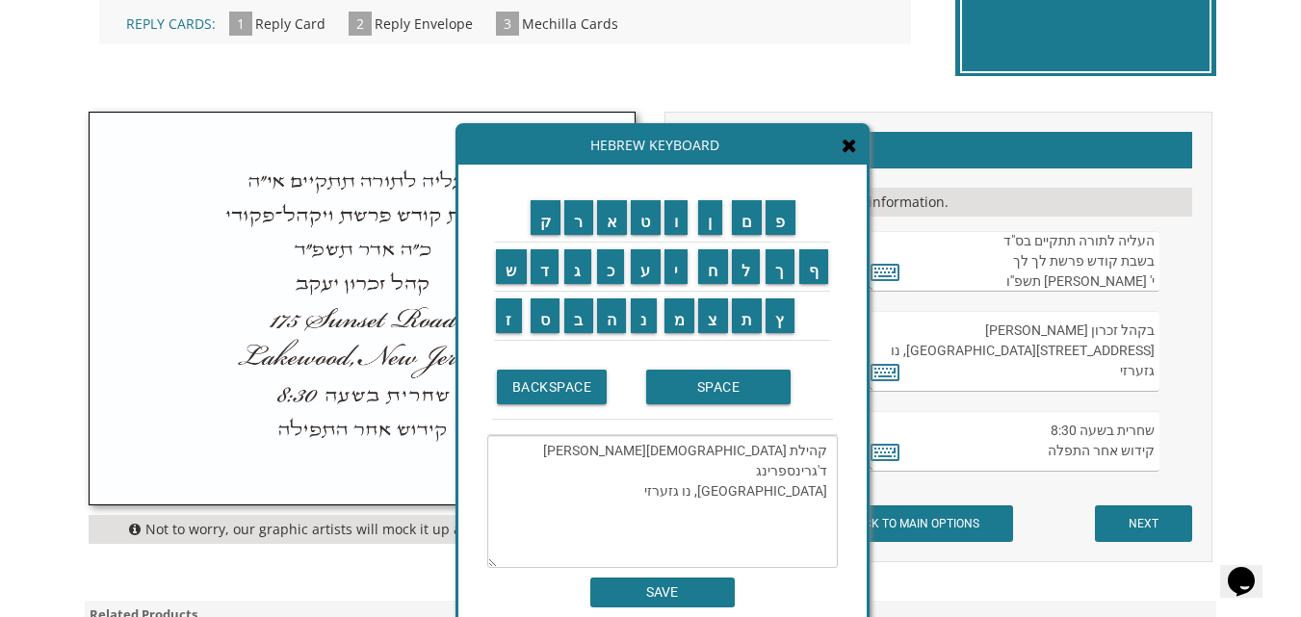
click at [717, 508] on textarea "קהילת אגודת ישראל ד'גרינספרינג Greenspring Avenue 6107 לייקוואוד, נו גזערזי" at bounding box center [662, 501] width 350 height 133
type textarea "קהילת אגודת ישראל ד'גרינספרינג Greenspring Avenue 6107 Baltimore, Maryland"
click at [646, 592] on input "SAVE" at bounding box center [662, 593] width 144 height 30
type textarea "קהילת אגודת ישראל ד'גרינספרינג Greenspring Avenue 6107 Baltimore, Maryland"
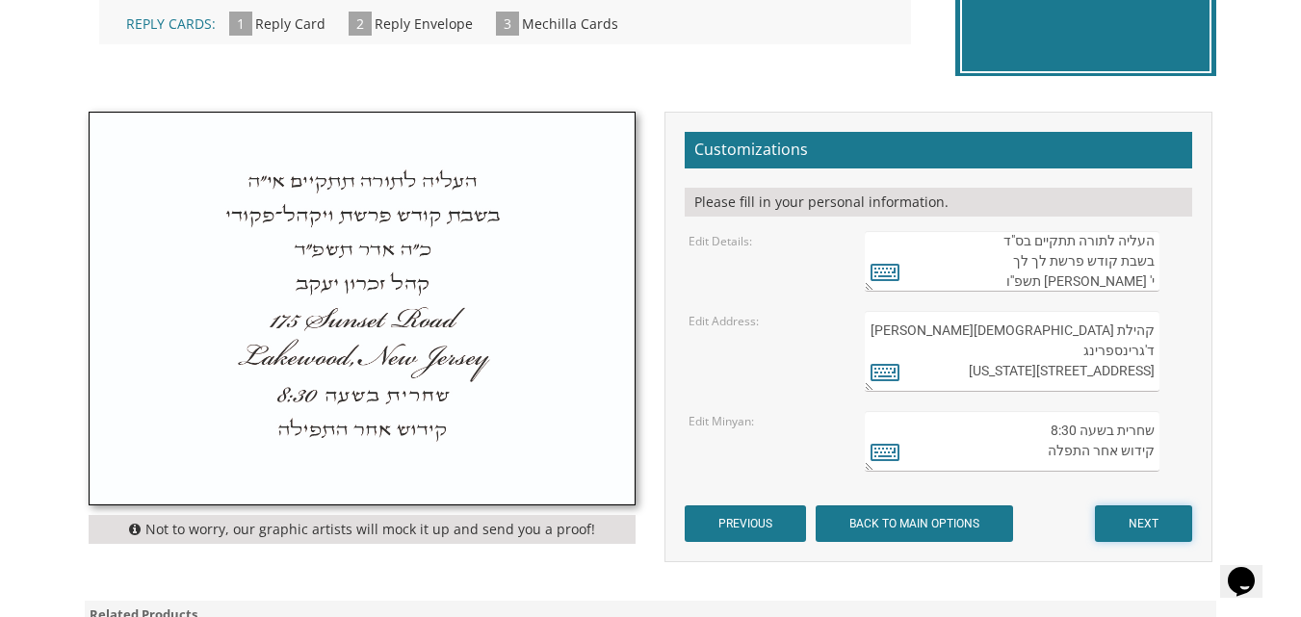
click at [1137, 519] on input "NEXT" at bounding box center [1143, 523] width 97 height 37
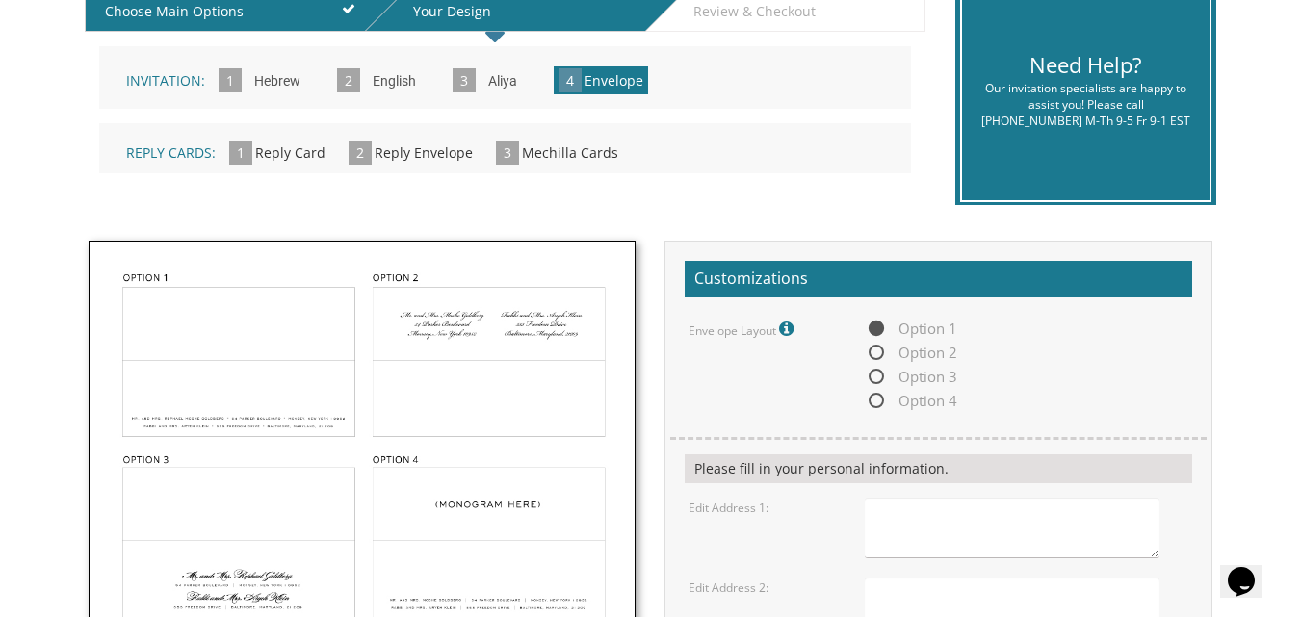
click at [875, 376] on span "Option 3" at bounding box center [911, 377] width 92 height 24
click at [875, 376] on input "Option 3" at bounding box center [871, 378] width 13 height 13
radio input "true"
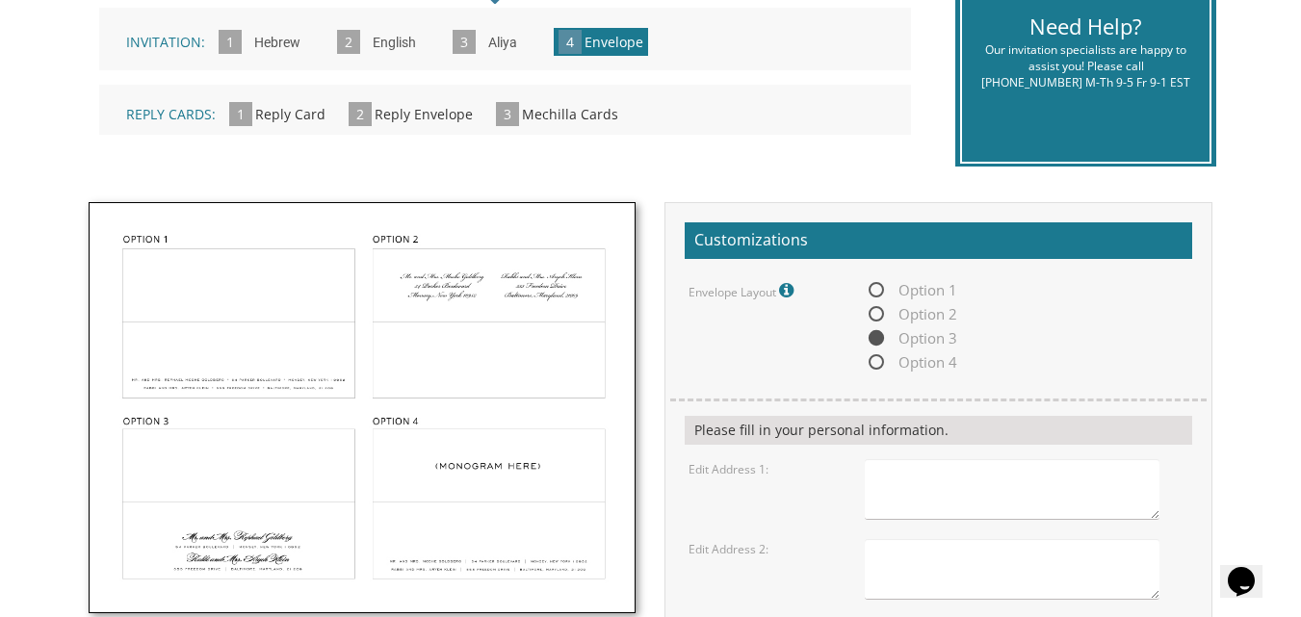
scroll to position [655, 0]
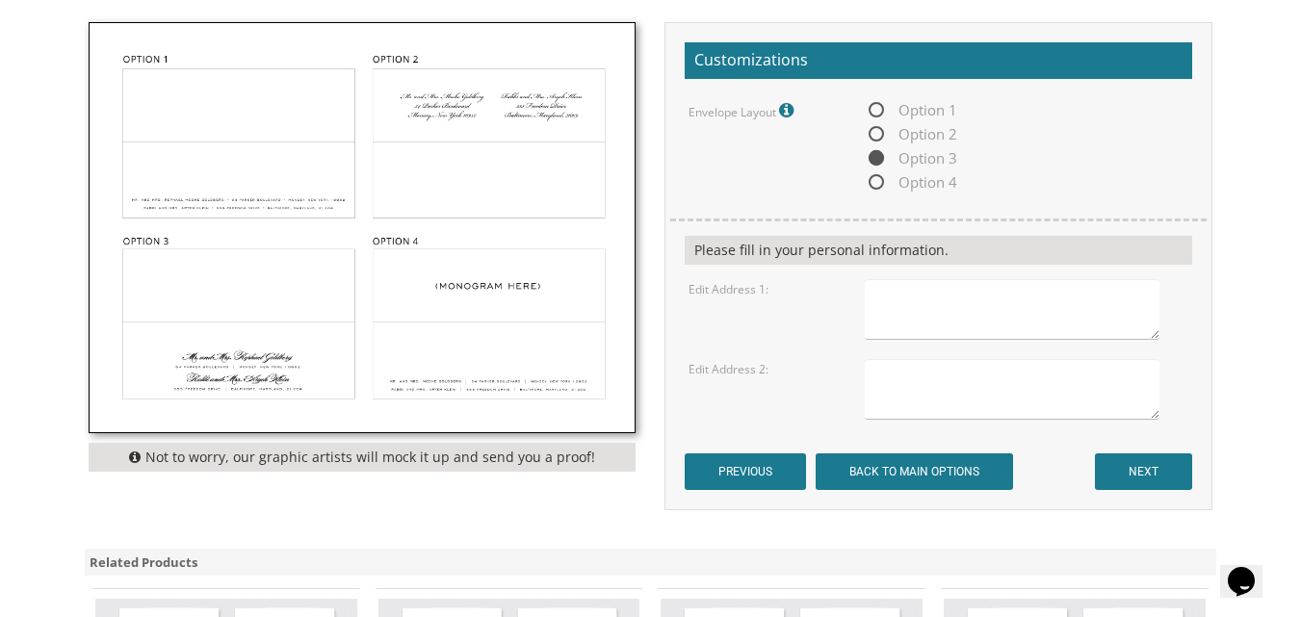
click at [864, 325] on div at bounding box center [1026, 309] width 352 height 61
click at [879, 309] on textarea at bounding box center [1012, 309] width 295 height 61
type textarea "[DEMOGRAPHIC_DATA] and [PERSON_NAME]"
click at [890, 374] on textarea at bounding box center [1012, 389] width 295 height 61
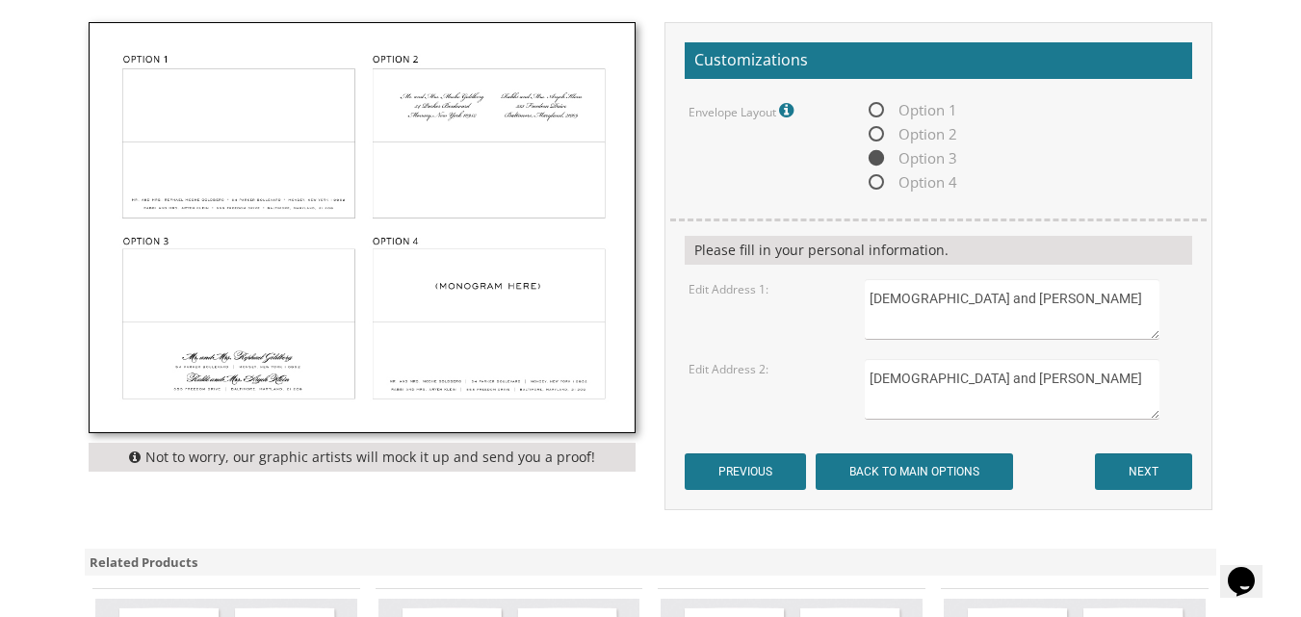
click at [969, 382] on textarea "[DEMOGRAPHIC_DATA] and [PERSON_NAME]" at bounding box center [1012, 389] width 295 height 61
type textarea "[DEMOGRAPHIC_DATA] and [PERSON_NAME]"
click at [891, 314] on textarea "[DEMOGRAPHIC_DATA] and [PERSON_NAME]" at bounding box center [1012, 309] width 295 height 61
type textarea "[DEMOGRAPHIC_DATA] and [PERSON_NAME] [STREET_ADDRESS][US_STATE]"
click at [1075, 376] on textarea "[DEMOGRAPHIC_DATA] and [PERSON_NAME]" at bounding box center [1012, 389] width 295 height 61
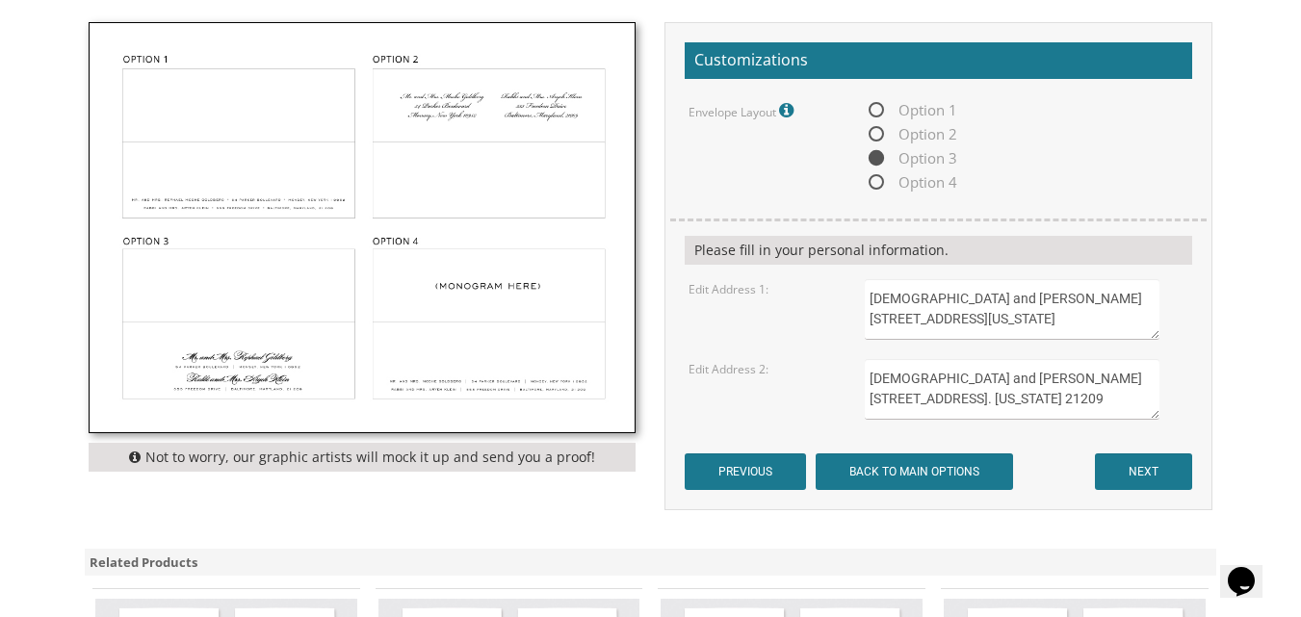
type textarea "[DEMOGRAPHIC_DATA] and [PERSON_NAME] [STREET_ADDRESS]. [US_STATE] 21209"
click at [1175, 466] on input "NEXT" at bounding box center [1143, 471] width 97 height 37
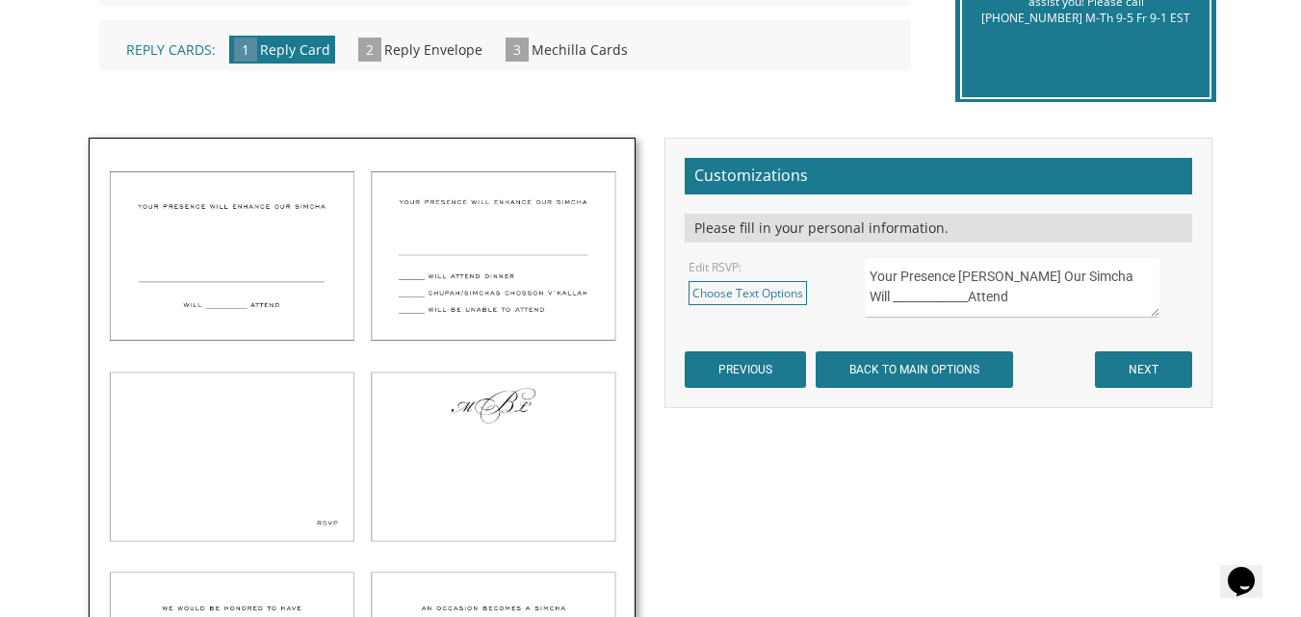
scroll to position [590, 0]
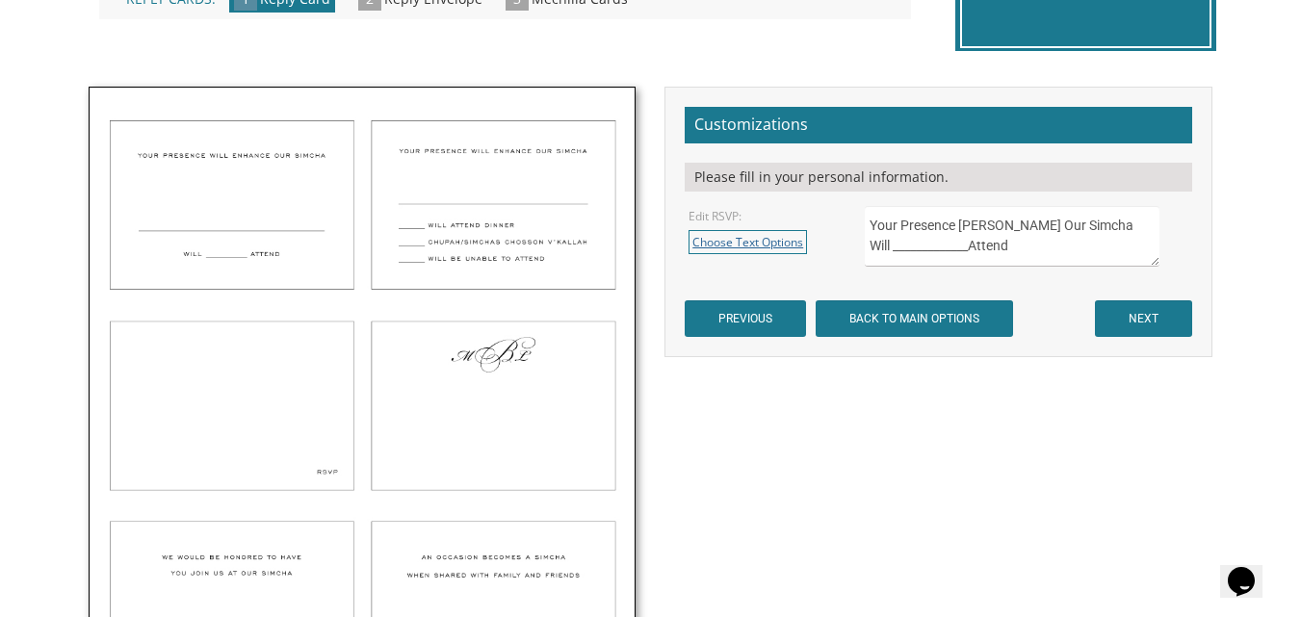
click at [756, 245] on link "Choose Text Options" at bounding box center [747, 242] width 118 height 24
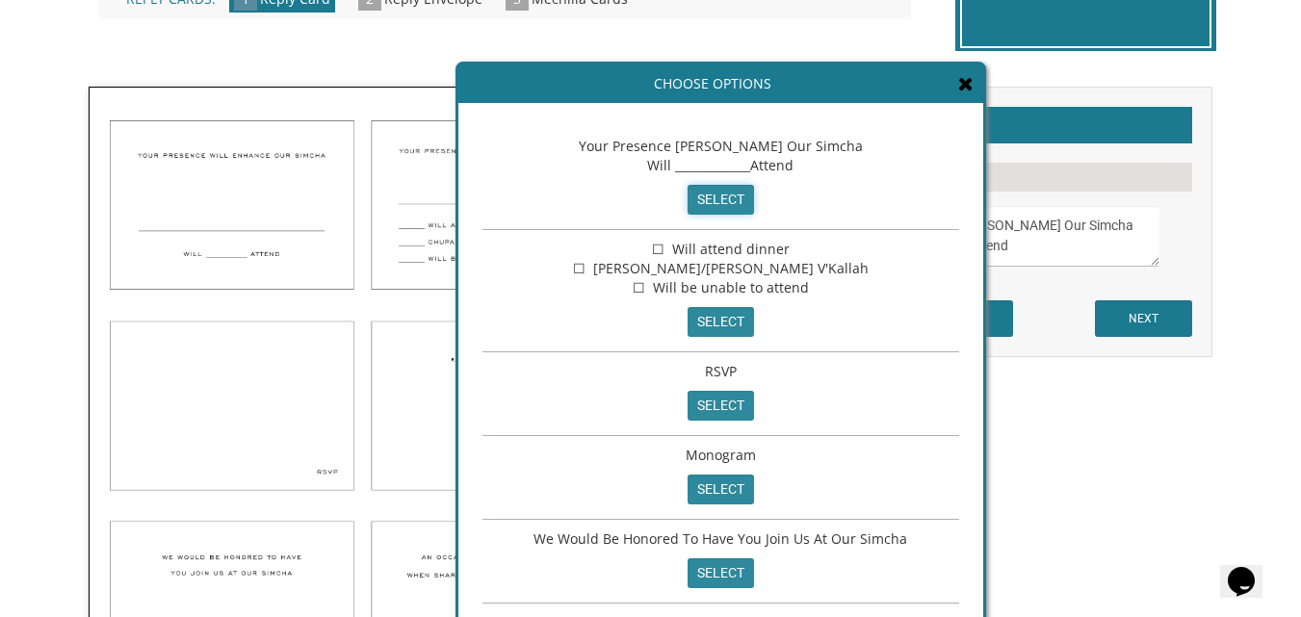
click at [721, 191] on input "select" at bounding box center [720, 200] width 66 height 30
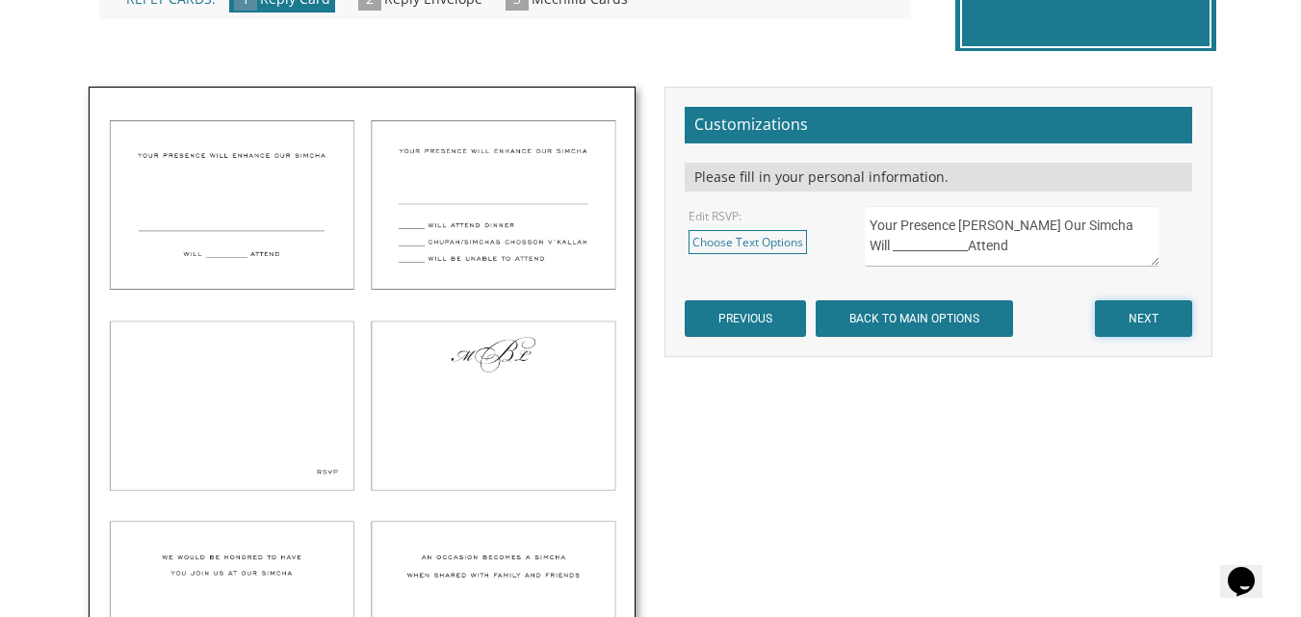
click at [1126, 312] on input "NEXT" at bounding box center [1143, 318] width 97 height 37
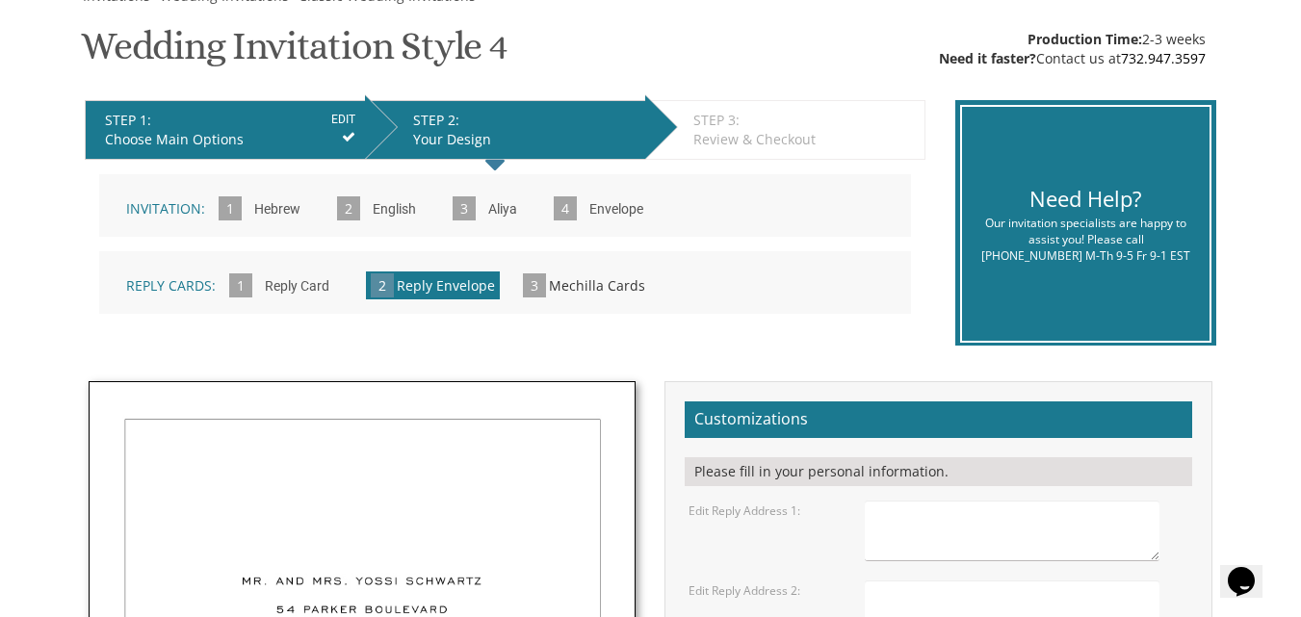
scroll to position [475, 0]
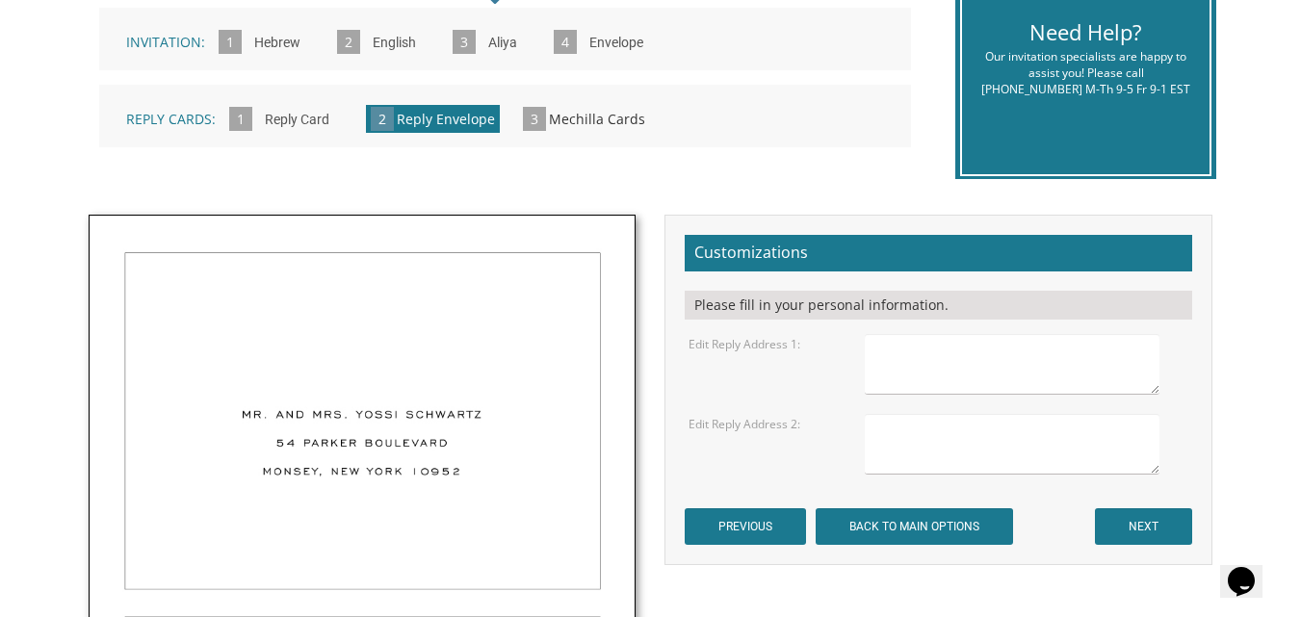
click at [970, 349] on textarea at bounding box center [1012, 364] width 295 height 61
type textarea "[DEMOGRAPHIC_DATA] and [PERSON_NAME] [STREET_ADDRESS][US_STATE]"
click at [948, 442] on textarea at bounding box center [1012, 444] width 295 height 61
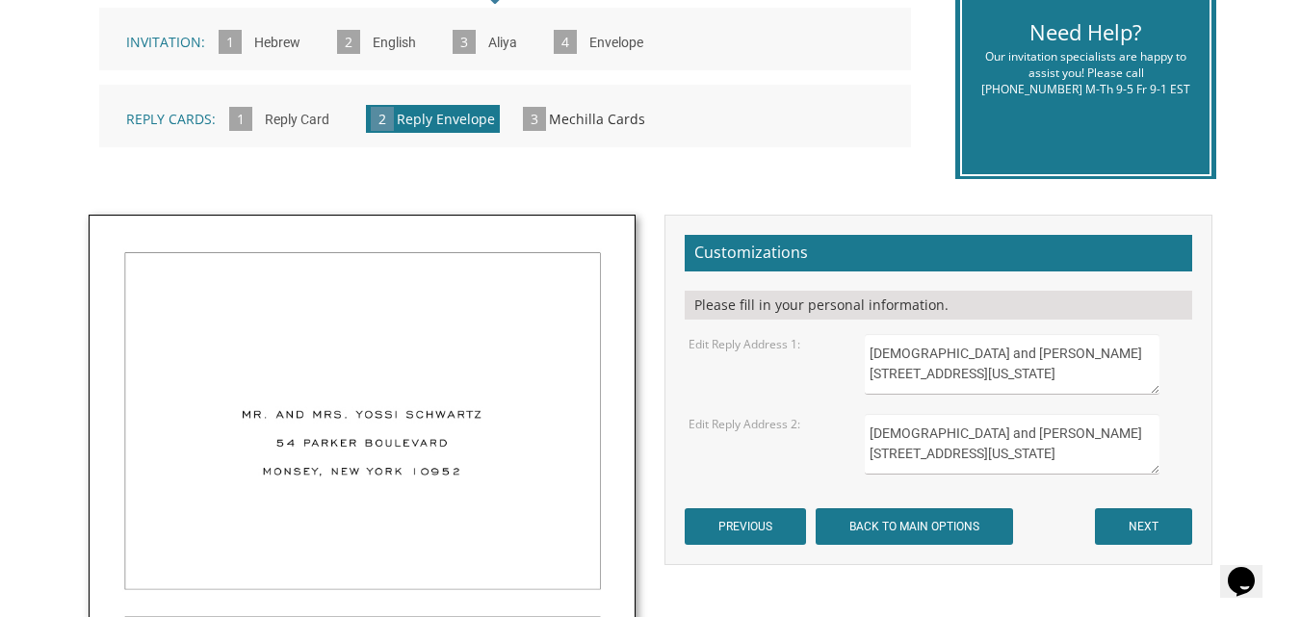
type textarea "[DEMOGRAPHIC_DATA] and [PERSON_NAME] [STREET_ADDRESS][US_STATE]"
click at [1124, 526] on input "NEXT" at bounding box center [1143, 526] width 97 height 37
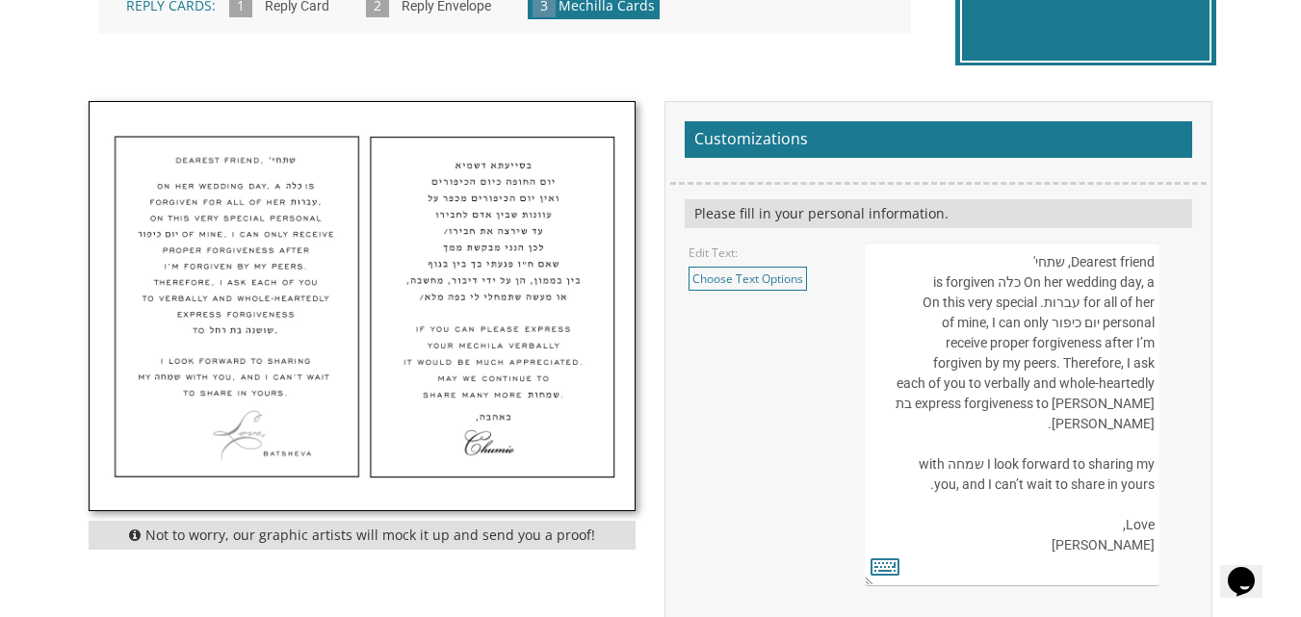
scroll to position [592, 0]
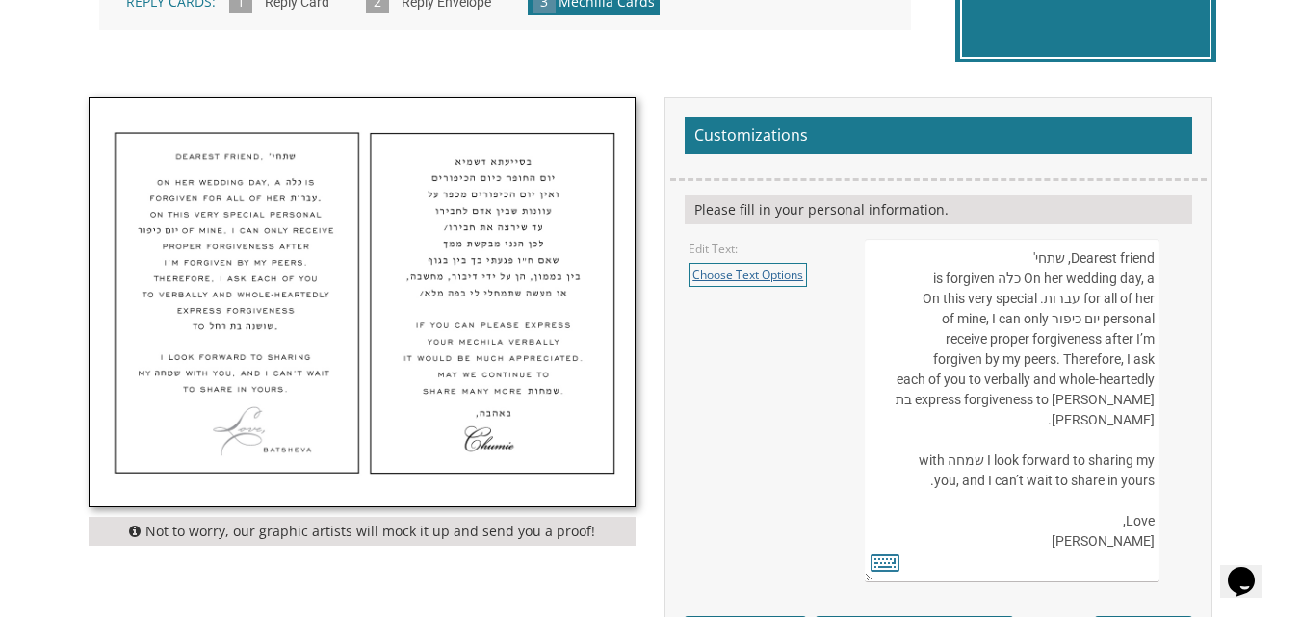
click at [759, 276] on link "Choose Text Options" at bounding box center [747, 275] width 118 height 24
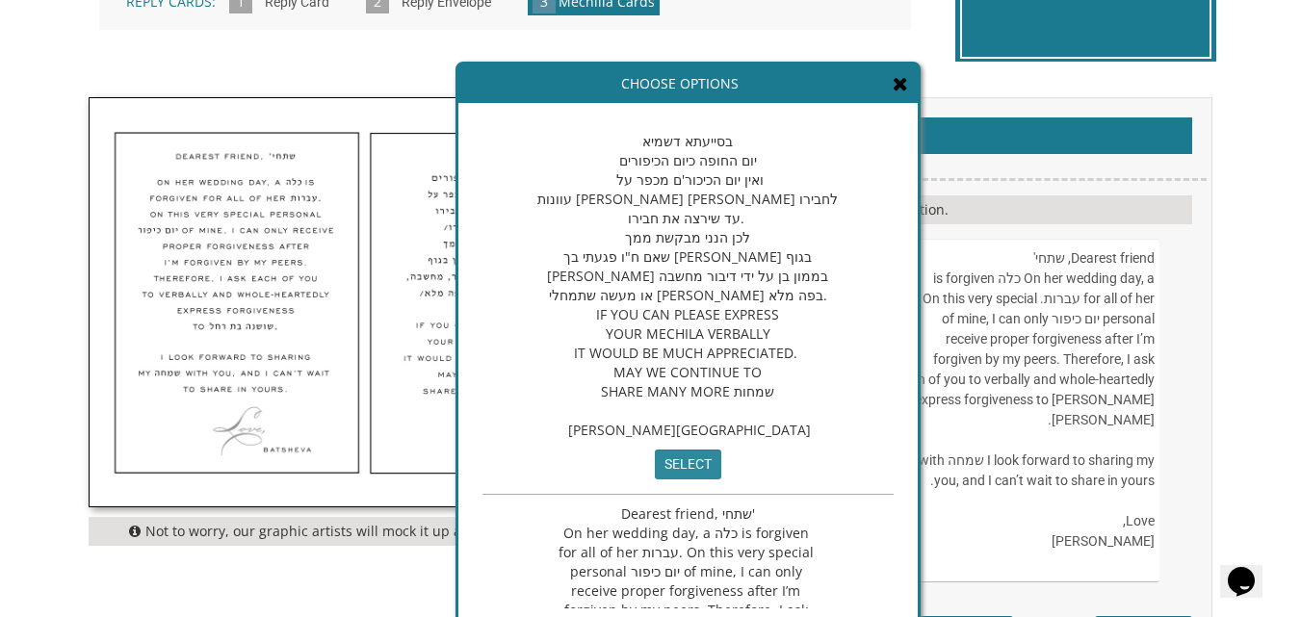
scroll to position [0, 0]
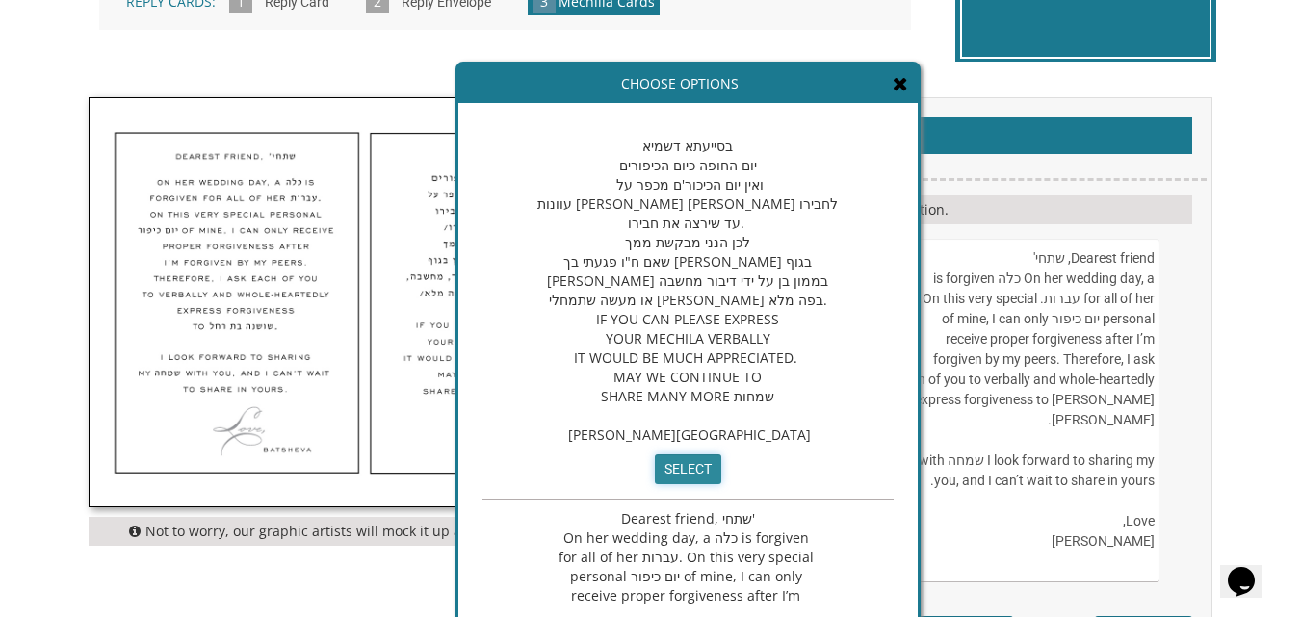
click at [655, 484] on input "select" at bounding box center [688, 469] width 66 height 30
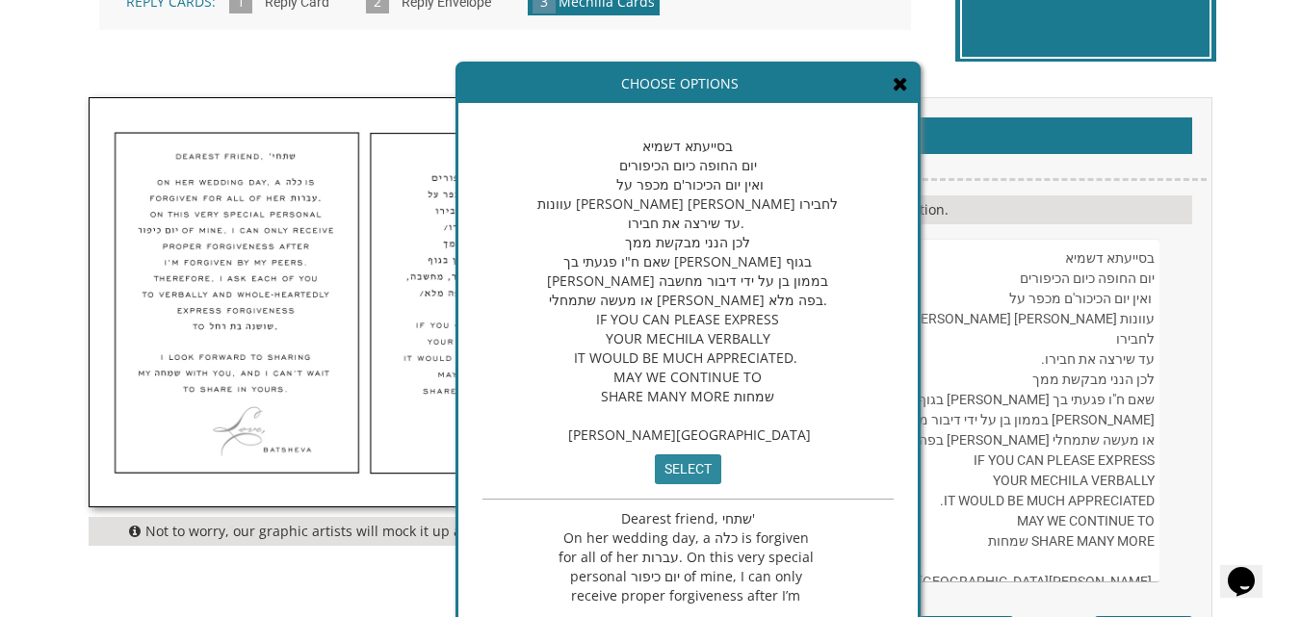
scroll to position [61, 0]
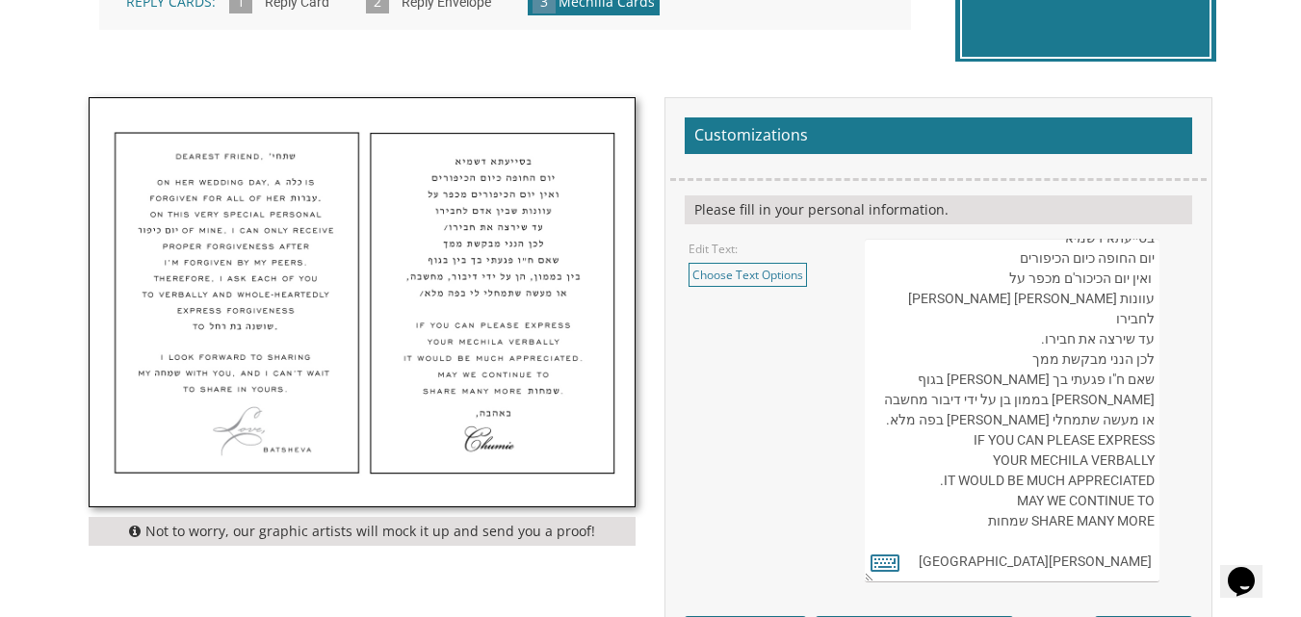
drag, startPoint x: 1111, startPoint y: 527, endPoint x: 1159, endPoint y: 527, distance: 48.1
click at [1159, 527] on textarea "Dearest friend, שתחי' On her wedding day, a כלה is forgiven for all of her עברו…" at bounding box center [1012, 411] width 295 height 344
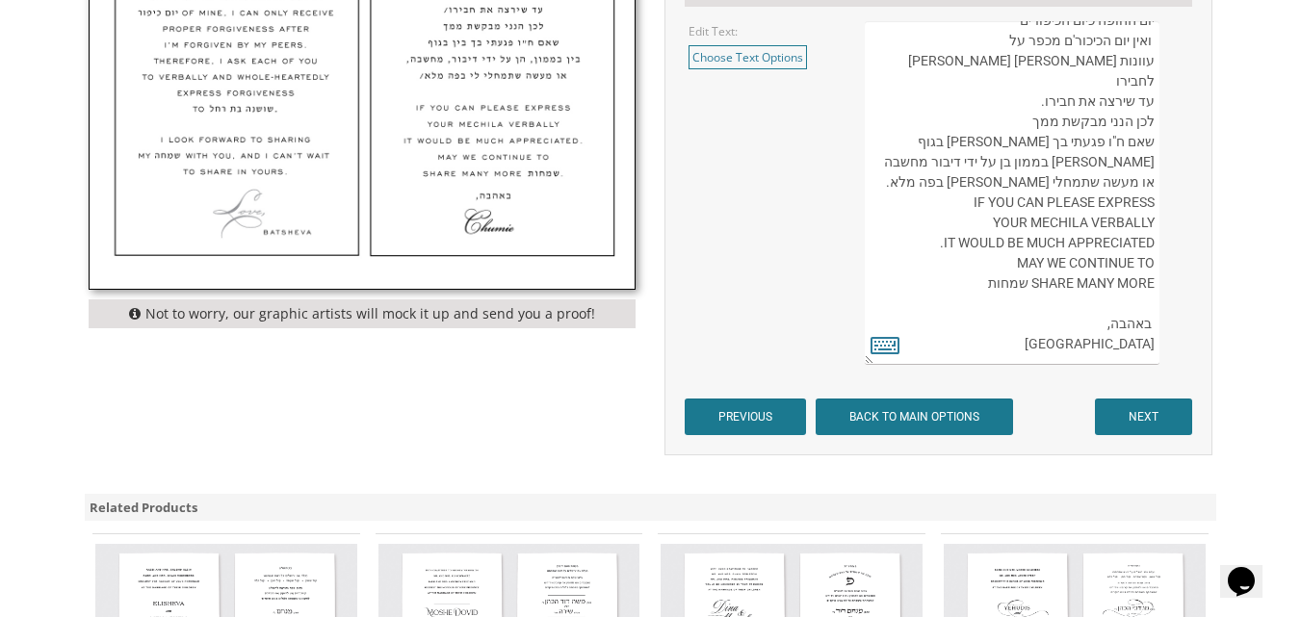
scroll to position [848, 0]
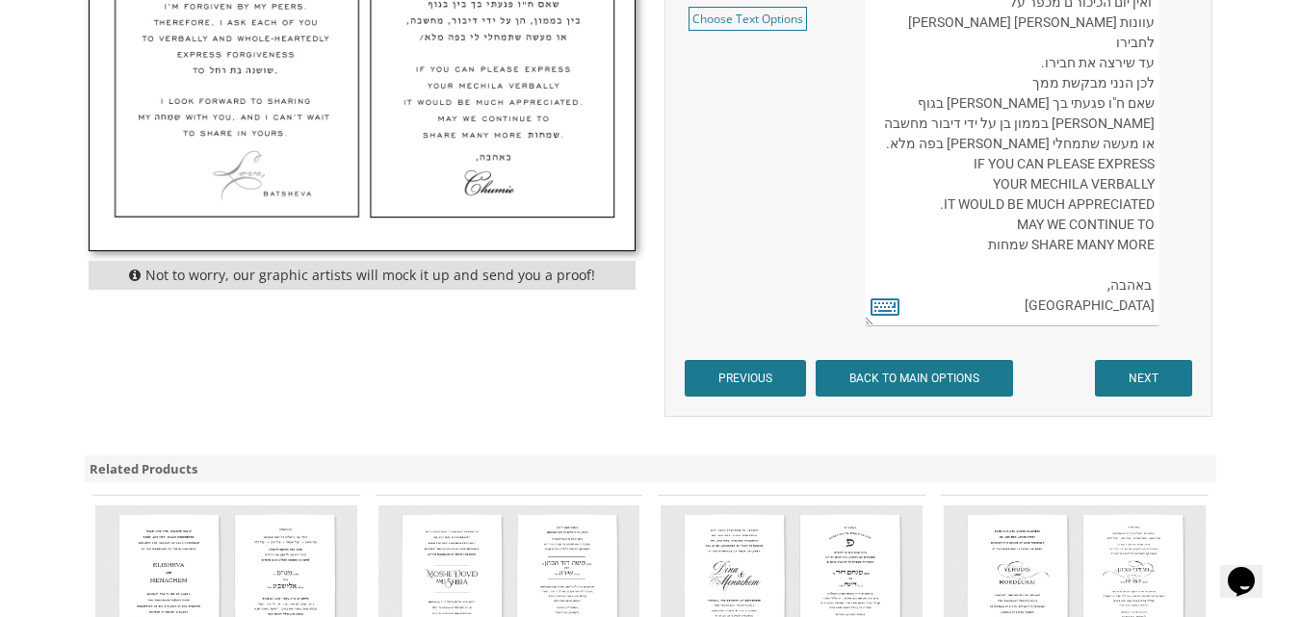
type textarea "בסייעתא דשמיא יום החופה כיום הכיפורים ואין יום הכיכור'ם מכפר על עוונות שבין אדם…"
click at [1144, 377] on input "NEXT" at bounding box center [1143, 378] width 97 height 37
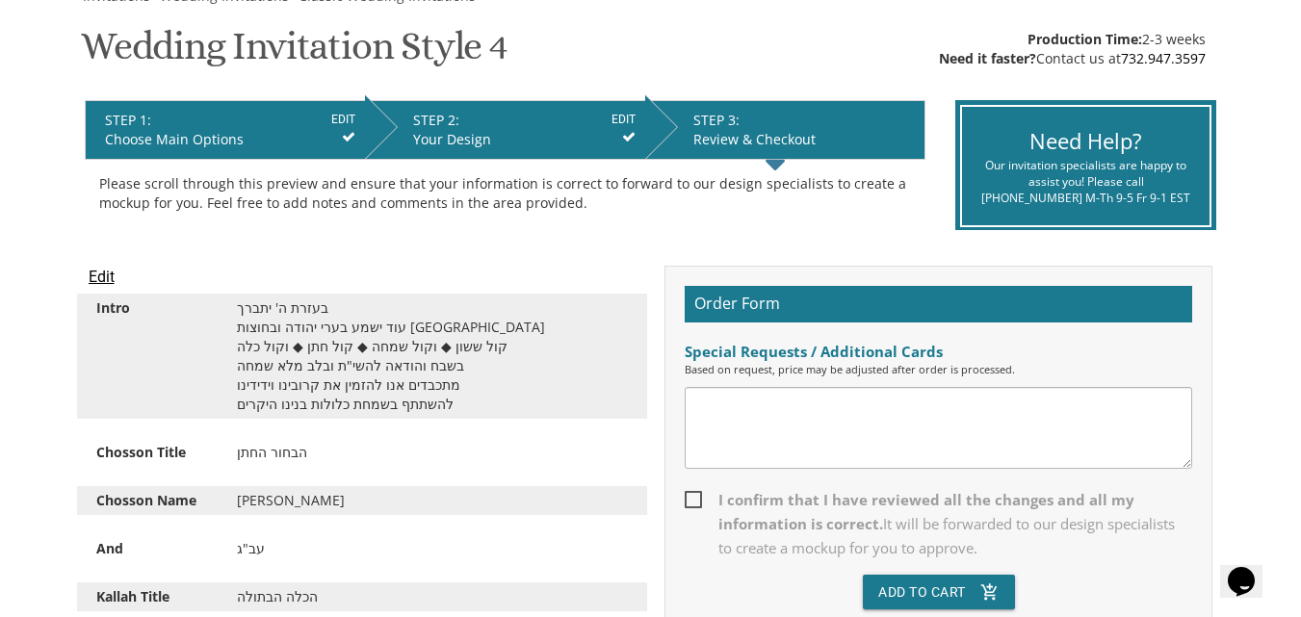
scroll to position [360, 0]
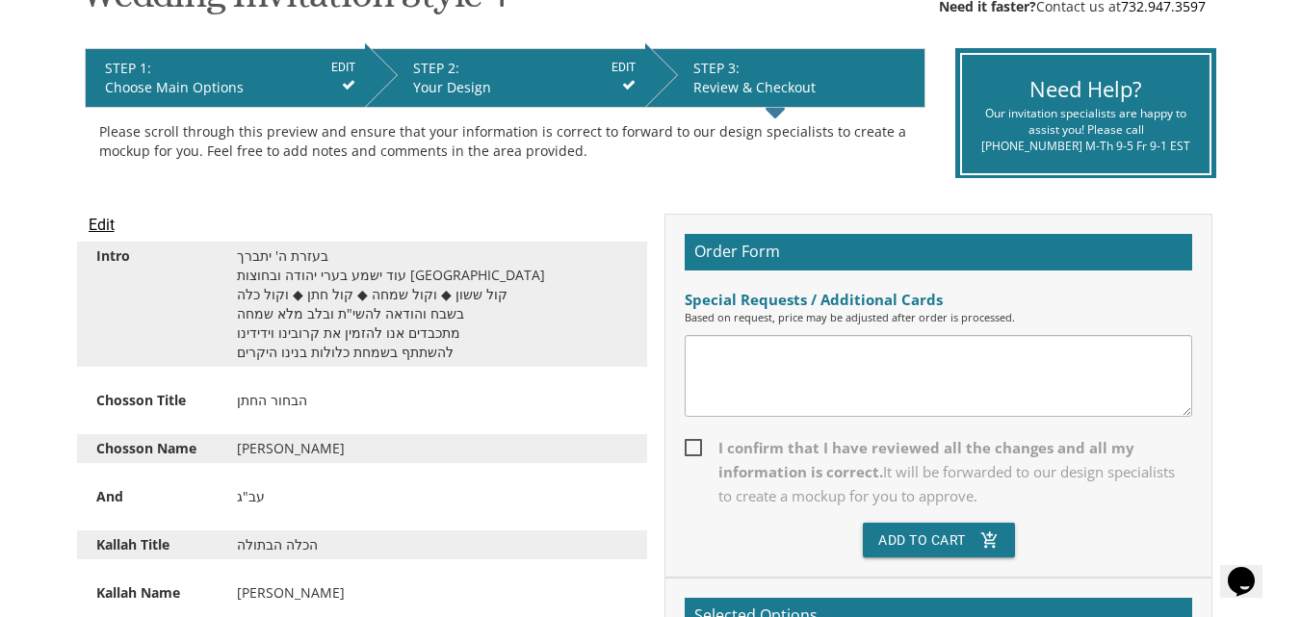
click at [805, 369] on textarea at bounding box center [937, 376] width 507 height 82
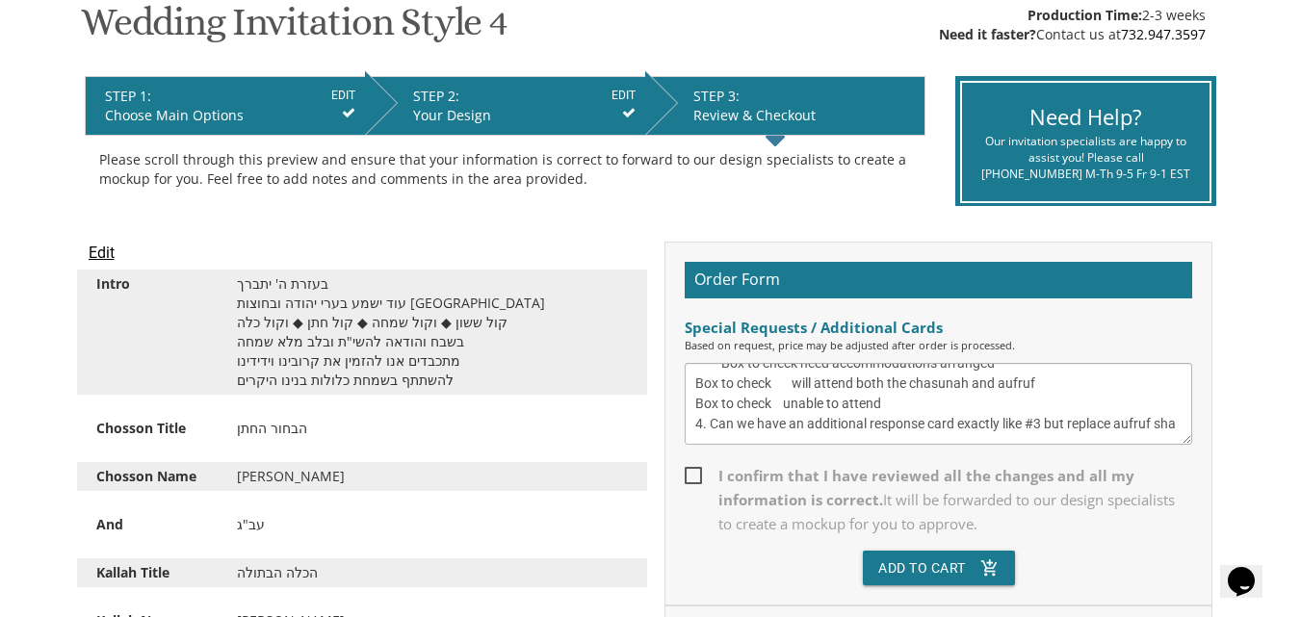
scroll to position [272, 0]
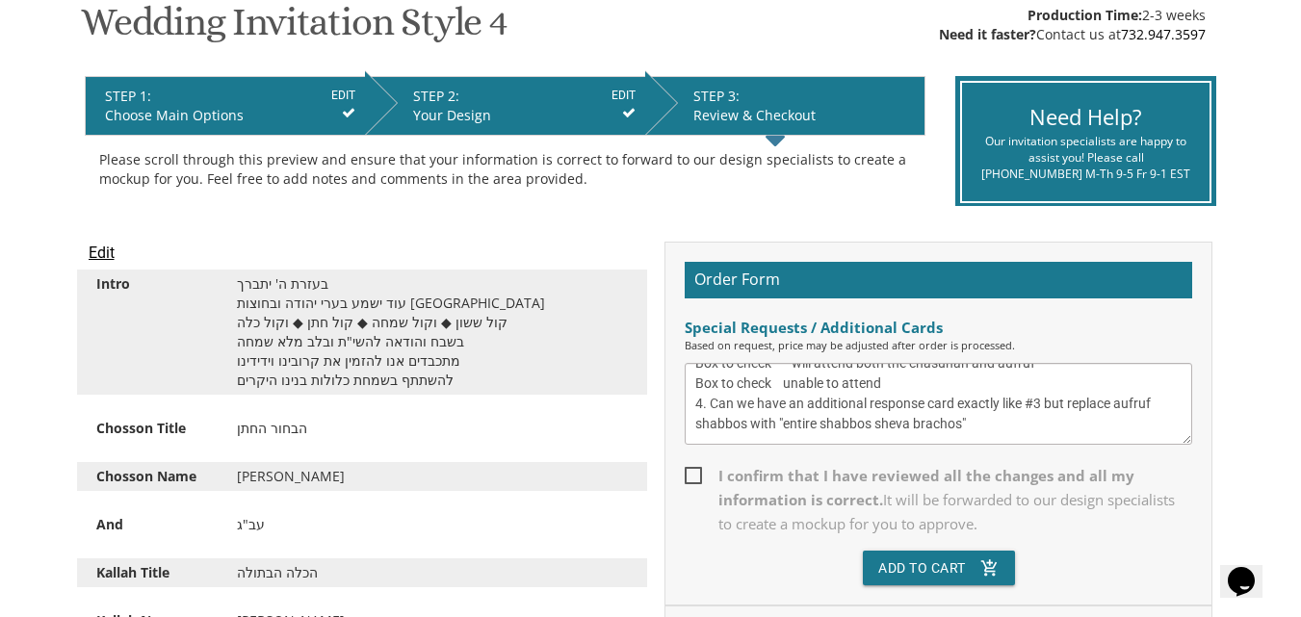
type textarea "We do NOT have final numbers for anything yet, 100 is below our amount. We just…"
click at [700, 477] on span "I confirm that I have reviewed all the changes and all my information is correc…" at bounding box center [937, 500] width 507 height 72
click at [697, 477] on input "I confirm that I have reviewed all the changes and all my information is correc…" at bounding box center [690, 474] width 13 height 13
checkbox input "true"
click at [924, 559] on button "Add To Cart add_shopping_cart" at bounding box center [939, 568] width 152 height 35
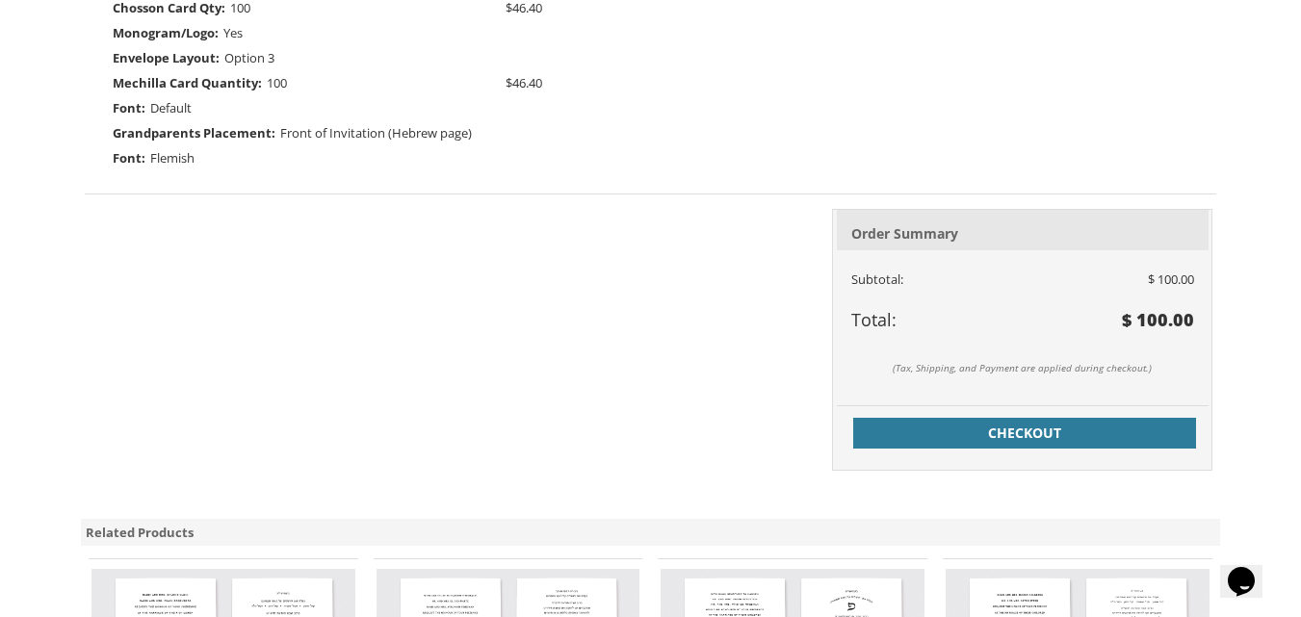
scroll to position [1027, 0]
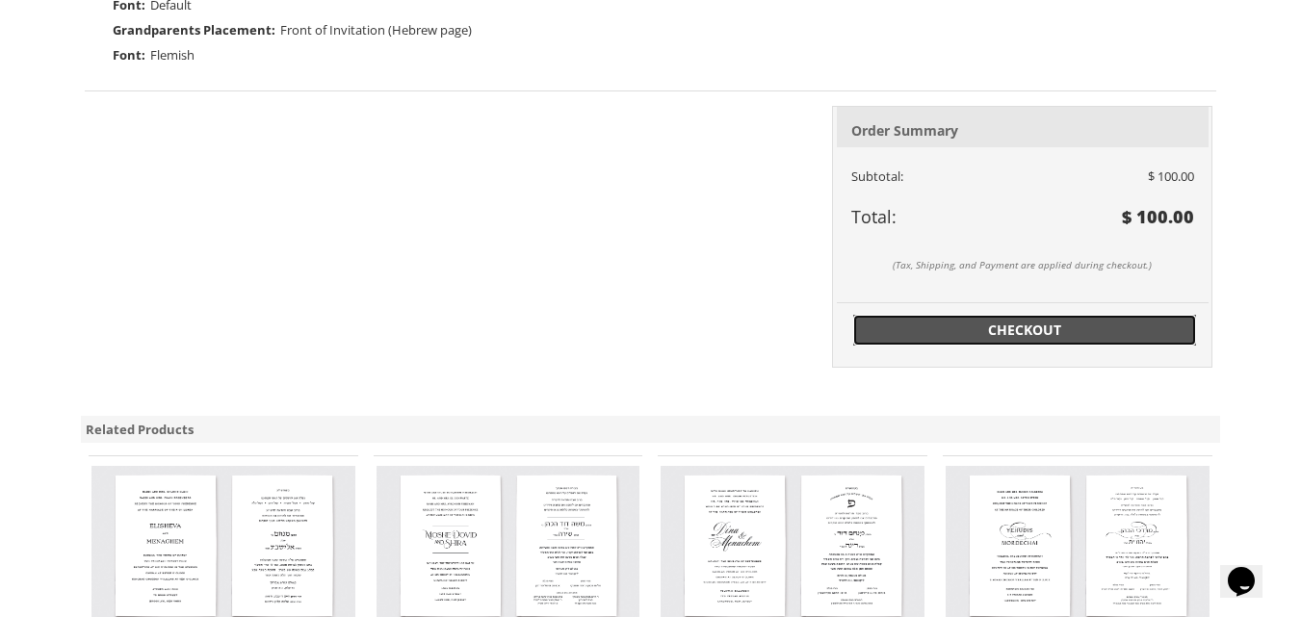
click at [900, 326] on span "Checkout" at bounding box center [1025, 330] width 320 height 19
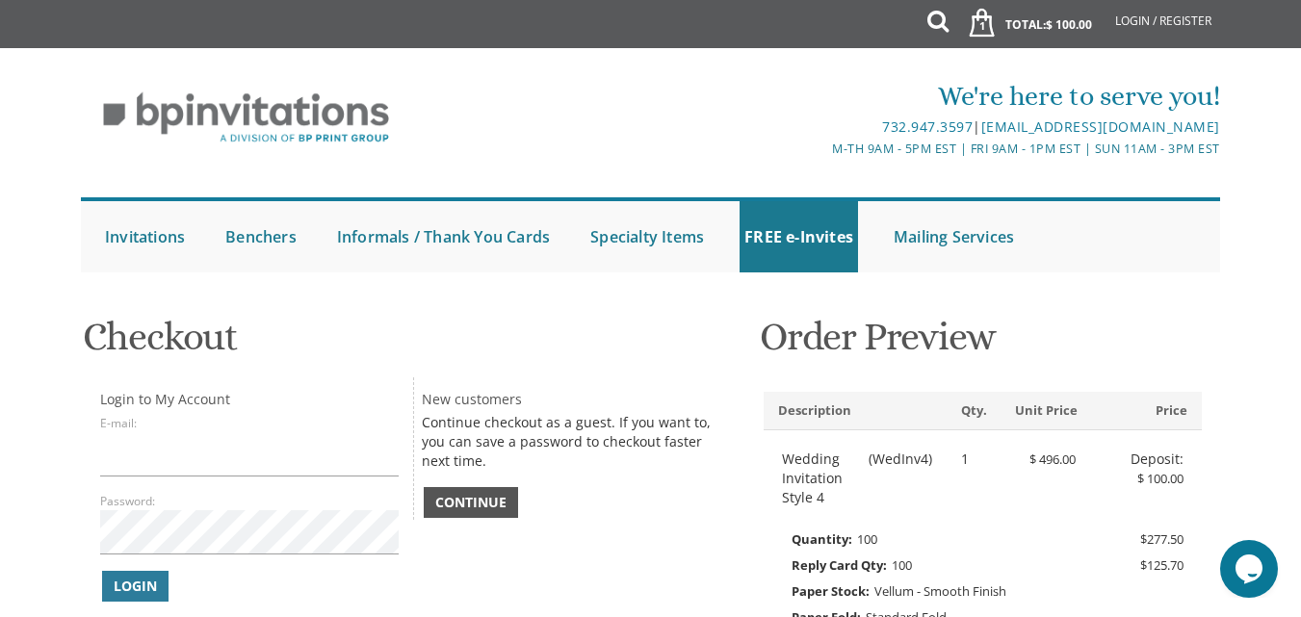
click at [445, 492] on link "Continue" at bounding box center [471, 502] width 94 height 31
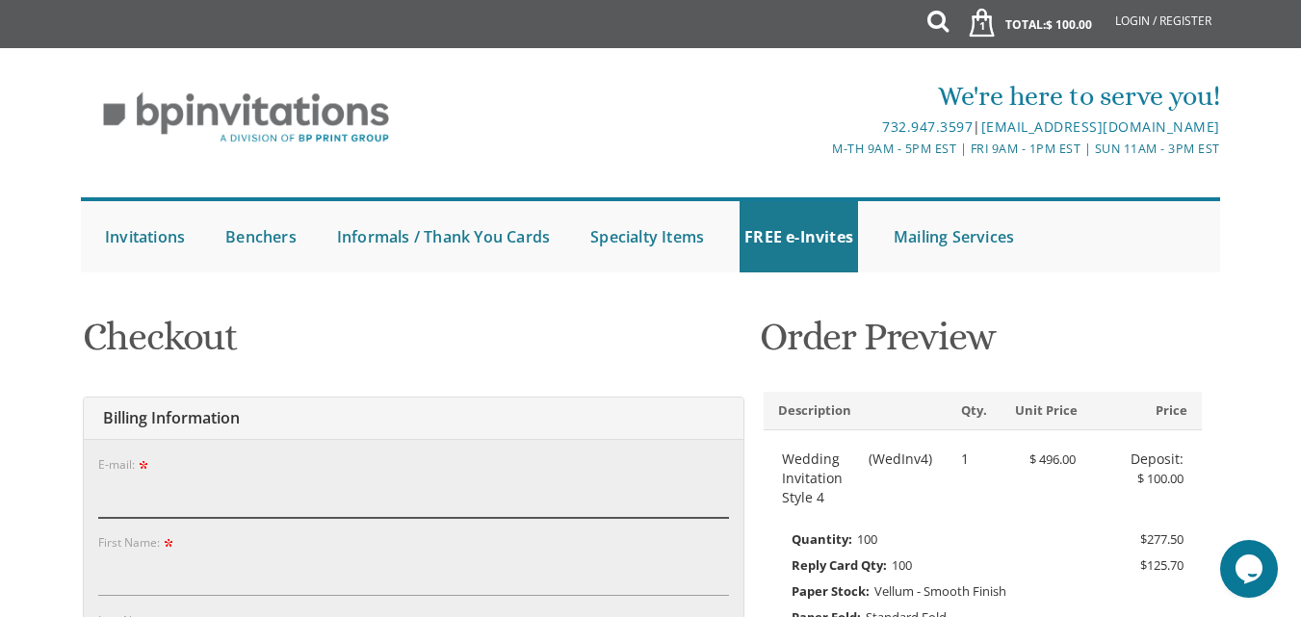
click at [384, 499] on input "E-mail:" at bounding box center [413, 496] width 631 height 44
type input "[EMAIL_ADDRESS][DOMAIN_NAME]"
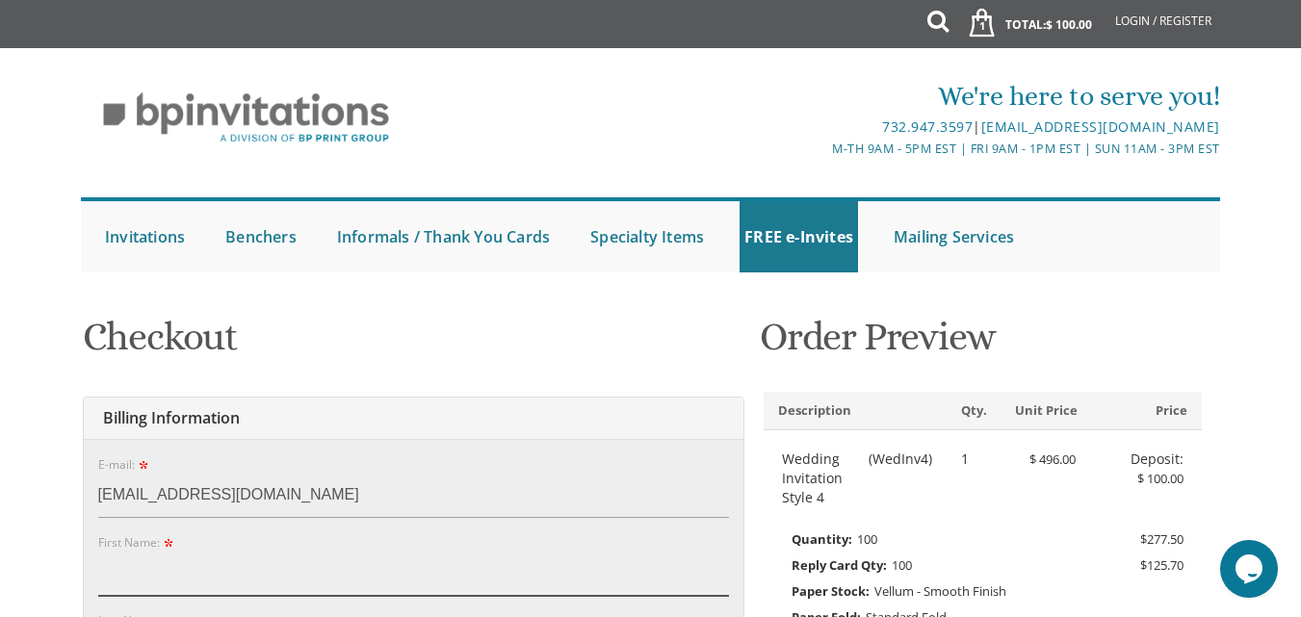
type input "[PERSON_NAME]"
type input "[STREET_ADDRESS]"
type input "[GEOGRAPHIC_DATA]"
type input "21209"
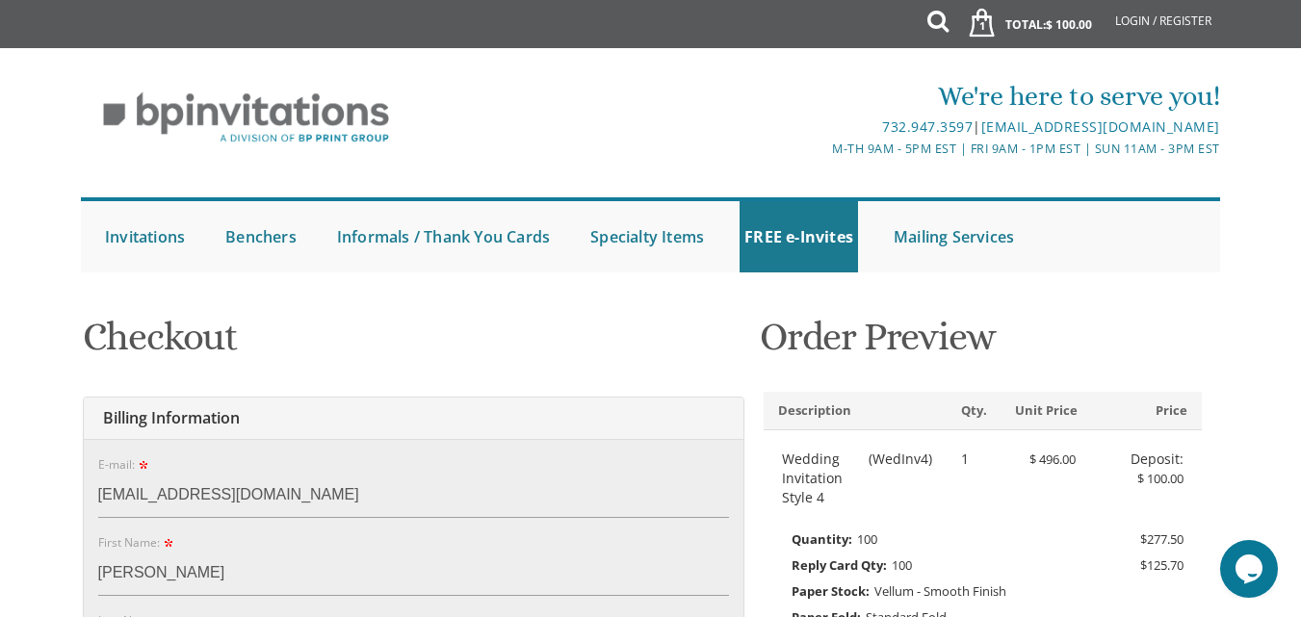
select select "MD"
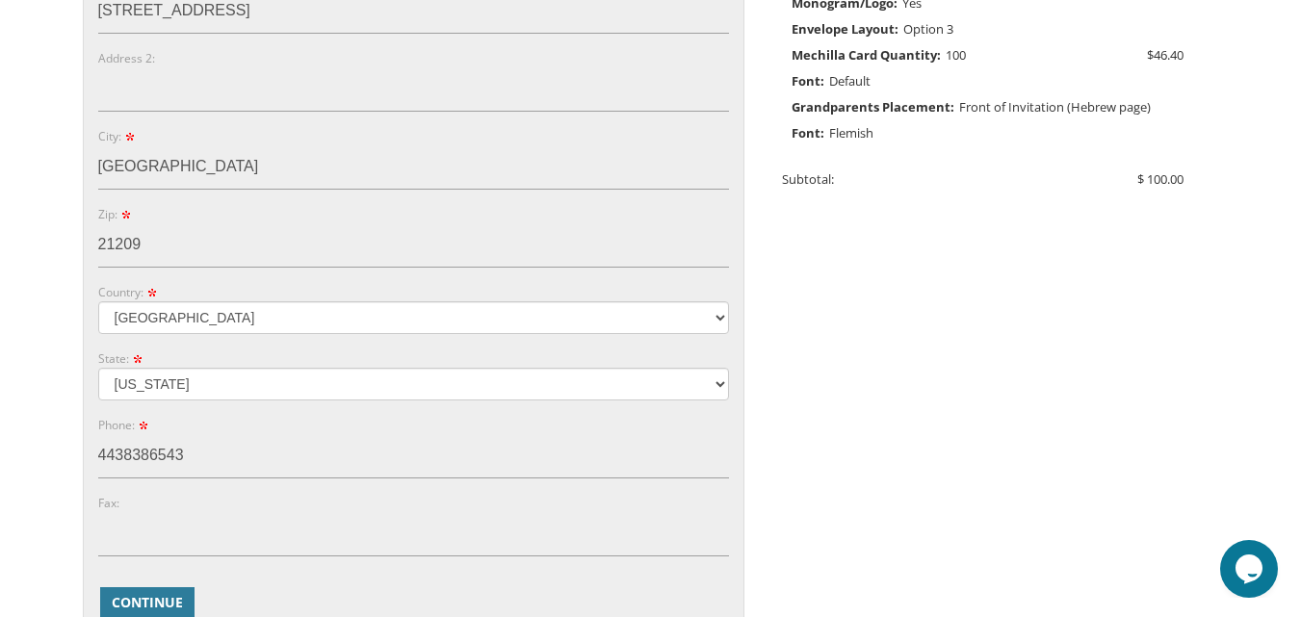
scroll to position [898, 0]
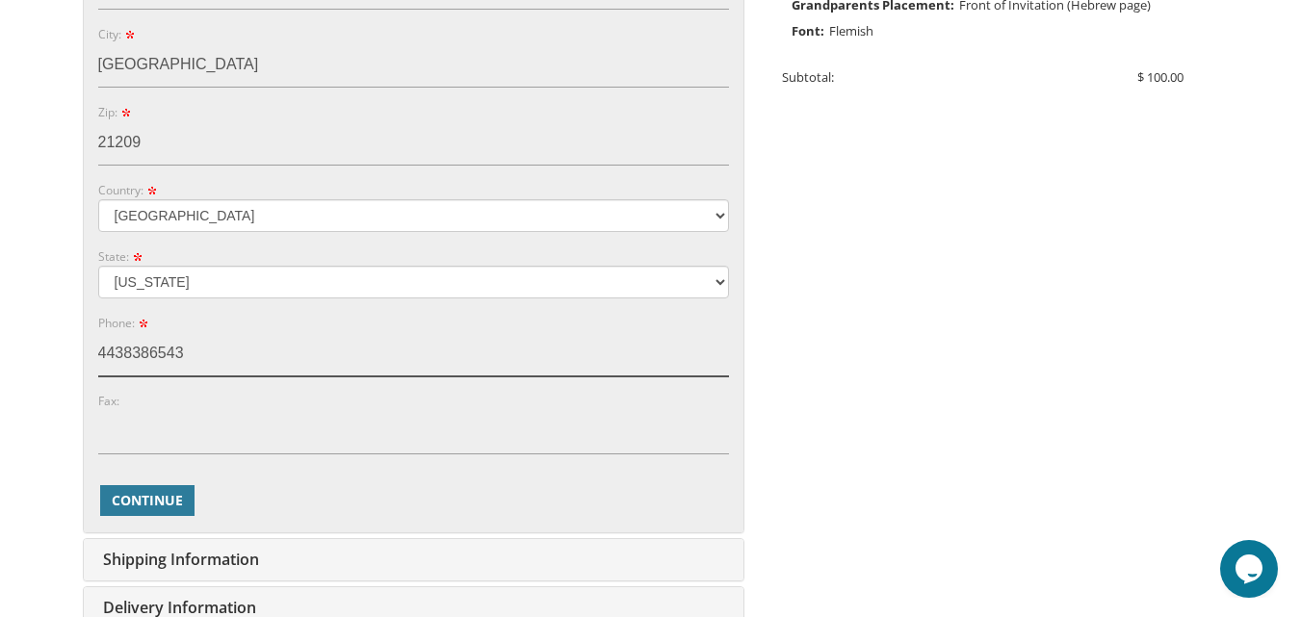
click at [198, 352] on input "4438386543" at bounding box center [413, 354] width 631 height 44
type input "4439040115"
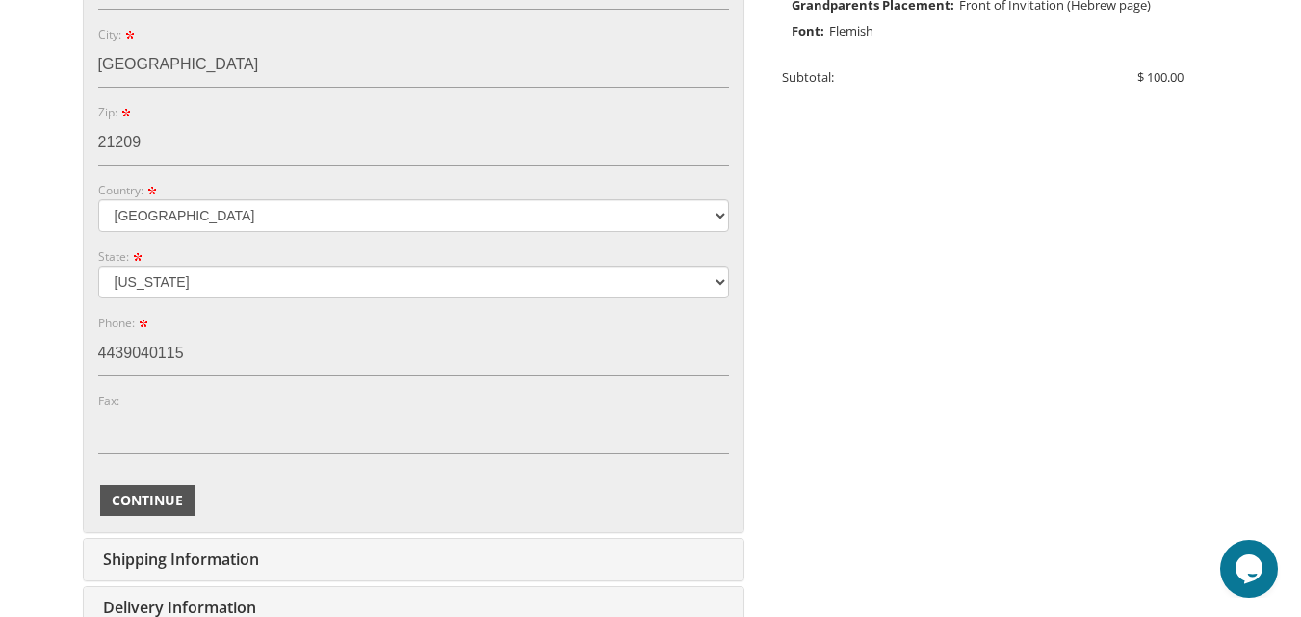
click at [142, 487] on button "Continue" at bounding box center [147, 500] width 94 height 31
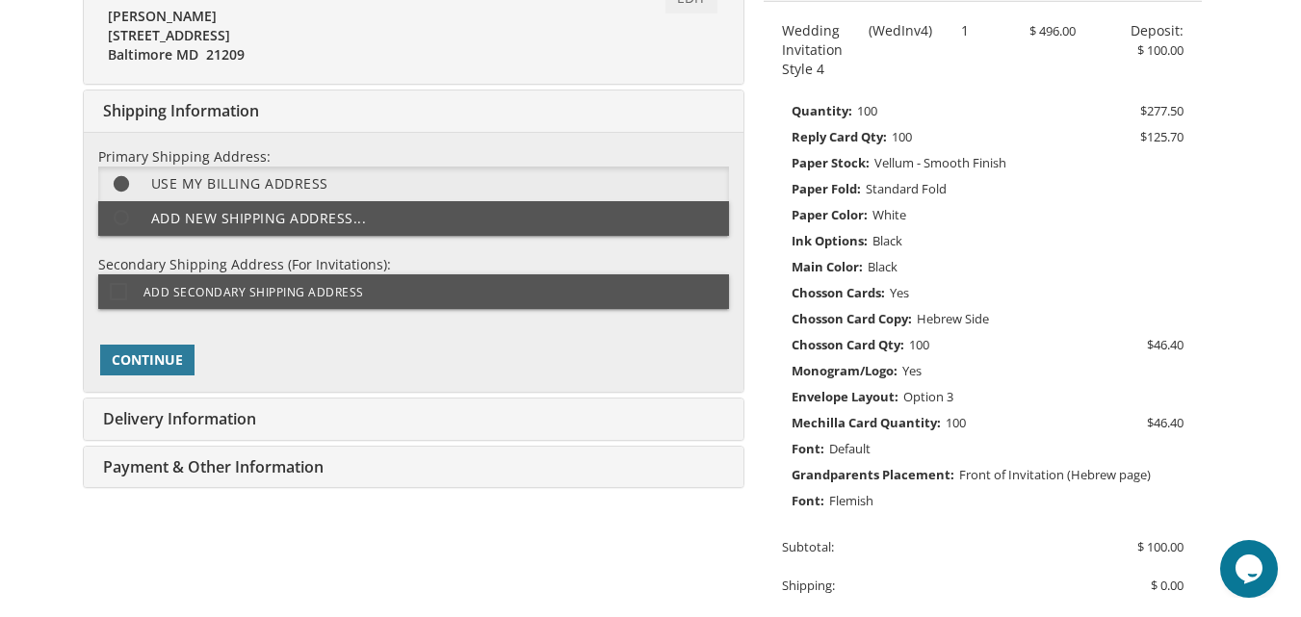
scroll to position [430, 0]
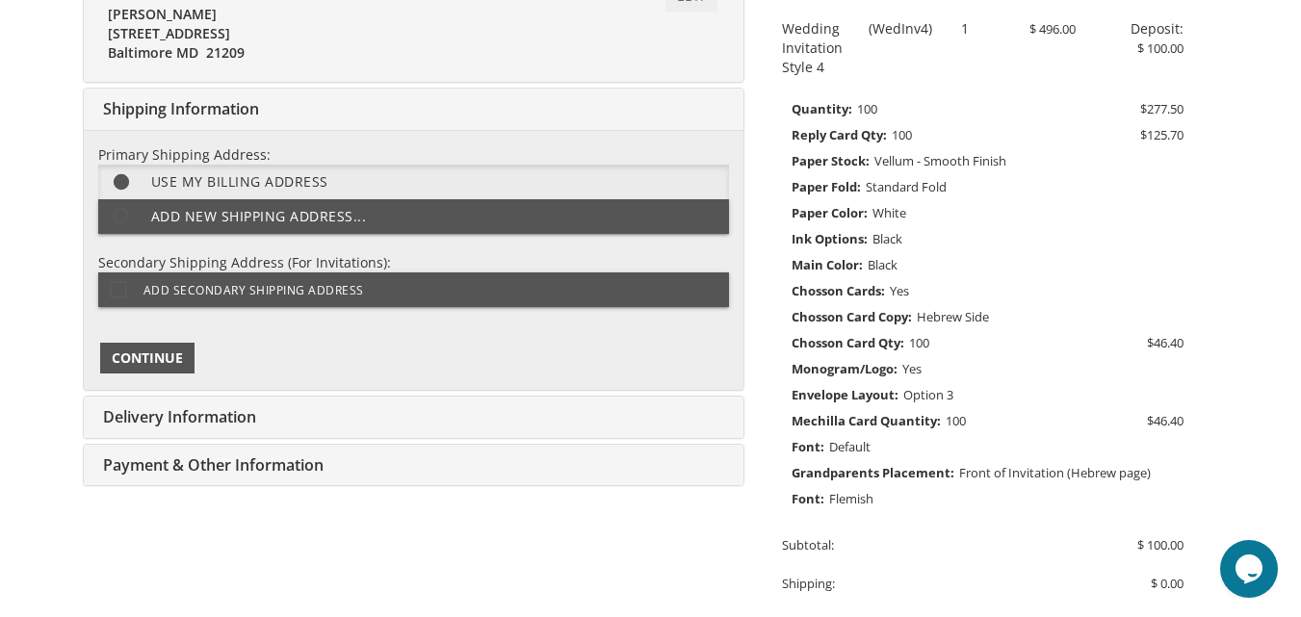
click at [125, 355] on span "Continue" at bounding box center [147, 358] width 71 height 19
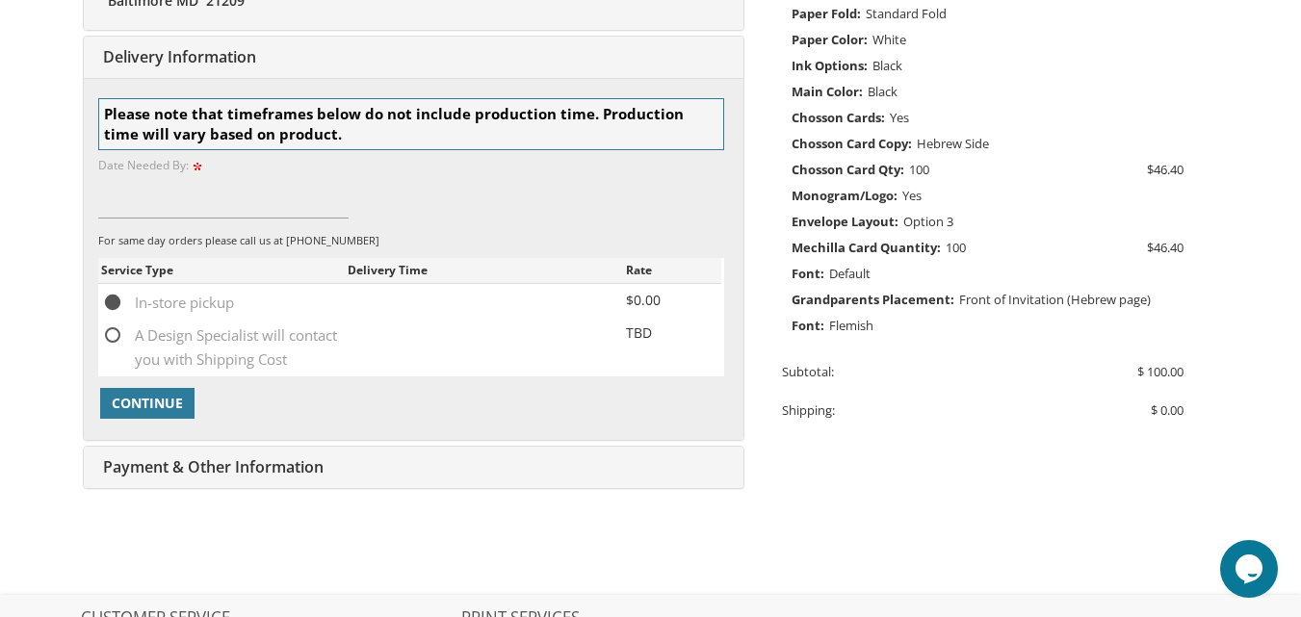
scroll to position [605, 0]
click at [114, 331] on span "A Design Specialist will contact you with Shipping Cost" at bounding box center [224, 335] width 246 height 24
click at [114, 331] on input "A Design Specialist will contact you with Shipping Cost" at bounding box center [107, 332] width 13 height 13
radio input "true"
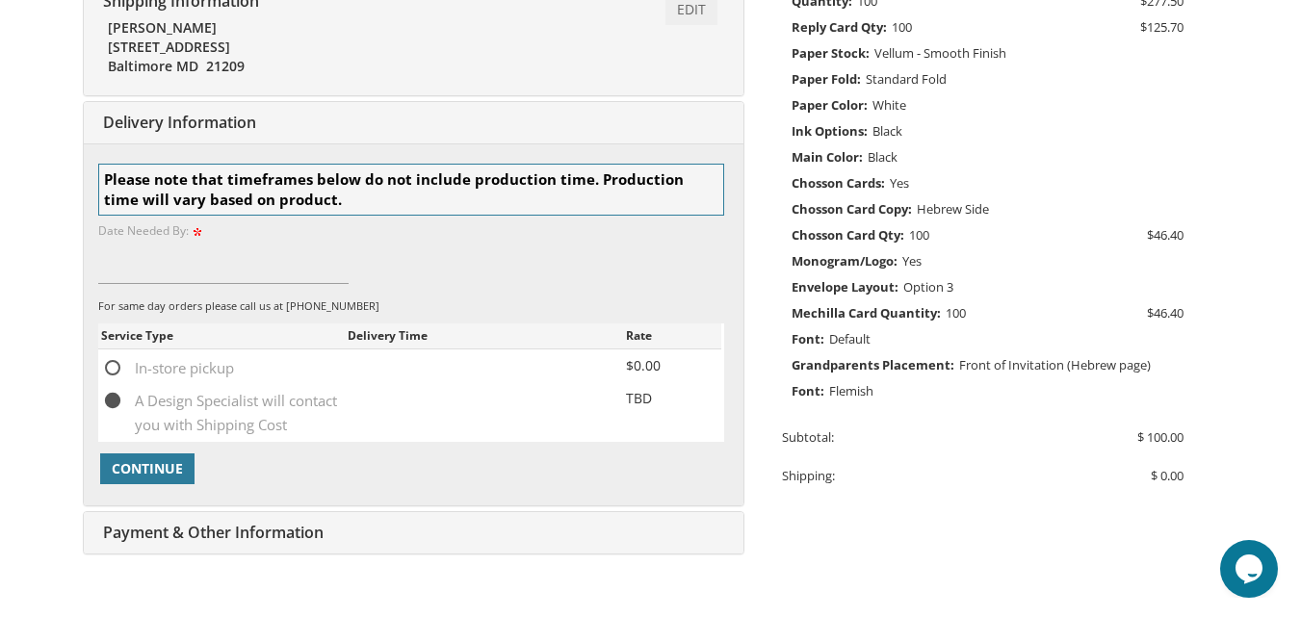
scroll to position [546, 0]
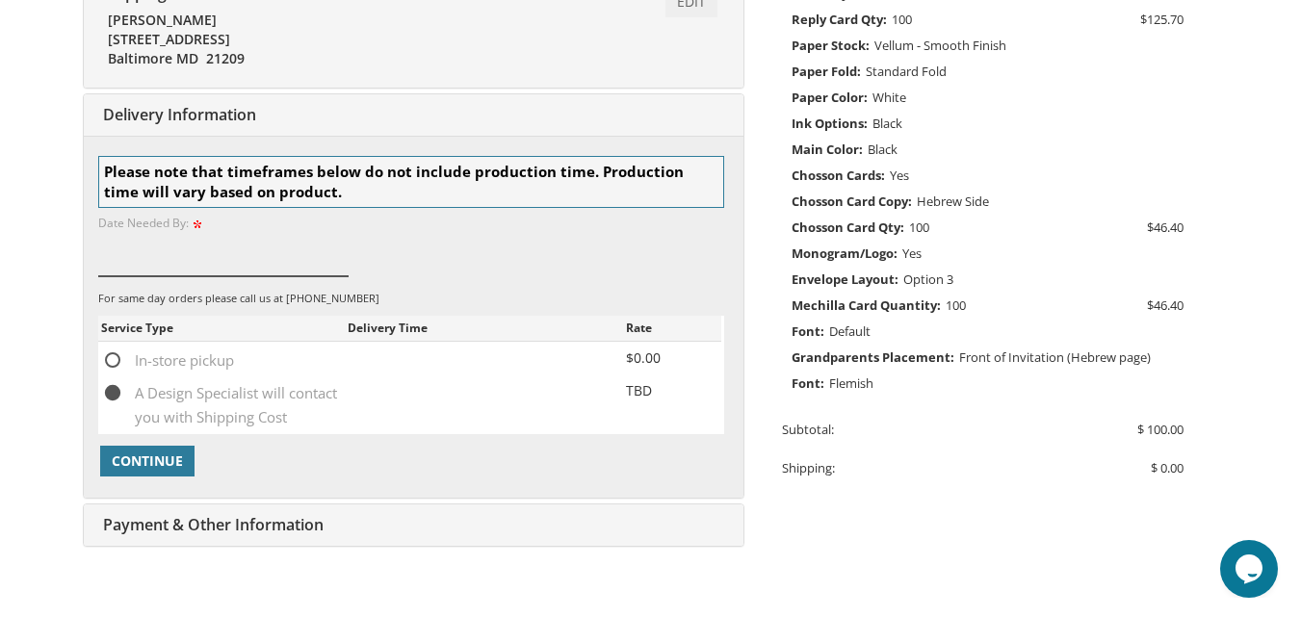
click at [142, 263] on input at bounding box center [223, 254] width 250 height 44
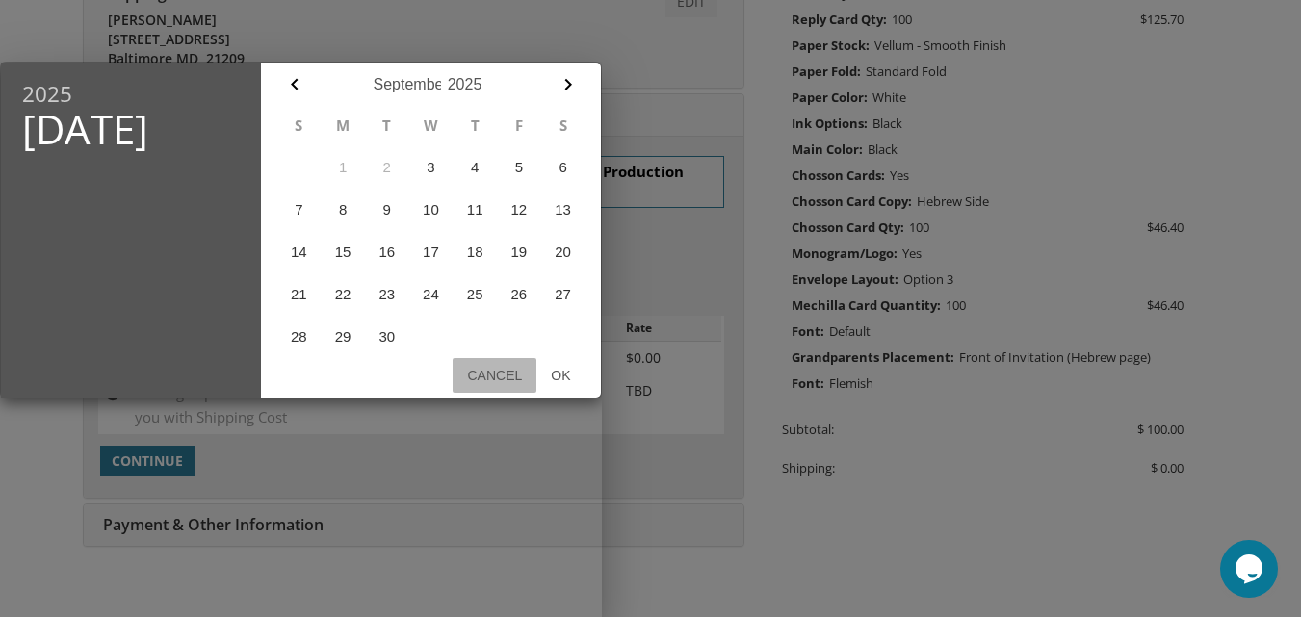
click at [489, 371] on button "Cancel" at bounding box center [494, 375] width 84 height 35
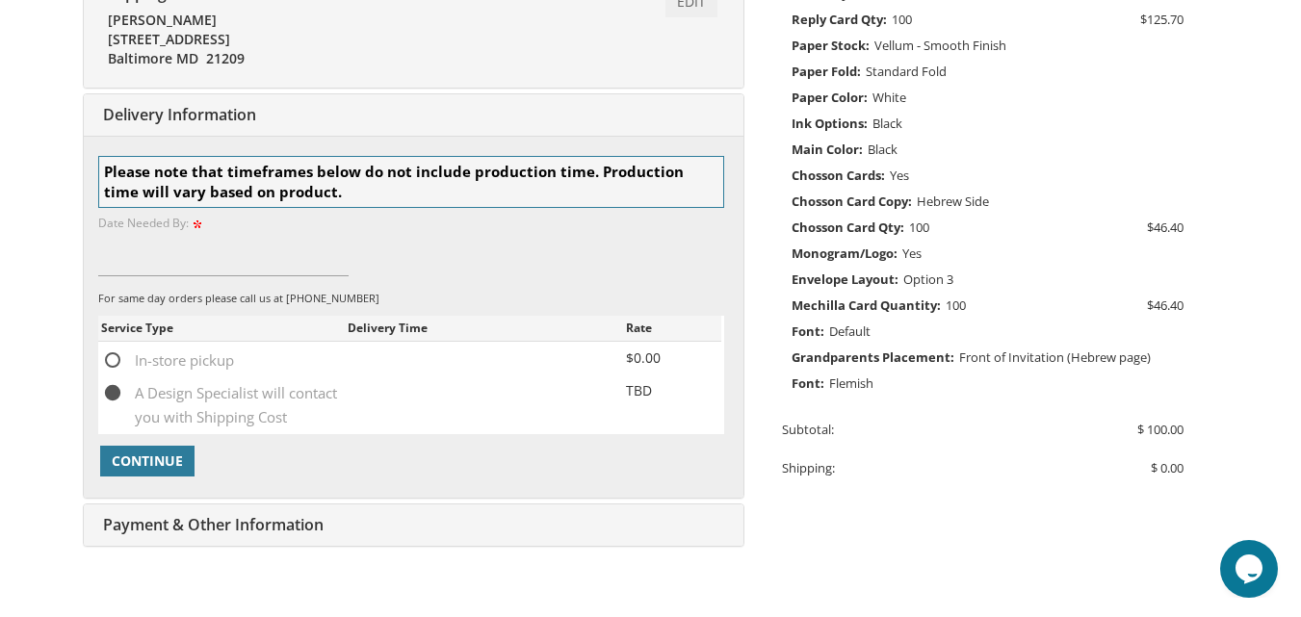
click at [110, 352] on span "In-store pickup" at bounding box center [167, 361] width 133 height 24
click at [110, 352] on input "In-store pickup" at bounding box center [107, 358] width 13 height 13
radio input "true"
click at [206, 263] on input at bounding box center [223, 254] width 250 height 44
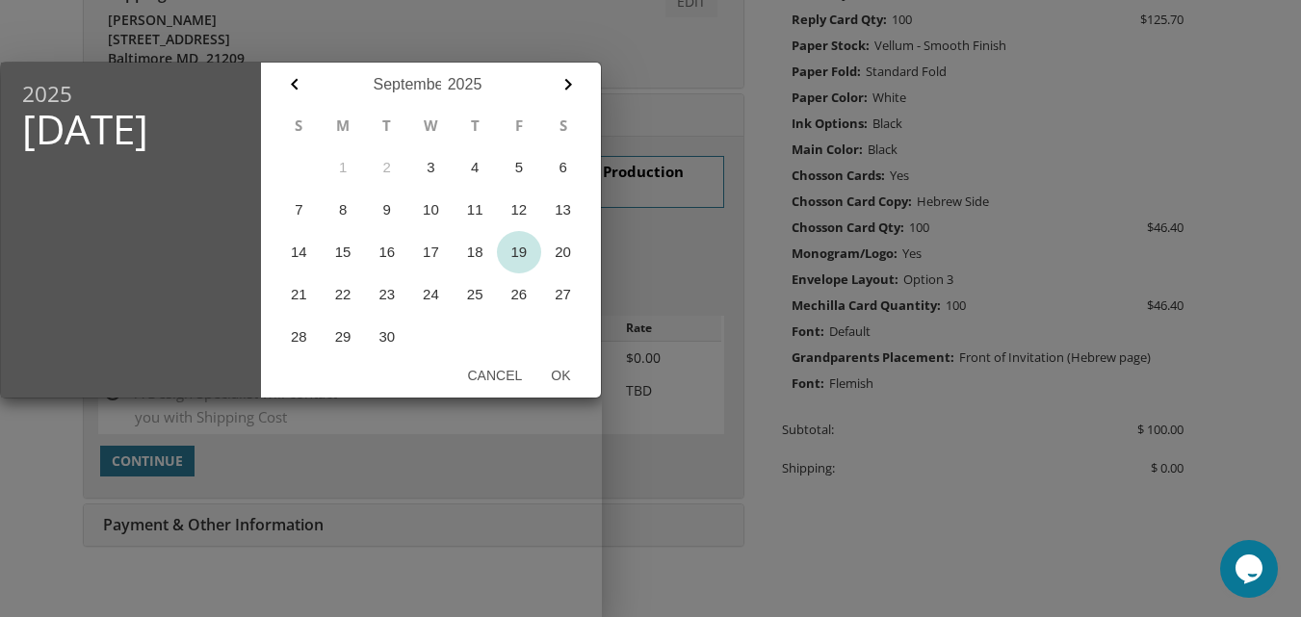
click at [519, 251] on button "19" at bounding box center [519, 252] width 44 height 42
click at [553, 370] on button "Ok" at bounding box center [560, 375] width 48 height 35
type input "Sep 19, 2025"
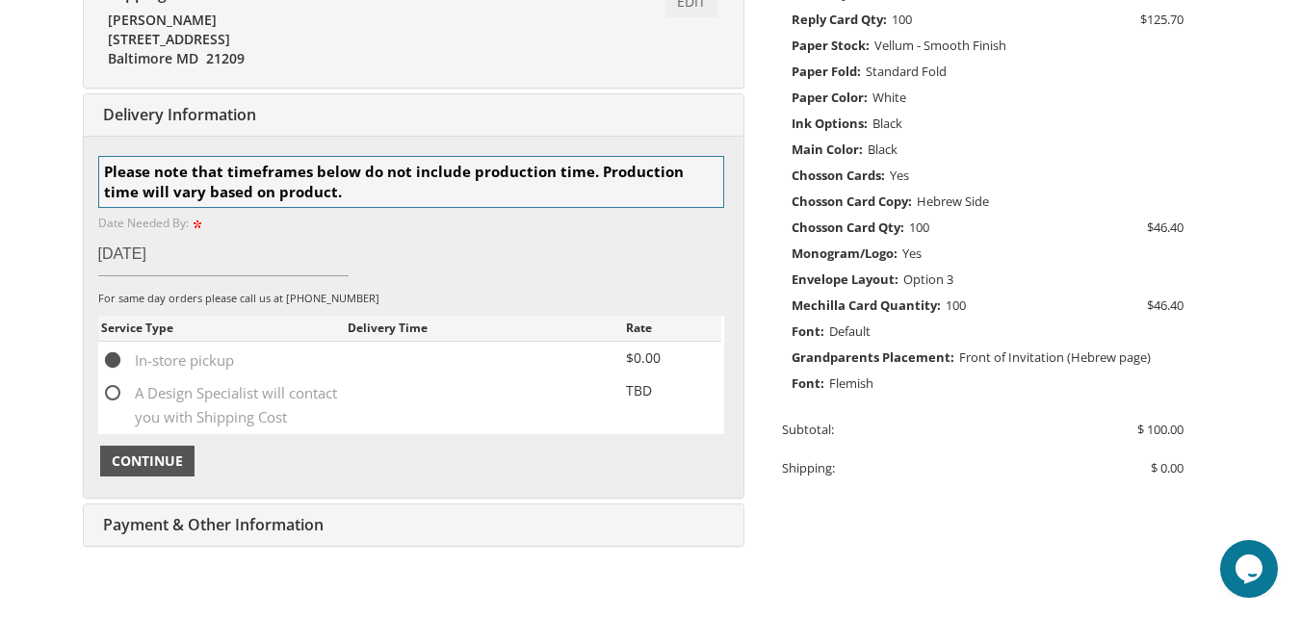
click at [173, 462] on span "Continue" at bounding box center [147, 461] width 71 height 19
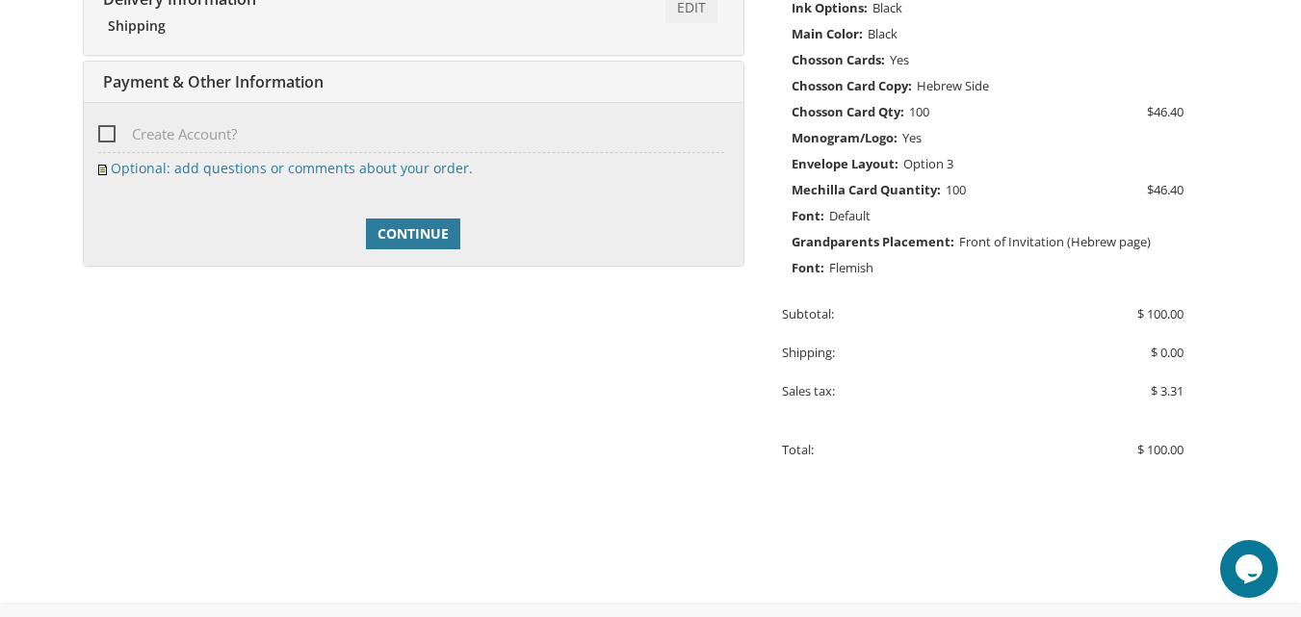
scroll to position [686, 0]
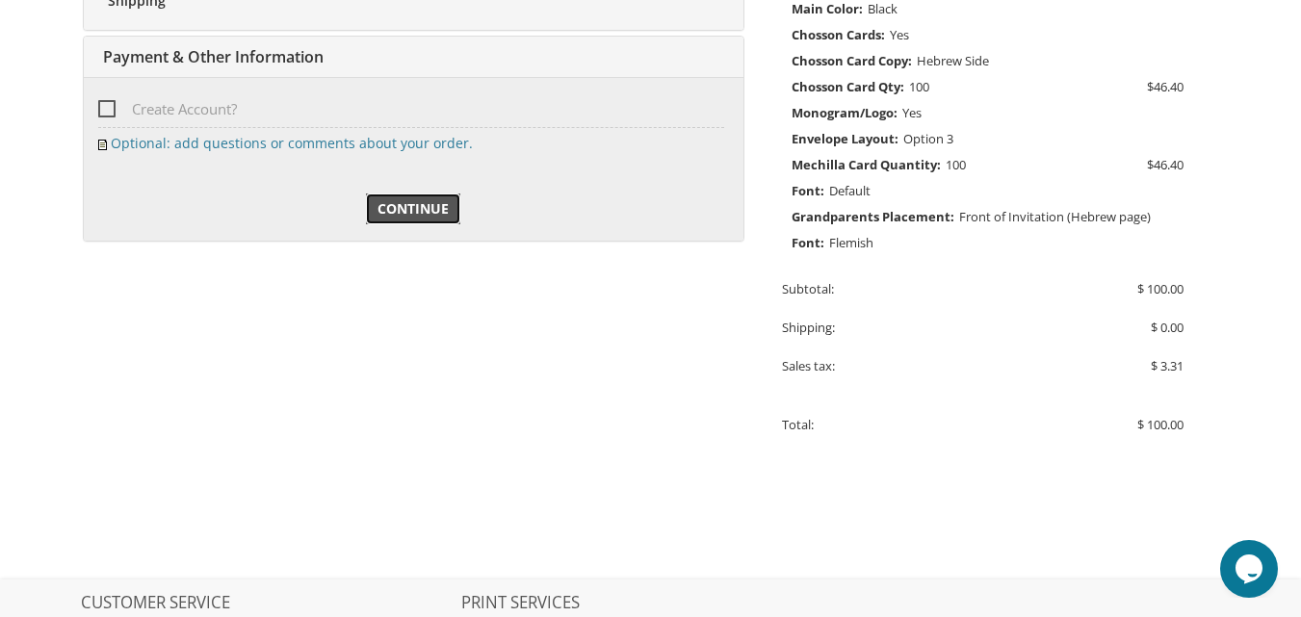
click at [423, 198] on link "Continue" at bounding box center [413, 209] width 94 height 31
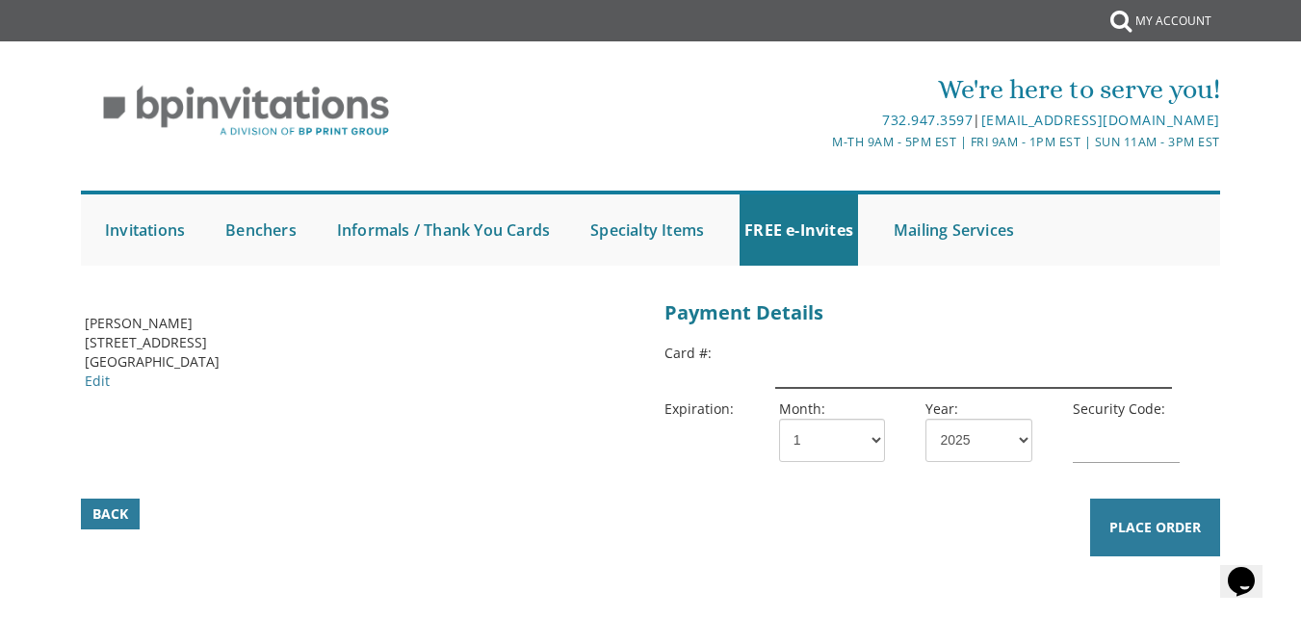
click at [824, 367] on input "text" at bounding box center [973, 366] width 397 height 44
type input "[CREDIT_CARD_NUMBER]"
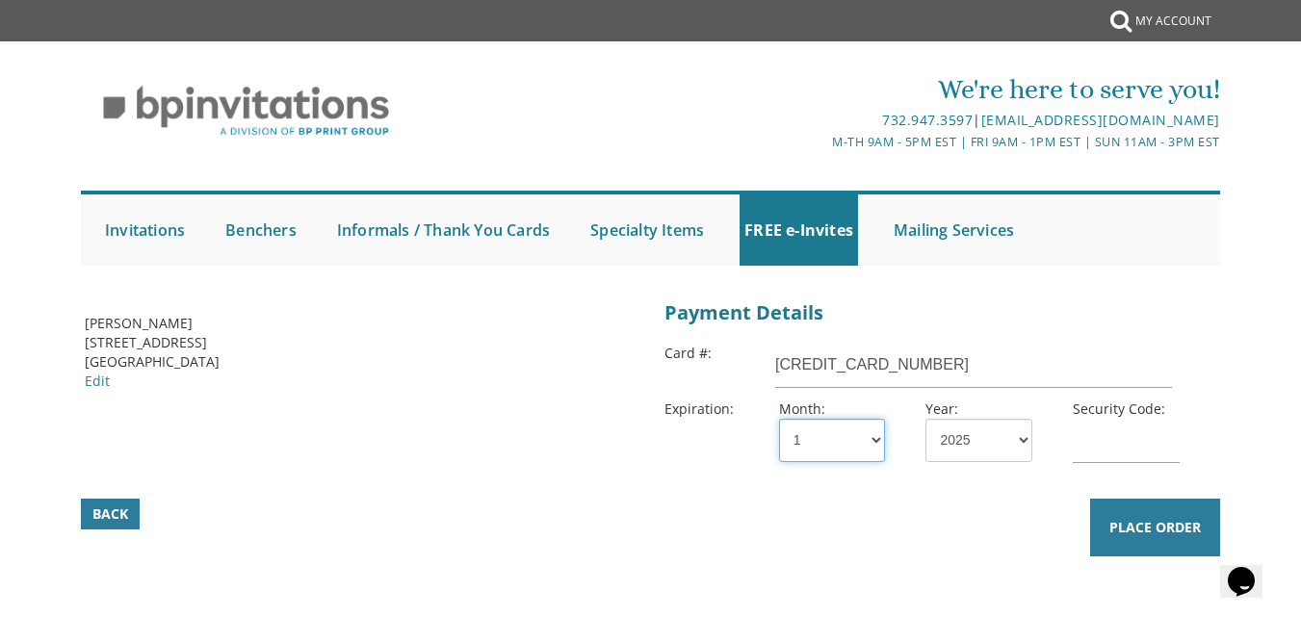
click at [855, 442] on select "1 2 3 4 5 6 7 8 9 10 11 12" at bounding box center [832, 440] width 106 height 43
select select "06"
click at [779, 419] on select "1 2 3 4 5 6 7 8 9 10 11 12" at bounding box center [832, 440] width 106 height 43
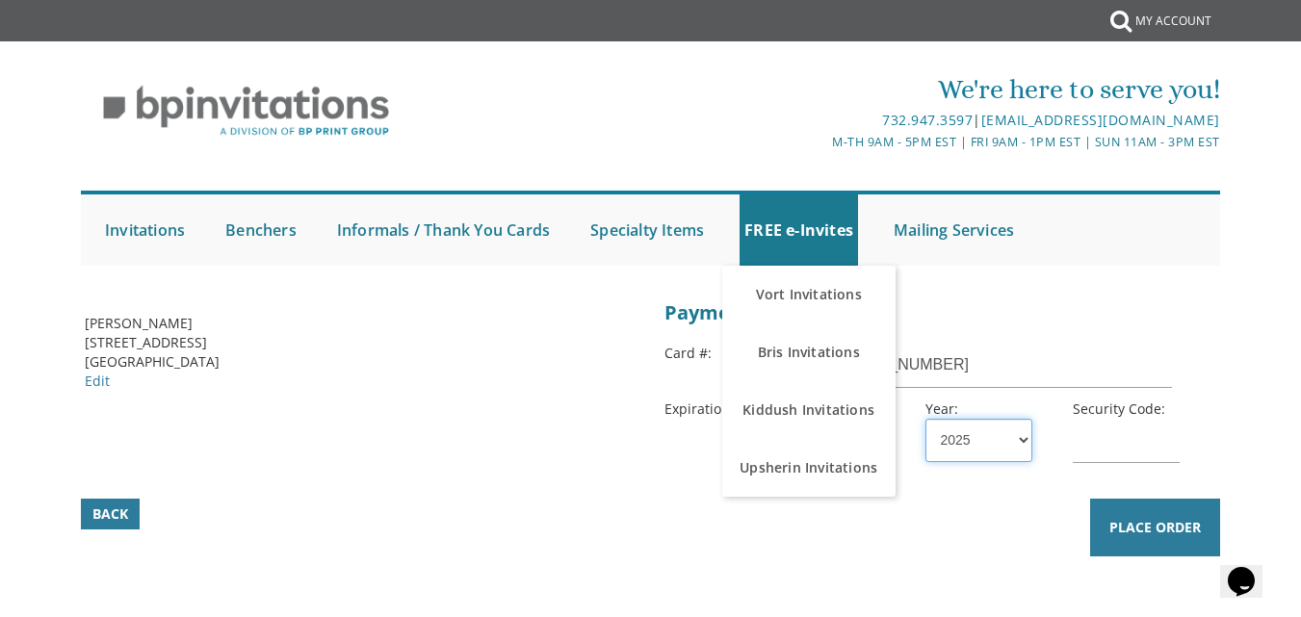
click at [1010, 442] on select "2025 2026 2027 2028 2029 2030 2031 2032 2033 2034 2035" at bounding box center [978, 440] width 106 height 43
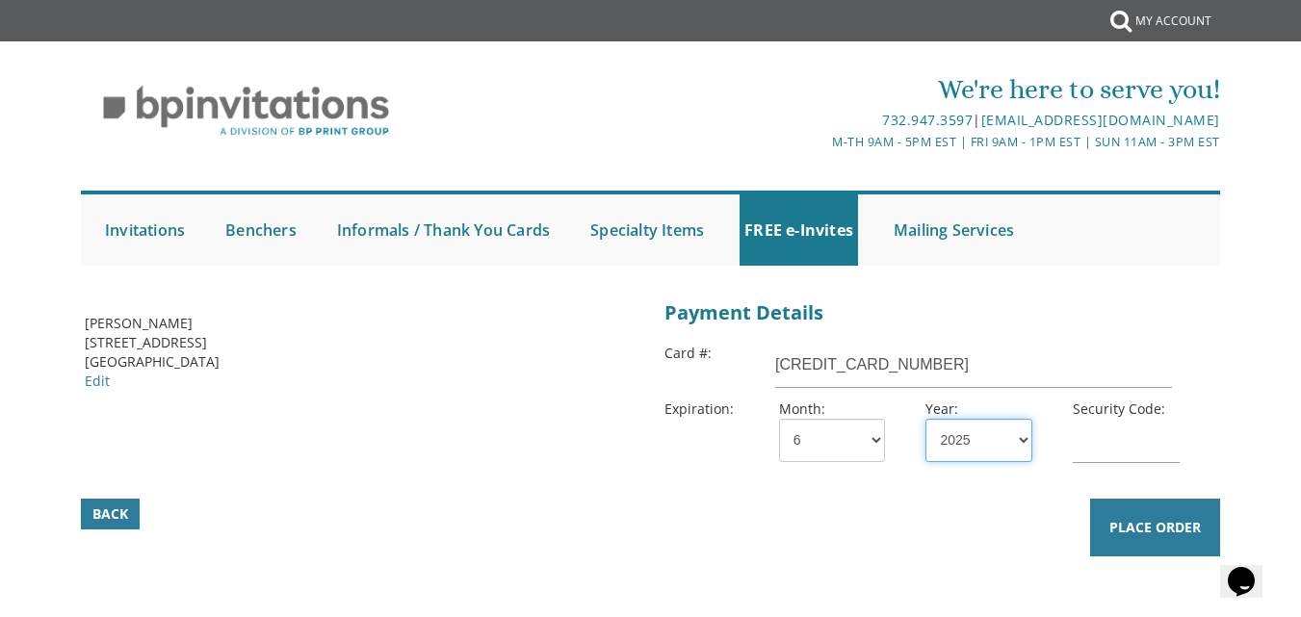
select select "29"
click at [925, 419] on select "2025 2026 2027 2028 2029 2030 2031 2032 2033 2034 2035" at bounding box center [978, 440] width 106 height 43
click at [1079, 440] on input "text" at bounding box center [1125, 441] width 106 height 44
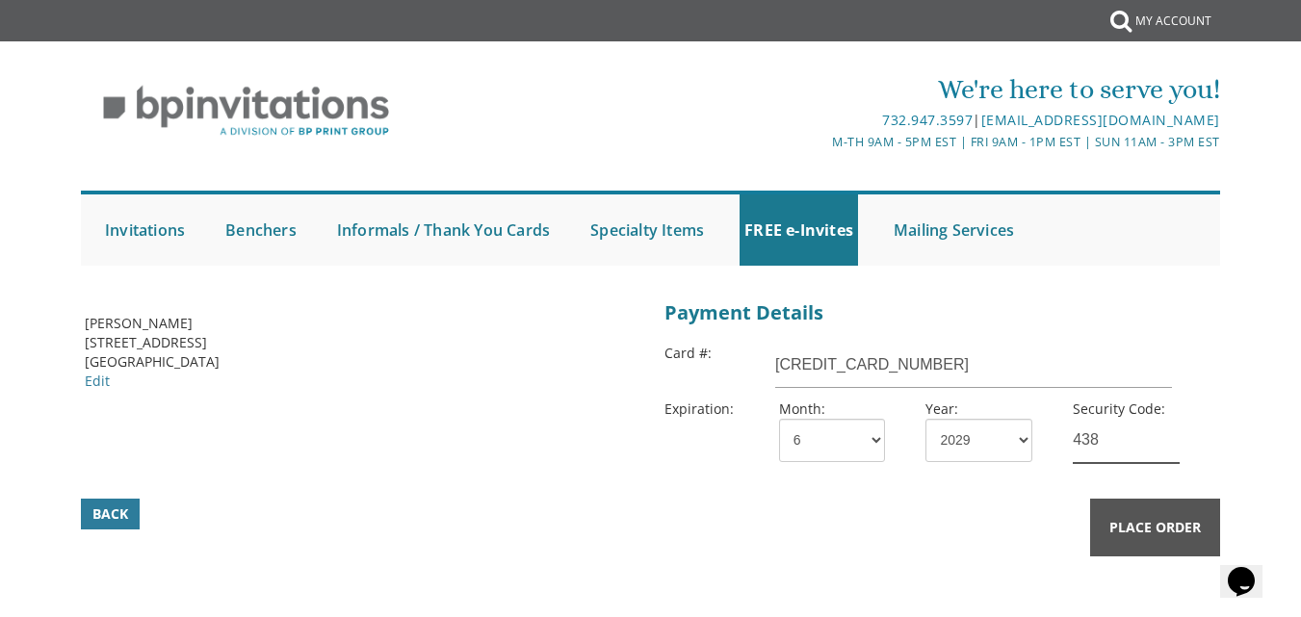
type input "438"
click at [1160, 516] on button "Place Order" at bounding box center [1155, 528] width 130 height 58
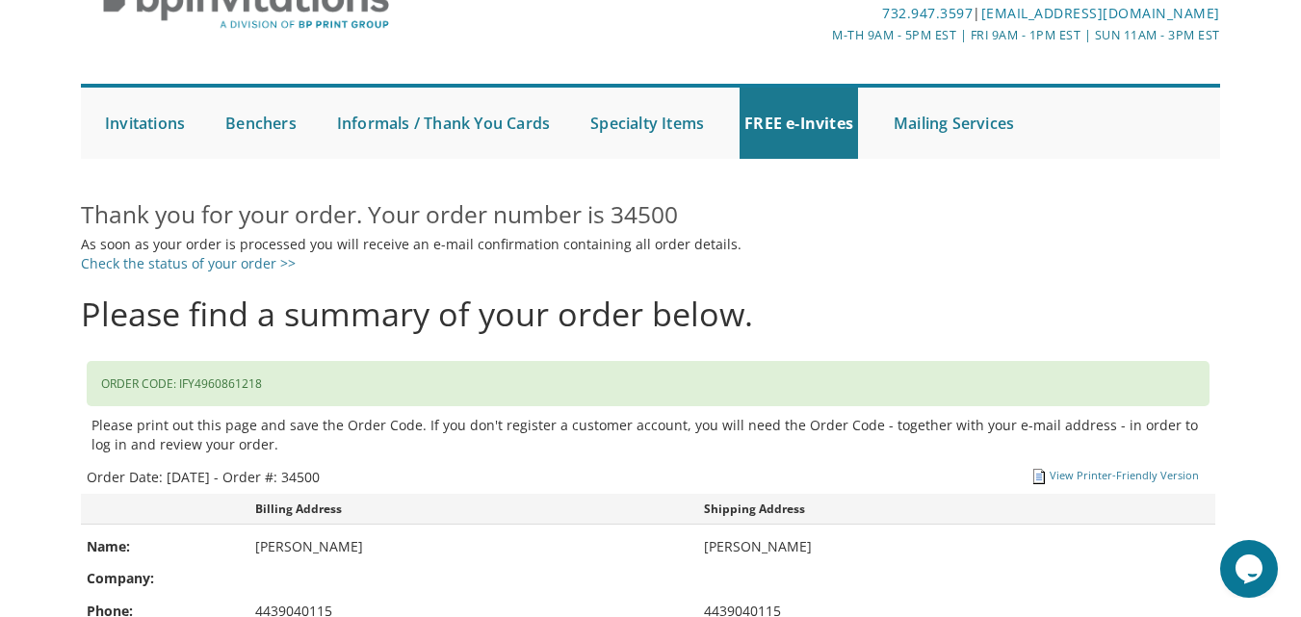
scroll to position [65, 0]
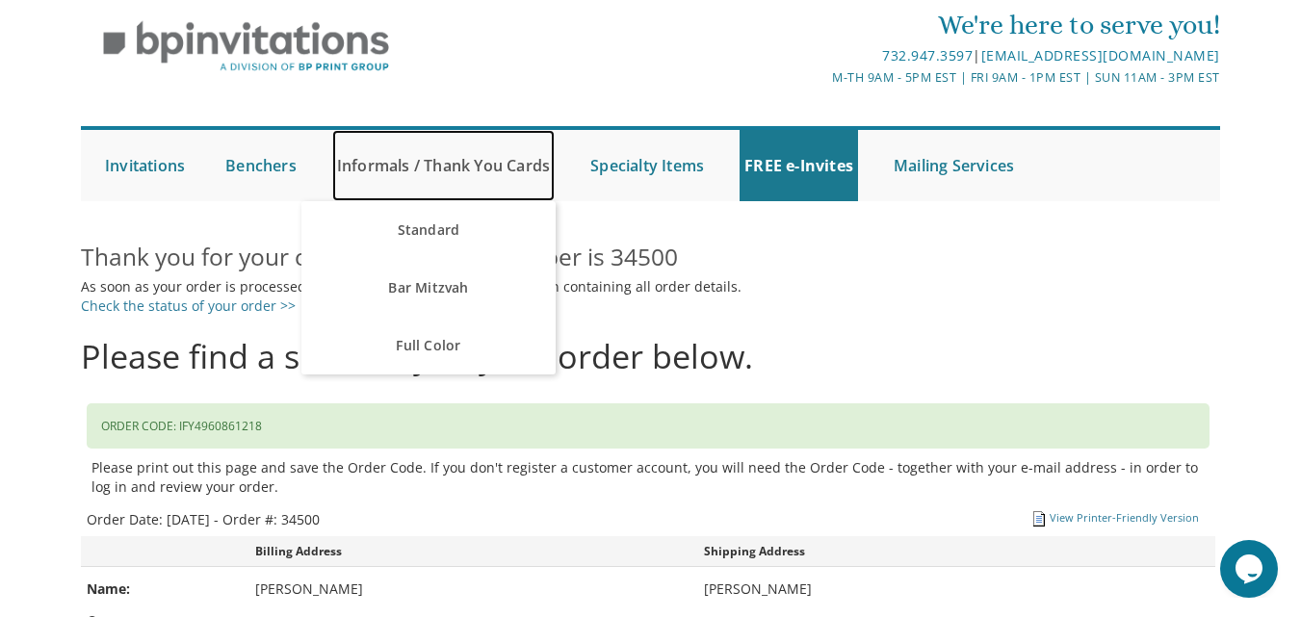
click at [419, 168] on link "Informals / Thank You Cards" at bounding box center [443, 165] width 222 height 71
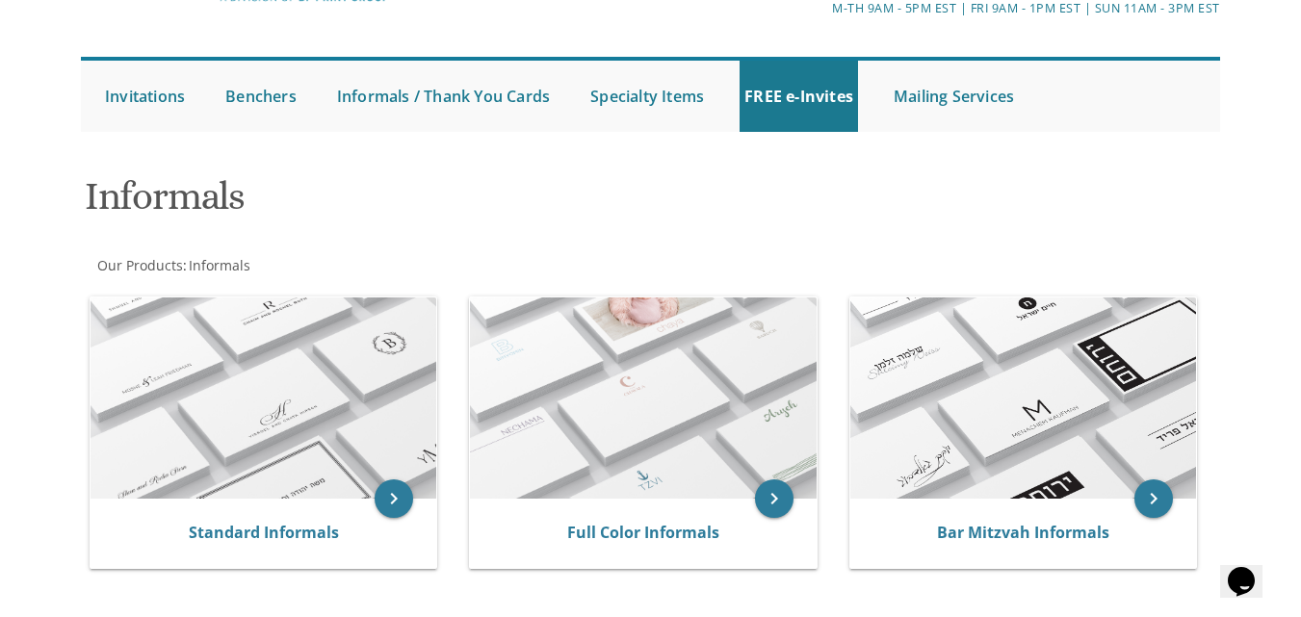
scroll to position [160, 0]
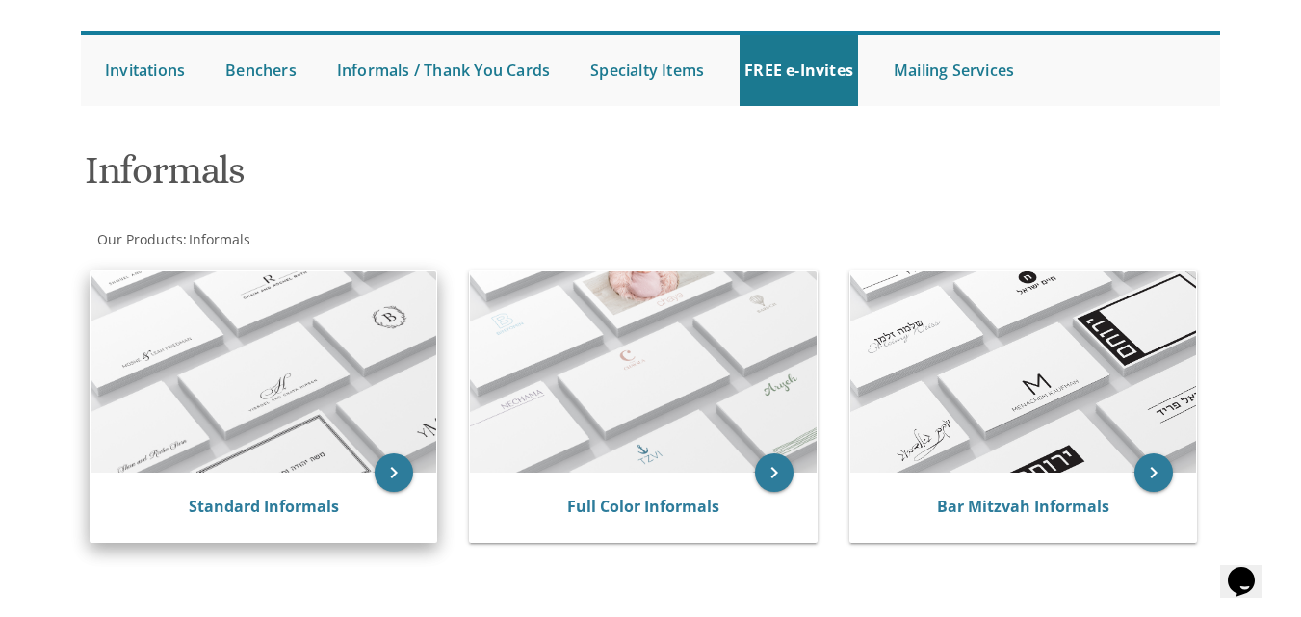
click at [266, 344] on img at bounding box center [263, 372] width 346 height 202
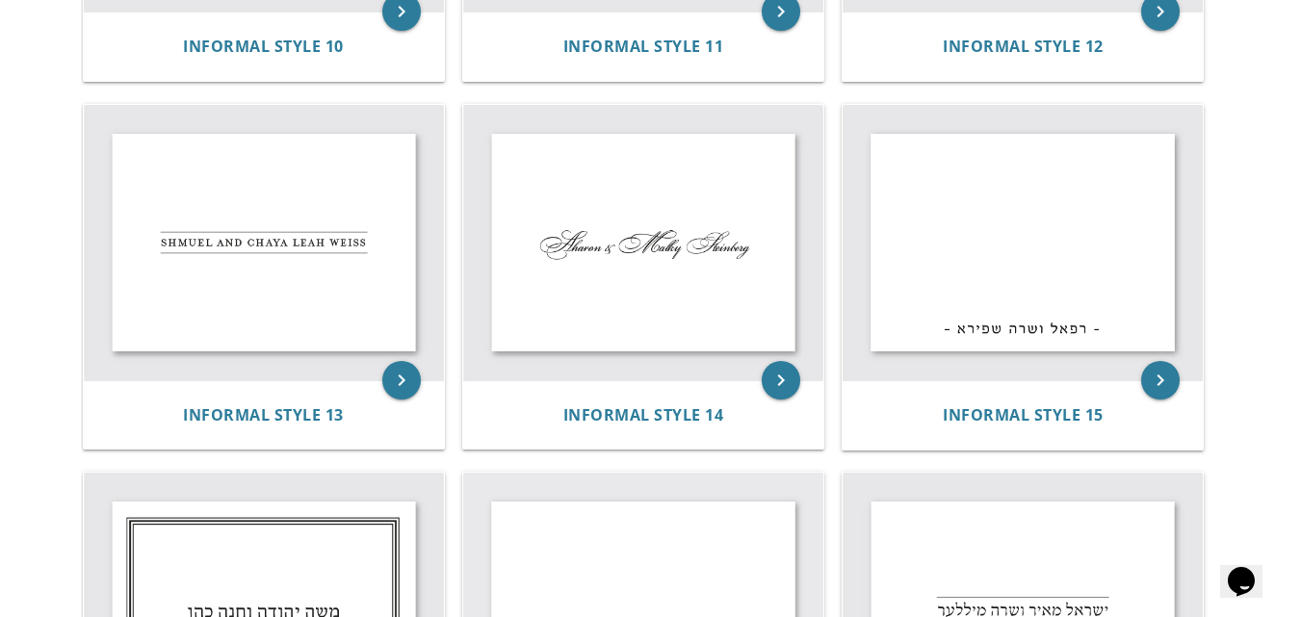
scroll to position [1822, 0]
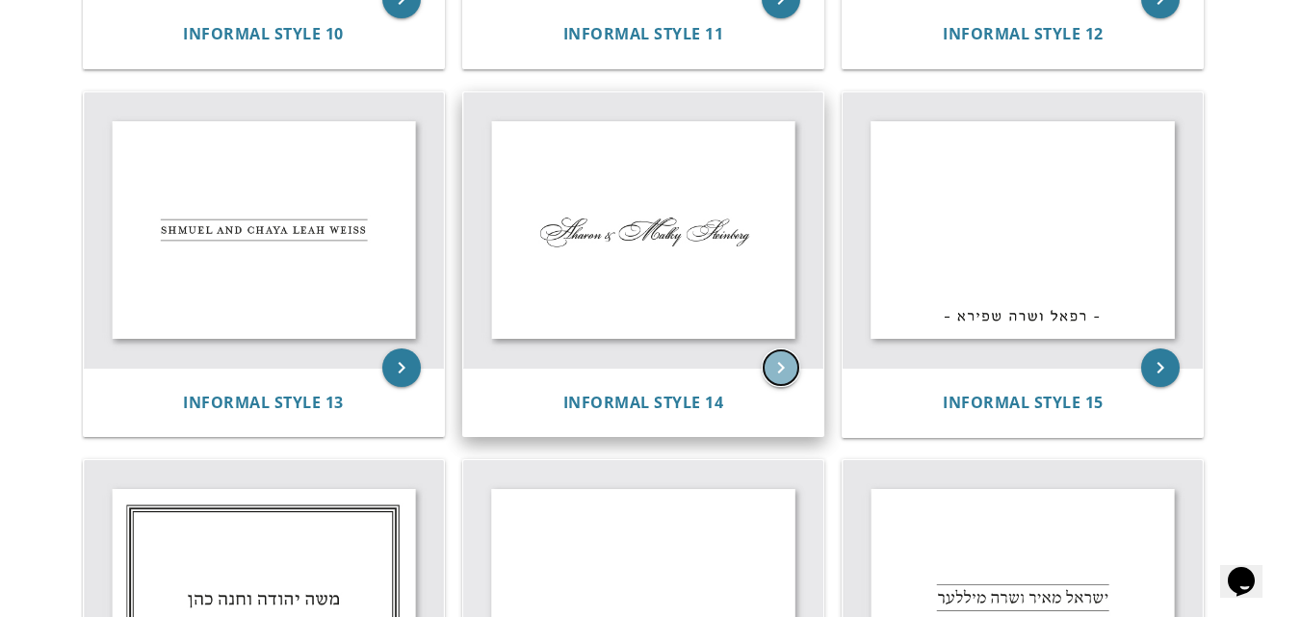
click at [763, 366] on icon "keyboard_arrow_right" at bounding box center [781, 368] width 39 height 39
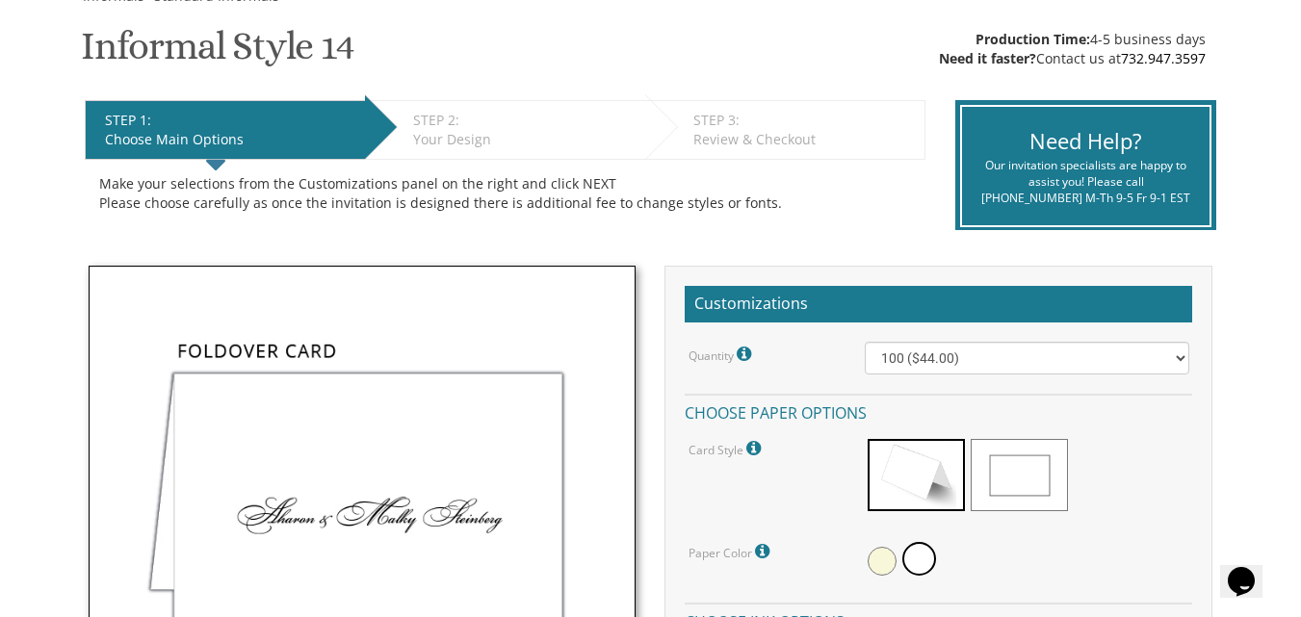
scroll to position [360, 0]
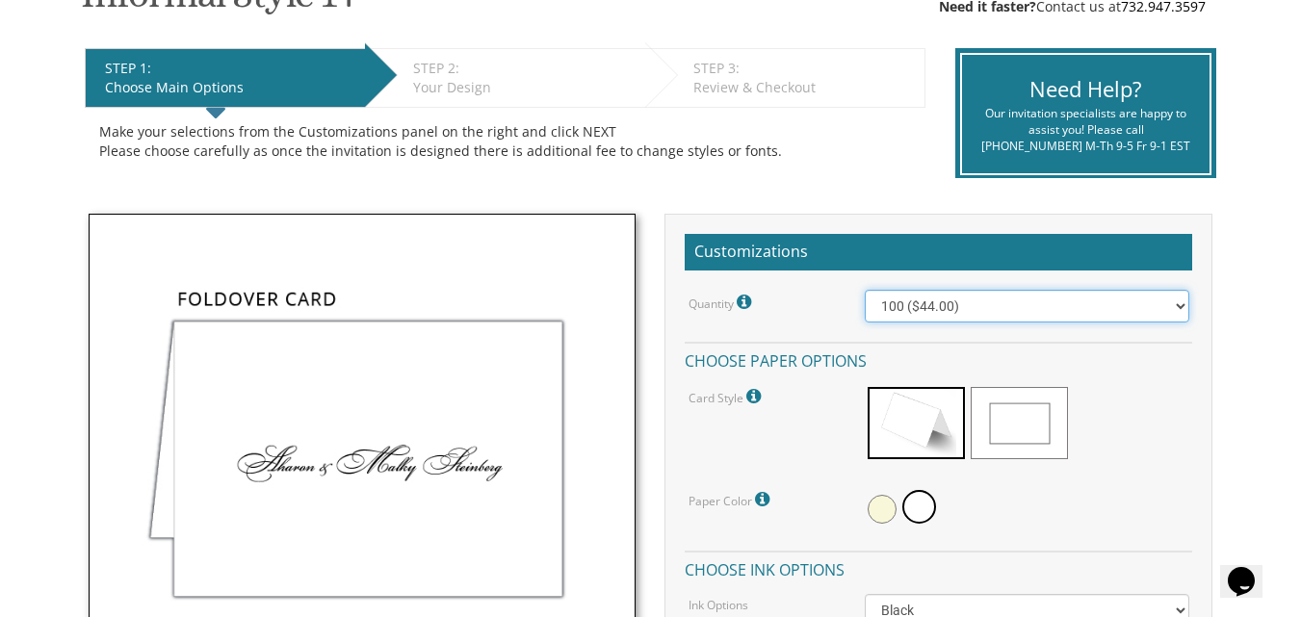
click at [1178, 306] on select "100 ($44.00) 200 ($63.00) 300 ($82.00) 400 ($101.00) 500 ($120.00) 600 ($139.00…" at bounding box center [1026, 306] width 323 height 33
select select "300"
click at [865, 290] on select "100 ($44.00) 200 ($63.00) 300 ($82.00) 400 ($101.00) 500 ($120.00) 600 ($139.00…" at bounding box center [1026, 306] width 323 height 33
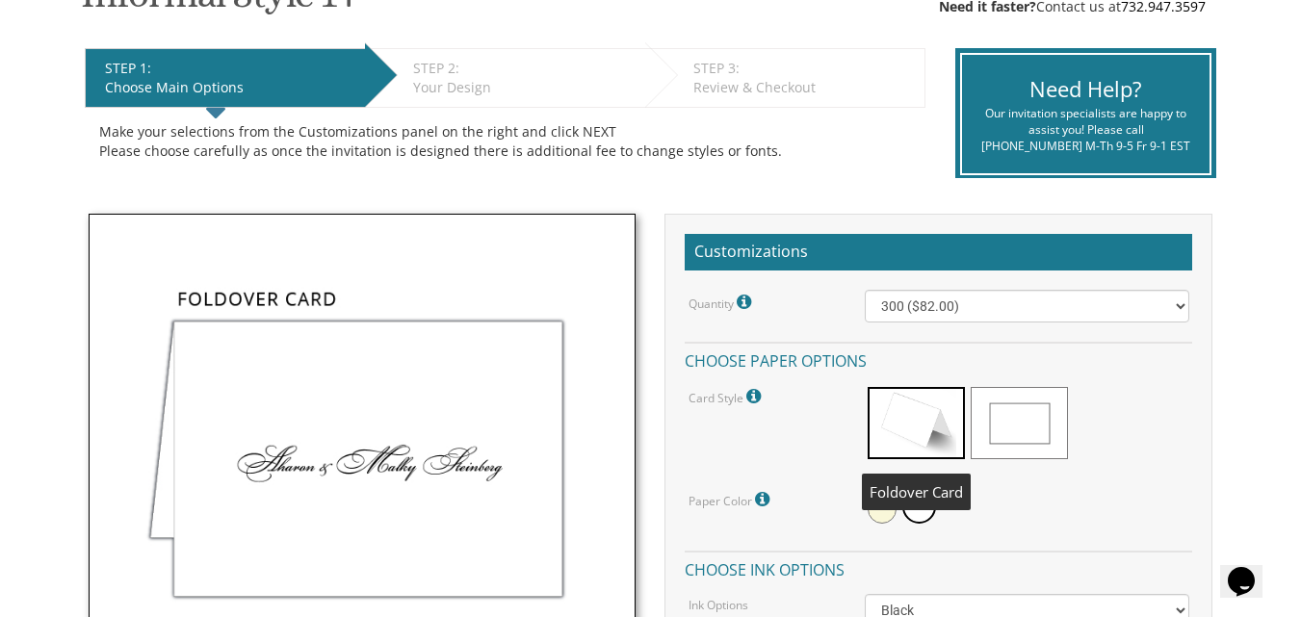
click at [920, 416] on span at bounding box center [915, 423] width 97 height 72
click at [917, 502] on span at bounding box center [919, 507] width 34 height 34
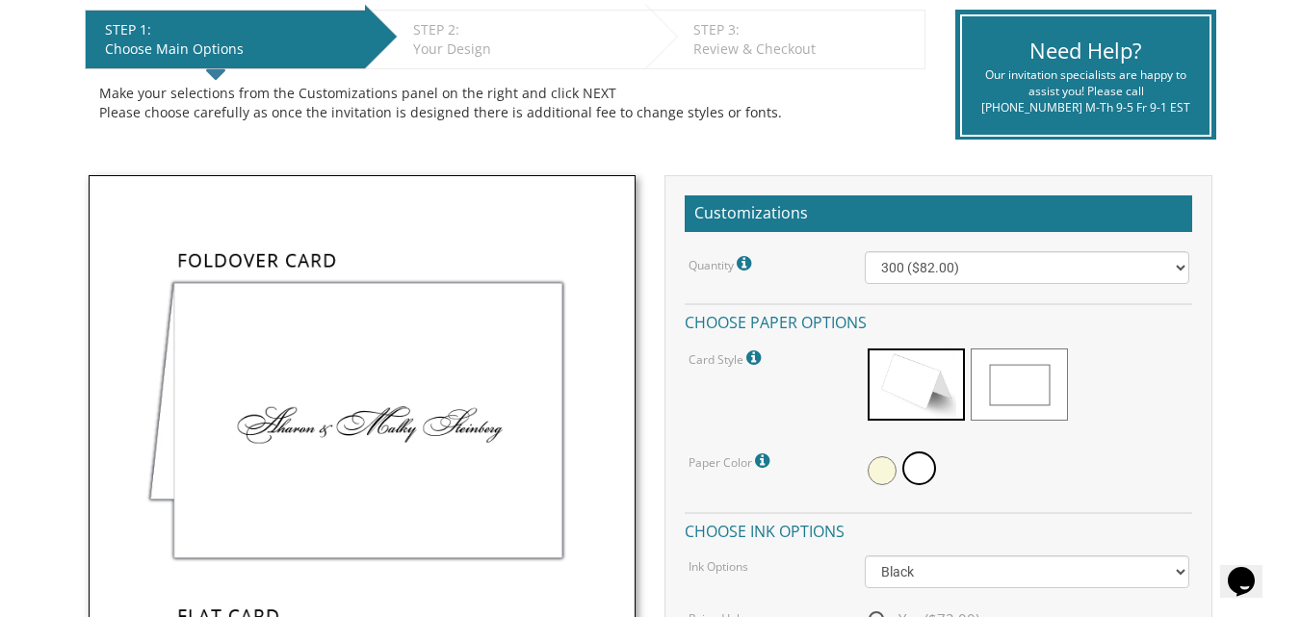
scroll to position [450, 0]
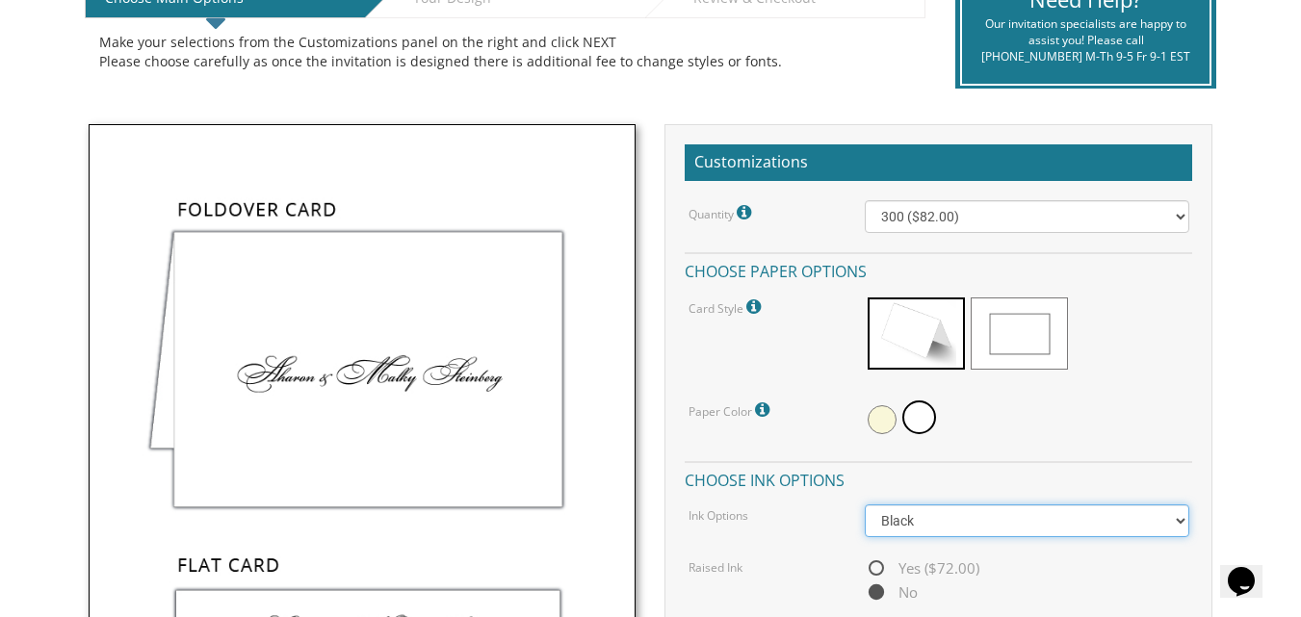
click at [1179, 517] on select "Black Colored Ink ($32.00)" at bounding box center [1026, 520] width 323 height 33
select select "Standard"
click at [865, 504] on select "Black Colored Ink ($32.00)" at bounding box center [1026, 520] width 323 height 33
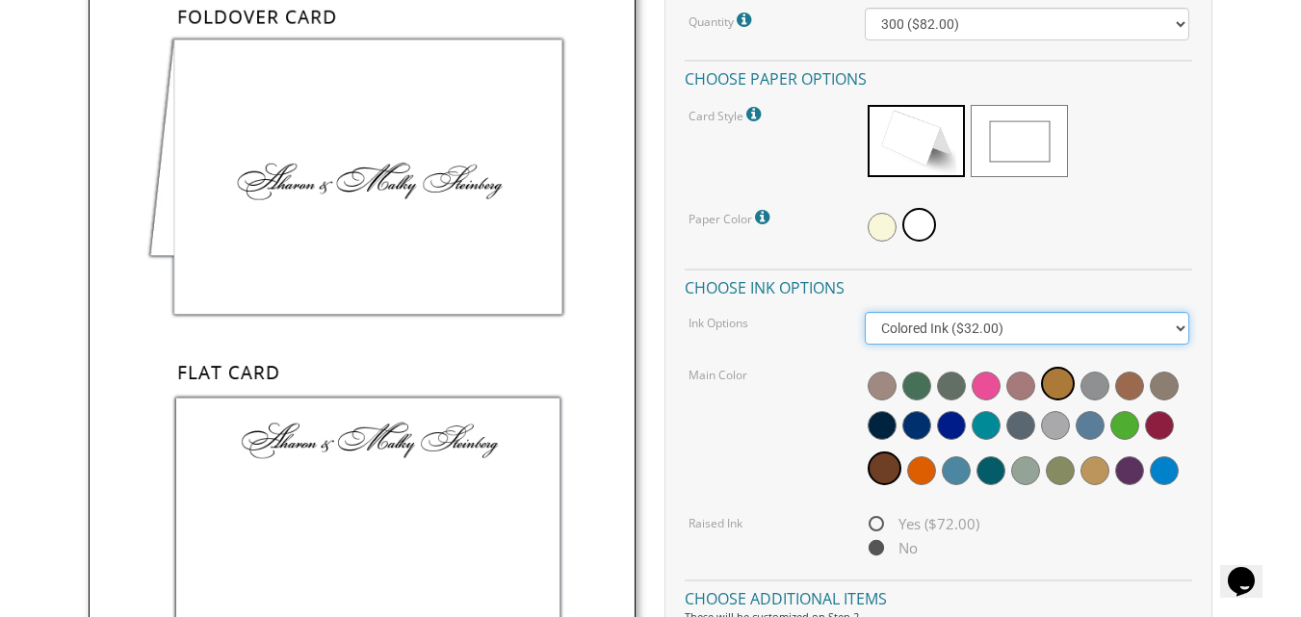
scroll to position [668, 0]
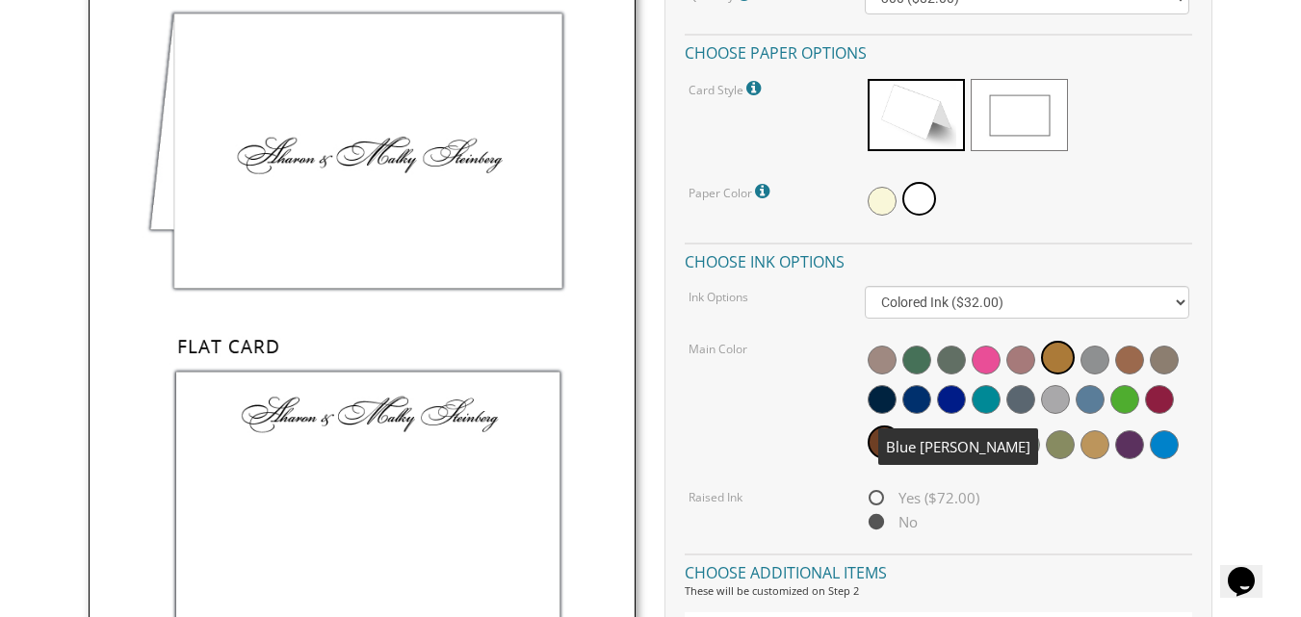
click at [909, 400] on span at bounding box center [916, 399] width 29 height 29
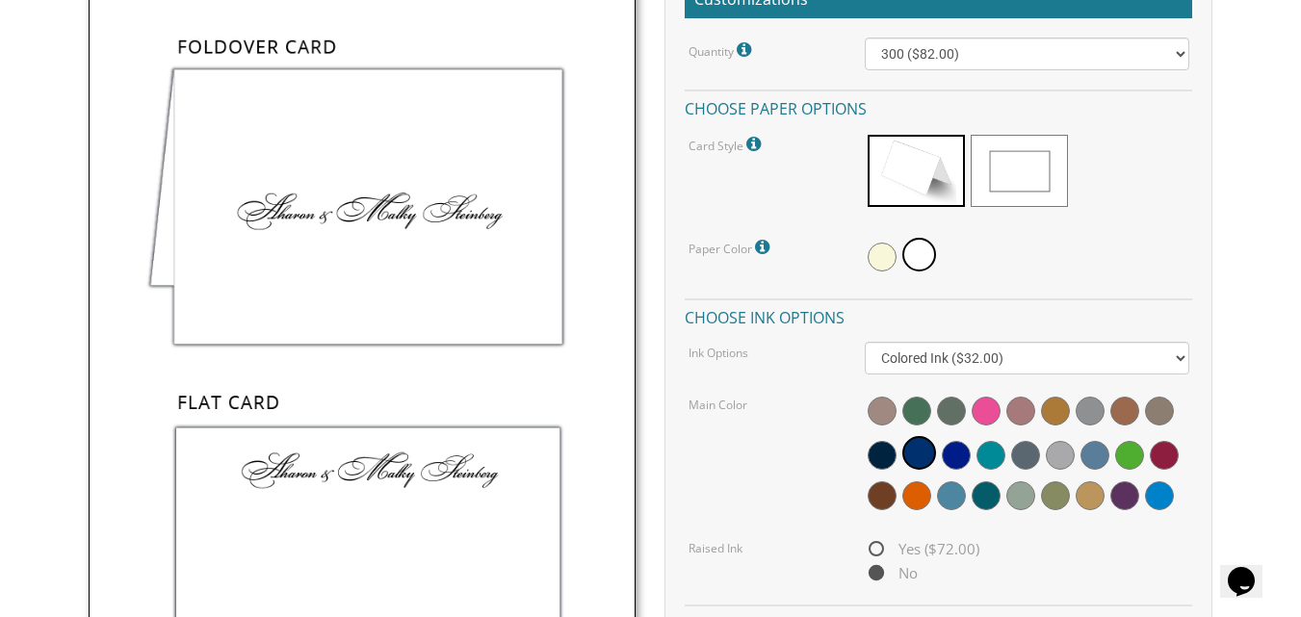
scroll to position [607, 0]
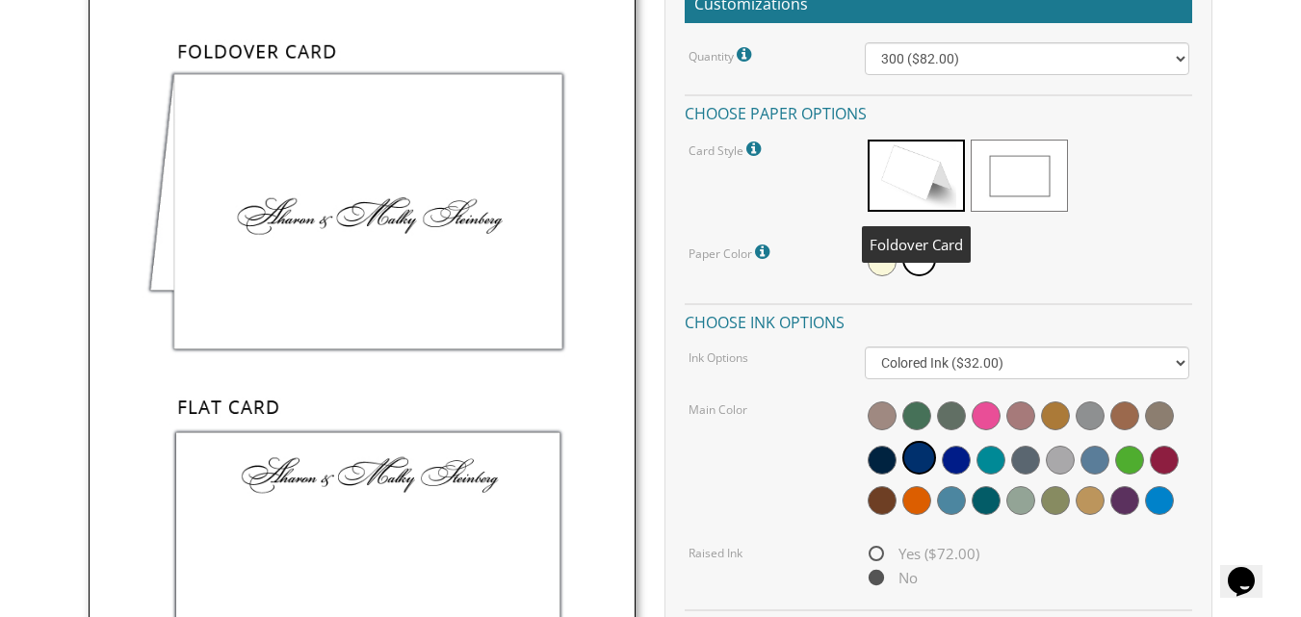
click at [890, 160] on span at bounding box center [915, 176] width 97 height 72
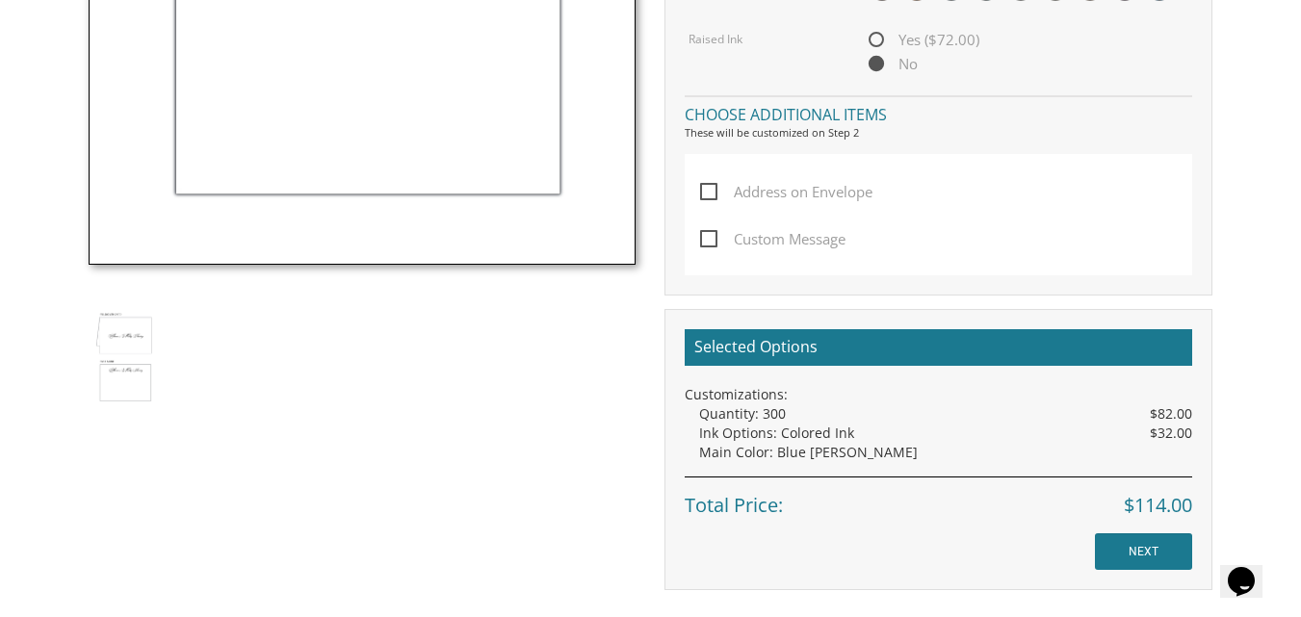
scroll to position [1142, 0]
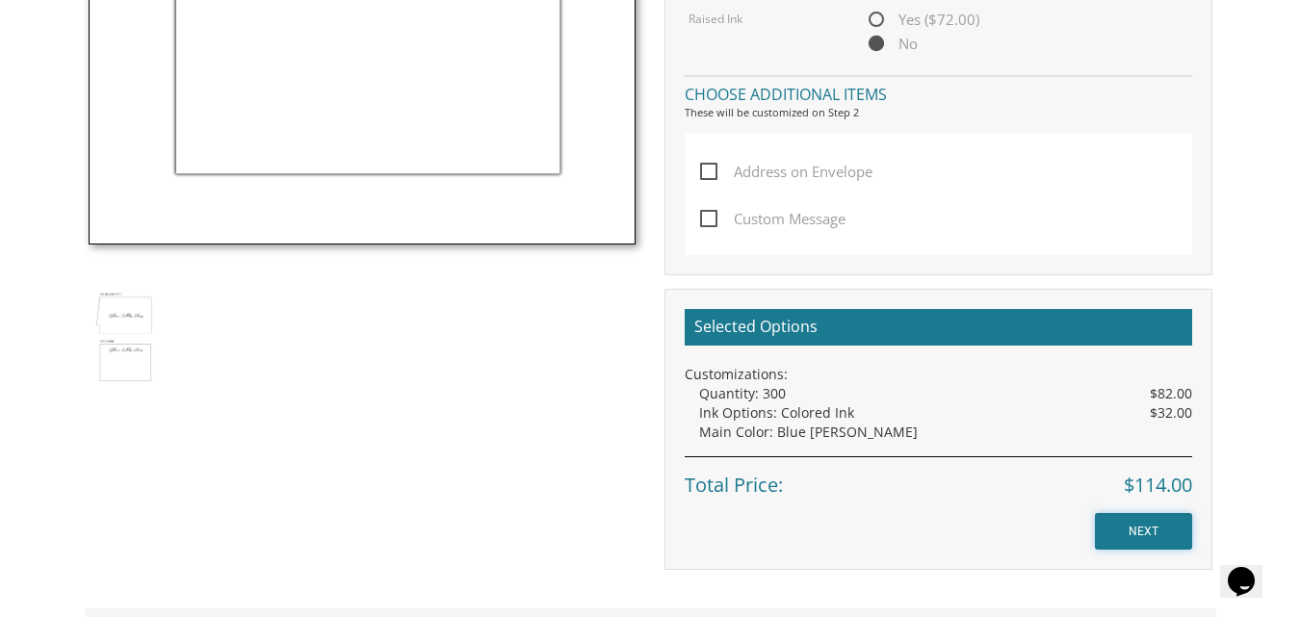
click at [1138, 533] on input "NEXT" at bounding box center [1143, 531] width 97 height 37
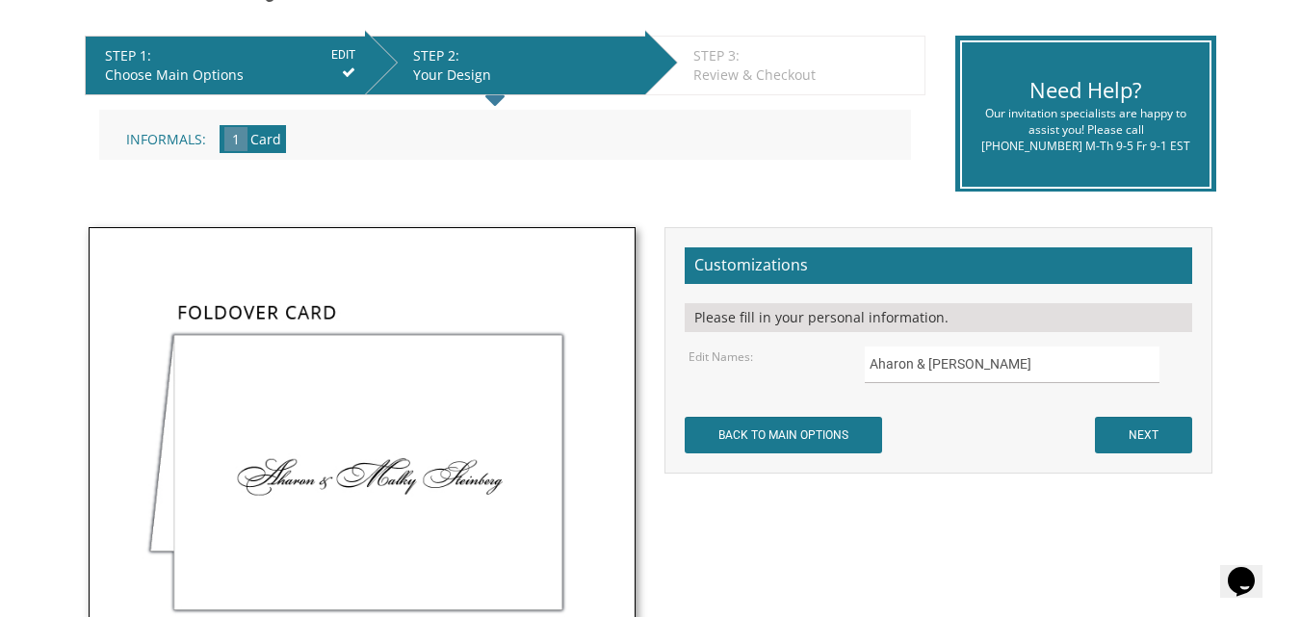
scroll to position [398, 0]
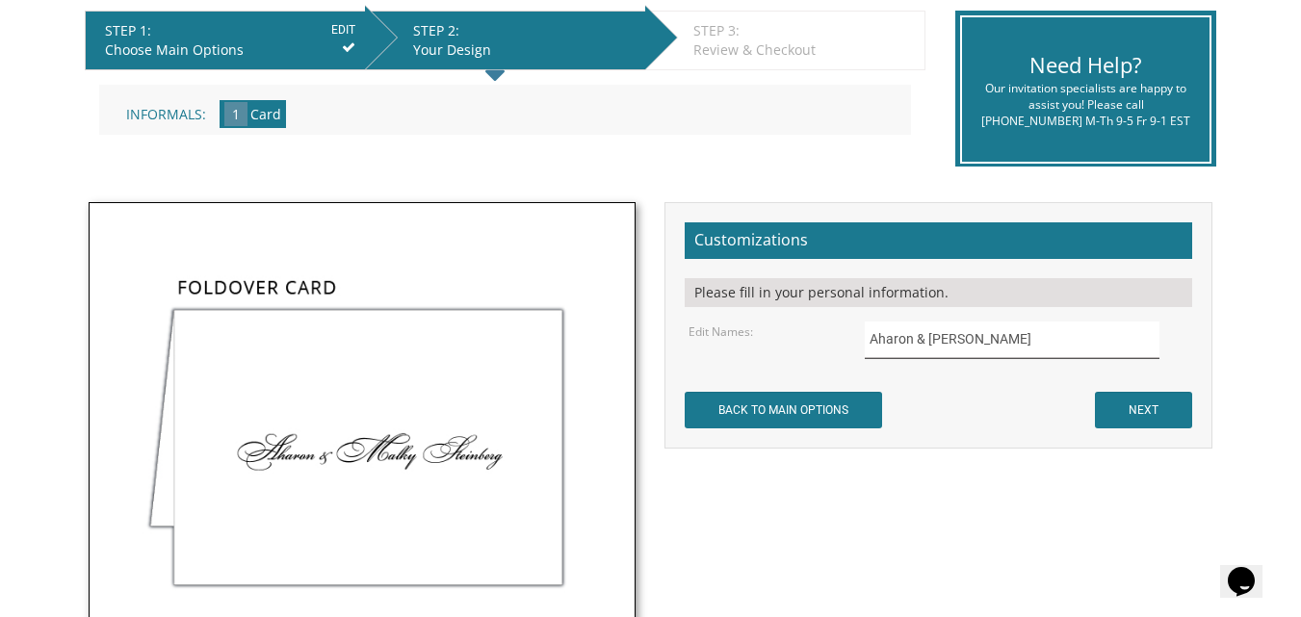
click at [1057, 334] on input "Aharon & Malky Steinberg" at bounding box center [1012, 341] width 295 height 38
type input "A"
type input "Lazer and Shira Shuchatowitz"
click at [1158, 409] on input "NEXT" at bounding box center [1143, 410] width 97 height 37
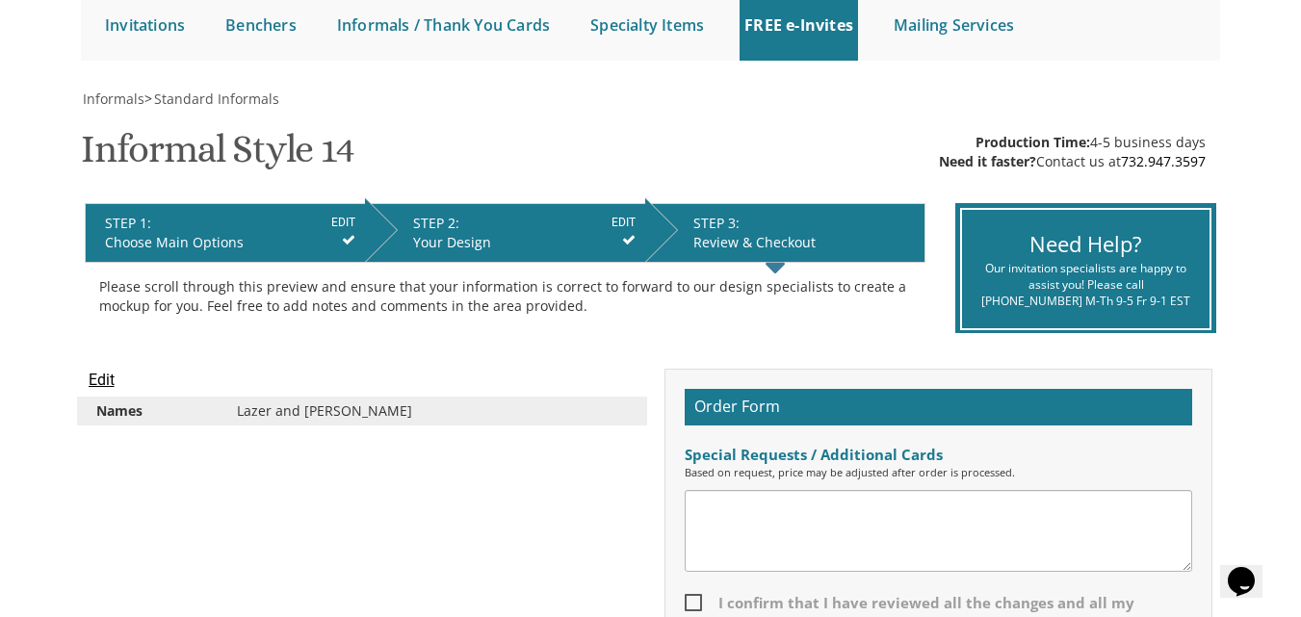
scroll to position [257, 0]
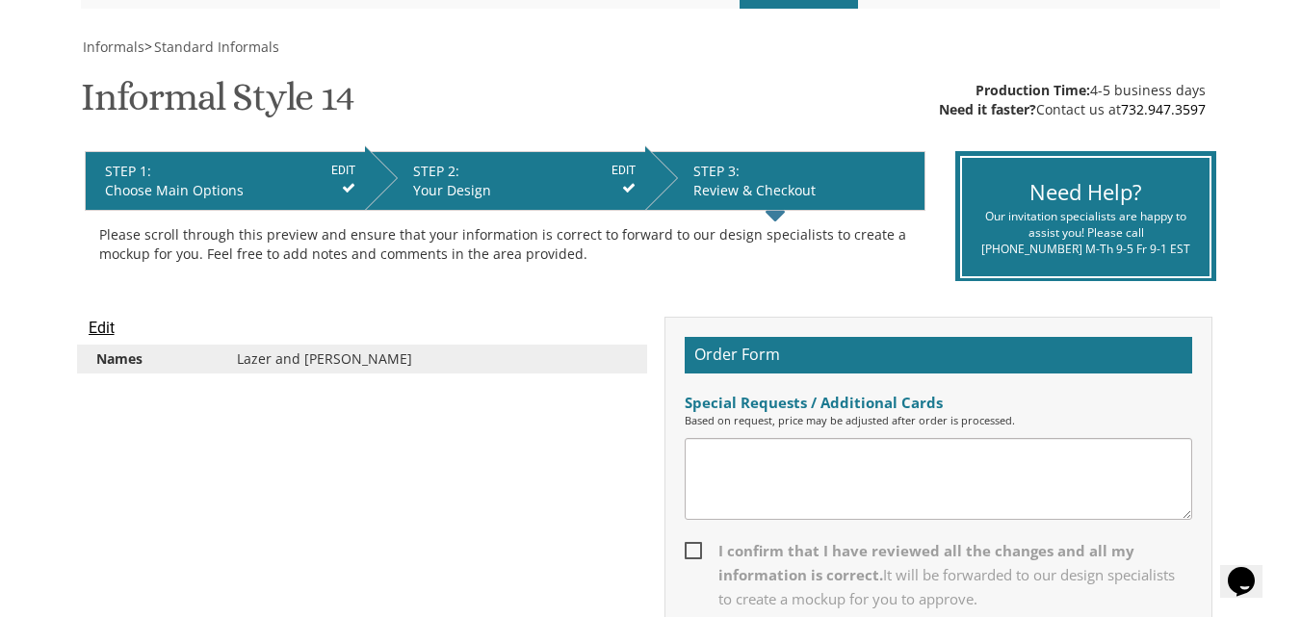
click at [848, 478] on textarea at bounding box center [937, 479] width 507 height 82
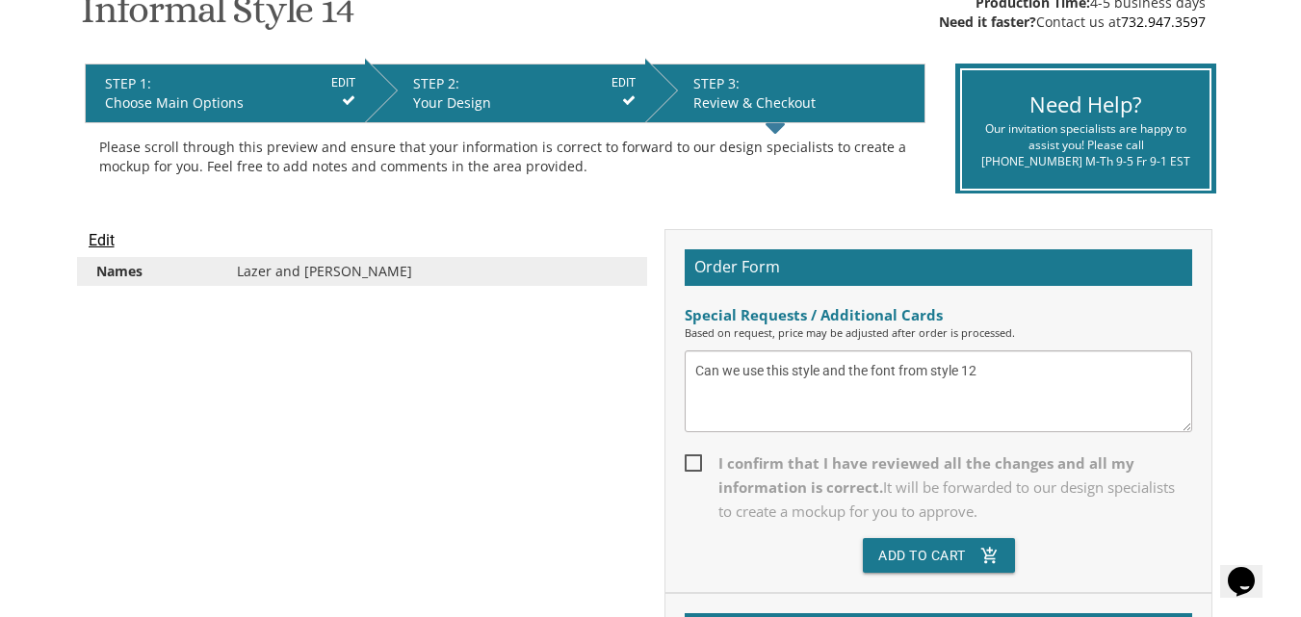
scroll to position [420, 0]
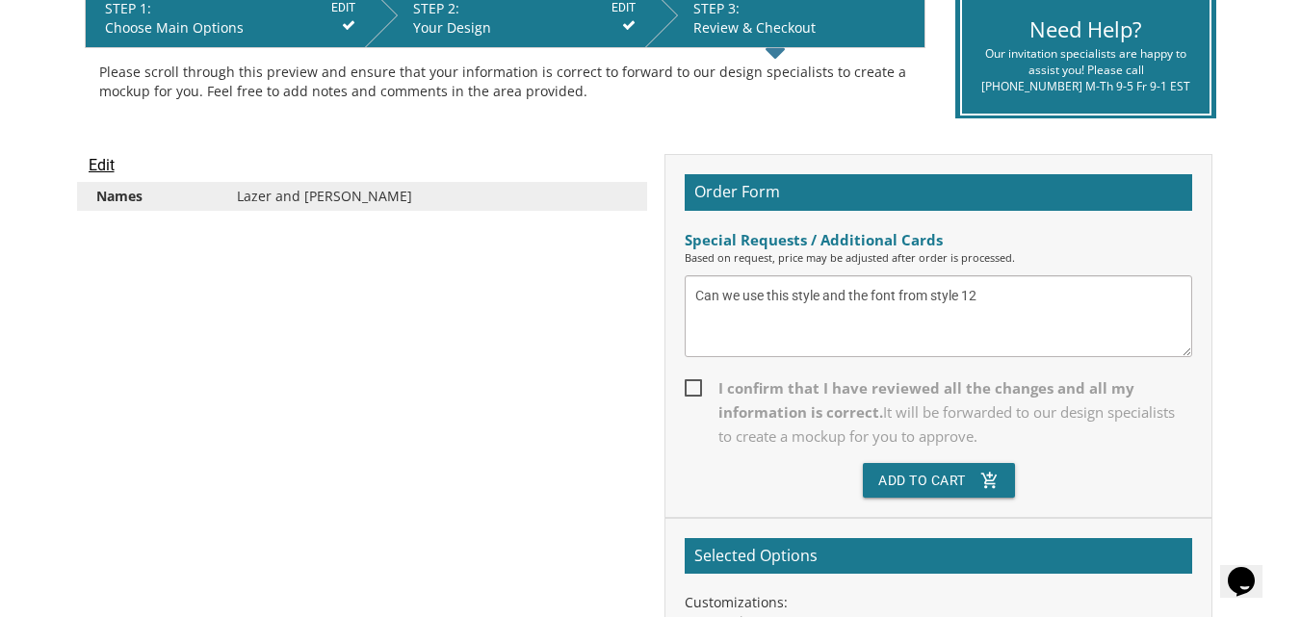
type textarea "Can we use this style and the font from style 12"
click at [694, 392] on span "I confirm that I have reviewed all the changes and all my information is correc…" at bounding box center [937, 412] width 507 height 72
click at [694, 392] on input "I confirm that I have reviewed all the changes and all my information is correc…" at bounding box center [690, 386] width 13 height 13
checkbox input "true"
click at [991, 297] on textarea "Can we use this style and the font from style 12" at bounding box center [937, 316] width 507 height 82
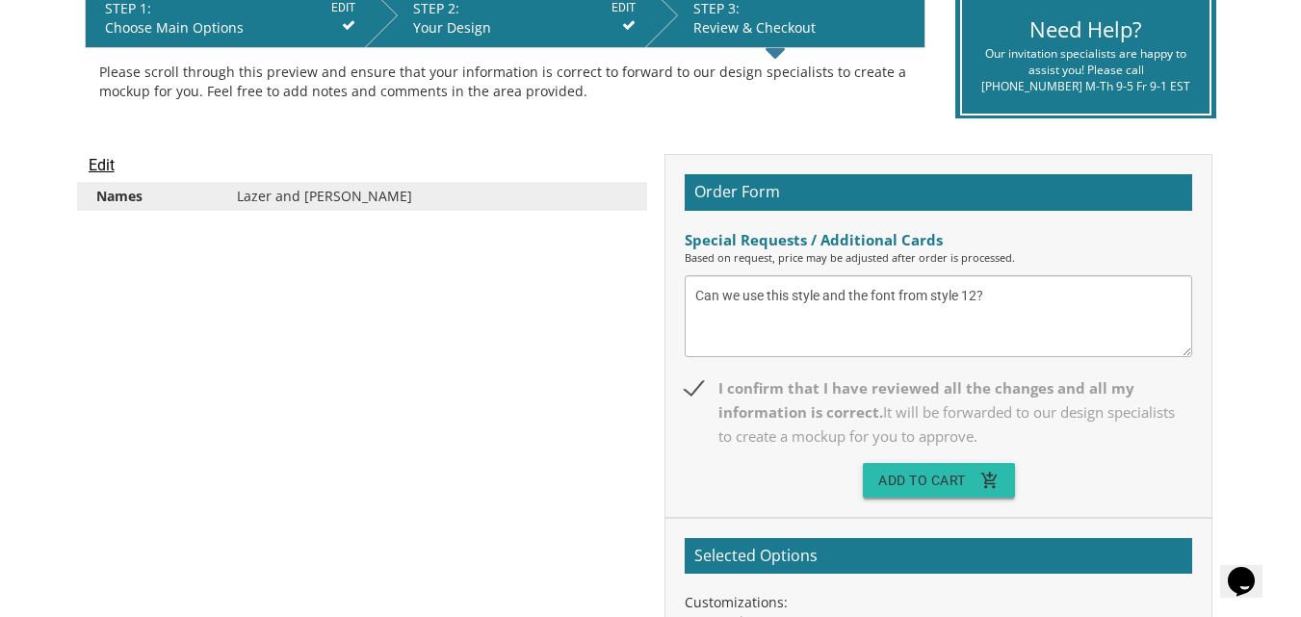
type textarea "Can we use this style and the font from style 12?"
click at [924, 477] on button "Add To Cart add_shopping_cart" at bounding box center [939, 480] width 152 height 35
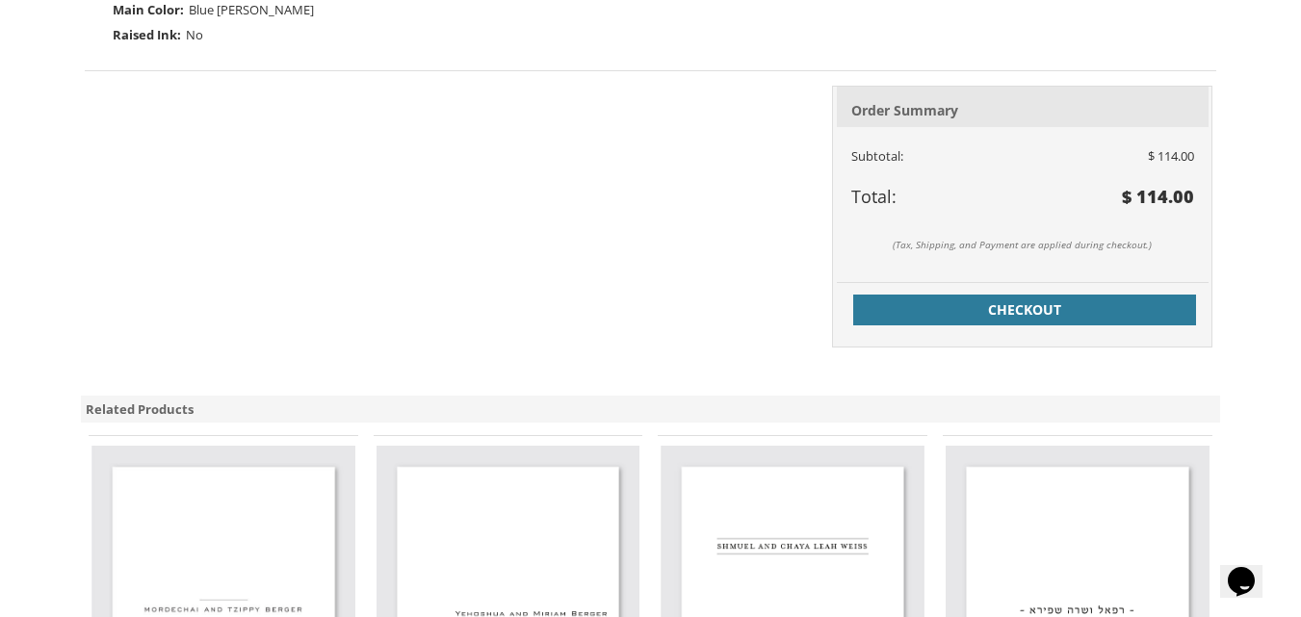
scroll to position [821, 0]
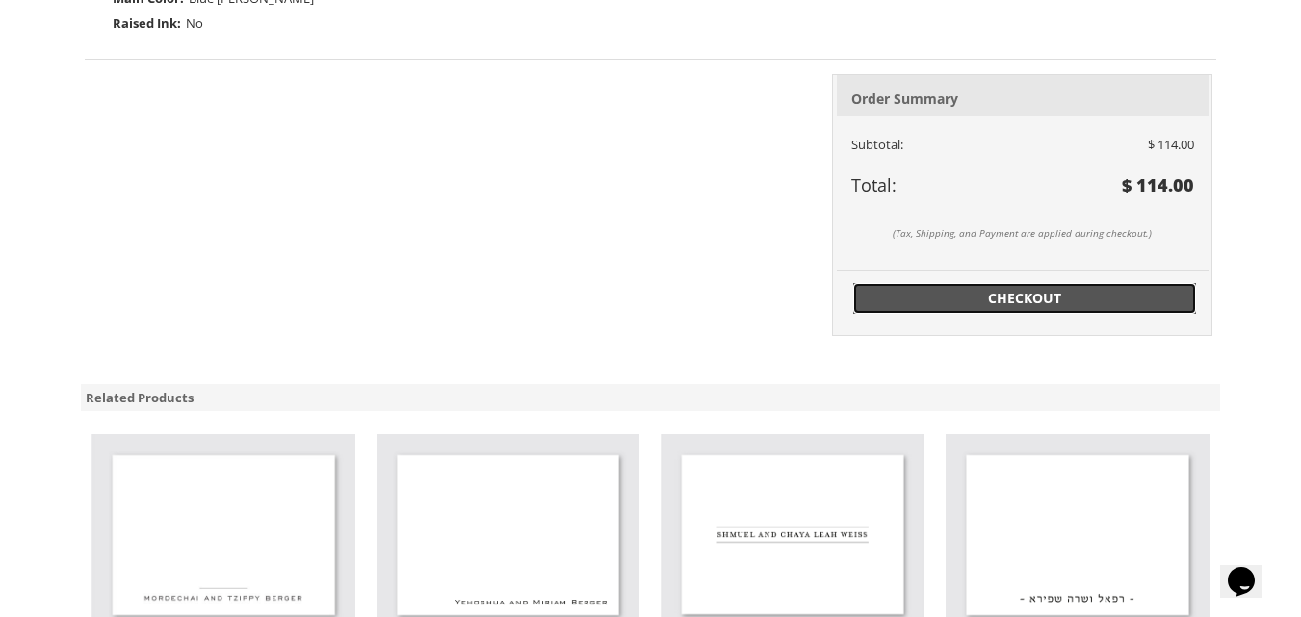
click at [1003, 297] on span "Checkout" at bounding box center [1025, 298] width 320 height 19
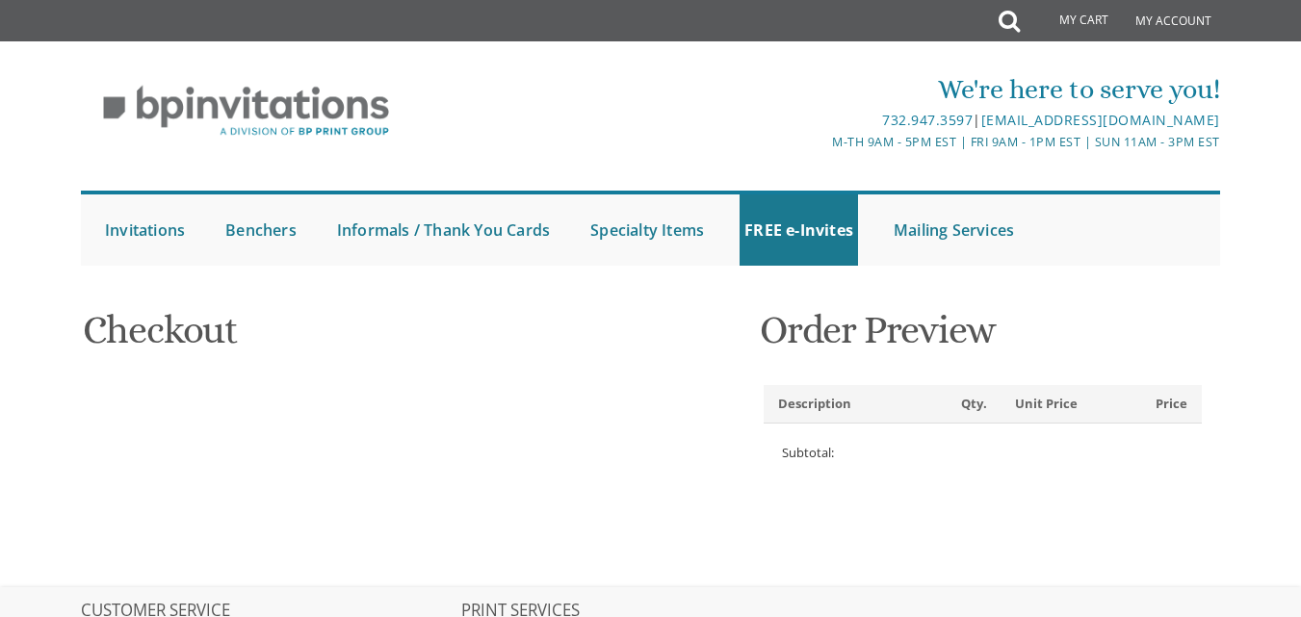
select select
type input "[EMAIL_ADDRESS][DOMAIN_NAME]"
type input "[PERSON_NAME]"
type input "[STREET_ADDRESS]"
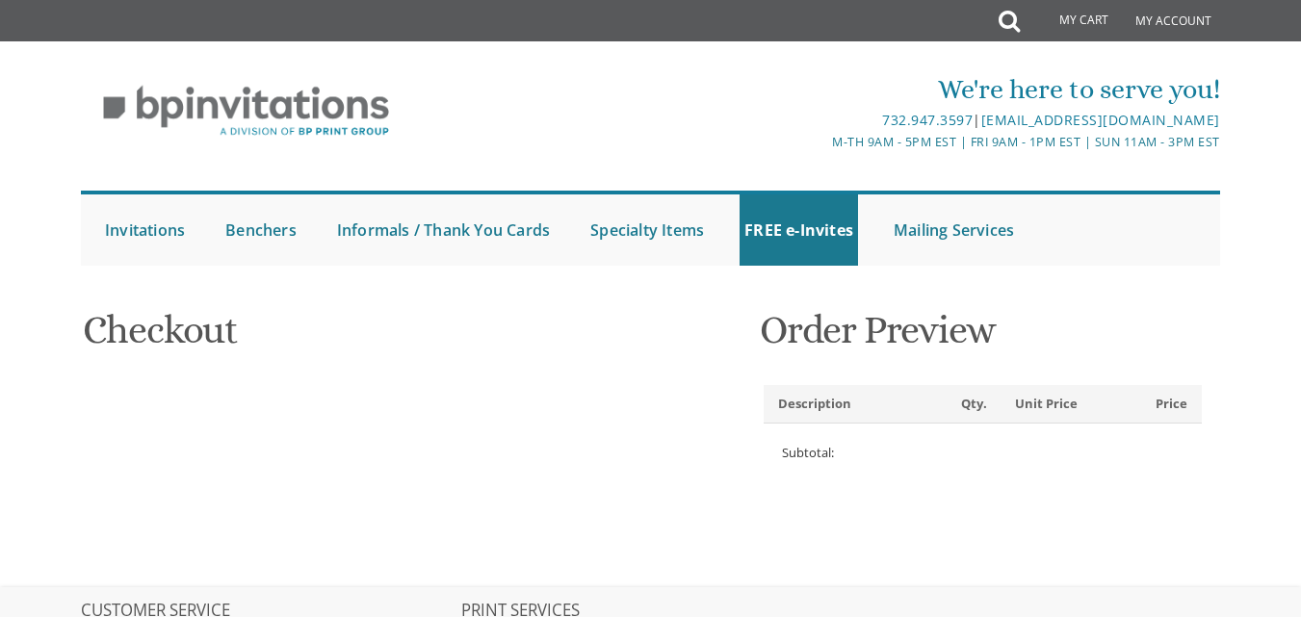
type input "[GEOGRAPHIC_DATA]"
type input "21209"
select select "US"
select select "MD"
type input "4439040115"
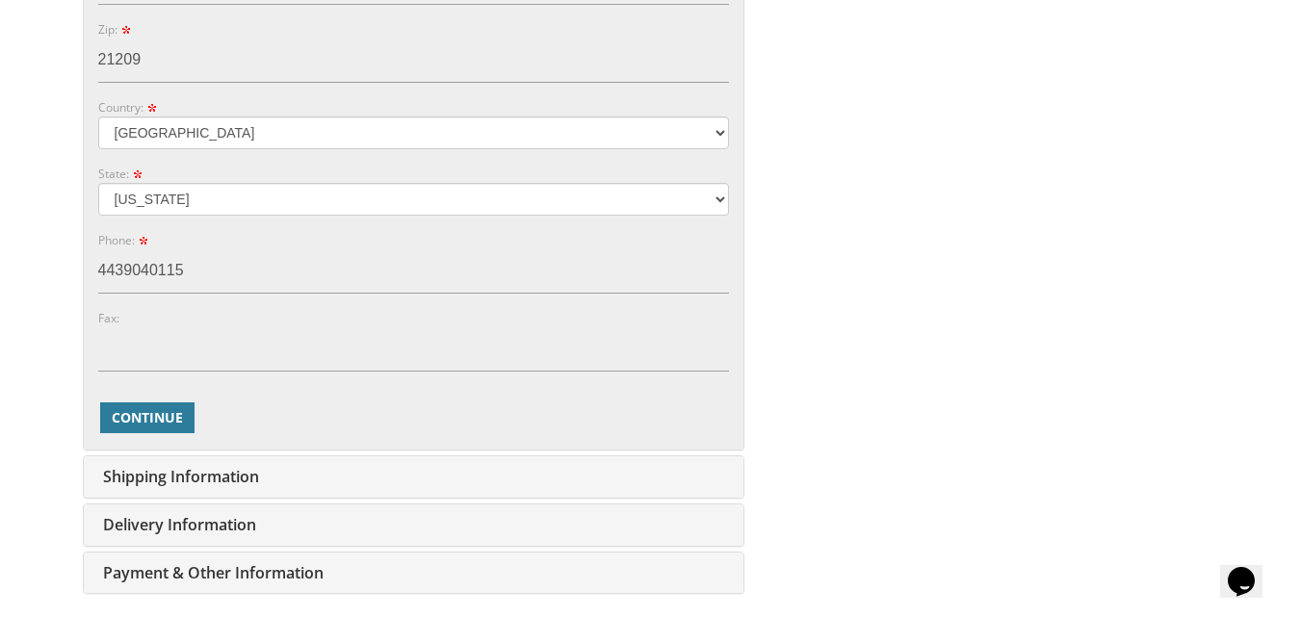
scroll to position [984, 0]
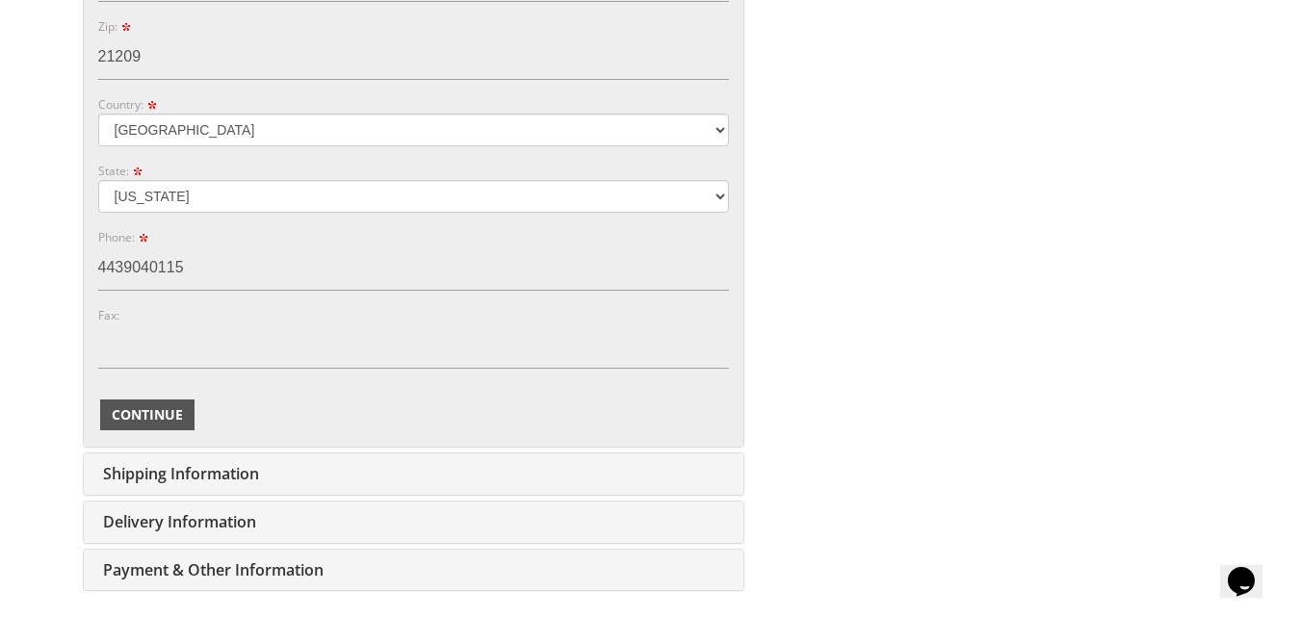
click at [167, 414] on span "Continue" at bounding box center [147, 414] width 71 height 19
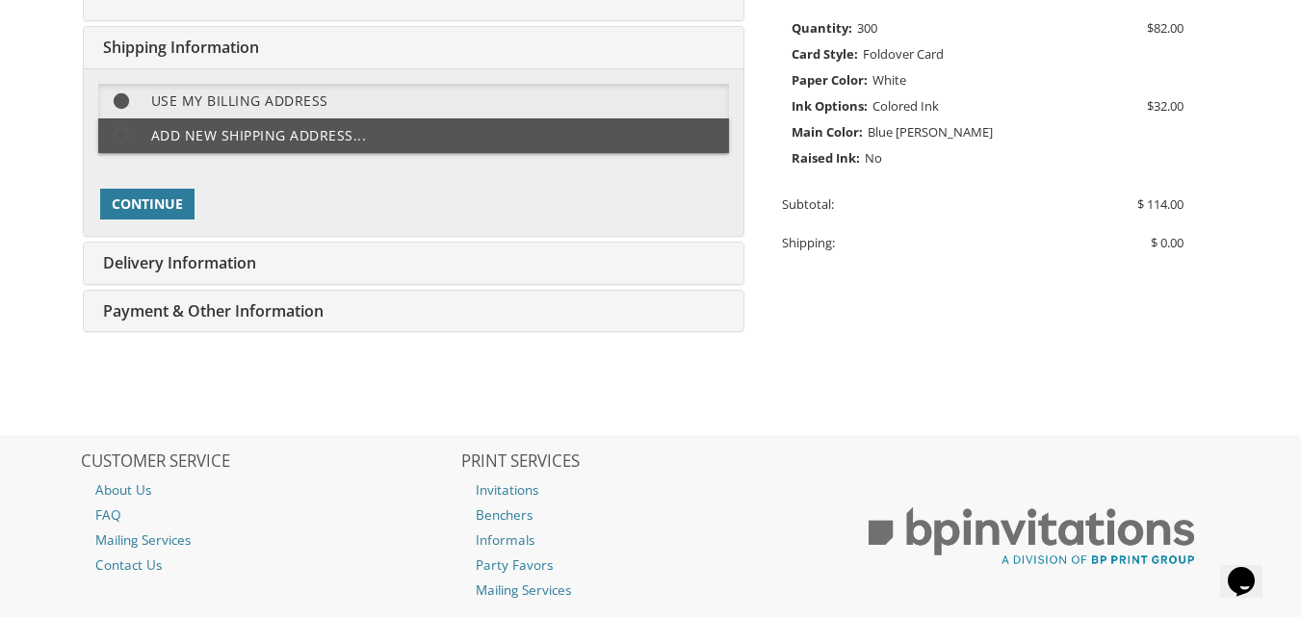
scroll to position [483, 0]
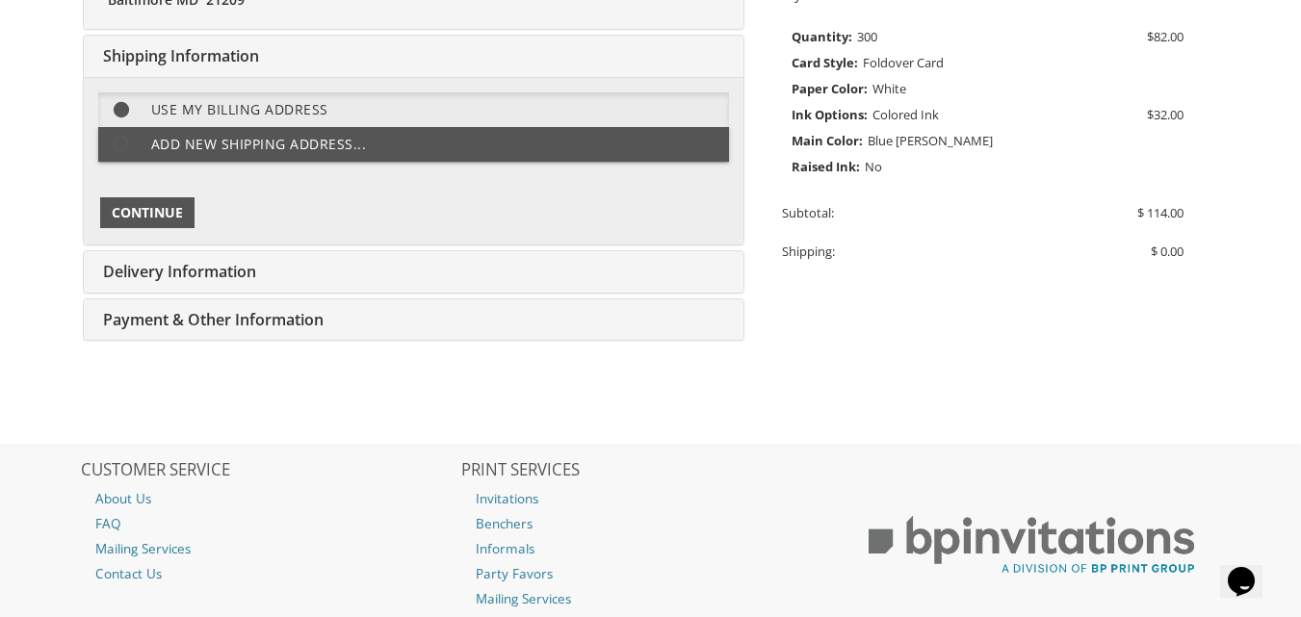
click at [130, 206] on span "Continue" at bounding box center [147, 212] width 71 height 19
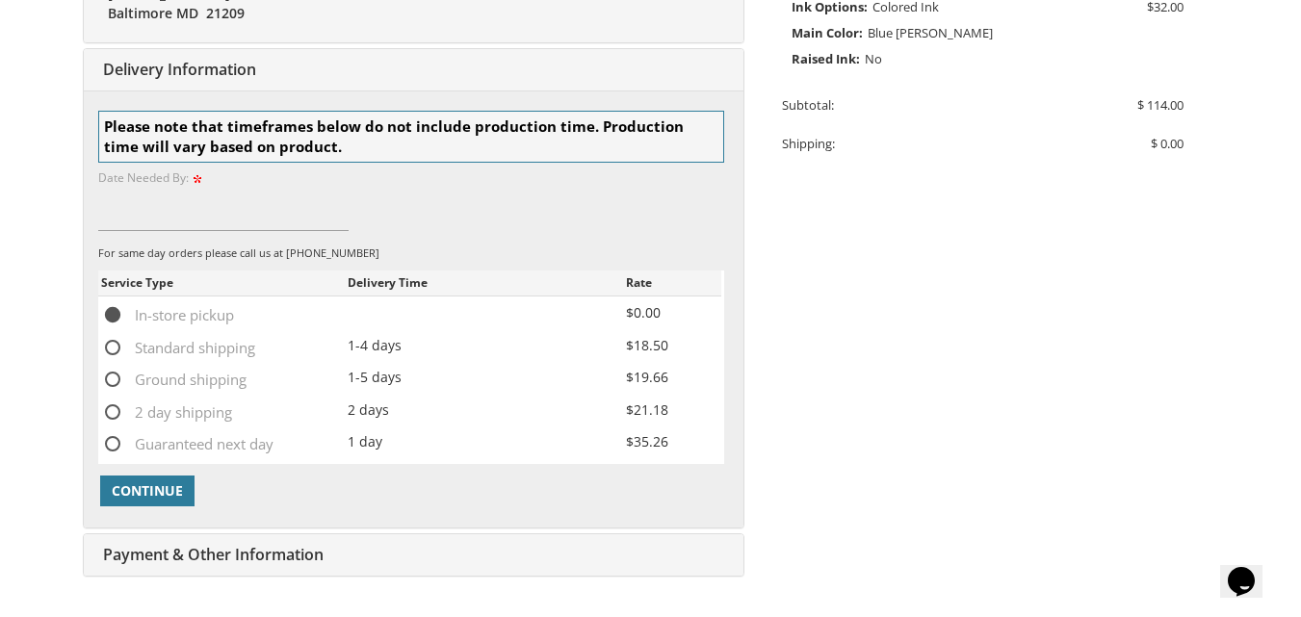
scroll to position [605, 0]
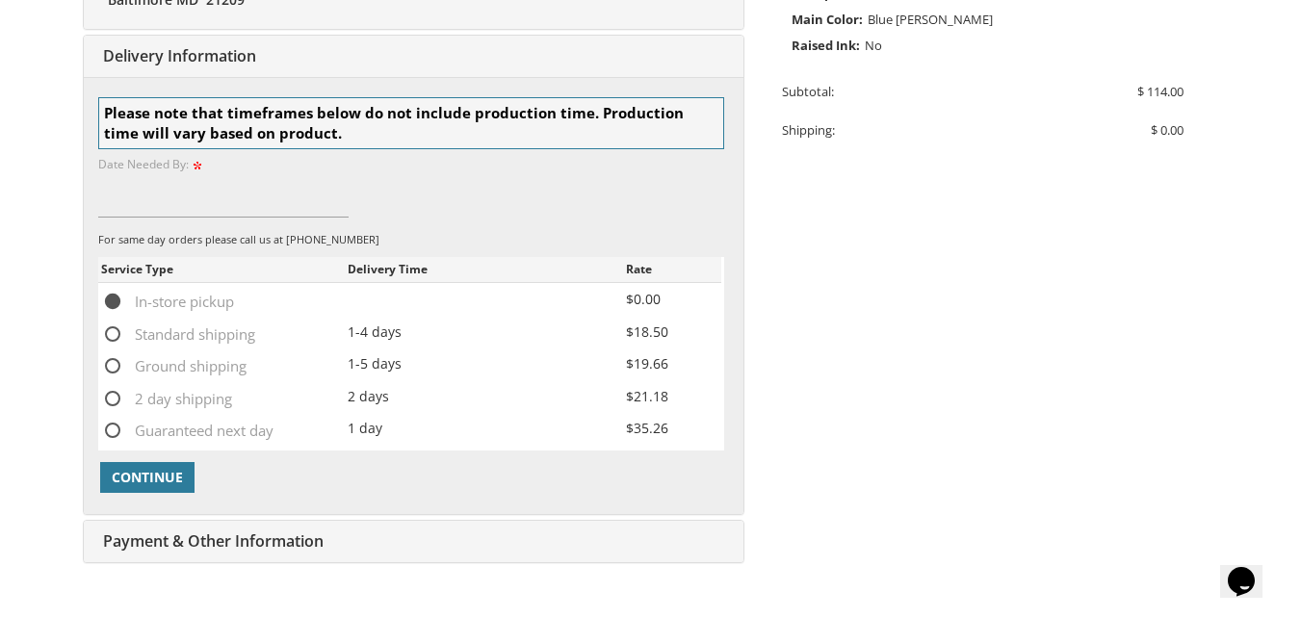
click at [110, 333] on span "Standard shipping" at bounding box center [178, 335] width 154 height 24
click at [110, 333] on input "Standard shipping" at bounding box center [107, 332] width 13 height 13
radio input "true"
click at [134, 481] on span "Continue" at bounding box center [147, 477] width 71 height 19
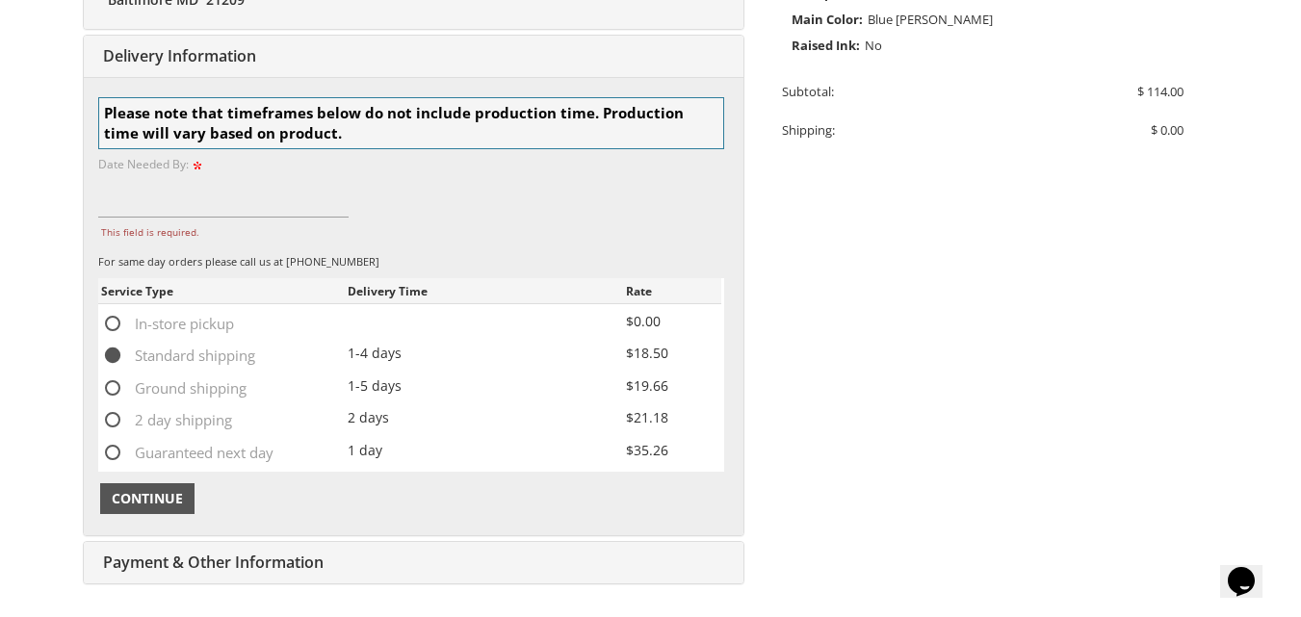
click at [132, 503] on span "Continue" at bounding box center [147, 498] width 71 height 19
click at [108, 323] on span "In-store pickup" at bounding box center [167, 324] width 133 height 24
click at [108, 323] on input "In-store pickup" at bounding box center [107, 322] width 13 height 13
radio input "true"
click at [140, 199] on input "This field is required." at bounding box center [223, 195] width 250 height 44
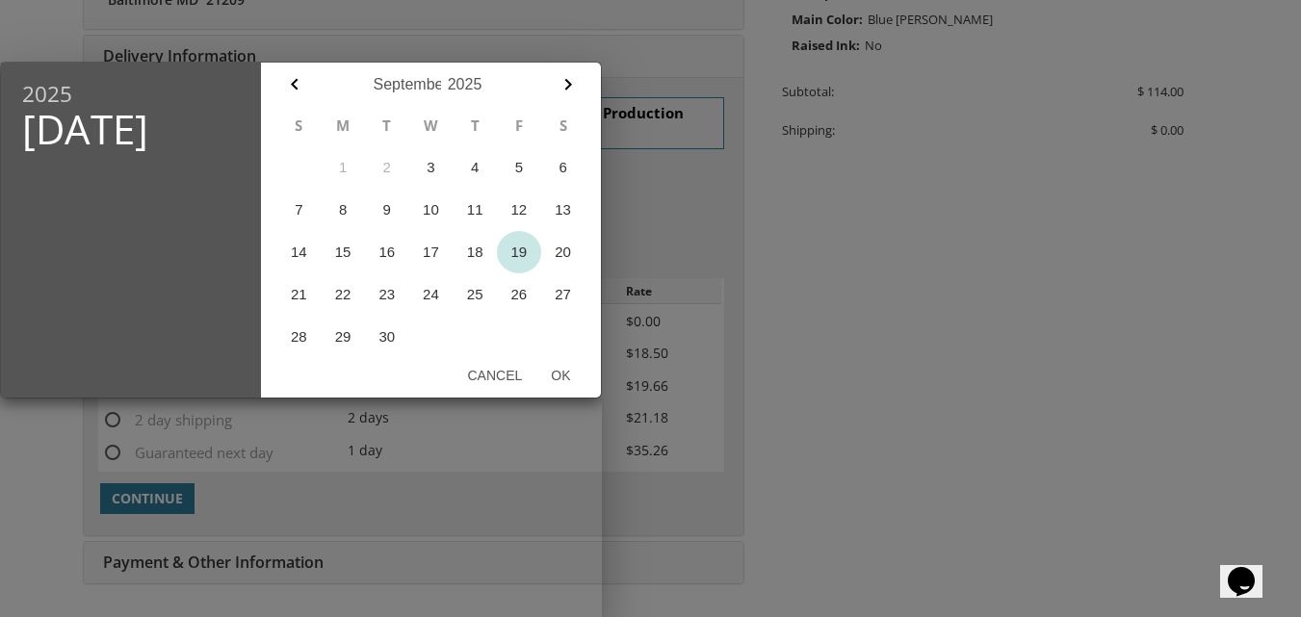
click at [516, 245] on button "19" at bounding box center [519, 252] width 44 height 42
click at [558, 378] on button "Ok" at bounding box center [560, 375] width 48 height 35
type input "Sep 19, 2025"
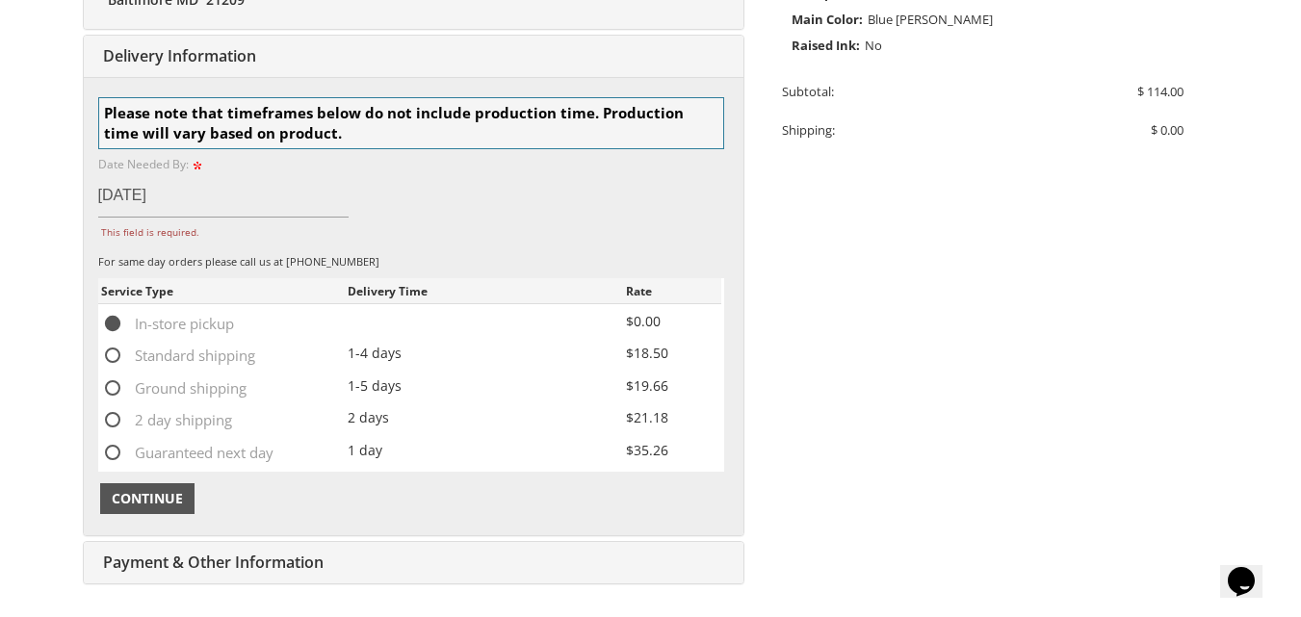
click at [158, 495] on span "Continue" at bounding box center [147, 498] width 71 height 19
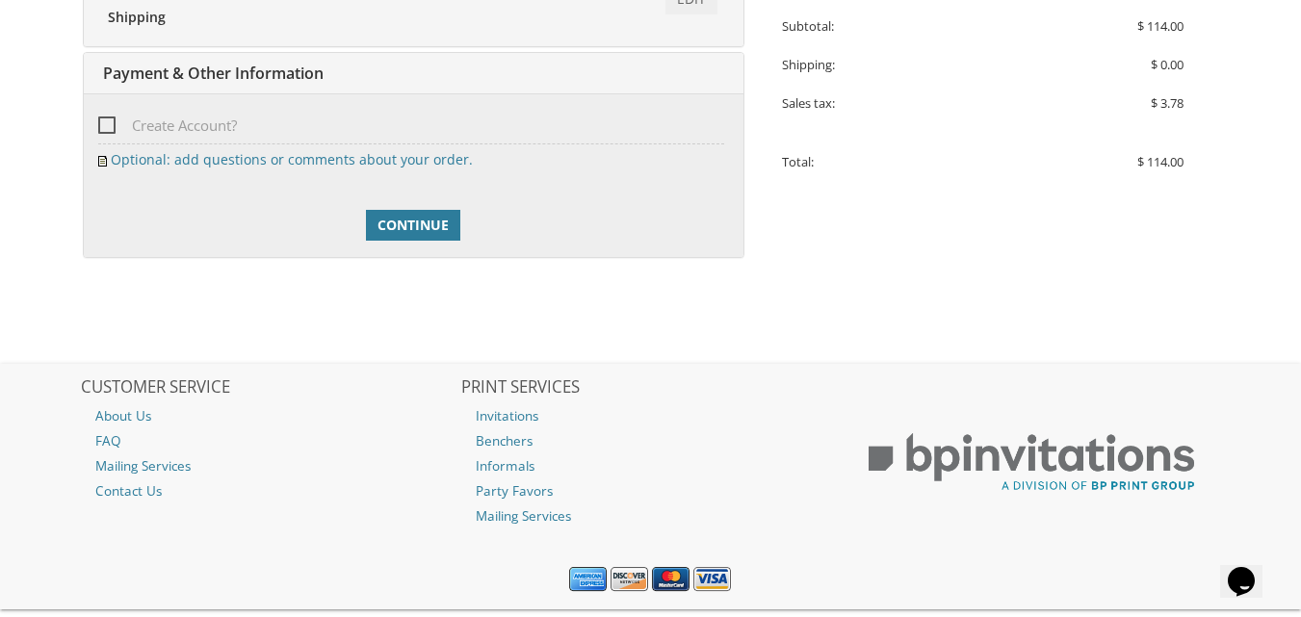
scroll to position [686, 0]
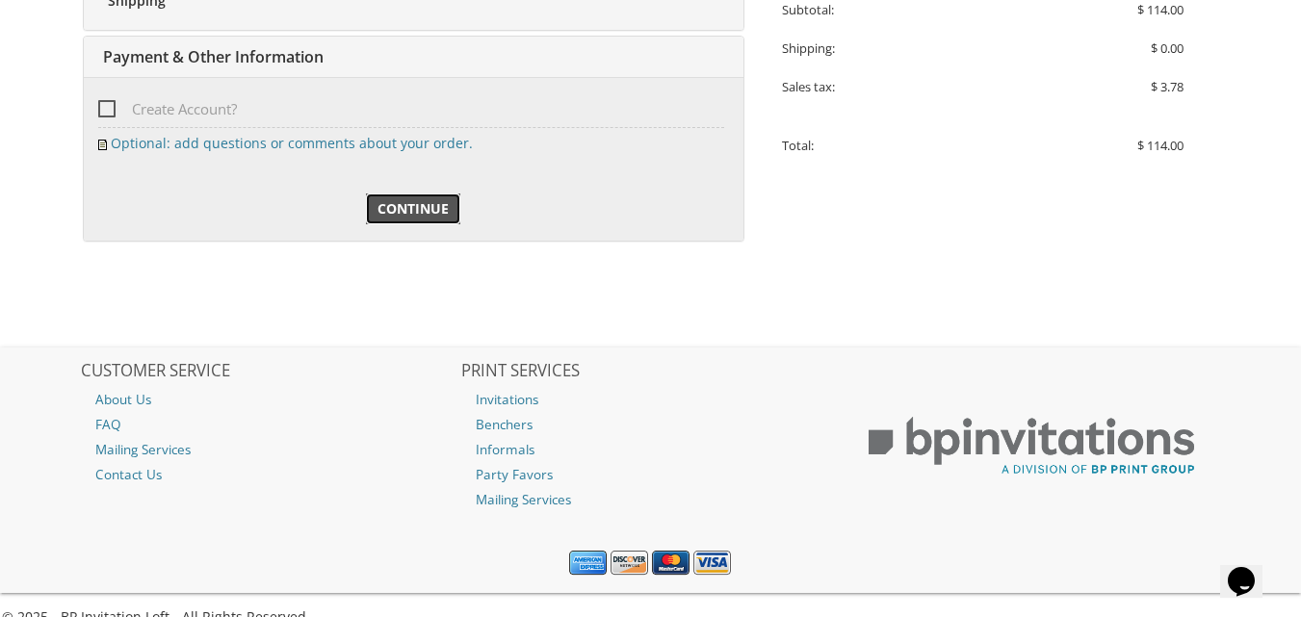
click at [386, 201] on span "Continue" at bounding box center [412, 208] width 71 height 19
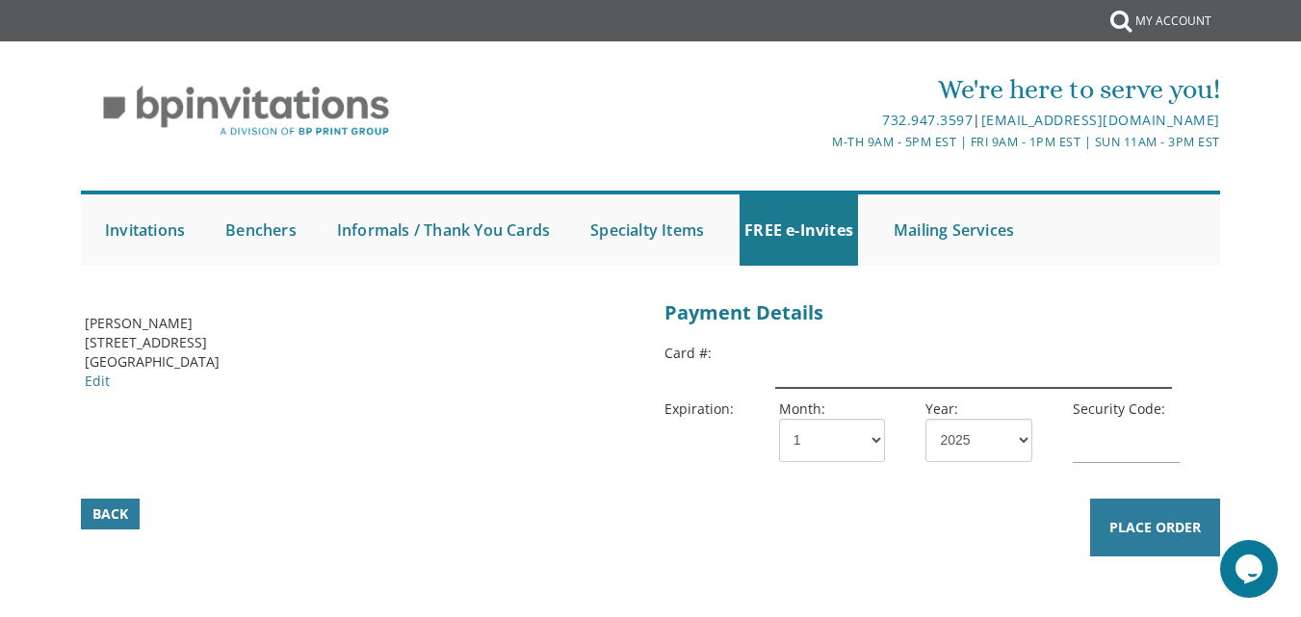
click at [825, 355] on input "text" at bounding box center [973, 366] width 397 height 44
type input "[CREDIT_CARD_NUMBER]"
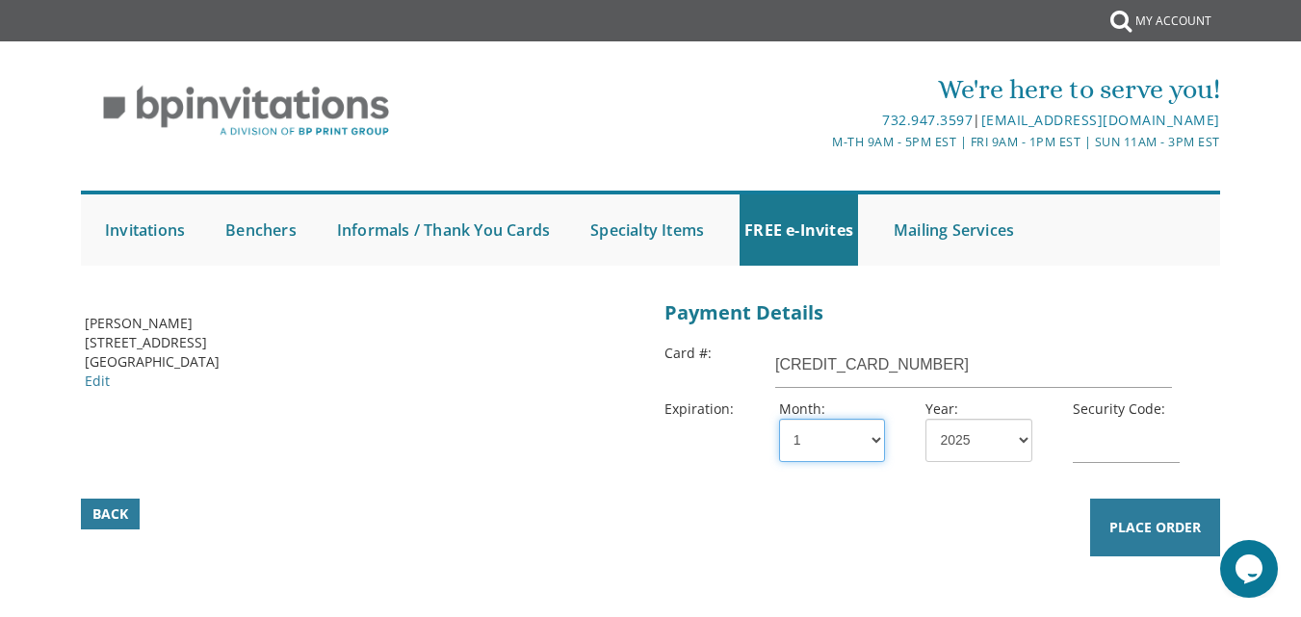
click at [850, 450] on select "1 2 3 4 5 6 7 8 9 10 11 12" at bounding box center [832, 440] width 106 height 43
select select "06"
click at [779, 419] on select "1 2 3 4 5 6 7 8 9 10 11 12" at bounding box center [832, 440] width 106 height 43
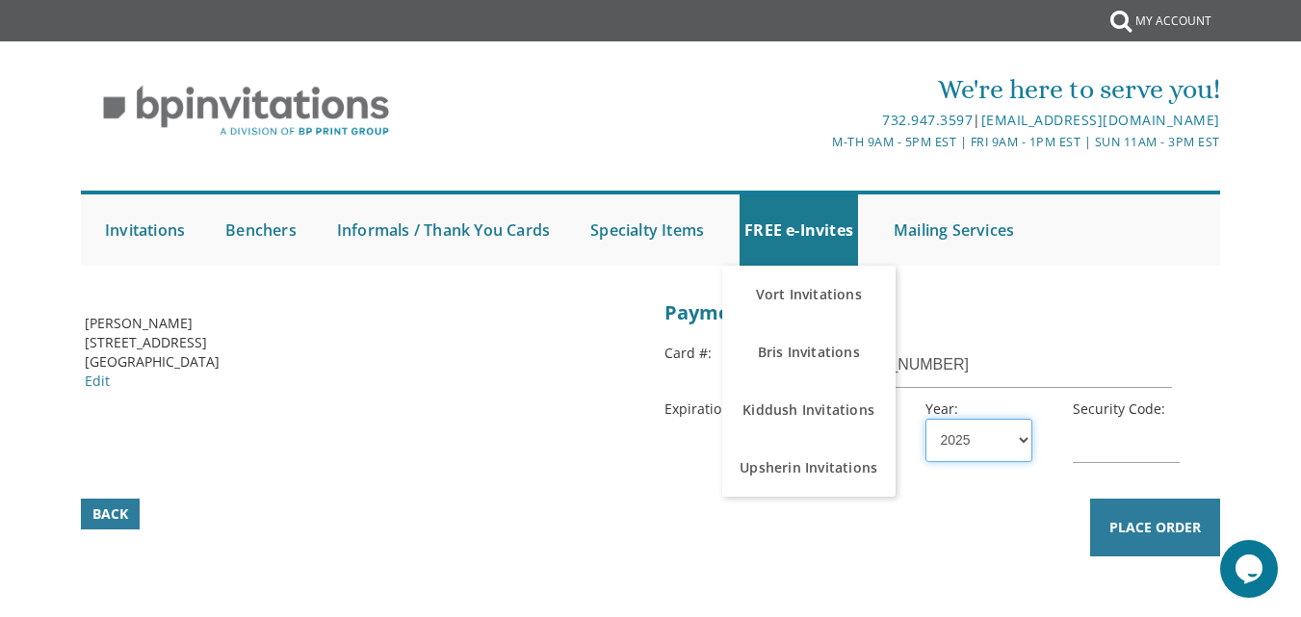
click at [998, 436] on select "2025 2026 2027 2028 2029 2030 2031 2032 2033 2034 2035" at bounding box center [978, 440] width 106 height 43
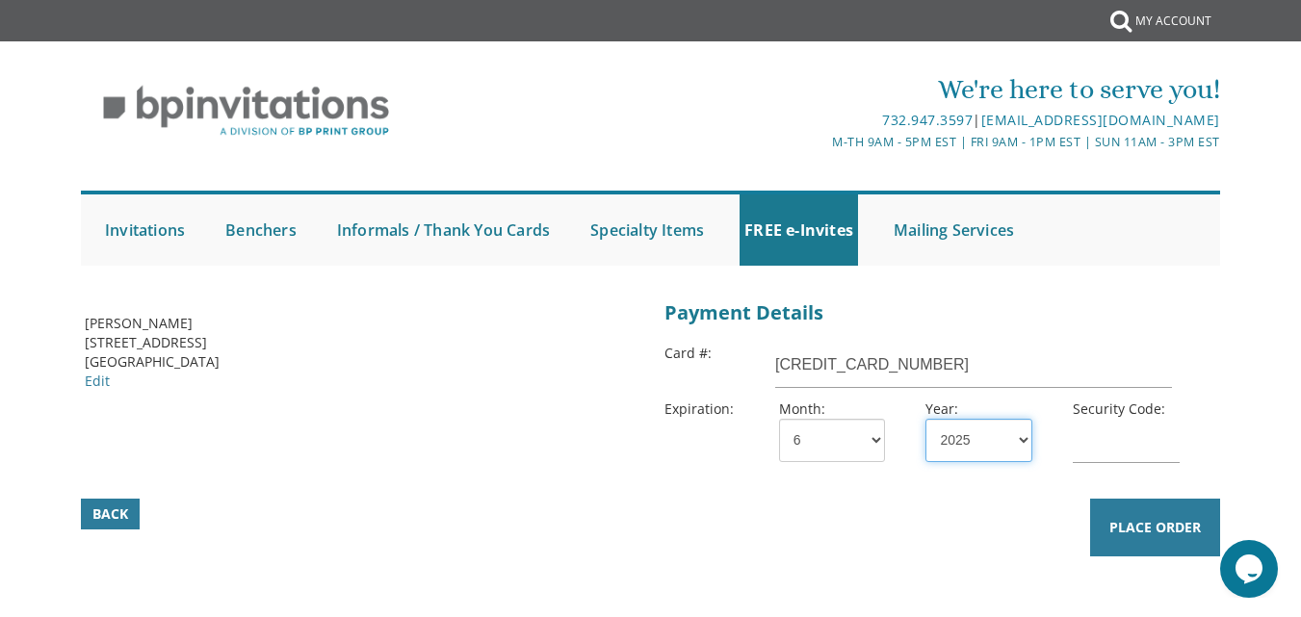
select select "29"
click at [925, 419] on select "2025 2026 2027 2028 2029 2030 2031 2032 2033 2034 2035" at bounding box center [978, 440] width 106 height 43
click at [1131, 448] on input "text" at bounding box center [1125, 441] width 106 height 44
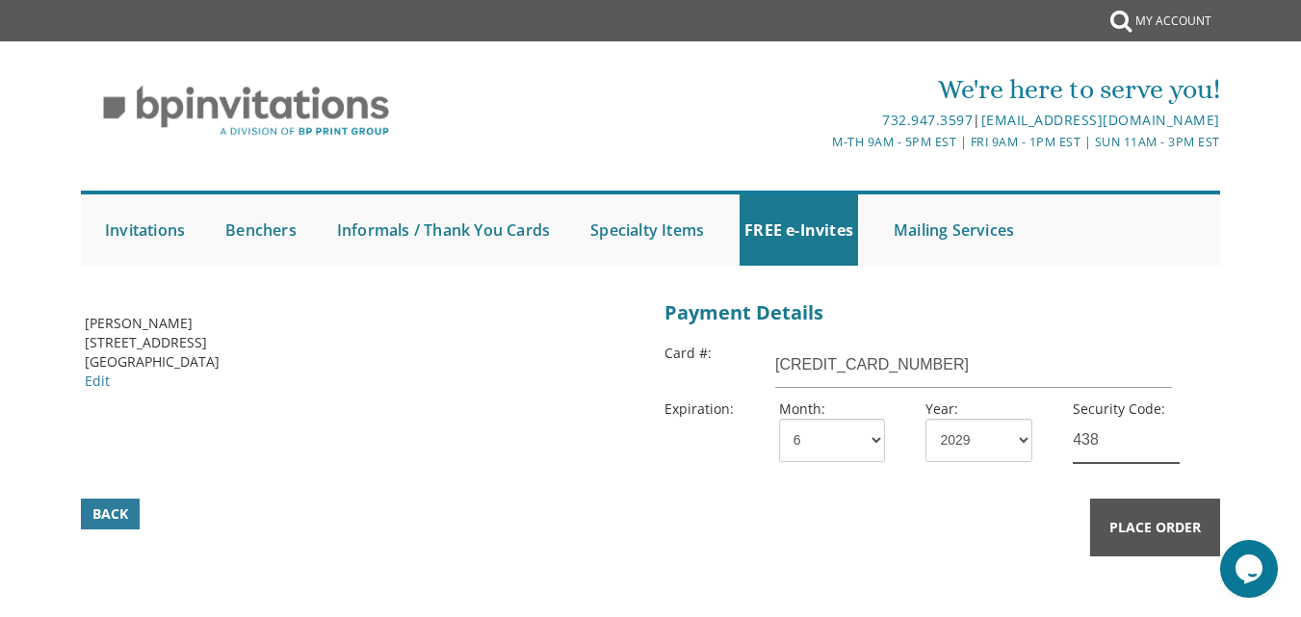
type input "438"
click at [1150, 526] on span "Place Order" at bounding box center [1154, 527] width 91 height 19
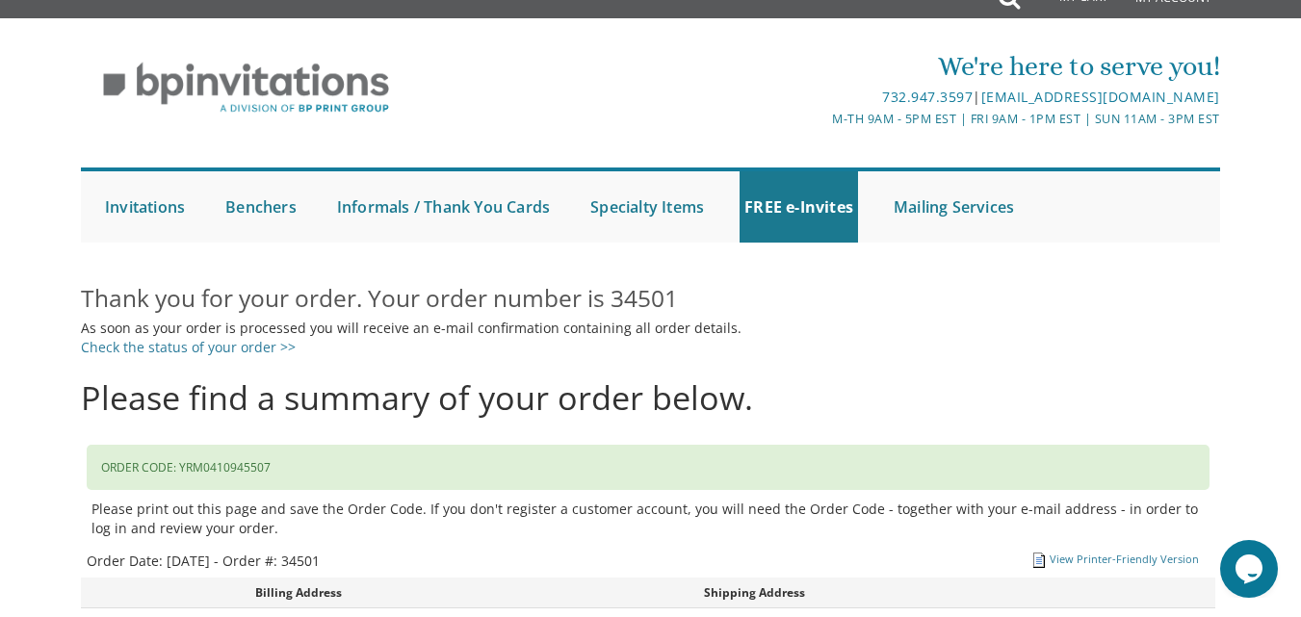
scroll to position [12, 0]
